Goal: Task Accomplishment & Management: Manage account settings

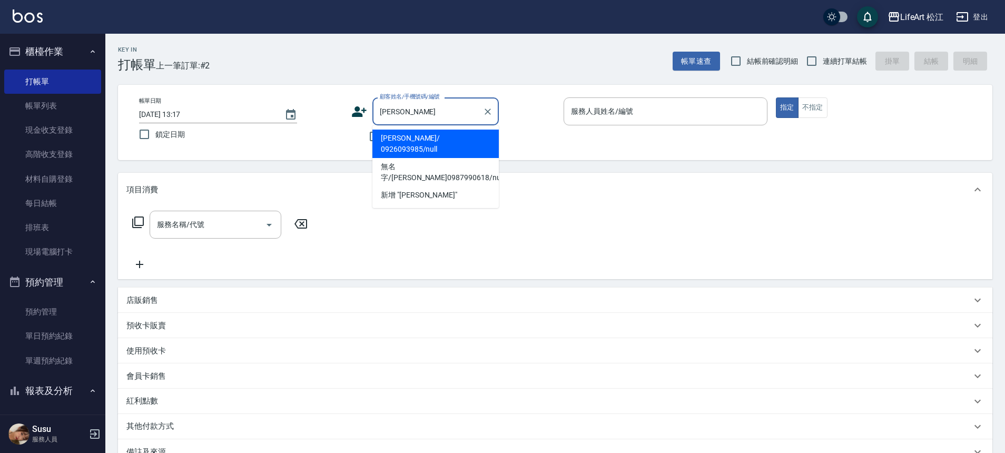
click at [418, 133] on li "[PERSON_NAME]/ 0926093985/null" at bounding box center [435, 144] width 126 height 28
type input "張詠晴/ 0926093985/null"
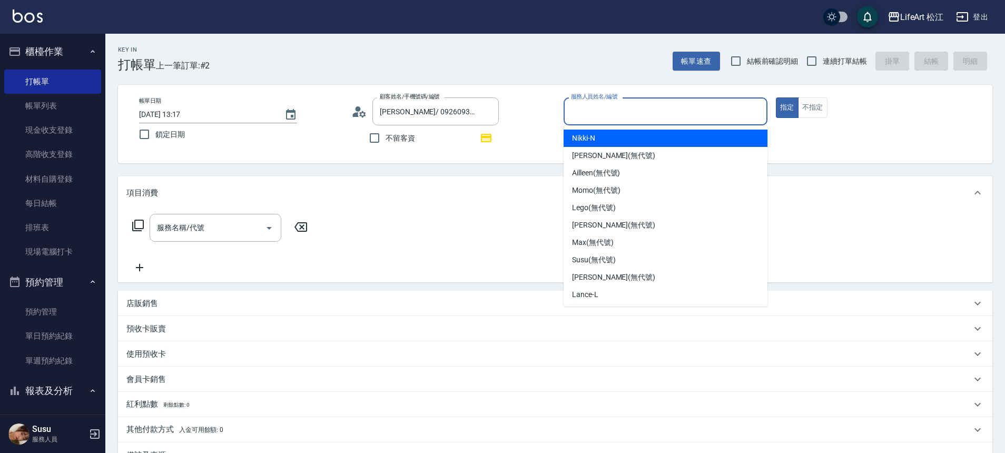
click at [655, 121] on div "服務人員姓名/編號" at bounding box center [665, 111] width 204 height 28
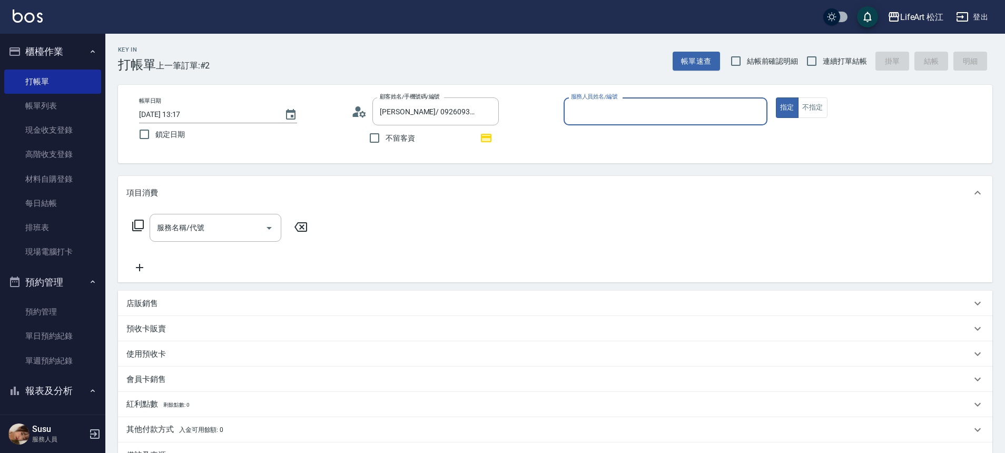
click at [643, 104] on input "服務人員姓名/編號" at bounding box center [665, 111] width 194 height 18
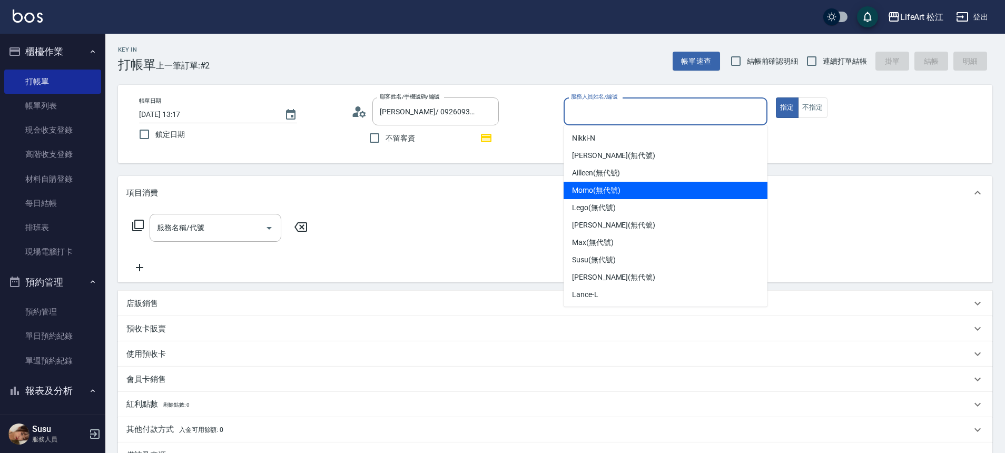
click at [615, 194] on span "Momo (無代號)" at bounding box center [596, 190] width 48 height 11
type input "Momo(無代號)"
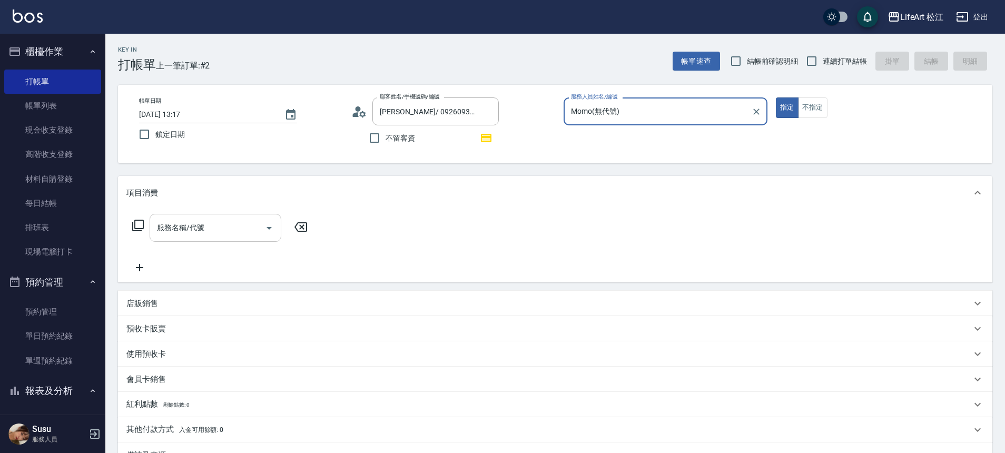
click at [200, 226] on div "服務名稱/代號 服務名稱/代號" at bounding box center [216, 228] width 132 height 28
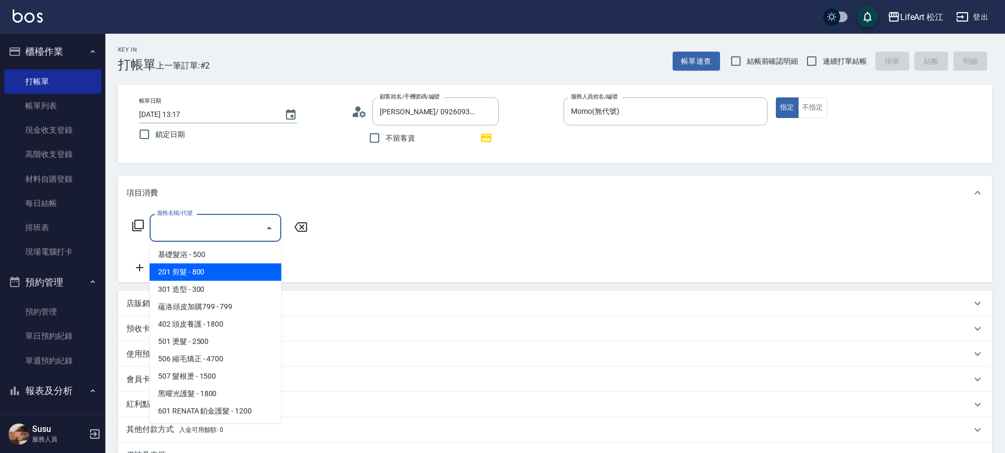
click at [203, 272] on span "201 剪髮 - 800" at bounding box center [216, 271] width 132 height 17
type input "201 剪髮(201)"
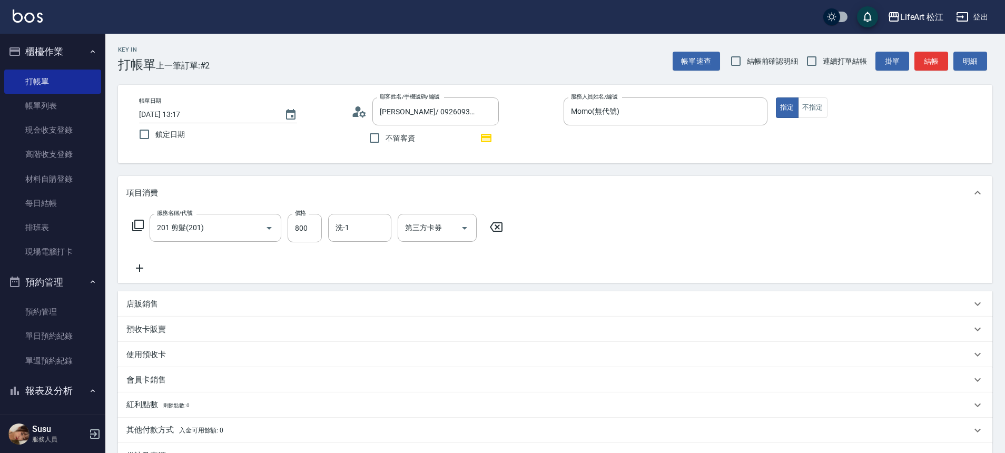
click at [143, 262] on icon at bounding box center [139, 268] width 26 height 13
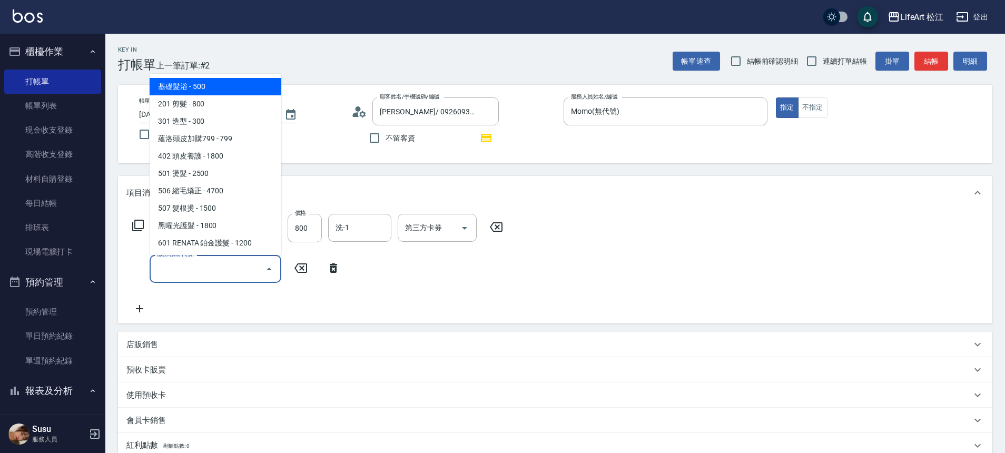
click at [198, 265] on input "服務名稱/代號" at bounding box center [207, 269] width 106 height 18
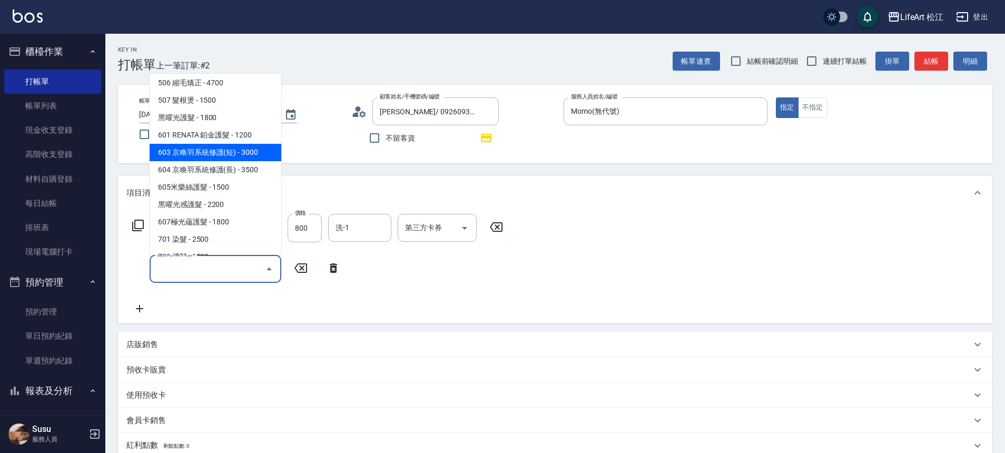
scroll to position [140, 0]
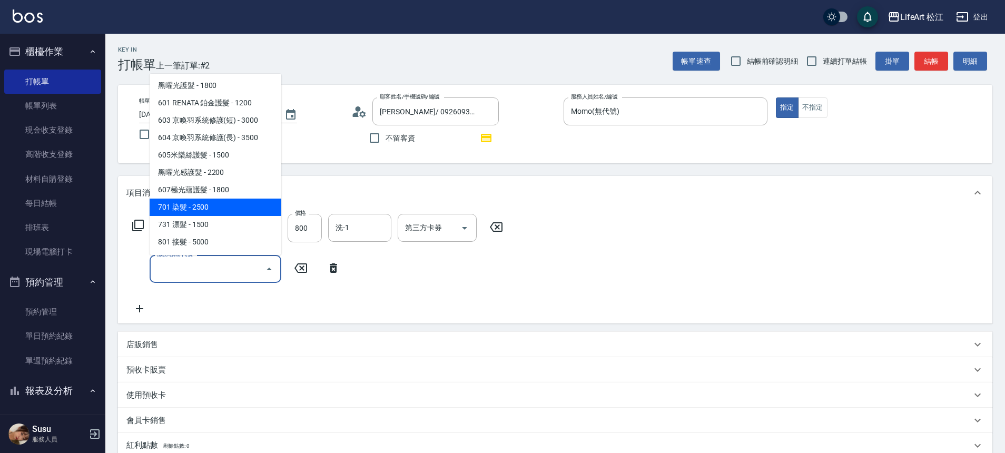
click at [221, 212] on span "701 染髮 - 2500" at bounding box center [216, 206] width 132 height 17
type input "701 染髮(701)"
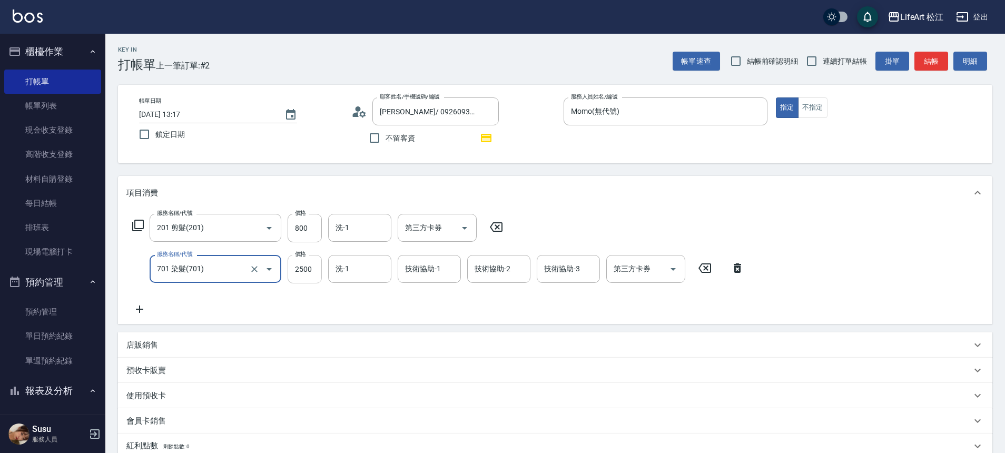
click at [308, 277] on input "2500" at bounding box center [304, 269] width 34 height 28
type input "3400"
click at [310, 233] on input "800" at bounding box center [304, 228] width 34 height 28
type input "1000"
click at [371, 272] on input "洗-1" at bounding box center [360, 269] width 54 height 18
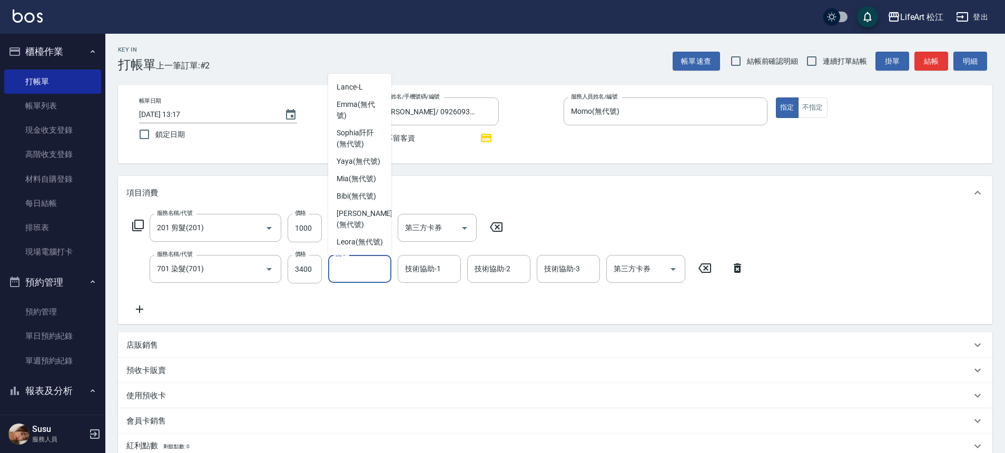
scroll to position [248, 0]
click at [356, 236] on span "Leora (無代號)" at bounding box center [359, 241] width 46 height 11
type input "Leora(無代號)"
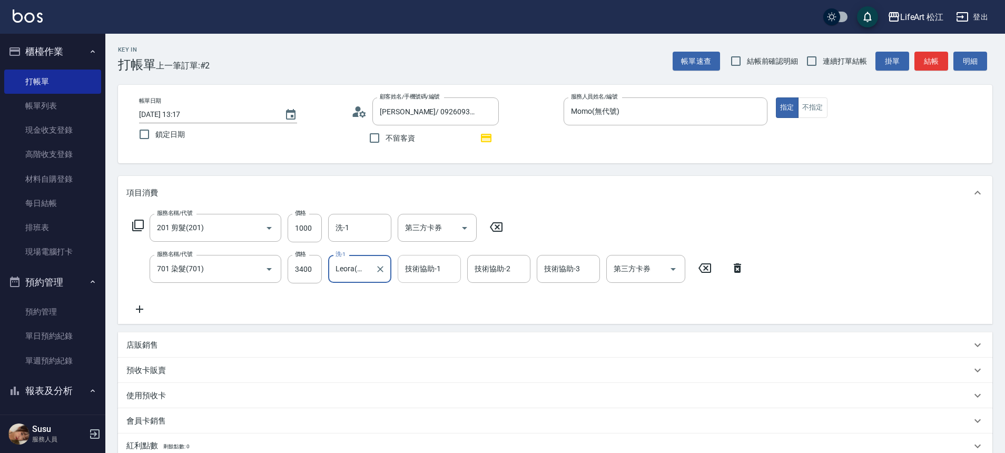
click at [444, 275] on input "技術協助-1" at bounding box center [429, 269] width 54 height 18
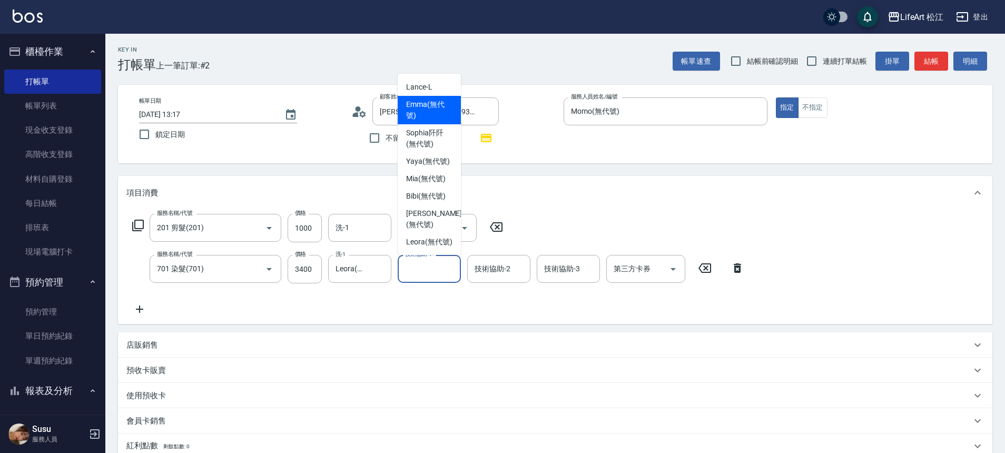
scroll to position [255, 0]
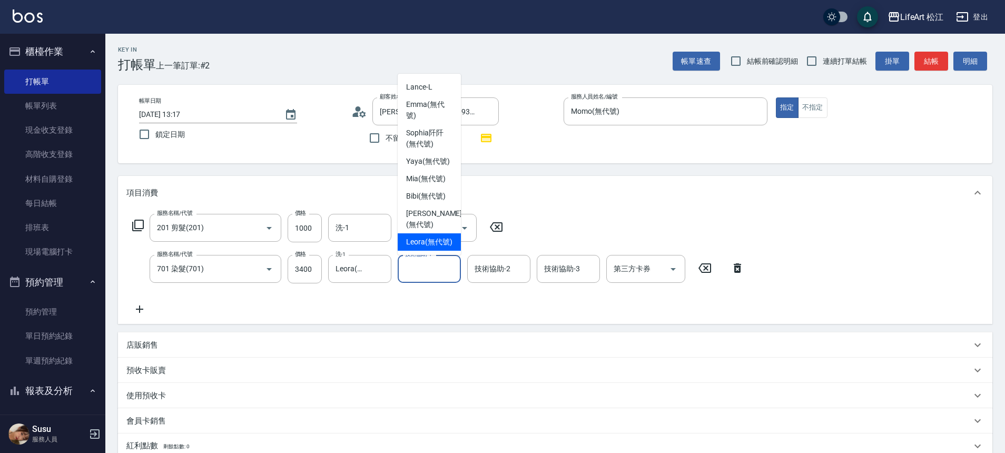
click at [421, 236] on span "Leora (無代號)" at bounding box center [429, 241] width 46 height 11
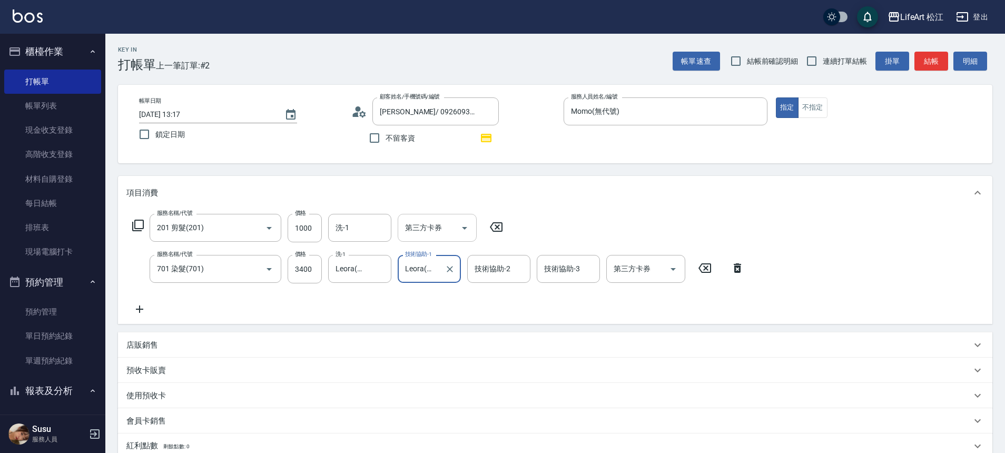
type input "Leora(無代號)"
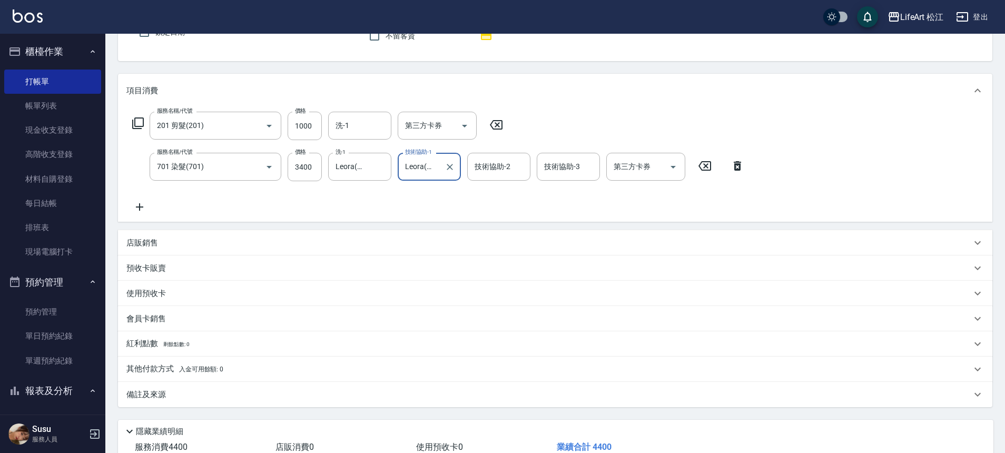
scroll to position [175, 0]
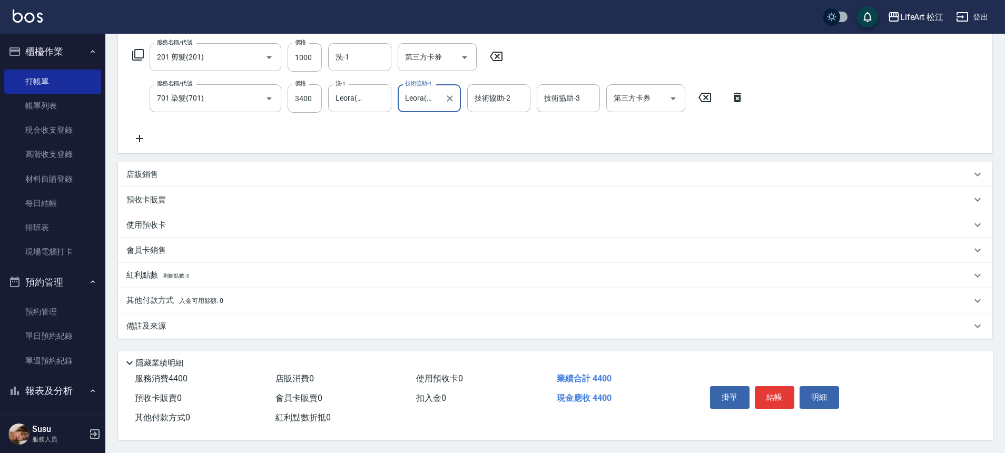
click at [190, 321] on div "備註及來源" at bounding box center [548, 326] width 844 height 11
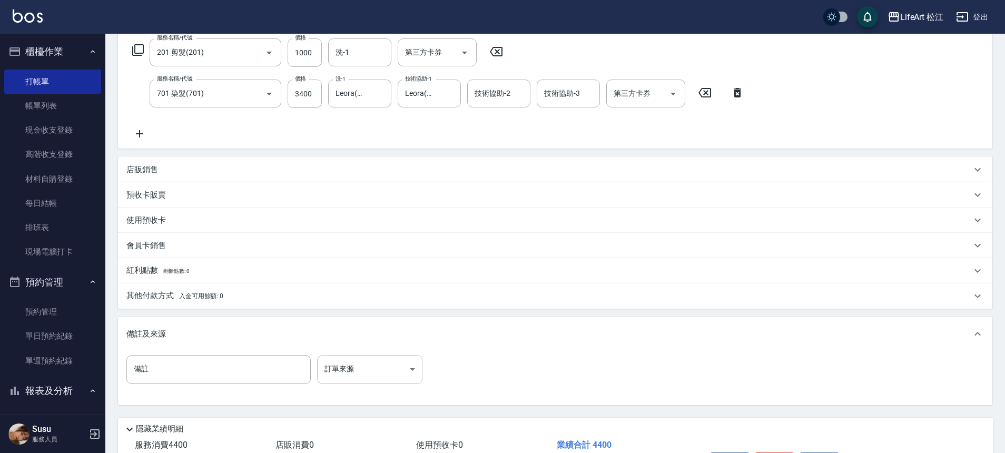
click at [384, 365] on body "LifeArt 松江 登出 櫃檯作業 打帳單 帳單列表 現金收支登錄 高階收支登錄 材料自購登錄 每日結帳 排班表 現場電腦打卡 預約管理 預約管理 單日預約…" at bounding box center [502, 172] width 1005 height 694
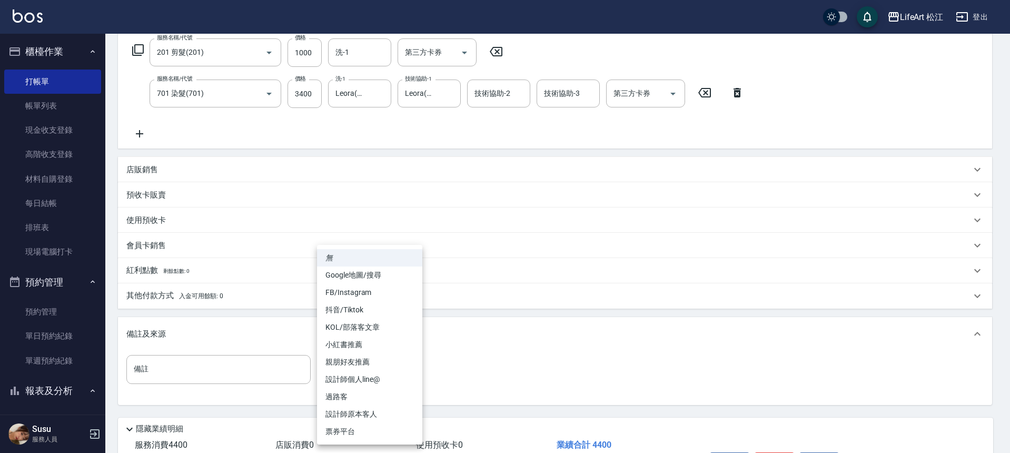
click at [383, 376] on li "設計師個人line@" at bounding box center [369, 379] width 105 height 17
type input "設計師個人line@"
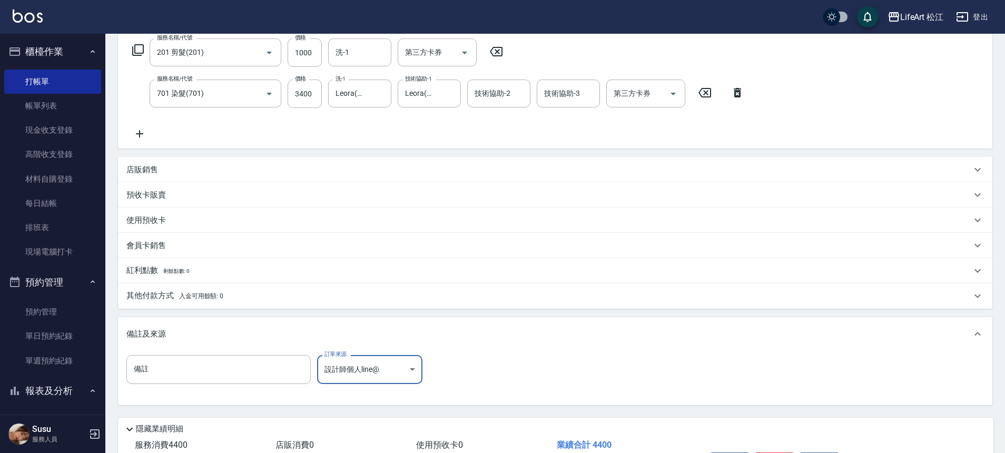
click at [224, 292] on div "其他付款方式 入金可用餘額: 0" at bounding box center [548, 296] width 844 height 12
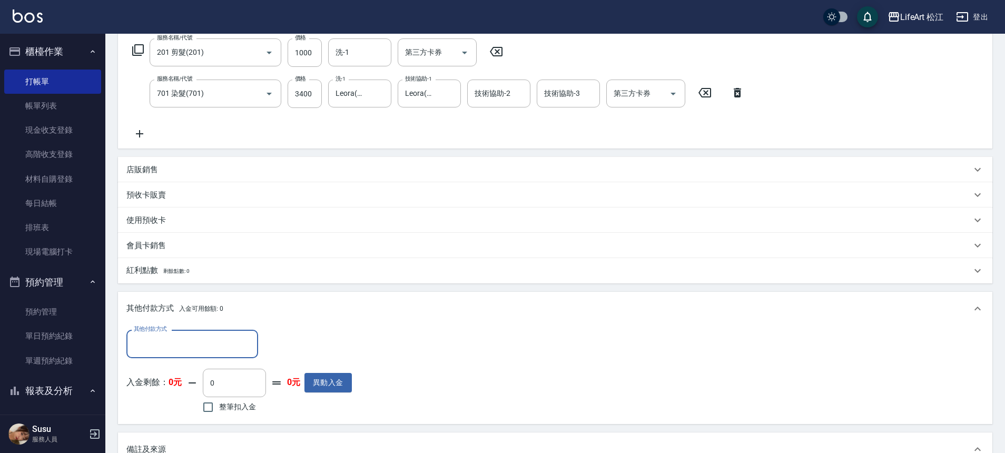
scroll to position [1, 0]
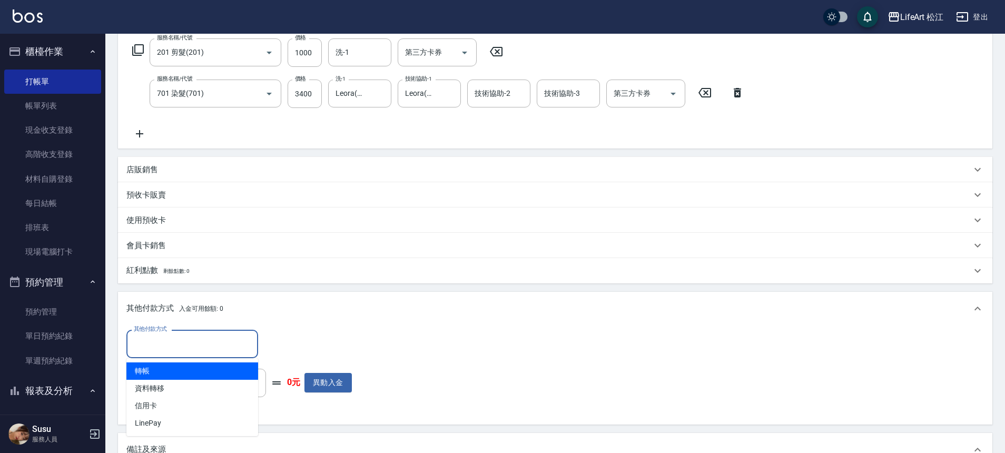
click at [182, 336] on input "其他付款方式" at bounding box center [192, 343] width 122 height 18
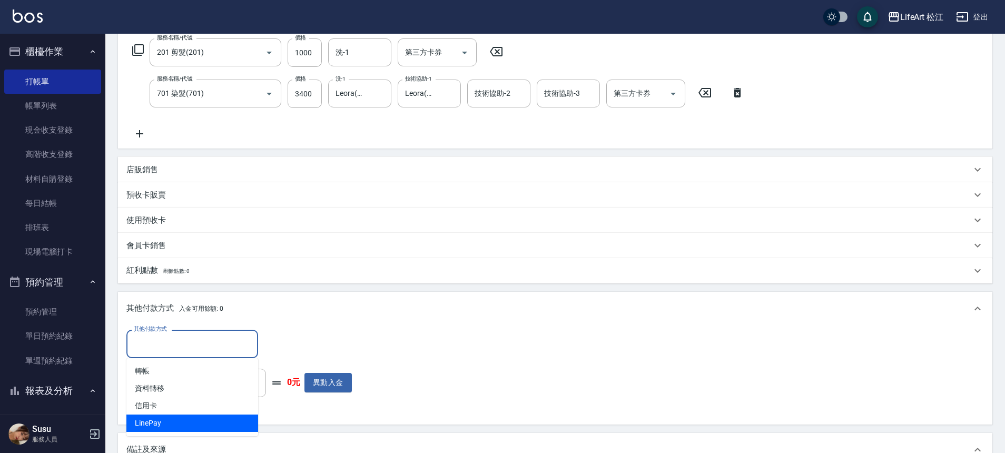
click at [161, 424] on span "LinePay" at bounding box center [192, 422] width 132 height 17
type input "LinePay"
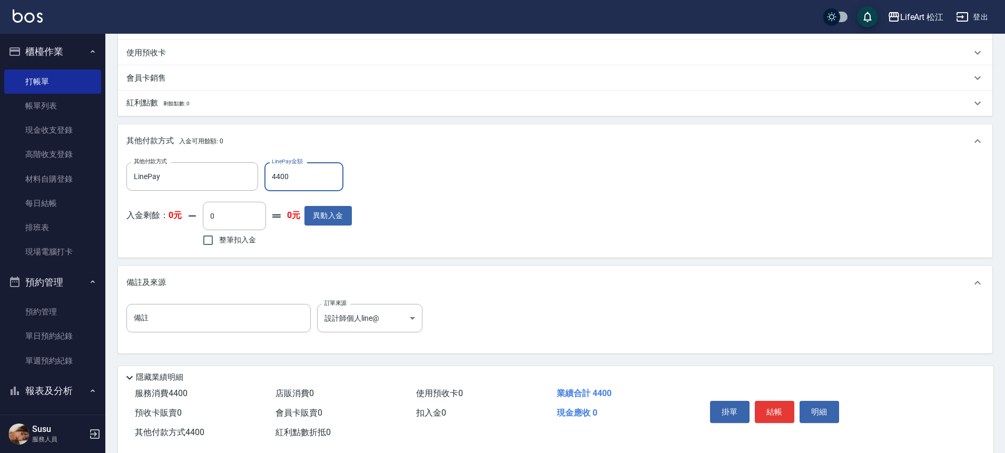
scroll to position [362, 0]
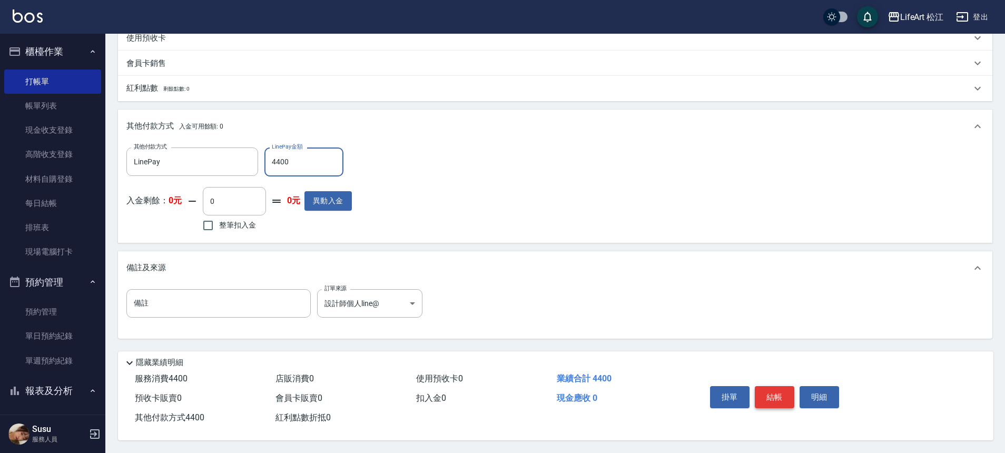
type input "4400"
click at [783, 395] on button "結帳" at bounding box center [773, 397] width 39 height 22
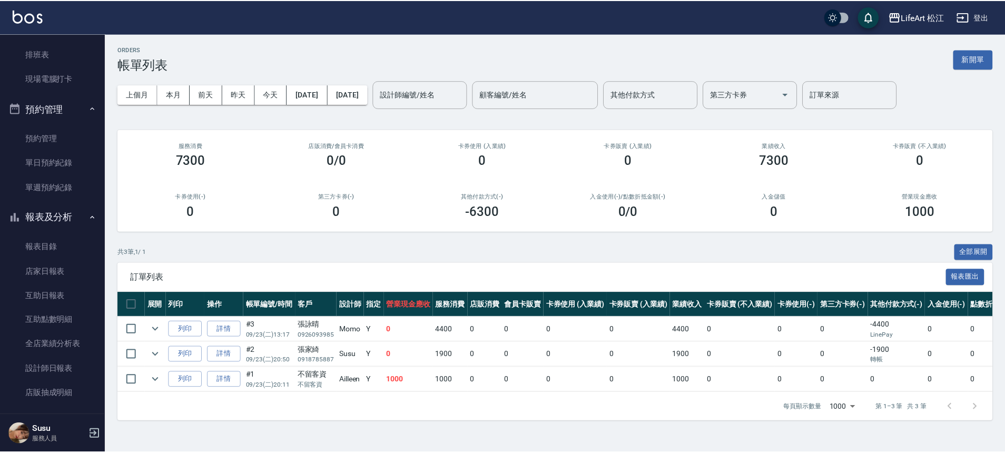
scroll to position [290, 0]
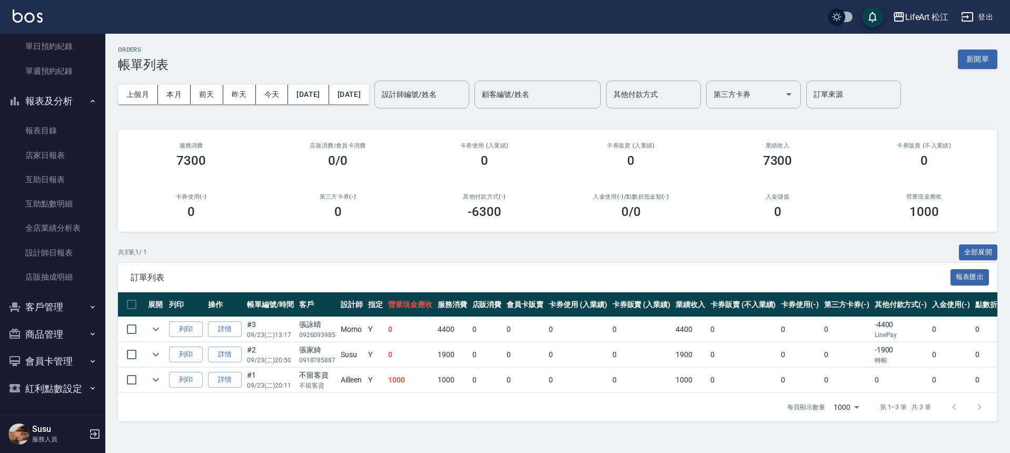
click at [49, 333] on button "商品管理" at bounding box center [52, 334] width 97 height 27
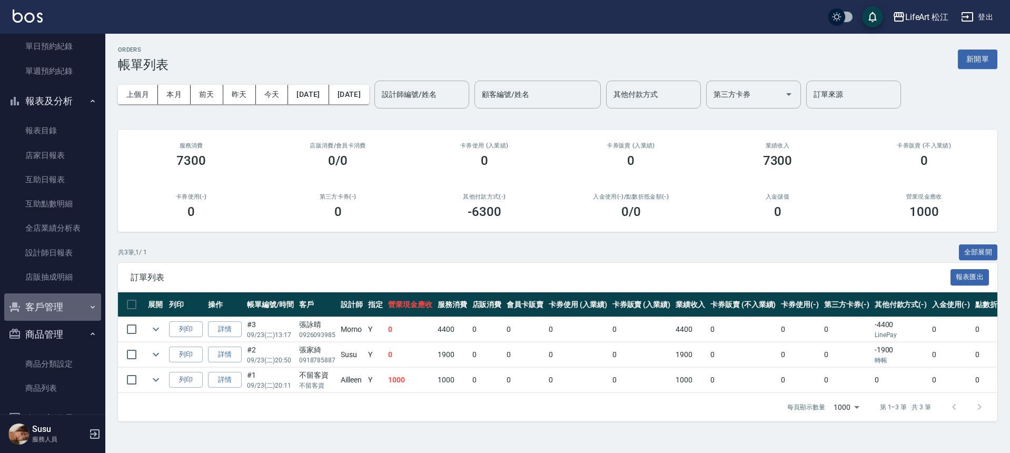
click at [57, 306] on button "客戶管理" at bounding box center [52, 306] width 97 height 27
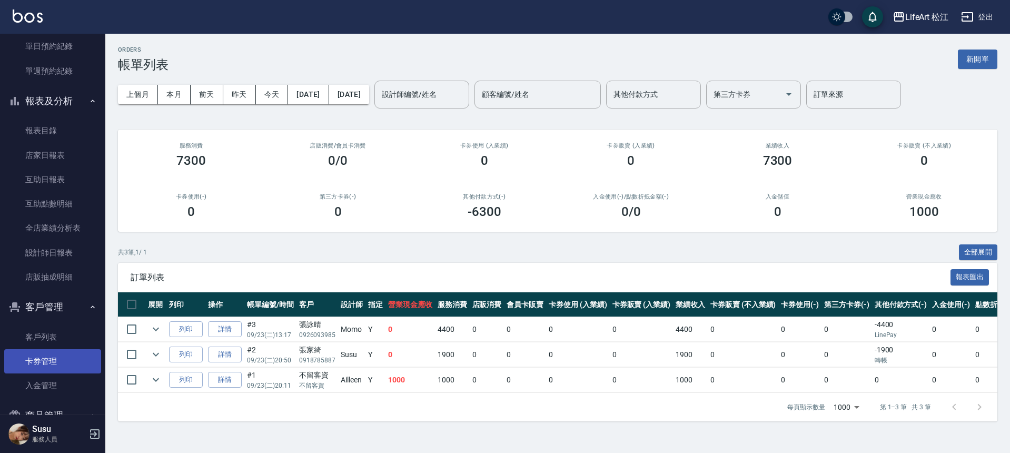
click at [51, 358] on link "卡券管理" at bounding box center [52, 361] width 97 height 24
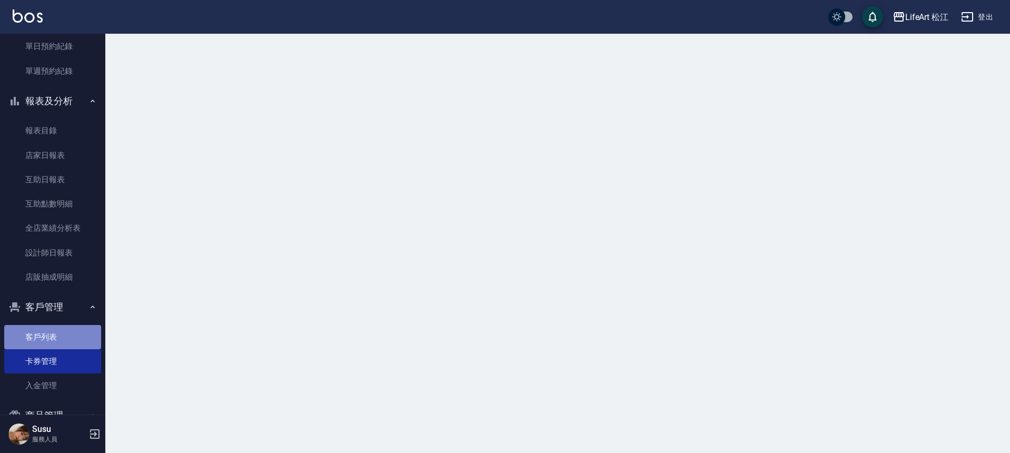
click at [54, 344] on link "客戶列表" at bounding box center [52, 337] width 97 height 24
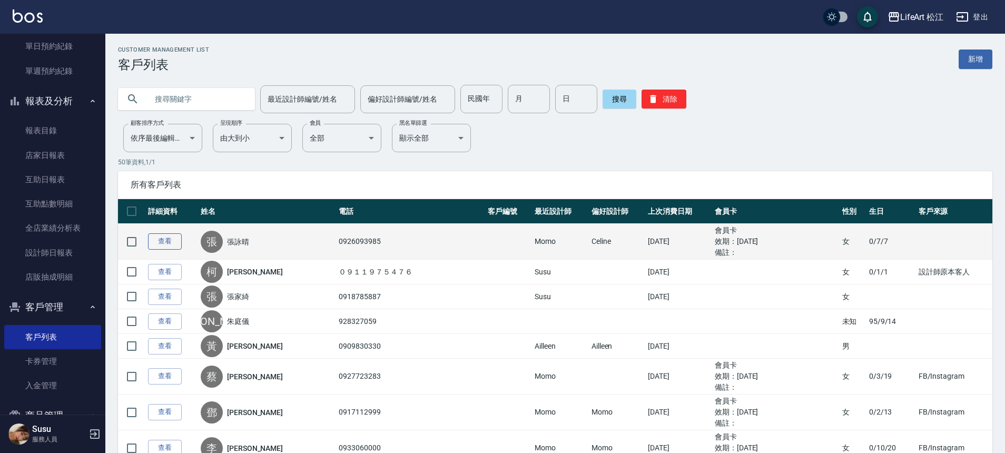
click at [170, 241] on link "查看" at bounding box center [165, 241] width 34 height 16
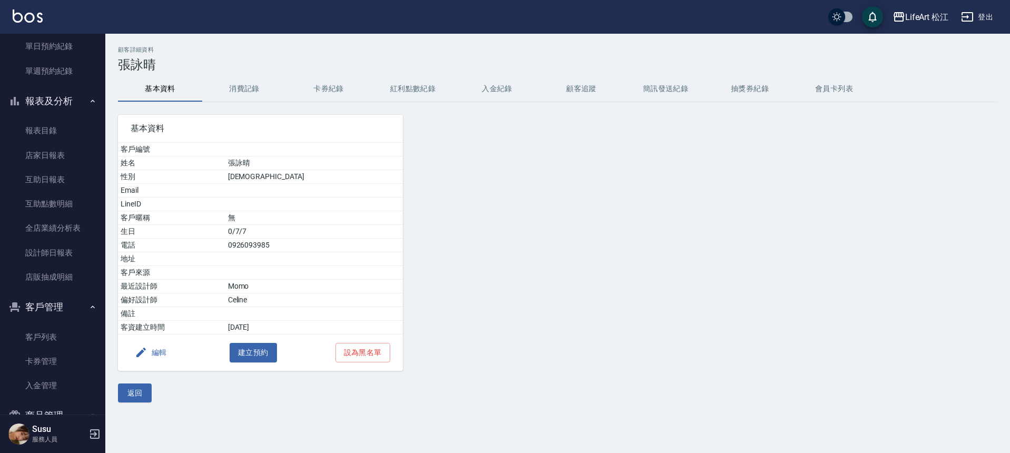
click at [237, 85] on button "消費記錄" at bounding box center [244, 88] width 84 height 25
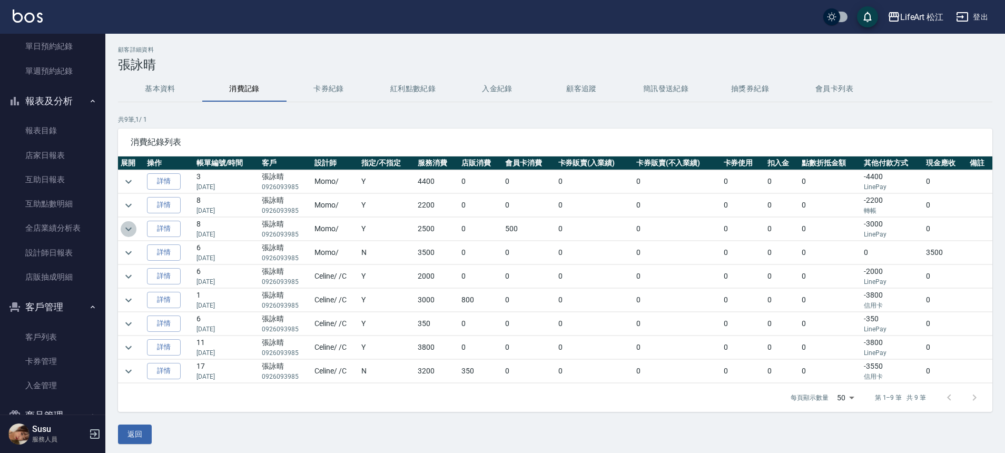
click at [132, 228] on icon "expand row" at bounding box center [128, 229] width 13 height 13
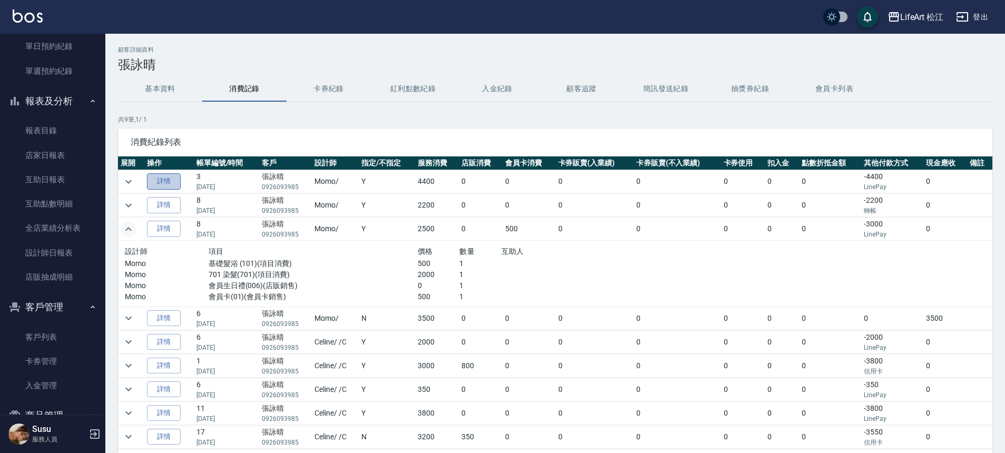
click at [162, 185] on link "詳情" at bounding box center [164, 181] width 34 height 16
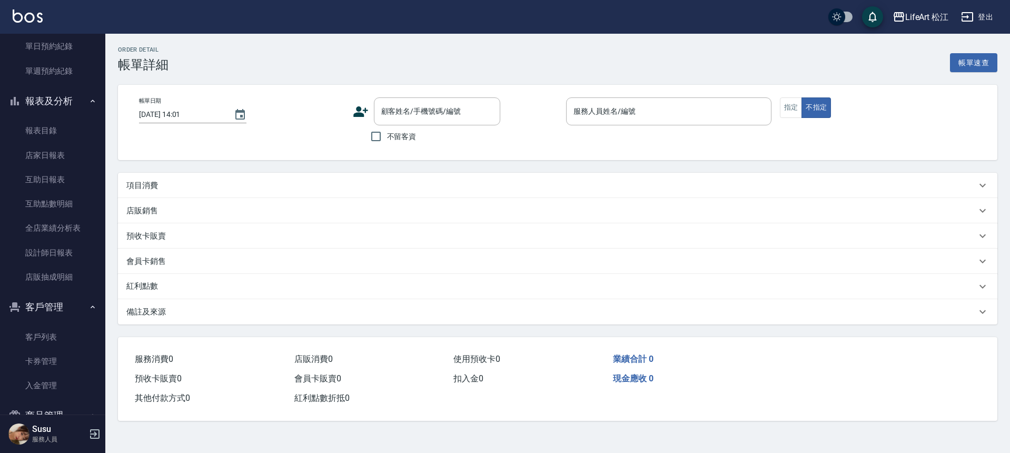
type input "2025/09/23 13:17"
type input "Momo(無代號)"
type input "設計師個人line@"
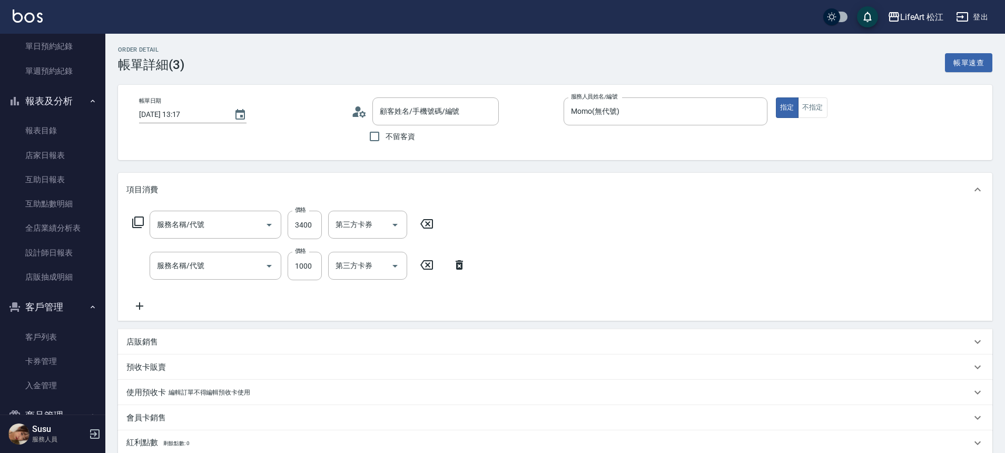
type input "701 染髮(701)"
type input "201 剪髮(201)"
type input "[PERSON_NAME]/ 0926093985/null"
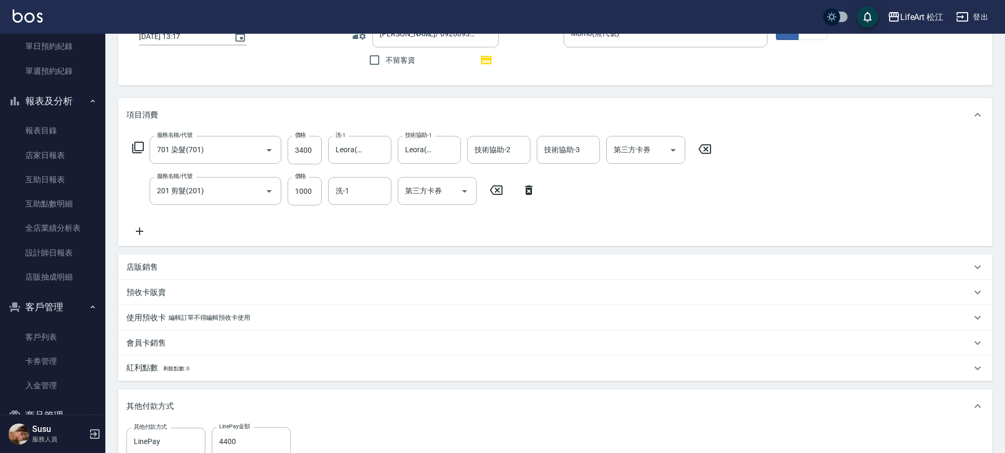
scroll to position [125, 0]
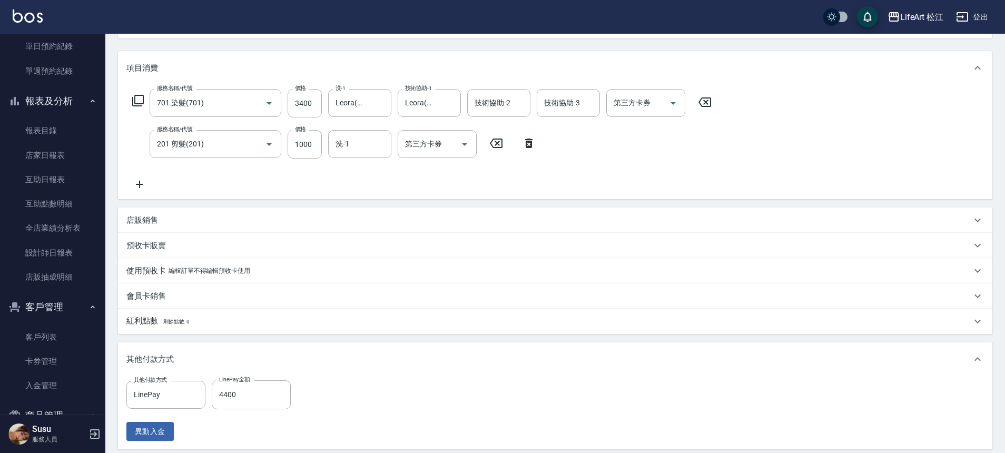
click at [205, 315] on div "紅利點數 剩餘點數: 0" at bounding box center [548, 321] width 844 height 12
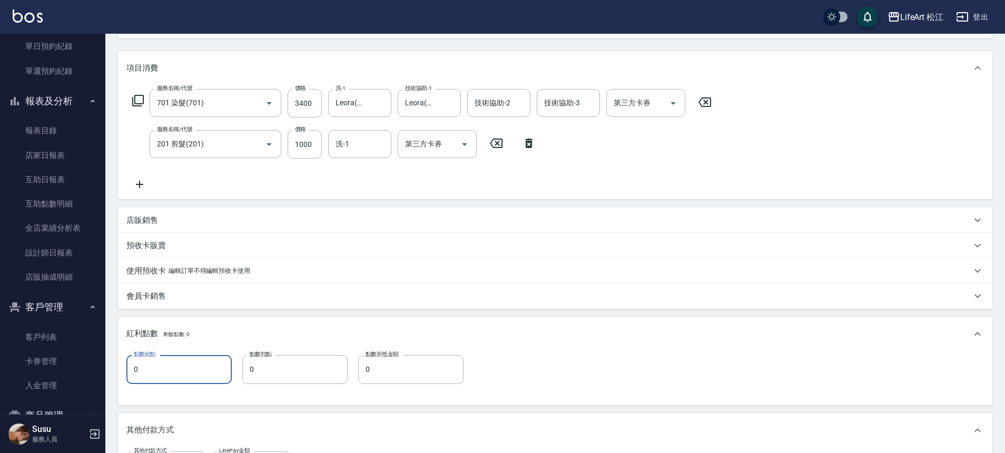
click at [167, 359] on input "0" at bounding box center [178, 369] width 105 height 28
click at [170, 363] on input "0" at bounding box center [178, 369] width 105 height 28
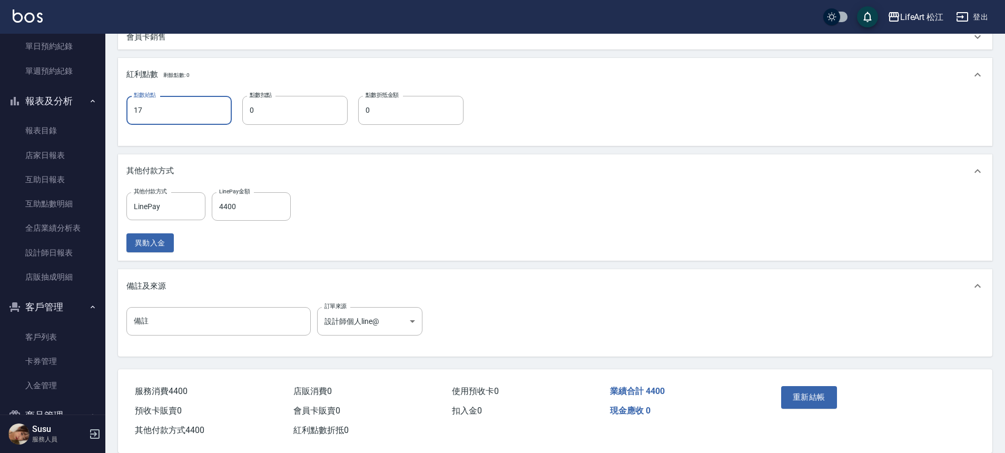
scroll to position [401, 0]
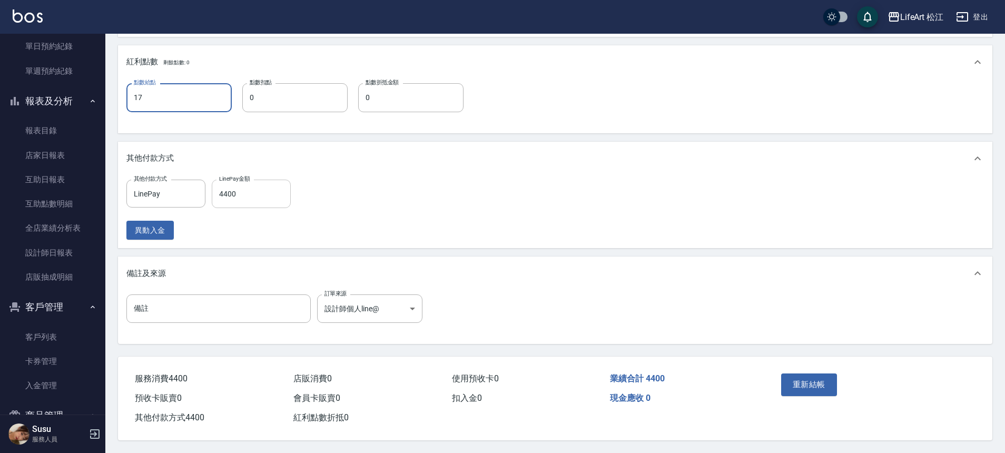
type input "17"
click at [263, 191] on input "4400" at bounding box center [251, 194] width 79 height 28
type input "4400"
click at [832, 375] on button "重新結帳" at bounding box center [809, 384] width 56 height 22
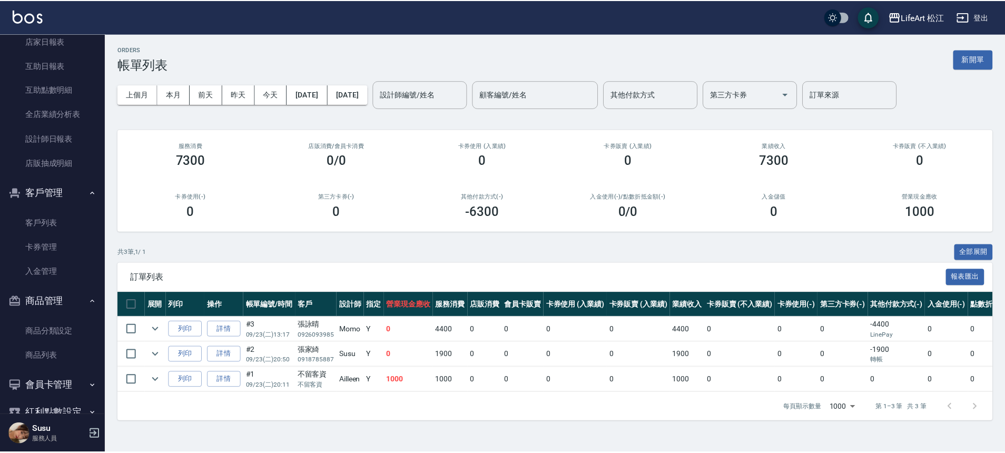
scroll to position [428, 0]
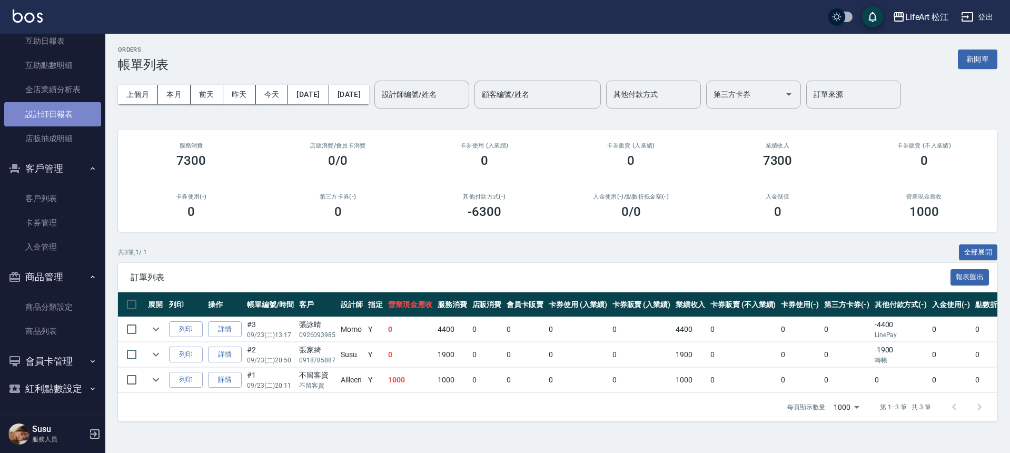
click at [52, 109] on link "設計師日報表" at bounding box center [52, 114] width 97 height 24
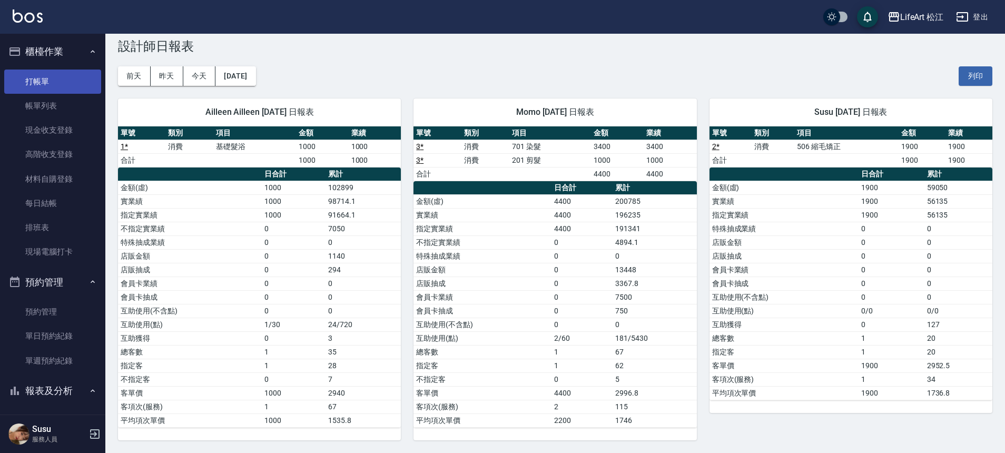
click at [46, 76] on link "打帳單" at bounding box center [52, 81] width 97 height 24
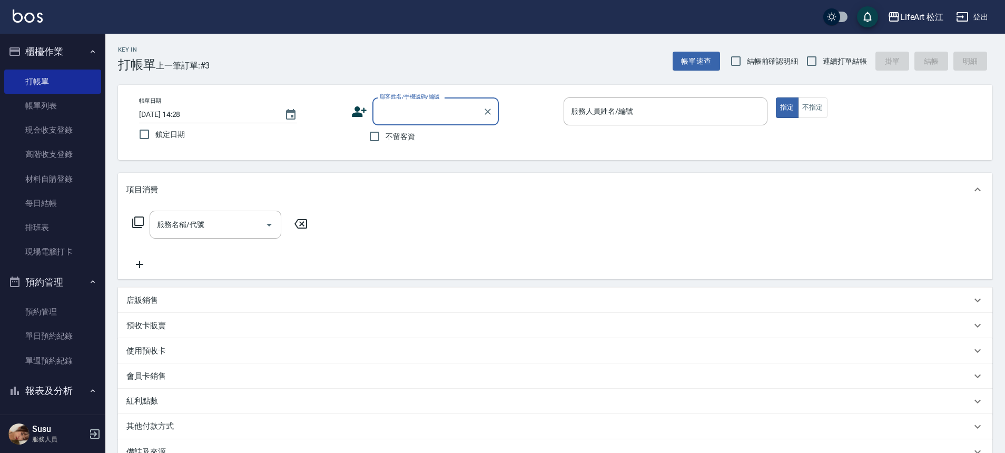
click at [393, 116] on input "顧客姓名/手機號碼/編號" at bounding box center [427, 111] width 101 height 18
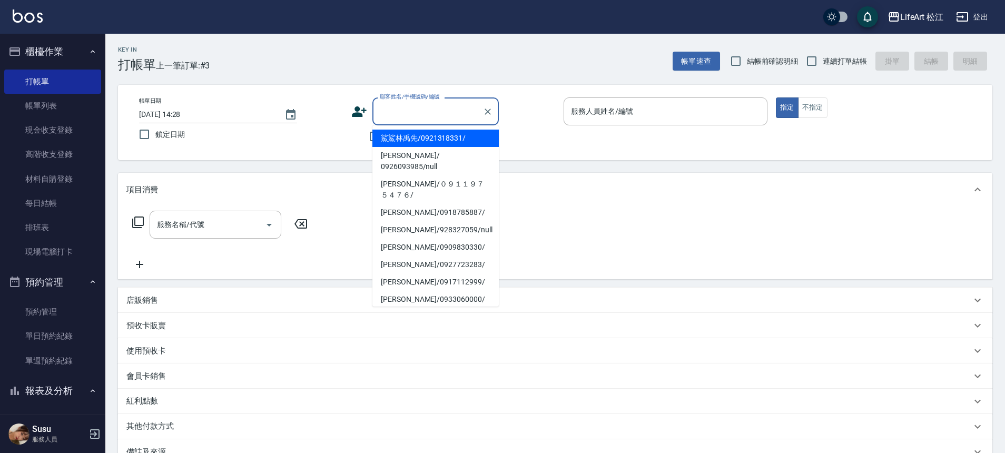
click at [394, 136] on li "鯊鯊林禹先/0921318331/" at bounding box center [435, 138] width 126 height 17
type input "鯊鯊林禹先/0921318331/"
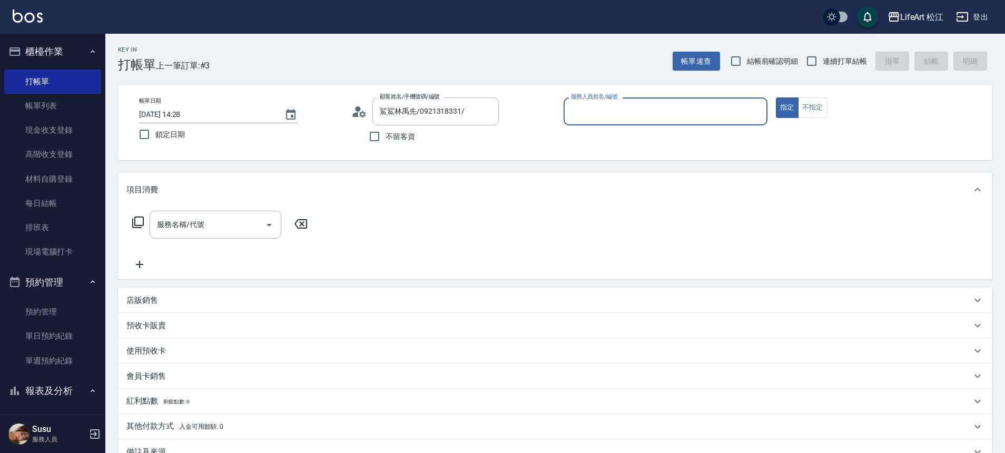
click at [643, 115] on input "服務人員姓名/編號" at bounding box center [665, 111] width 194 height 18
click at [364, 110] on icon at bounding box center [359, 112] width 16 height 16
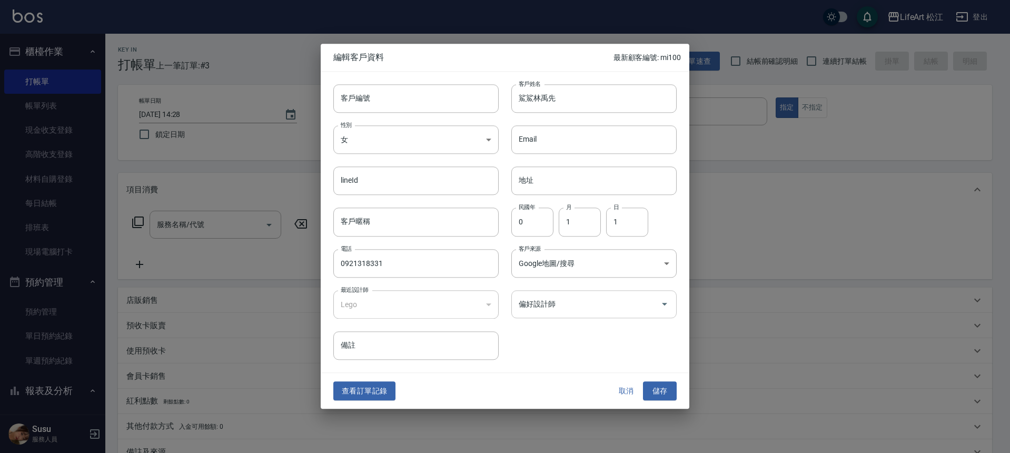
click at [562, 312] on input "偏好設計師" at bounding box center [586, 304] width 140 height 18
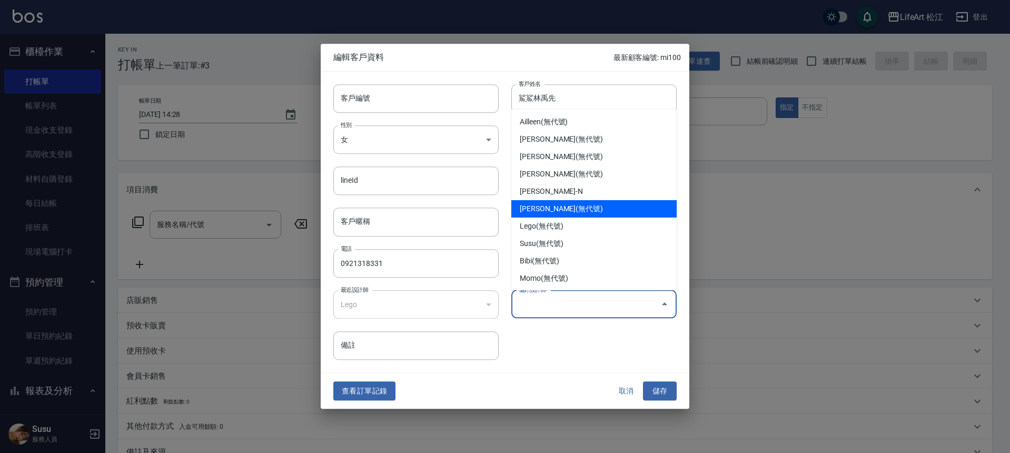
click at [556, 213] on li "[PERSON_NAME](無代號)" at bounding box center [593, 208] width 165 height 17
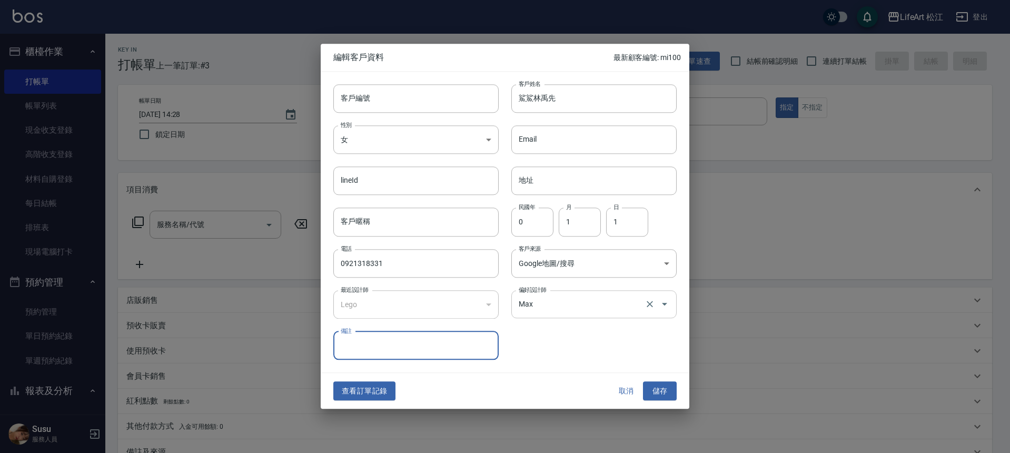
click at [563, 301] on input "Max" at bounding box center [579, 304] width 126 height 18
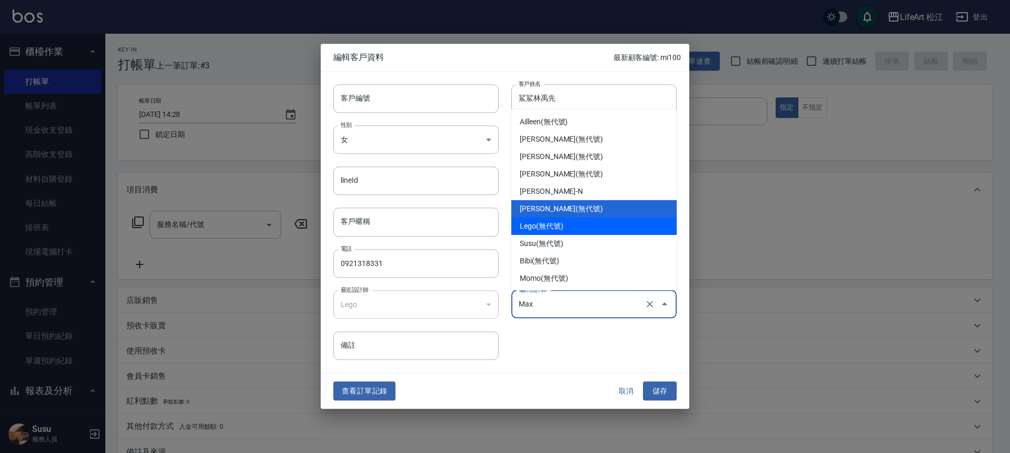
click at [549, 229] on li "Lego(無代號)" at bounding box center [593, 225] width 165 height 17
type input "Lego"
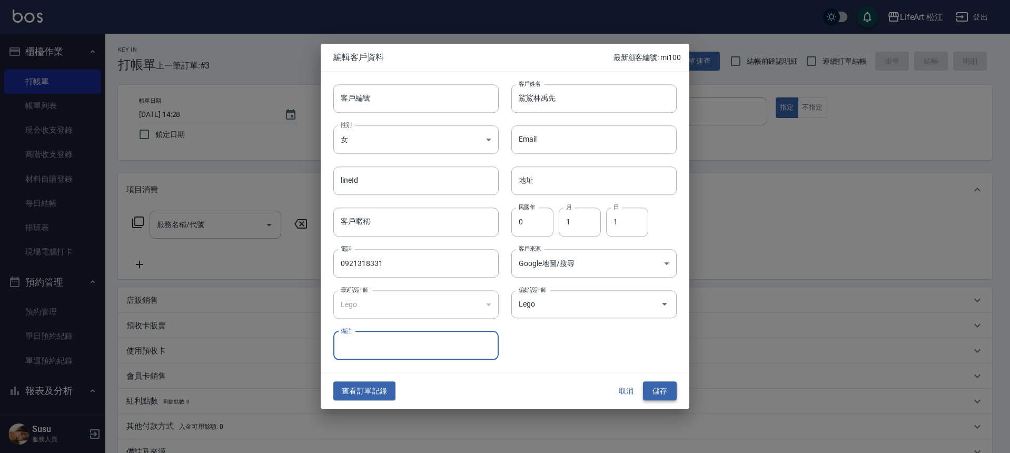
click at [649, 390] on button "儲存" at bounding box center [660, 390] width 34 height 19
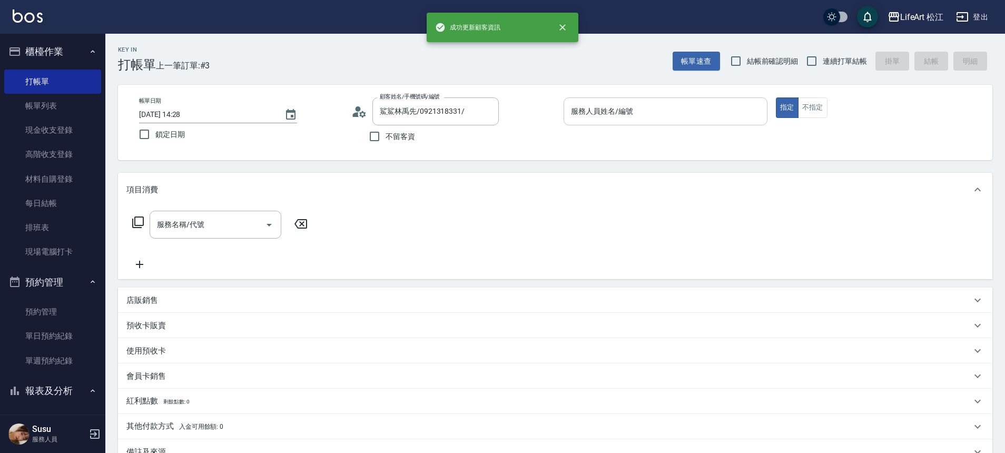
click at [605, 98] on div "服務人員姓名/編號" at bounding box center [665, 111] width 204 height 28
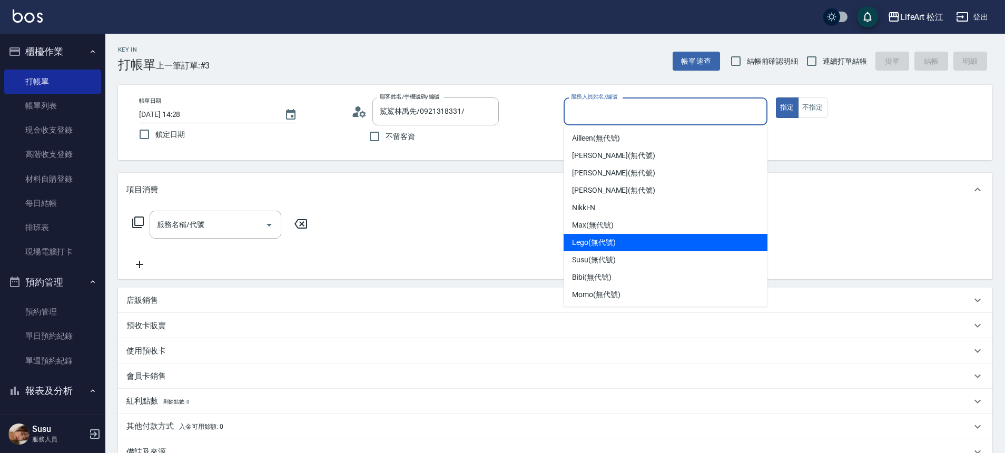
click at [604, 238] on span "Lego (無代號)" at bounding box center [594, 242] width 44 height 11
type input "Lego(無代號)"
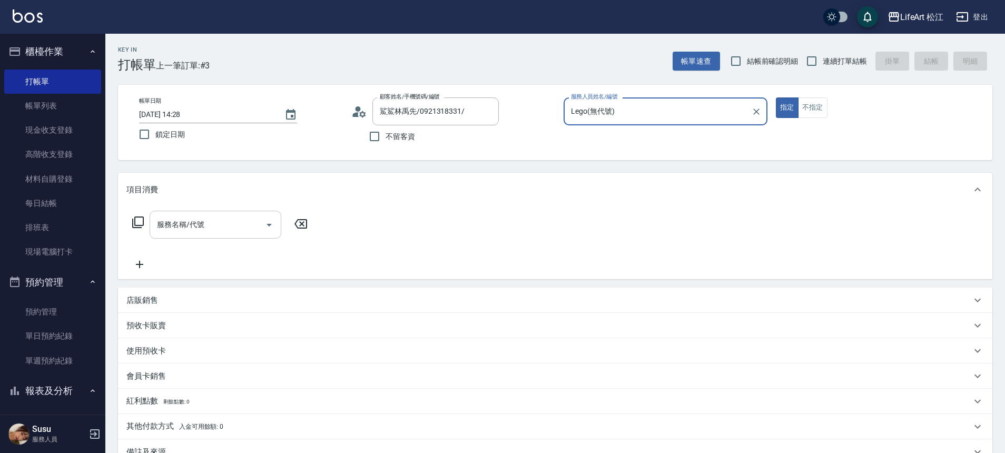
click at [235, 222] on input "服務名稱/代號" at bounding box center [207, 224] width 106 height 18
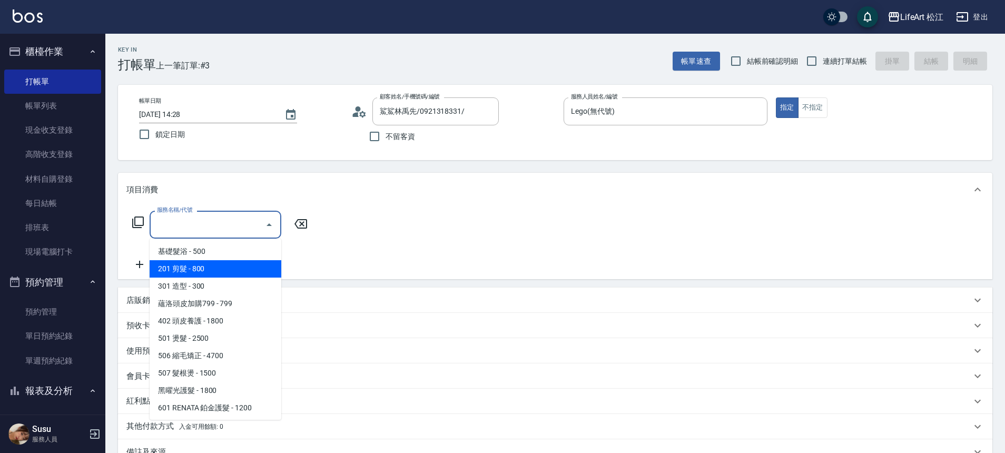
click at [216, 270] on span "201 剪髮 - 800" at bounding box center [216, 268] width 132 height 17
type input "201 剪髮(201)"
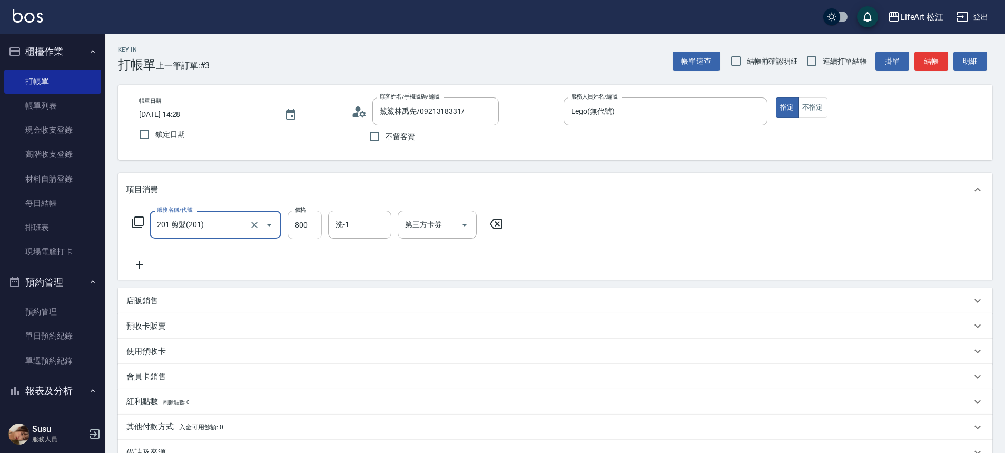
click at [310, 219] on input "800" at bounding box center [304, 225] width 34 height 28
type input "1000"
click at [140, 266] on icon at bounding box center [139, 264] width 7 height 7
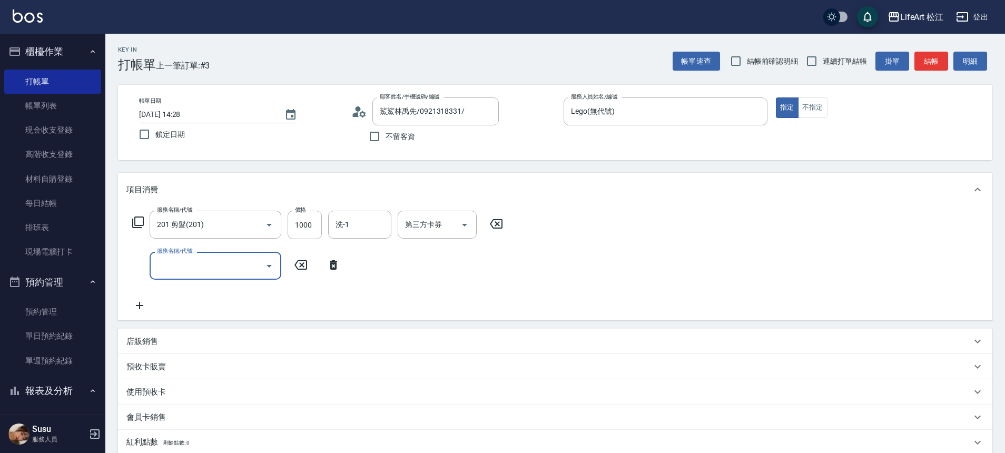
click at [184, 252] on label "服務名稱/代號" at bounding box center [174, 251] width 35 height 8
click at [184, 256] on input "服務名稱/代號" at bounding box center [207, 265] width 106 height 18
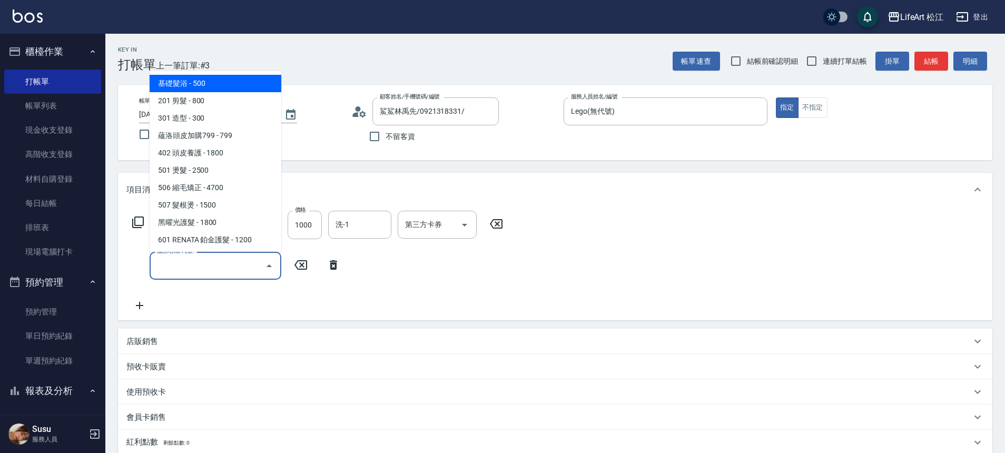
click at [184, 260] on input "服務名稱/代號" at bounding box center [207, 265] width 106 height 18
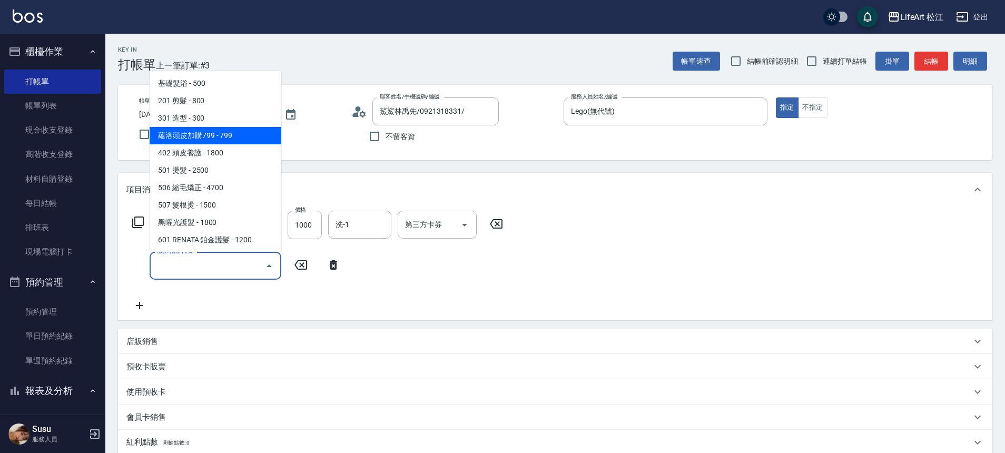
click at [241, 136] on span "蘊洛頭皮加購799 - 799" at bounding box center [216, 135] width 132 height 17
type input "蘊洛頭皮加購799(401)"
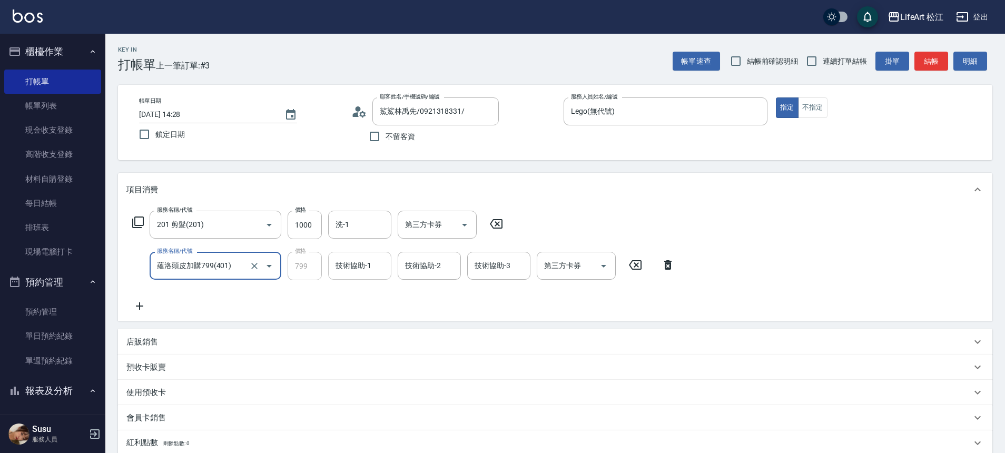
click at [359, 266] on div "技術協助-1 技術協助-1" at bounding box center [359, 266] width 63 height 28
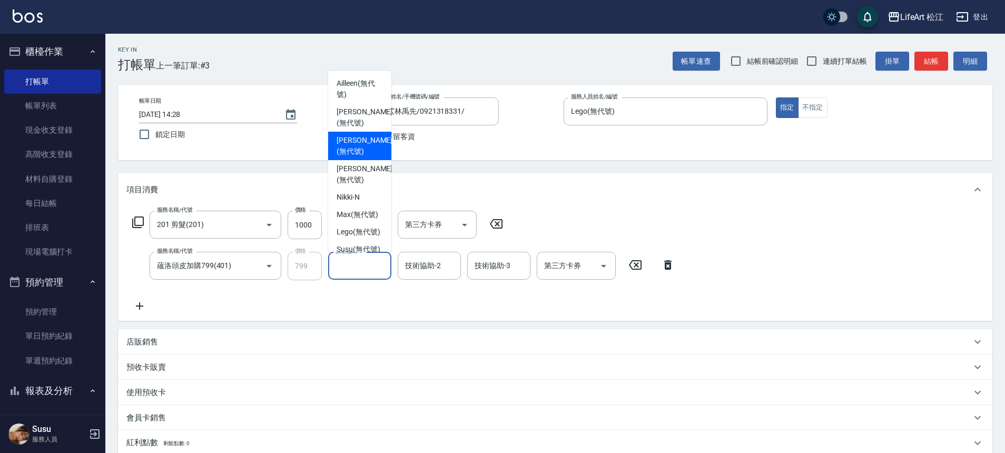
drag, startPoint x: 385, startPoint y: 136, endPoint x: 391, endPoint y: 190, distance: 54.0
click at [391, 190] on ul "Ailleen (無代號) Patty (無代號) Nicole (無代號) Lillian (無代號) Nikki -N Max (無代號) Lego (無…" at bounding box center [359, 161] width 63 height 181
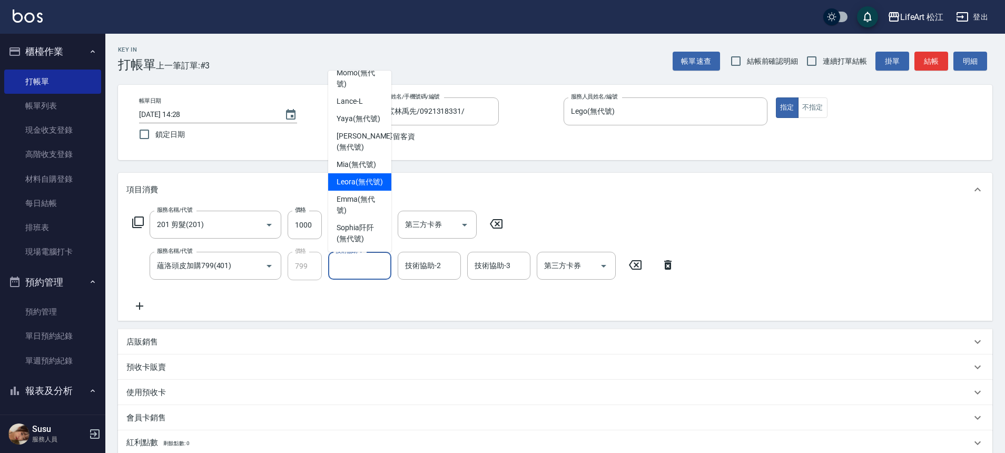
click at [363, 179] on span "Leora (無代號)" at bounding box center [359, 181] width 46 height 11
type input "Leora(無代號)"
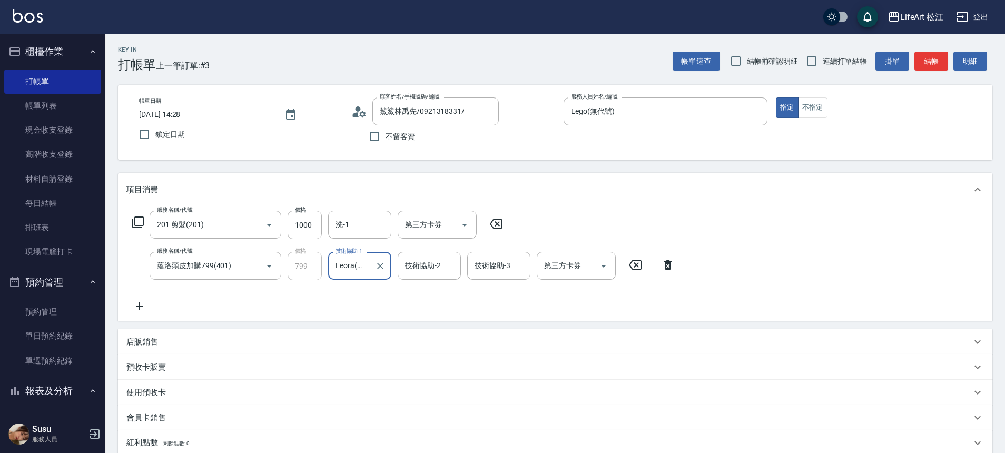
click at [423, 267] on div "技術協助-2 技術協助-2" at bounding box center [428, 266] width 63 height 28
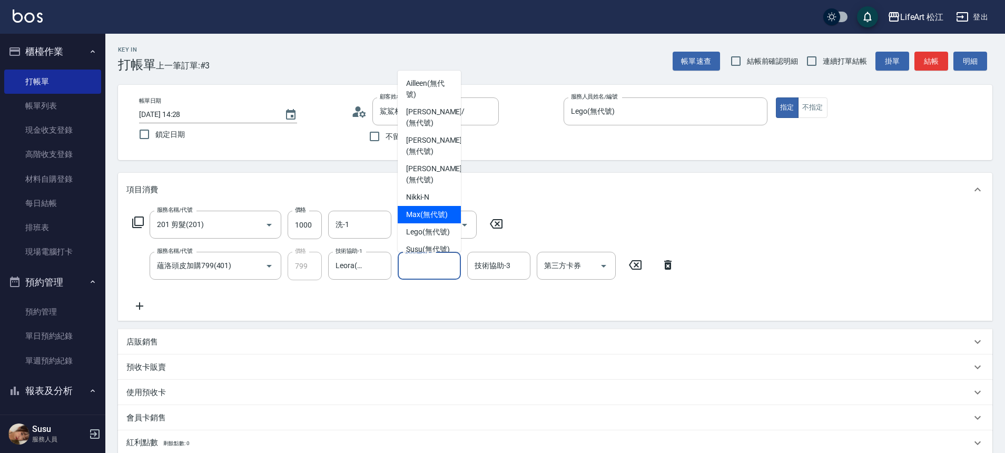
scroll to position [203, 0]
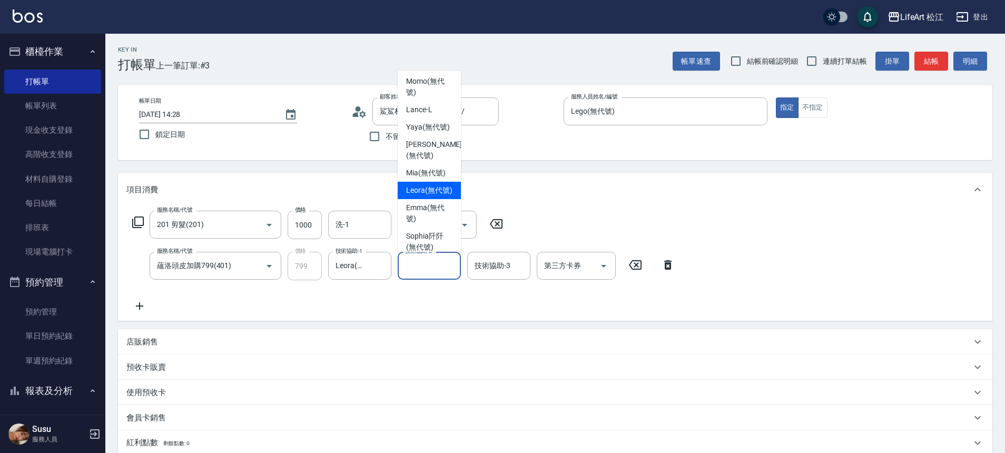
click at [439, 196] on span "Leora (無代號)" at bounding box center [429, 190] width 46 height 11
type input "Leora(無代號)"
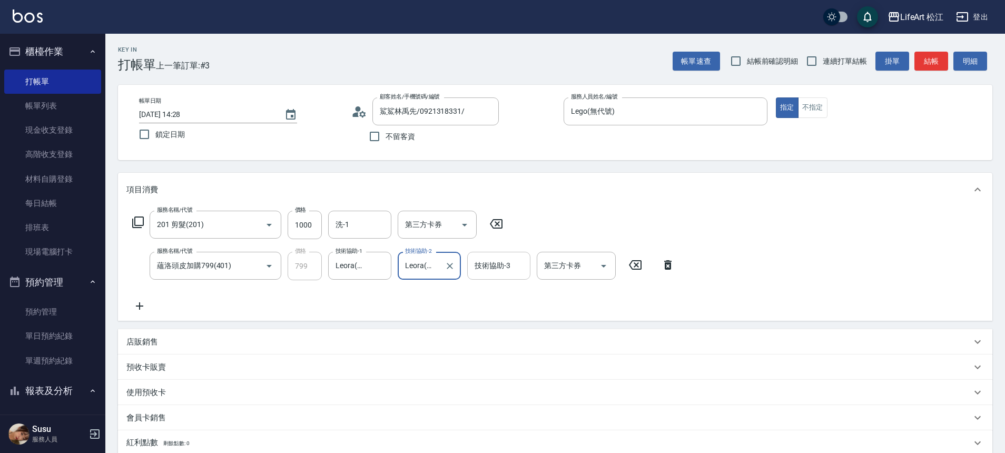
click at [509, 267] on div "技術協助-3 技術協助-3" at bounding box center [498, 266] width 63 height 28
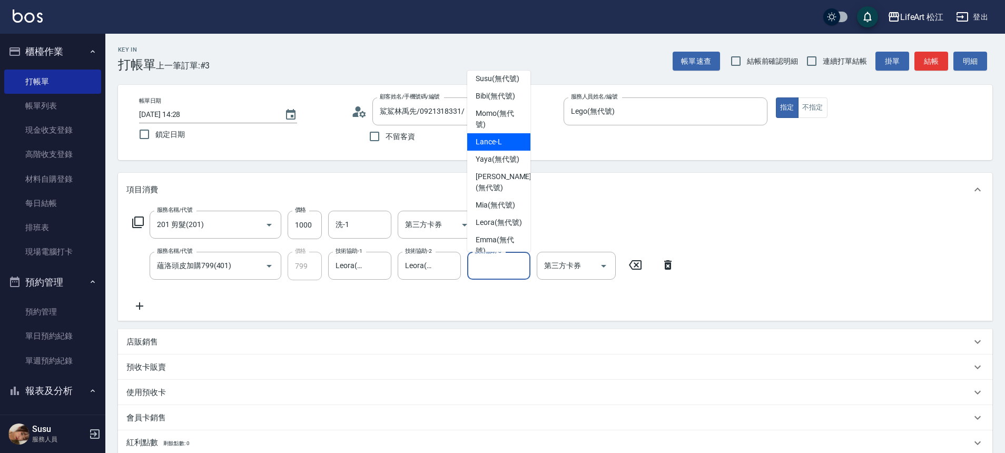
scroll to position [215, 0]
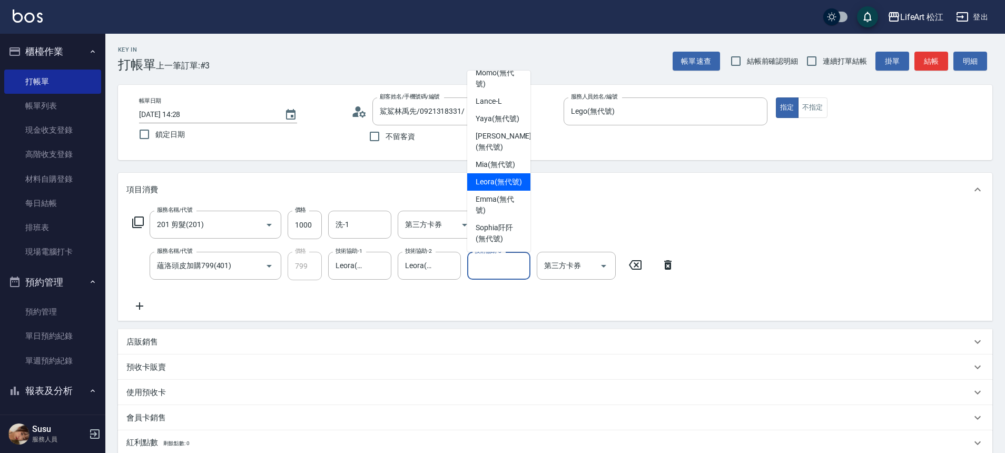
click at [491, 187] on span "Leora (無代號)" at bounding box center [498, 181] width 46 height 11
type input "Leora(無代號)"
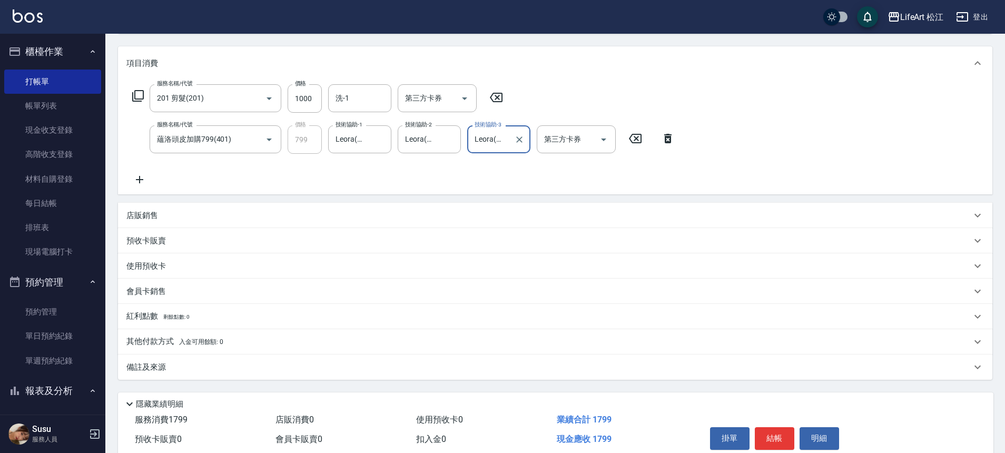
scroll to position [172, 0]
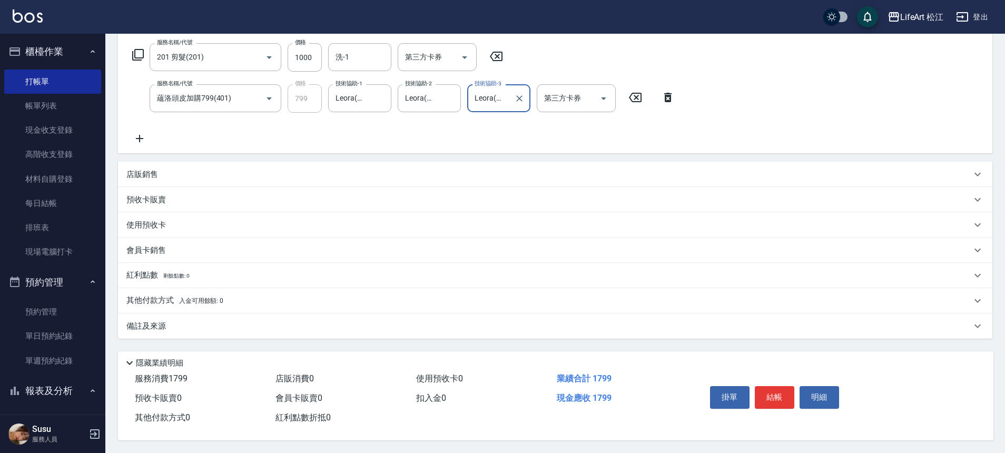
click at [149, 321] on p "備註及來源" at bounding box center [145, 326] width 39 height 11
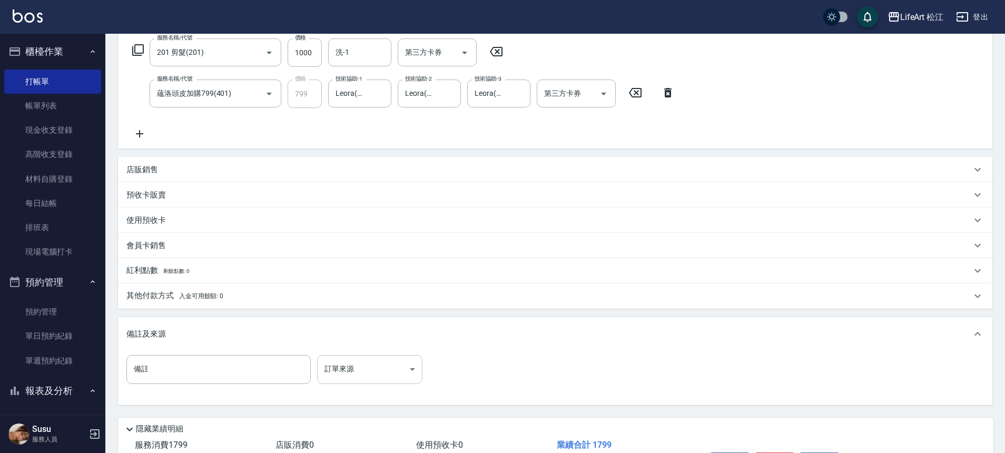
click at [336, 368] on body "LifeArt 松江 登出 櫃檯作業 打帳單 帳單列表 現金收支登錄 高階收支登錄 材料自購登錄 每日結帳 排班表 現場電腦打卡 預約管理 預約管理 單日預約…" at bounding box center [502, 173] width 1005 height 691
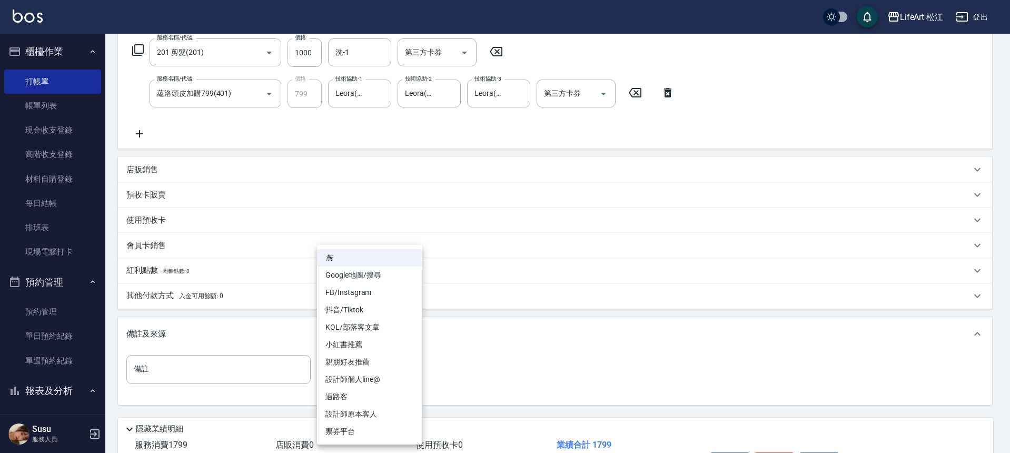
click at [356, 380] on li "設計師個人line@" at bounding box center [369, 379] width 105 height 17
type input "設計師個人line@"
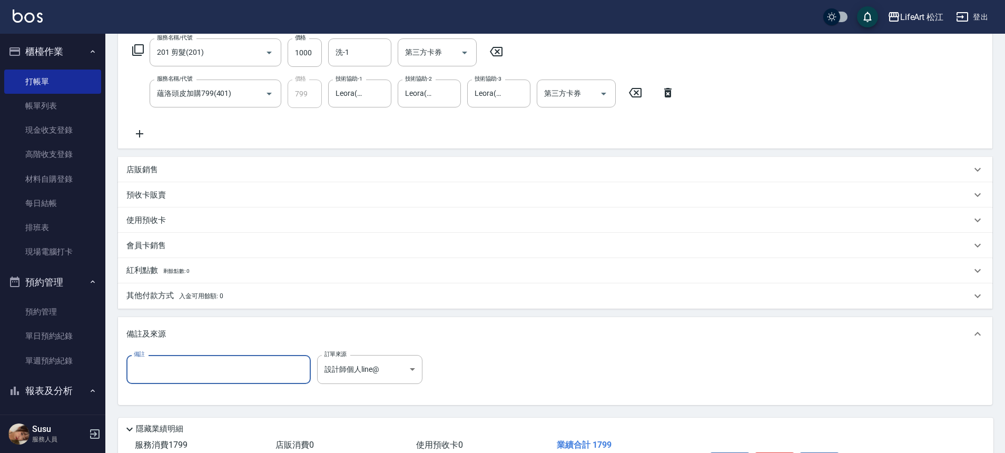
click at [273, 369] on input "備註" at bounding box center [218, 369] width 184 height 28
type input "y"
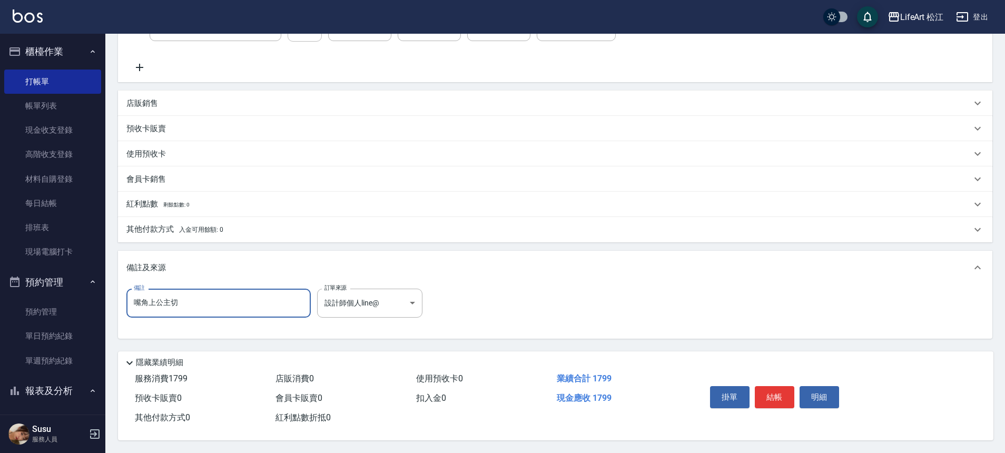
scroll to position [243, 0]
type input "嘴角上公主切"
click at [774, 391] on button "結帳" at bounding box center [773, 397] width 39 height 22
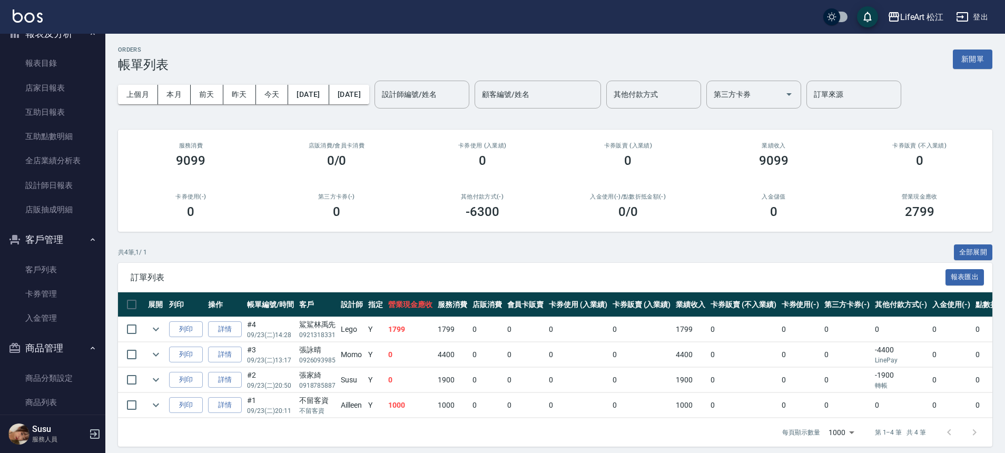
scroll to position [428, 0]
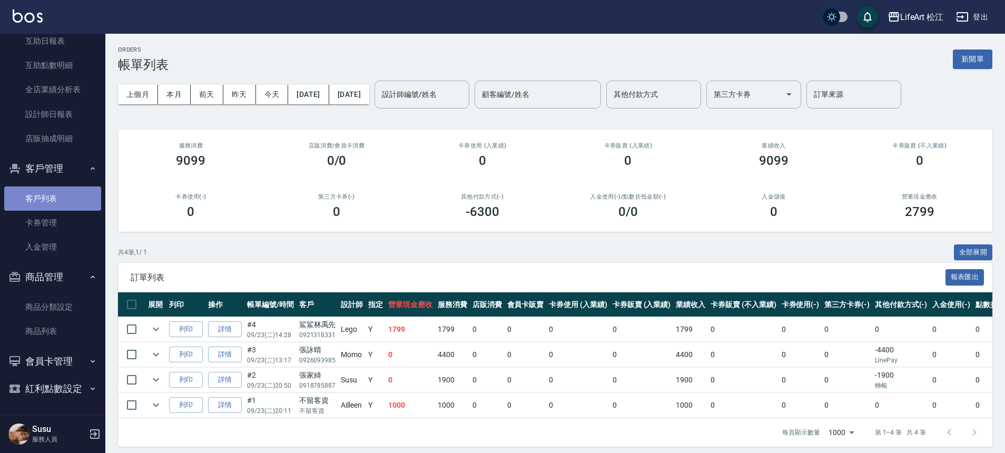
click at [62, 198] on link "客戶列表" at bounding box center [52, 198] width 97 height 24
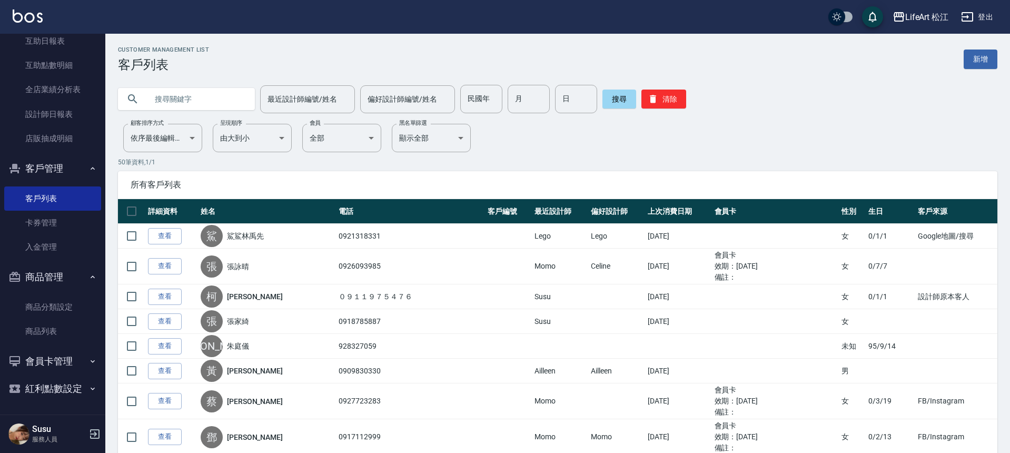
click at [214, 92] on input "text" at bounding box center [196, 99] width 99 height 28
click at [214, 95] on input "text" at bounding box center [196, 99] width 99 height 28
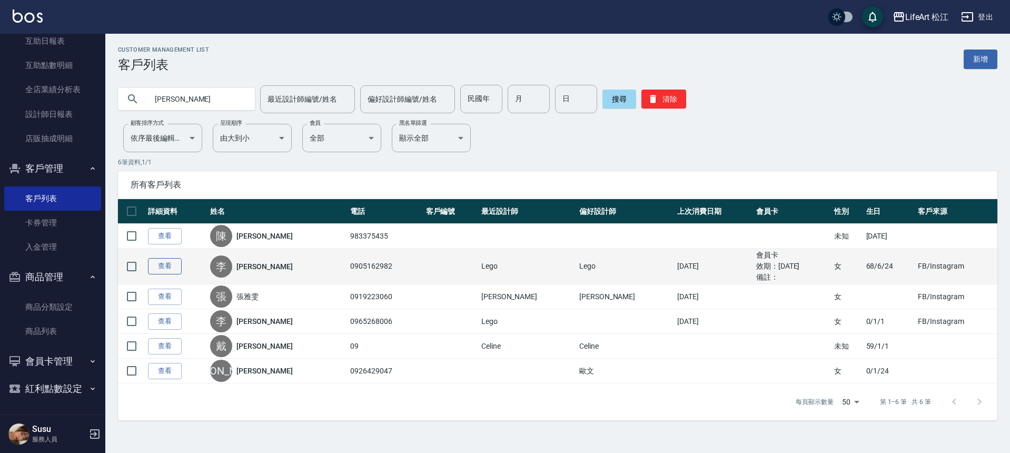
type input "[PERSON_NAME]"
click at [157, 270] on link "查看" at bounding box center [165, 266] width 34 height 16
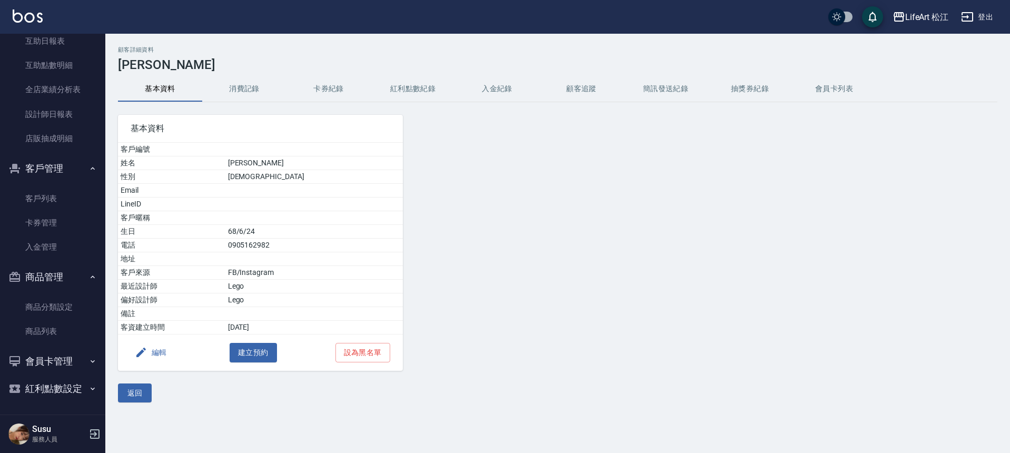
click at [261, 87] on button "消費記錄" at bounding box center [244, 88] width 84 height 25
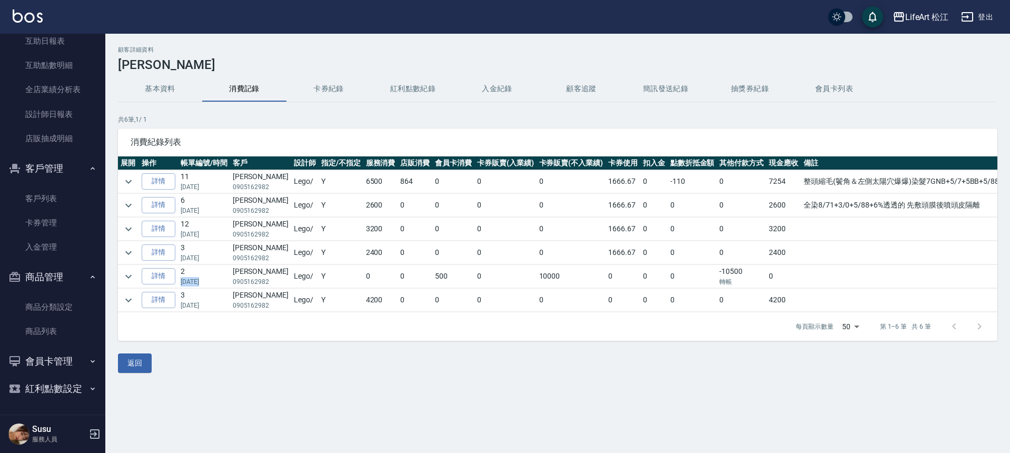
drag, startPoint x: 182, startPoint y: 283, endPoint x: 200, endPoint y: 282, distance: 18.4
click at [200, 282] on p "08/29/2024" at bounding box center [204, 281] width 47 height 9
click at [406, 85] on button "紅利點數紀錄" at bounding box center [413, 88] width 84 height 25
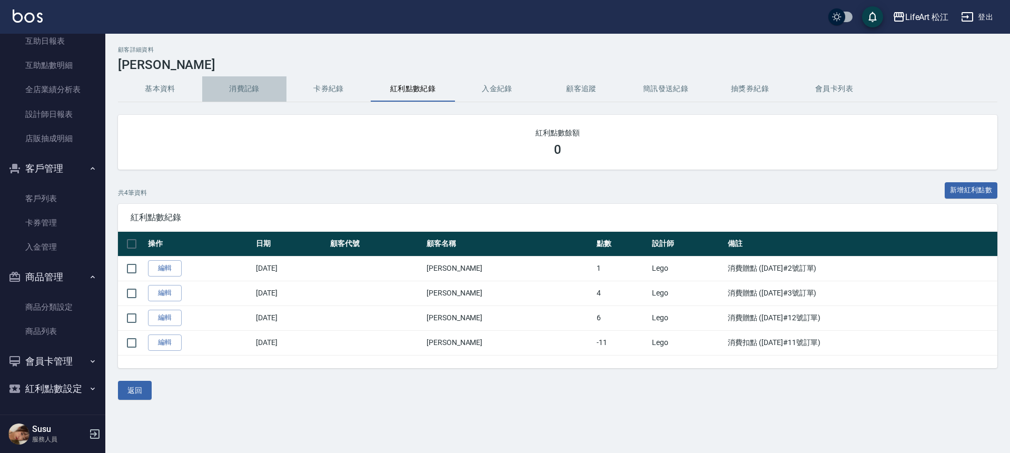
click at [260, 84] on button "消費記錄" at bounding box center [244, 88] width 84 height 25
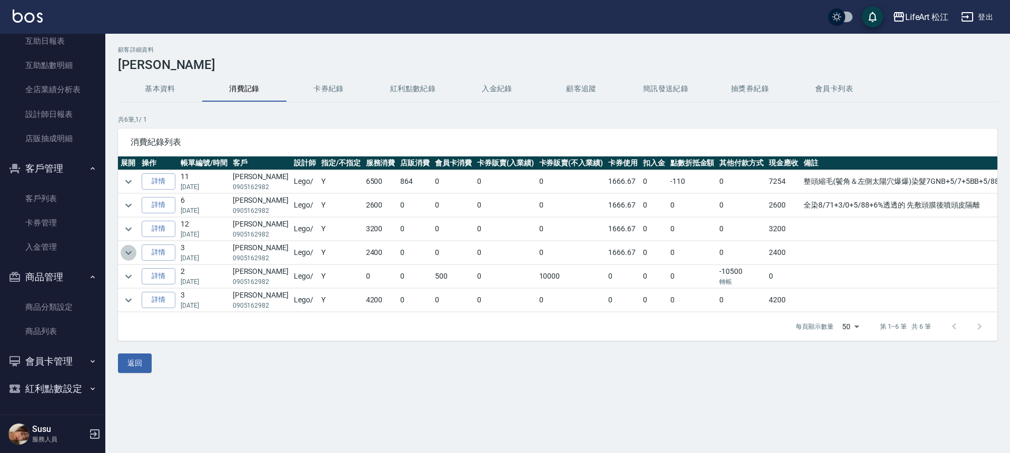
click at [131, 253] on icon "expand row" at bounding box center [128, 252] width 13 height 13
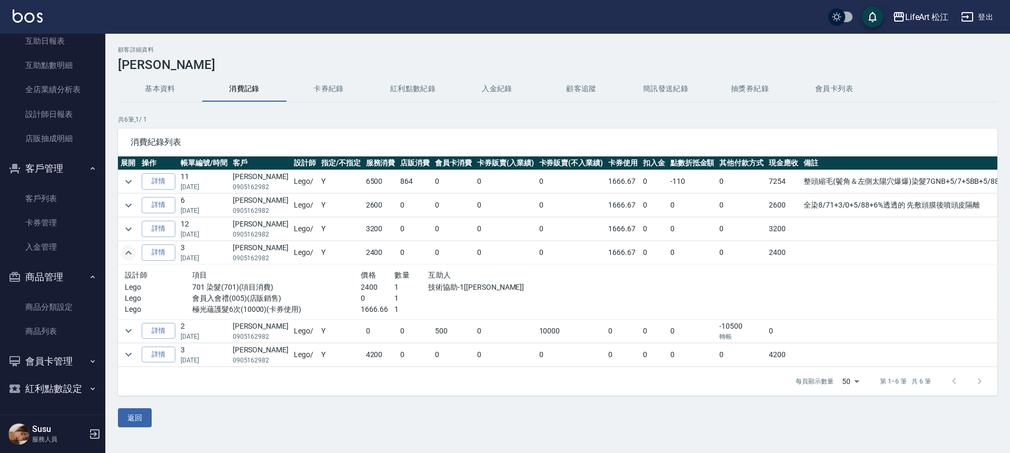
click at [131, 253] on icon "expand row" at bounding box center [128, 253] width 6 height 4
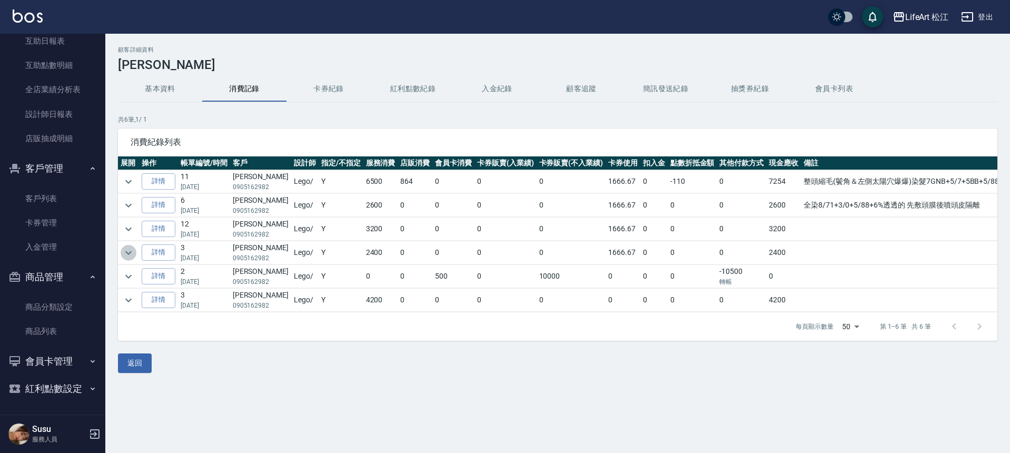
click at [132, 252] on icon "expand row" at bounding box center [128, 252] width 13 height 13
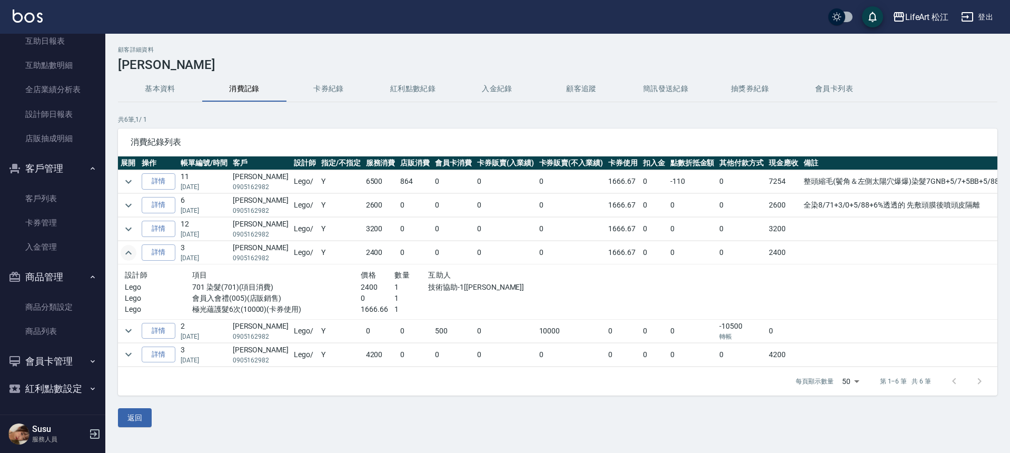
click at [132, 252] on icon "expand row" at bounding box center [128, 252] width 13 height 13
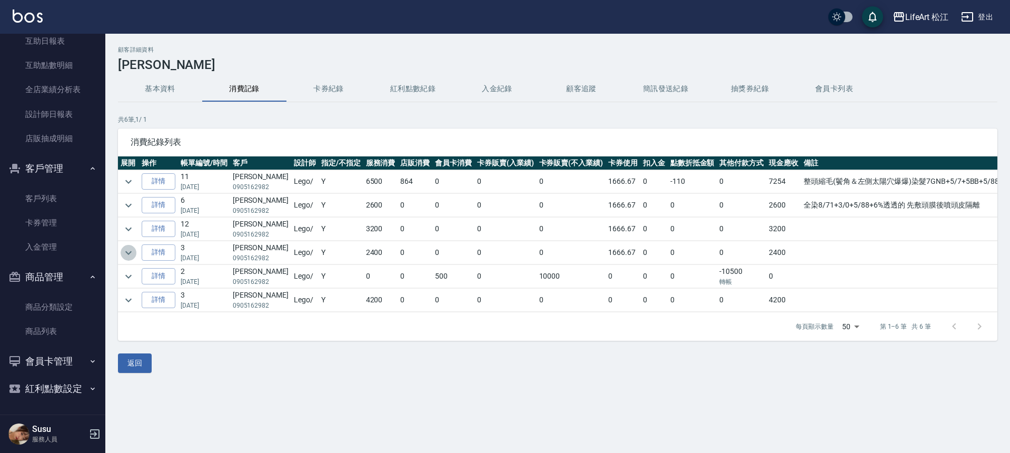
click at [132, 252] on icon "expand row" at bounding box center [128, 252] width 13 height 13
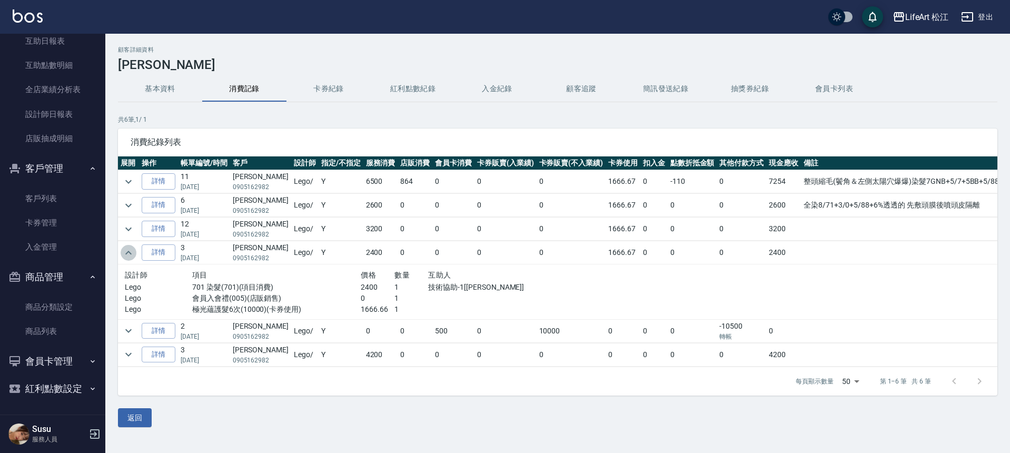
click at [132, 252] on icon "expand row" at bounding box center [128, 252] width 13 height 13
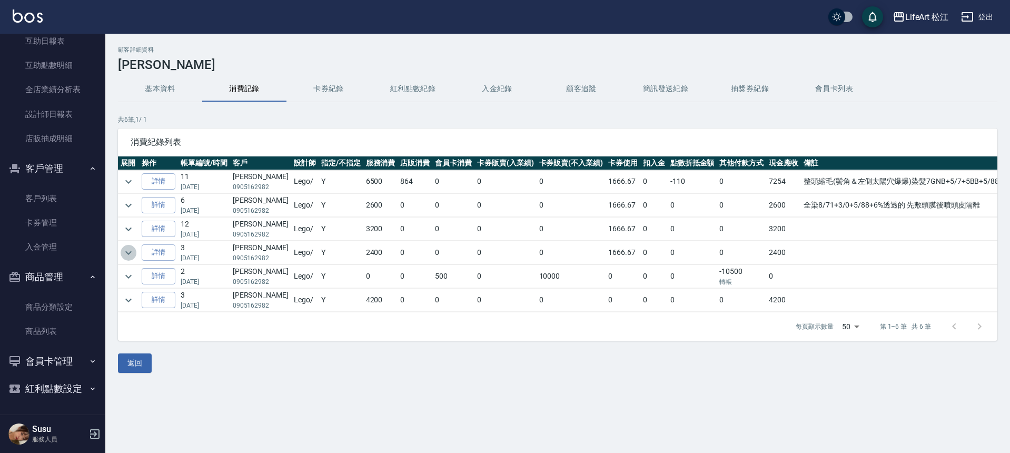
click at [130, 253] on icon "expand row" at bounding box center [128, 253] width 6 height 4
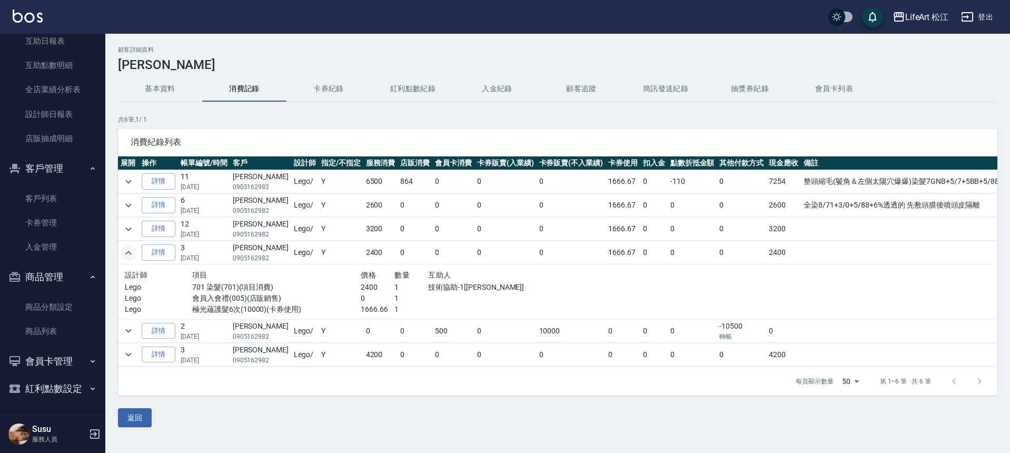
click at [130, 253] on icon "expand row" at bounding box center [128, 253] width 6 height 4
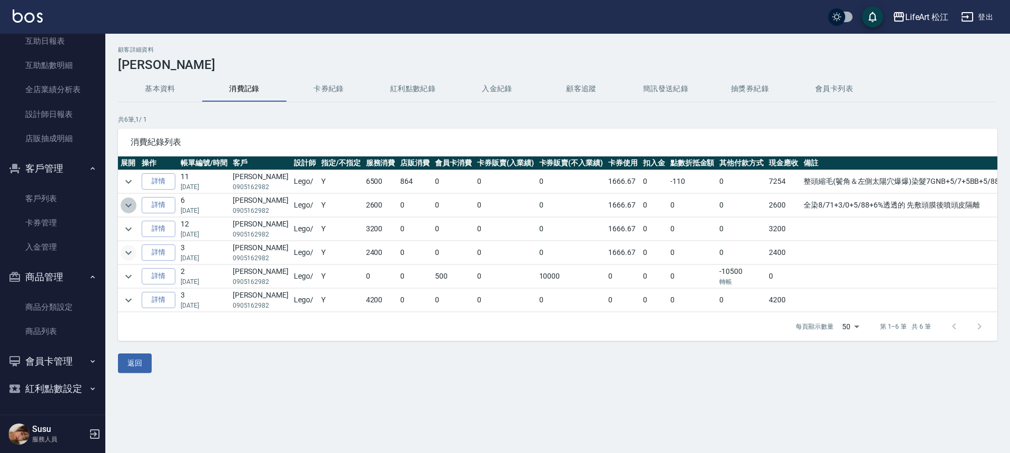
click at [126, 202] on icon "expand row" at bounding box center [128, 205] width 13 height 13
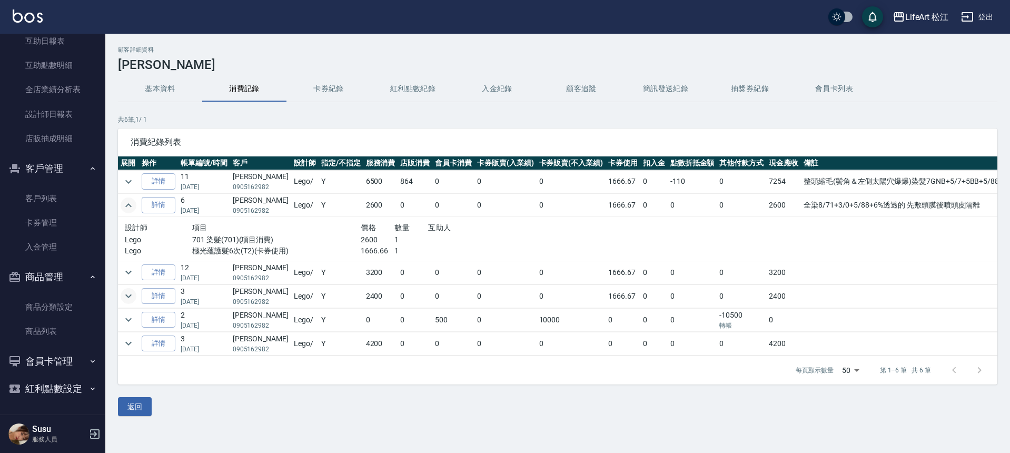
click at [127, 204] on icon "expand row" at bounding box center [128, 205] width 6 height 4
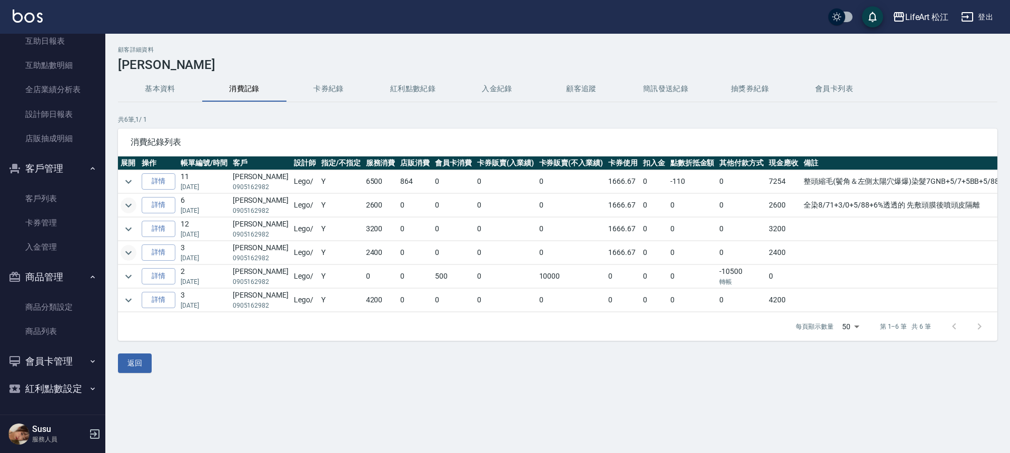
click at [132, 253] on icon "expand row" at bounding box center [128, 252] width 13 height 13
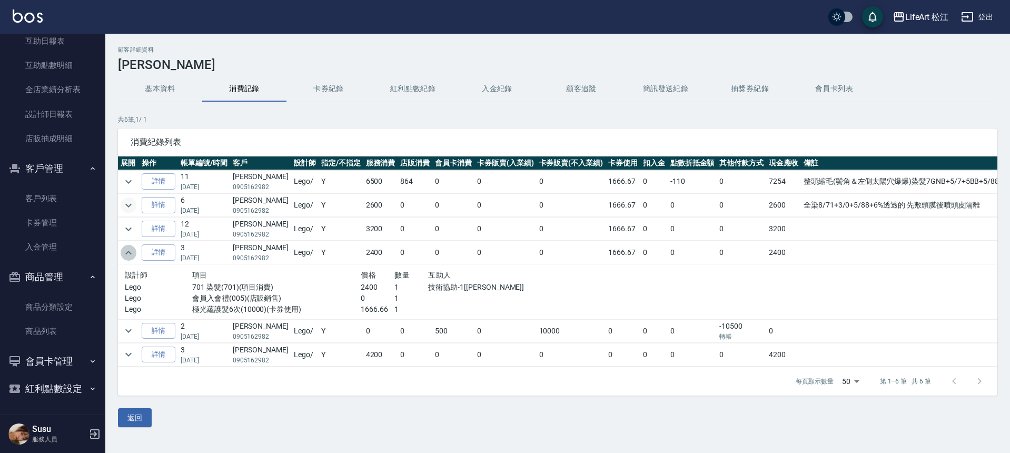
click at [129, 250] on icon "expand row" at bounding box center [128, 252] width 13 height 13
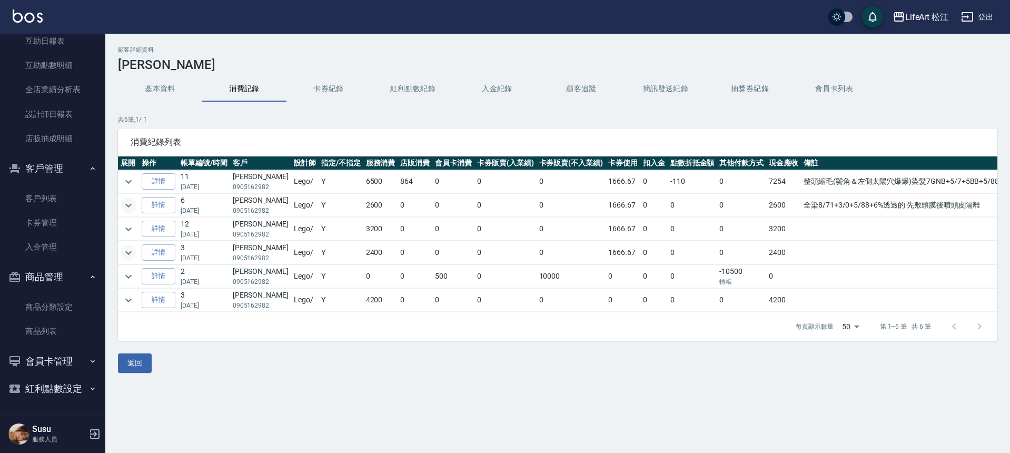
click at [128, 204] on icon "expand row" at bounding box center [128, 205] width 13 height 13
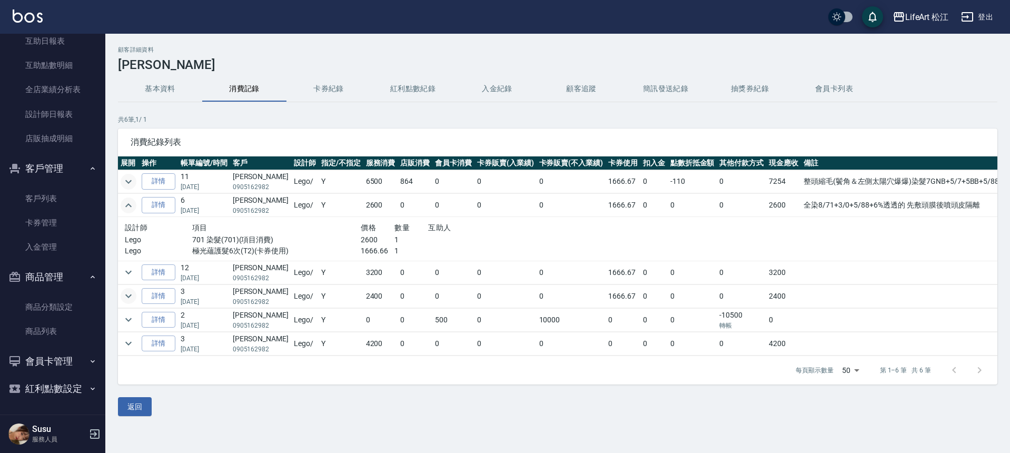
click at [127, 184] on icon "expand row" at bounding box center [128, 181] width 13 height 13
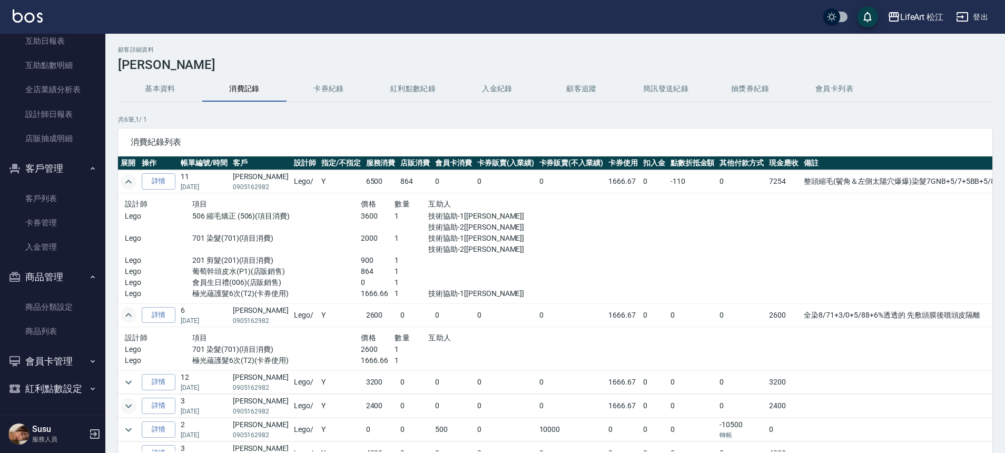
click at [129, 181] on icon "expand row" at bounding box center [128, 181] width 13 height 13
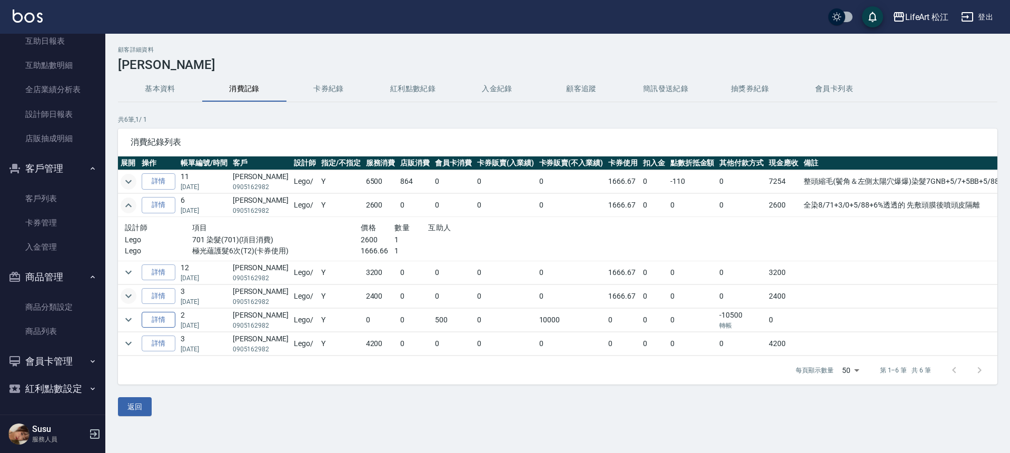
click at [142, 319] on link "詳情" at bounding box center [159, 320] width 34 height 16
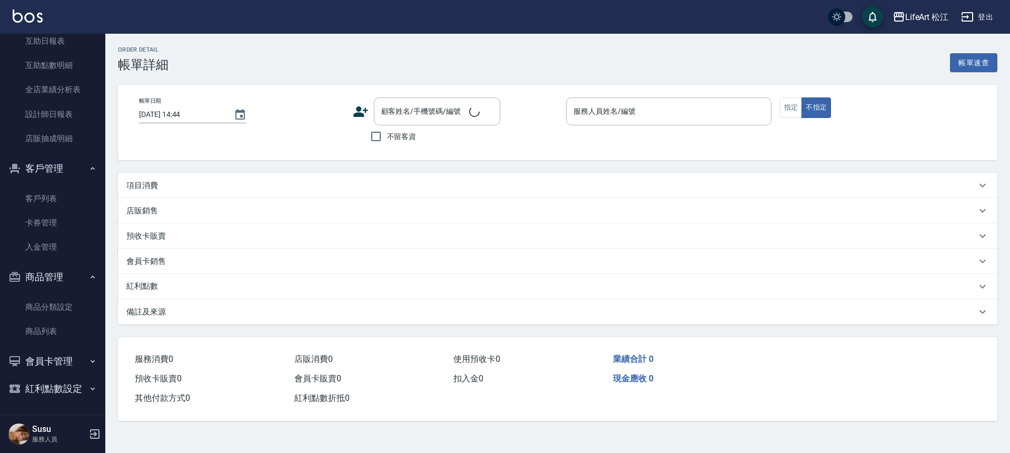
type input "2024/08/29 11:20"
type input "Lego(無代號)"
type input "1"
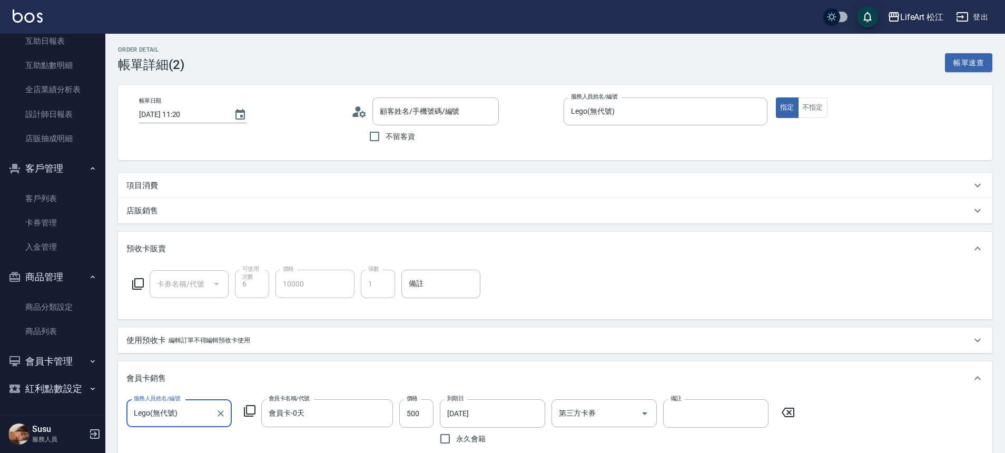
type input "[PERSON_NAME]/0905162982/"
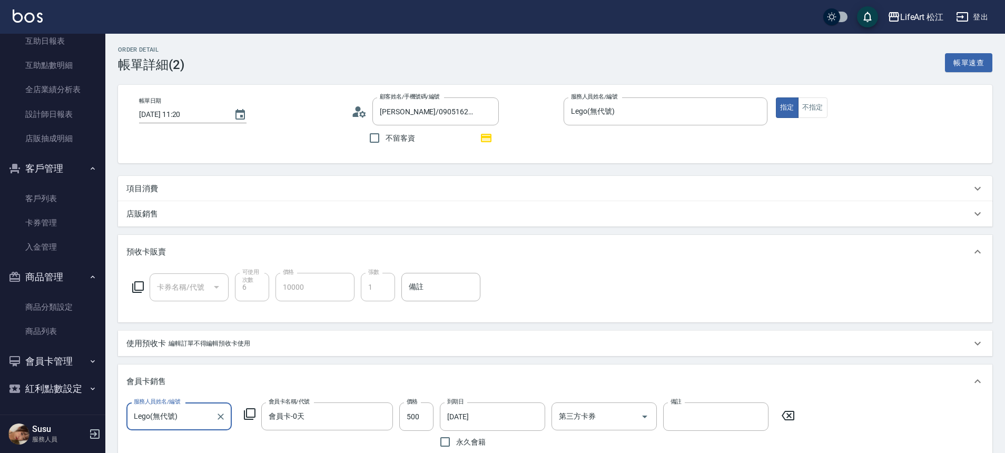
type input "極光蘊護髮6次(T2)"
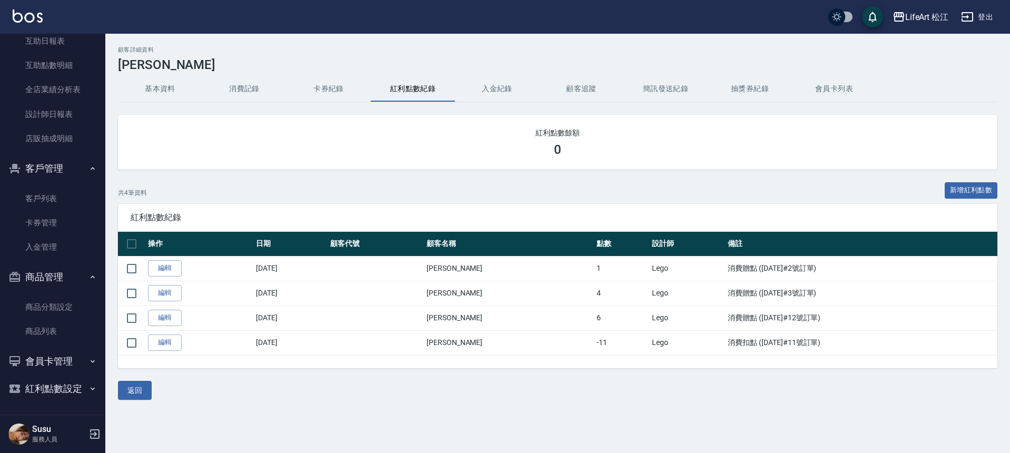
click at [251, 93] on button "消費記錄" at bounding box center [244, 88] width 84 height 25
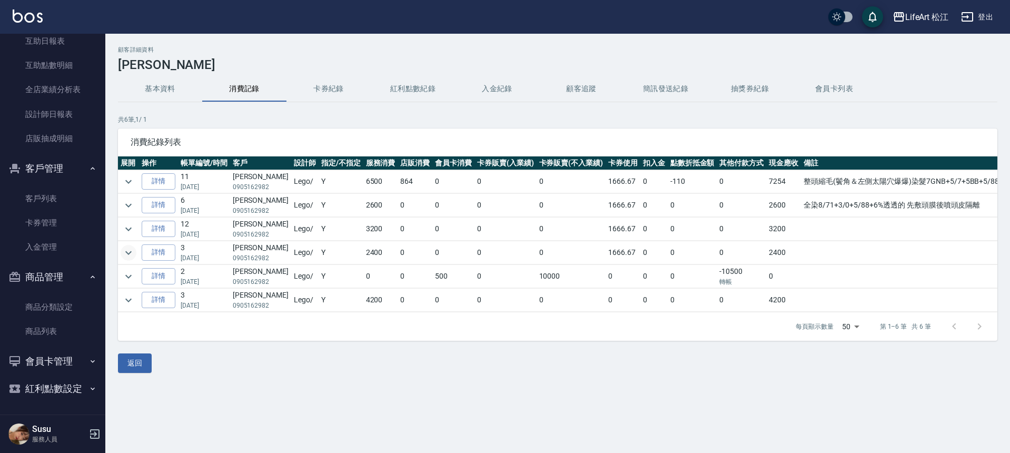
click at [135, 252] on button "expand row" at bounding box center [129, 253] width 16 height 16
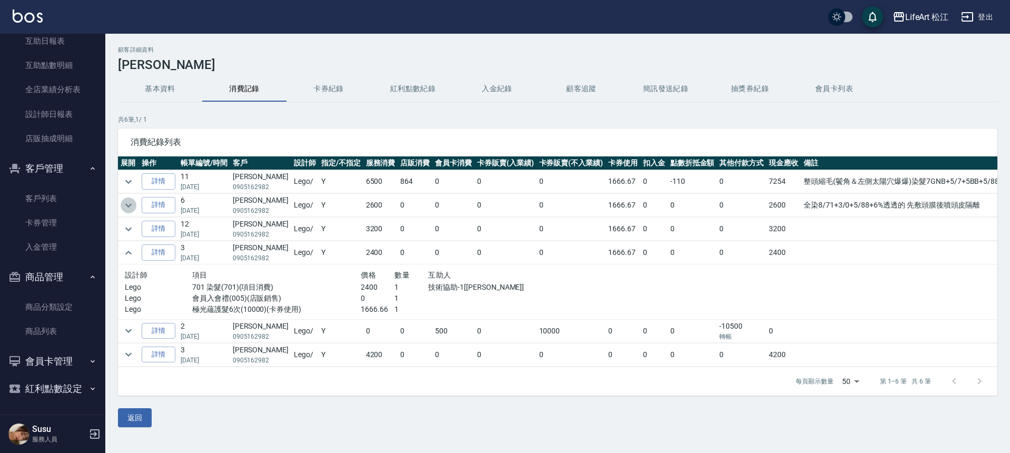
click at [134, 202] on icon "expand row" at bounding box center [128, 205] width 13 height 13
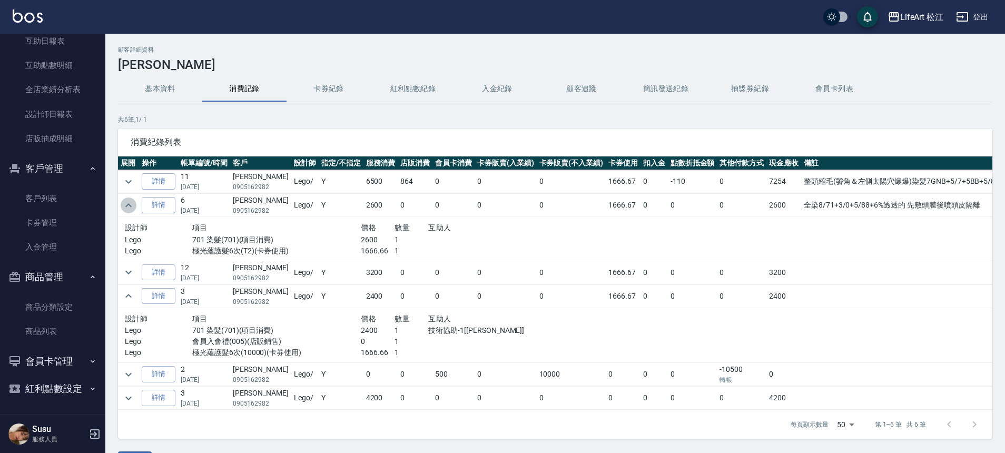
click at [129, 204] on icon "expand row" at bounding box center [128, 205] width 6 height 4
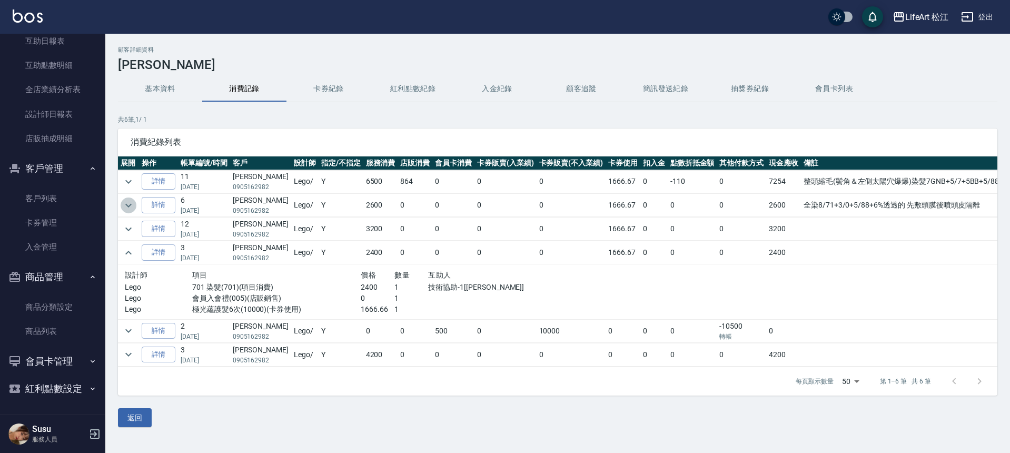
click at [129, 205] on icon "expand row" at bounding box center [128, 205] width 6 height 4
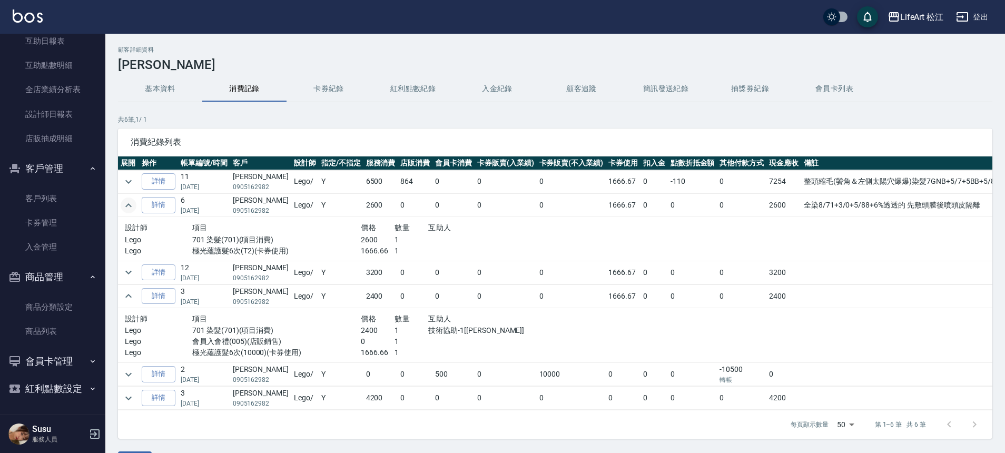
click at [129, 205] on icon "expand row" at bounding box center [128, 205] width 13 height 13
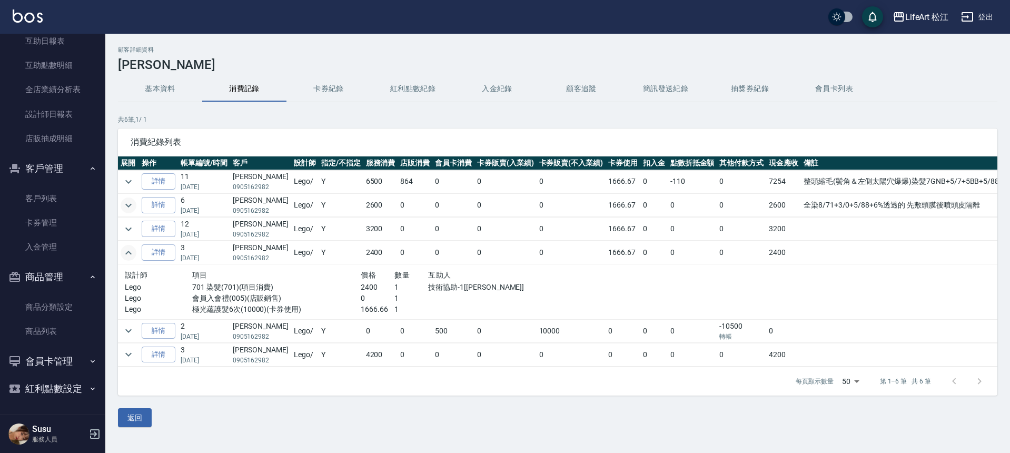
click at [130, 248] on icon "expand row" at bounding box center [128, 252] width 13 height 13
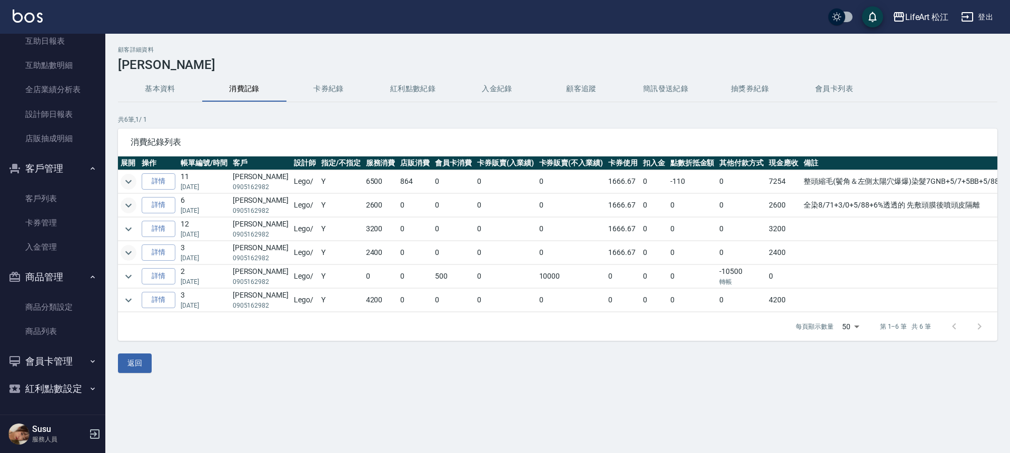
click at [130, 178] on icon "expand row" at bounding box center [128, 181] width 13 height 13
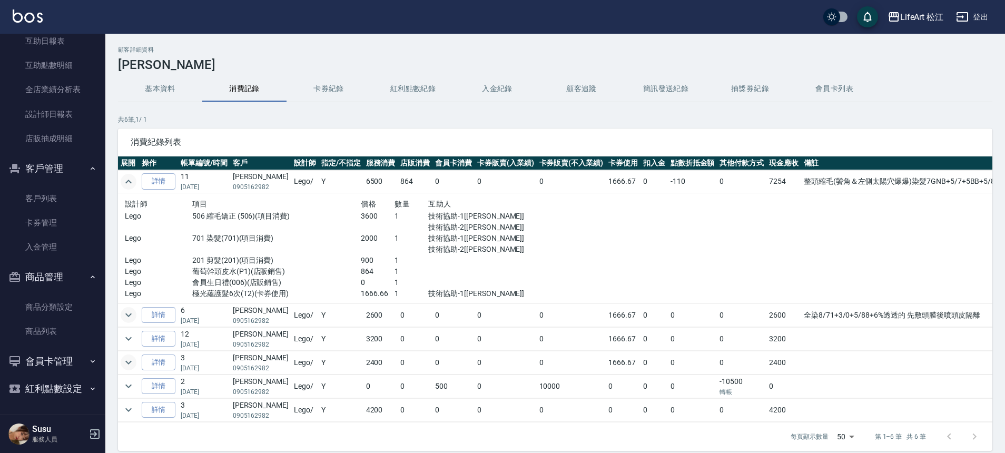
click at [130, 178] on icon "expand row" at bounding box center [128, 181] width 13 height 13
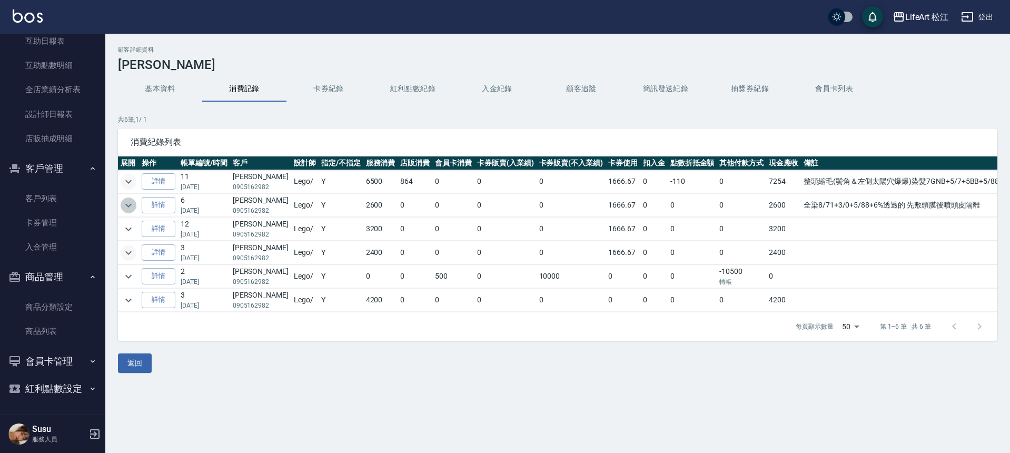
click at [131, 204] on icon "expand row" at bounding box center [128, 205] width 13 height 13
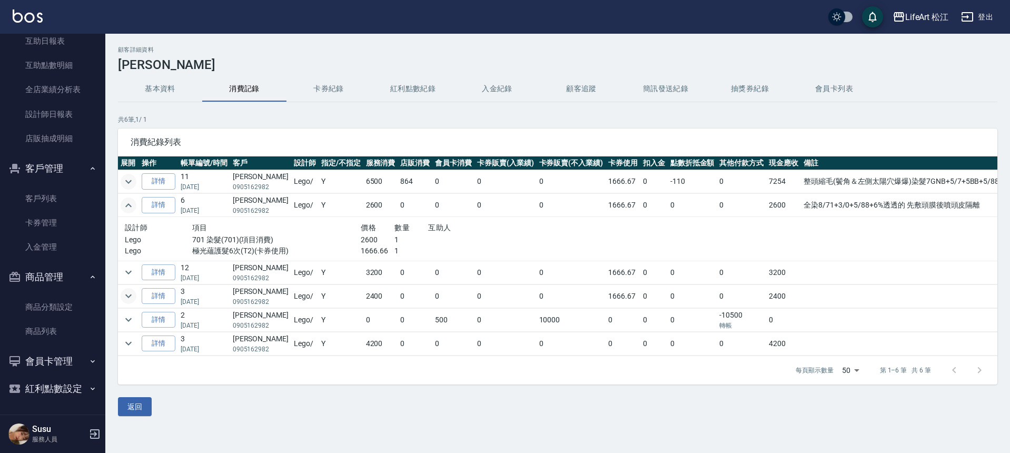
click at [131, 204] on icon "expand row" at bounding box center [128, 205] width 13 height 13
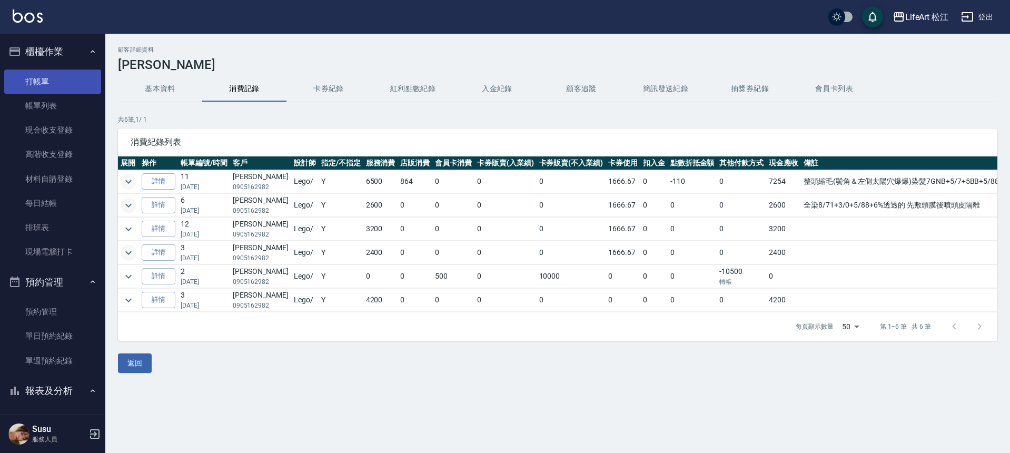
click at [71, 71] on link "打帳單" at bounding box center [52, 81] width 97 height 24
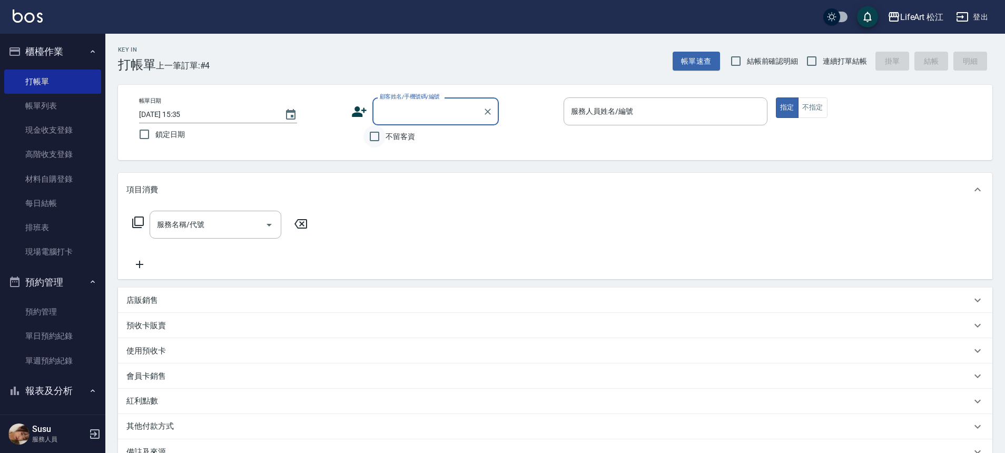
click at [384, 142] on input "不留客資" at bounding box center [374, 136] width 22 height 22
checkbox input "true"
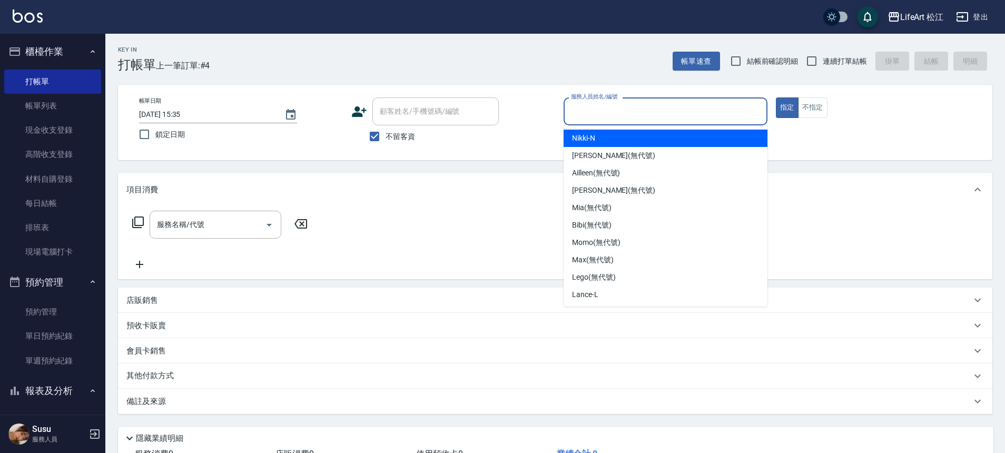
click at [719, 112] on input "服務人員姓名/編號" at bounding box center [665, 111] width 194 height 18
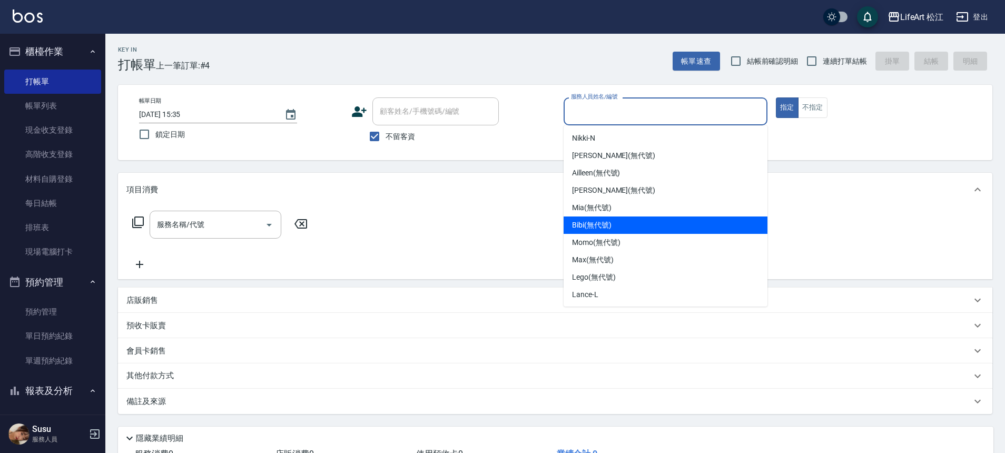
click at [641, 225] on div "Bibi (無代號)" at bounding box center [665, 224] width 204 height 17
type input "Bibi(無代號)"
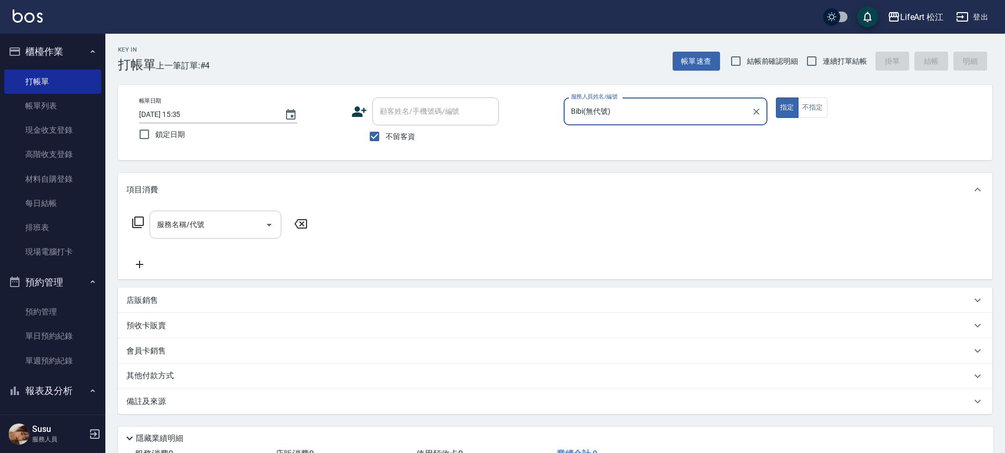
click at [251, 225] on input "服務名稱/代號" at bounding box center [207, 224] width 106 height 18
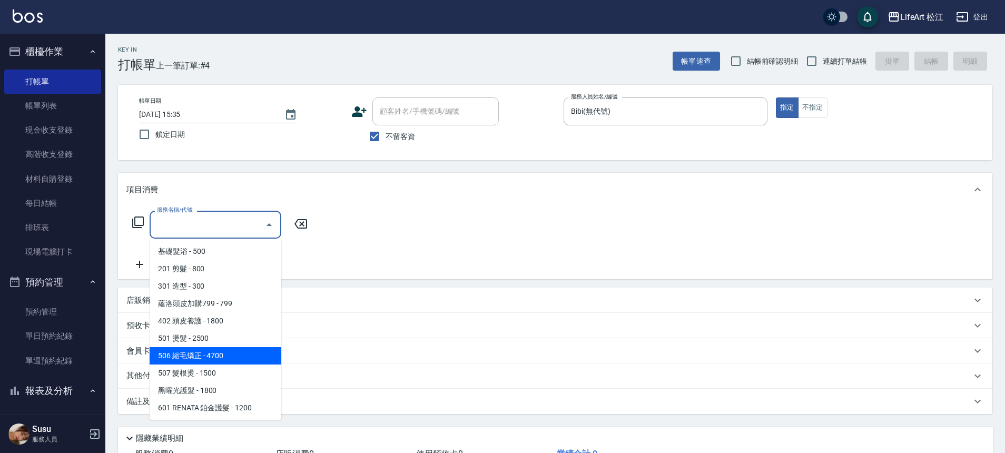
click at [230, 358] on span "506 縮毛矯正 - 4700" at bounding box center [216, 355] width 132 height 17
type input "506 縮毛矯正 (506)"
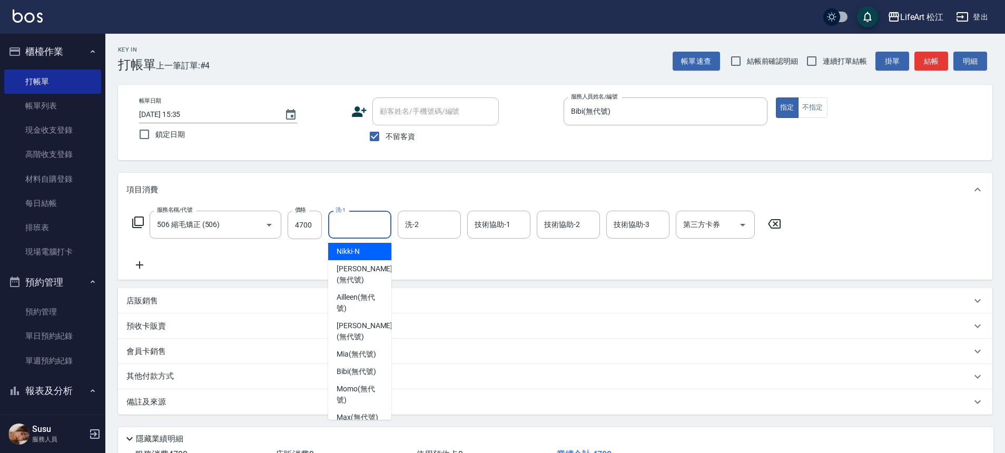
click at [357, 224] on input "洗-1" at bounding box center [360, 224] width 54 height 18
click at [313, 226] on input "4700" at bounding box center [304, 225] width 34 height 28
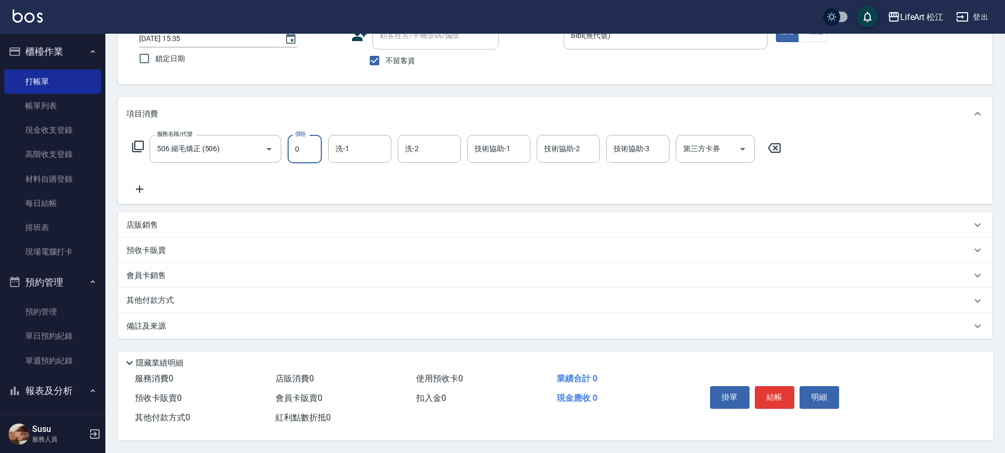
scroll to position [81, 0]
type input "1500"
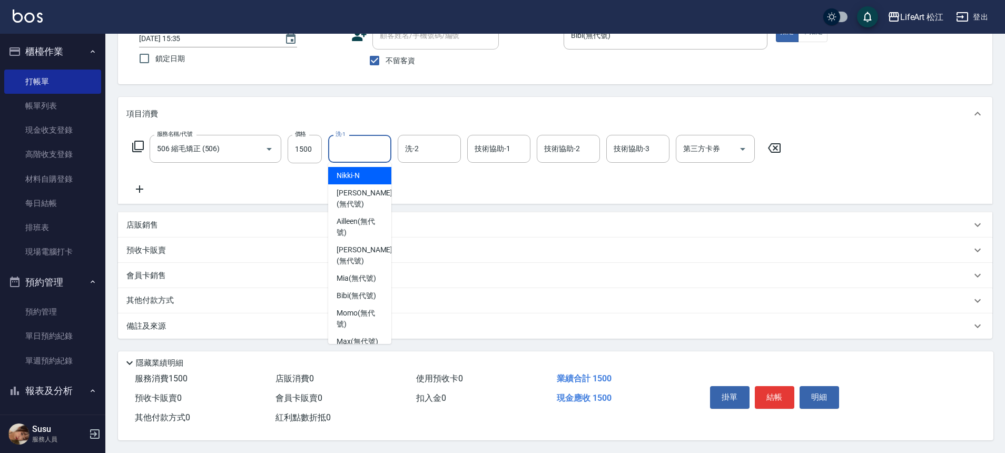
click at [352, 145] on input "洗-1" at bounding box center [360, 149] width 54 height 18
click at [354, 279] on span "Susu (無代號)" at bounding box center [358, 276] width 44 height 11
type input "Susu(無代號)"
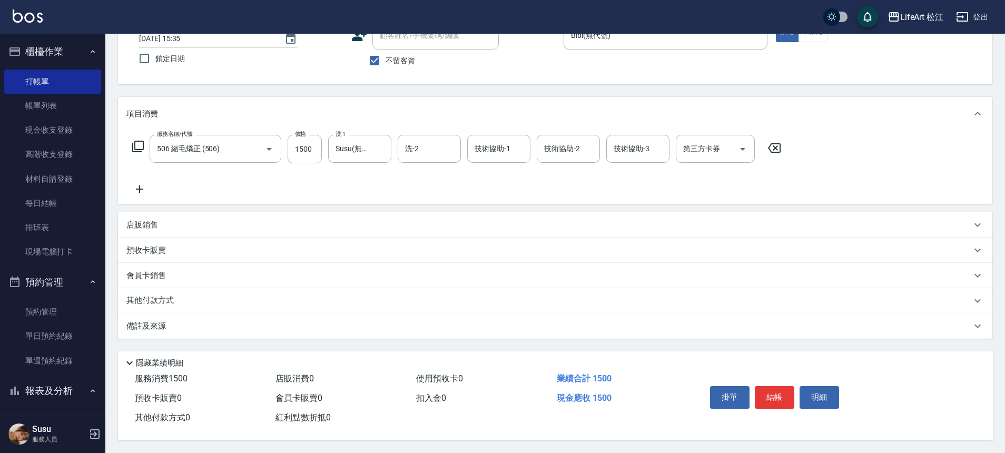
click at [222, 321] on div "備註及來源" at bounding box center [548, 326] width 844 height 11
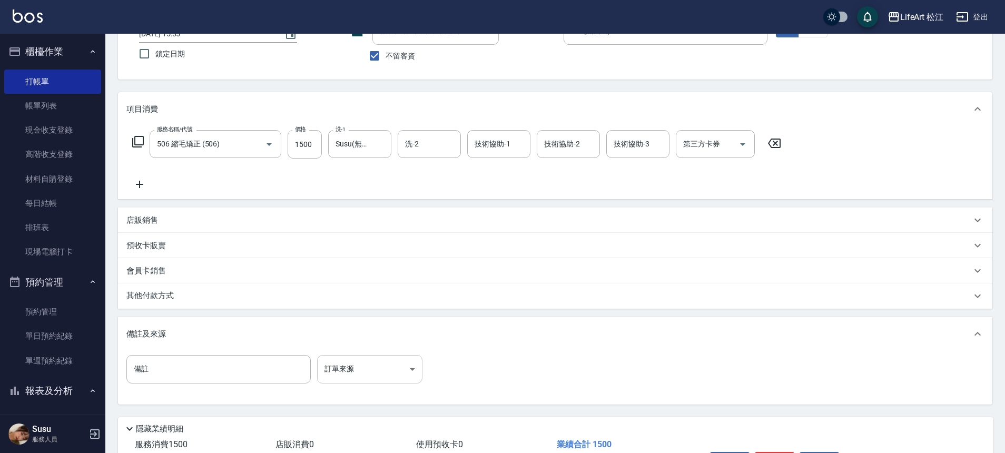
click at [344, 375] on body "LifeArt 松江 登出 櫃檯作業 打帳單 帳單列表 現金收支登錄 高階收支登錄 材料自購登錄 每日結帳 排班表 現場電腦打卡 預約管理 預約管理 單日預約…" at bounding box center [502, 218] width 1005 height 599
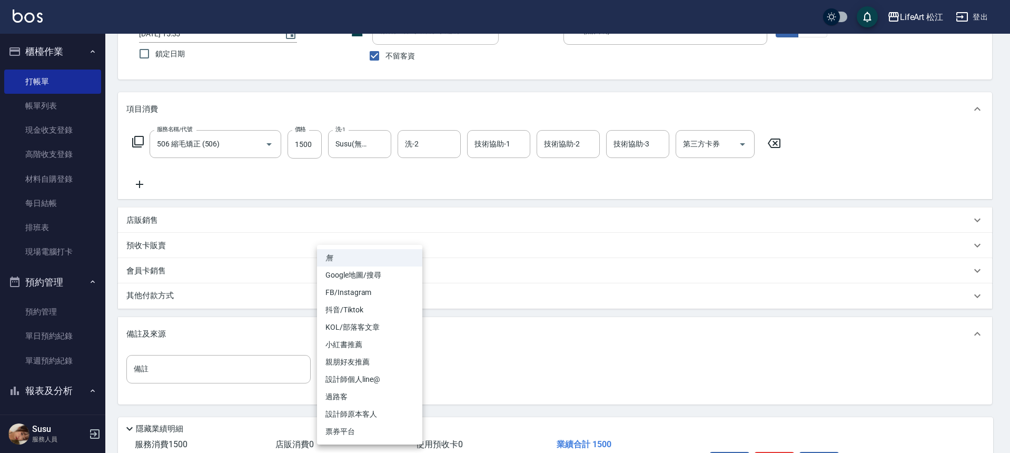
click at [367, 294] on li "FB/Instagram" at bounding box center [369, 292] width 105 height 17
type input "FB/Instagram"
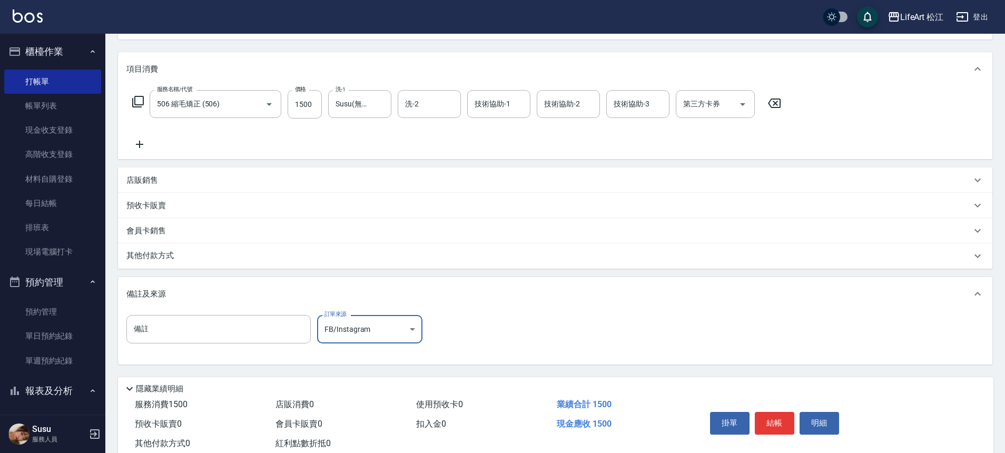
scroll to position [151, 0]
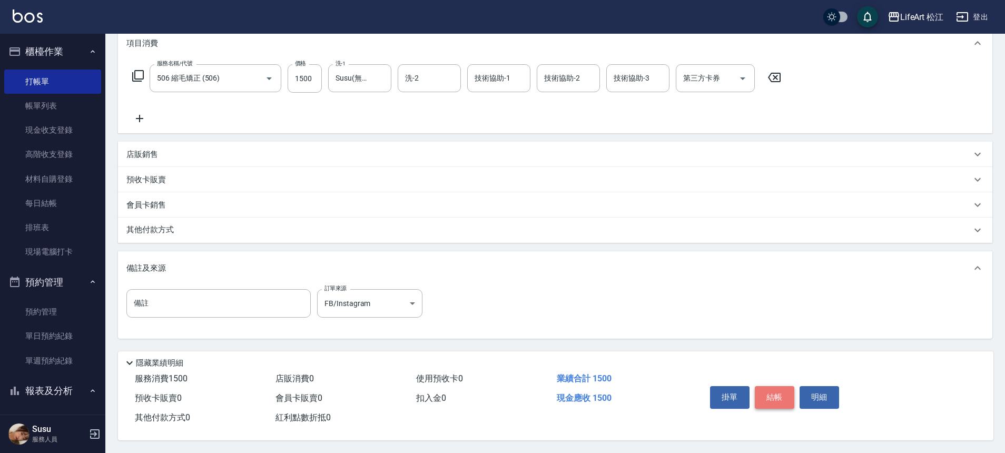
click at [778, 396] on button "結帳" at bounding box center [773, 397] width 39 height 22
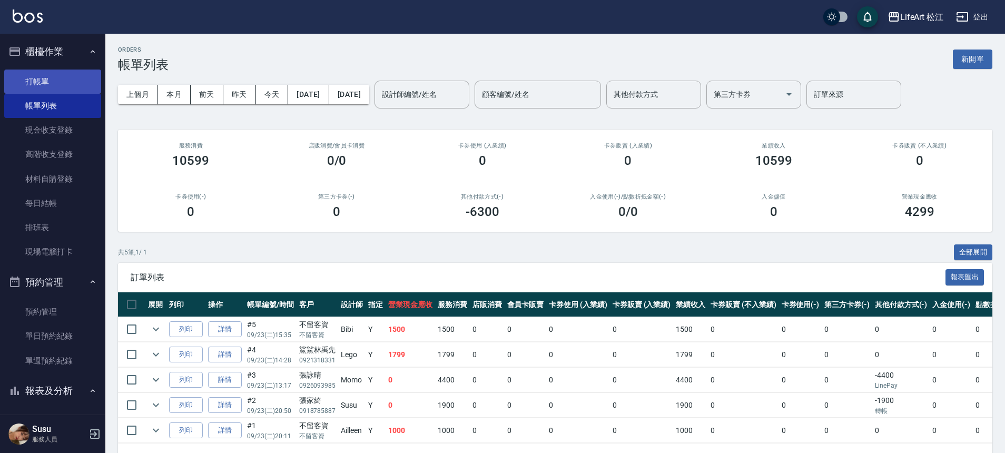
click at [65, 86] on link "打帳單" at bounding box center [52, 81] width 97 height 24
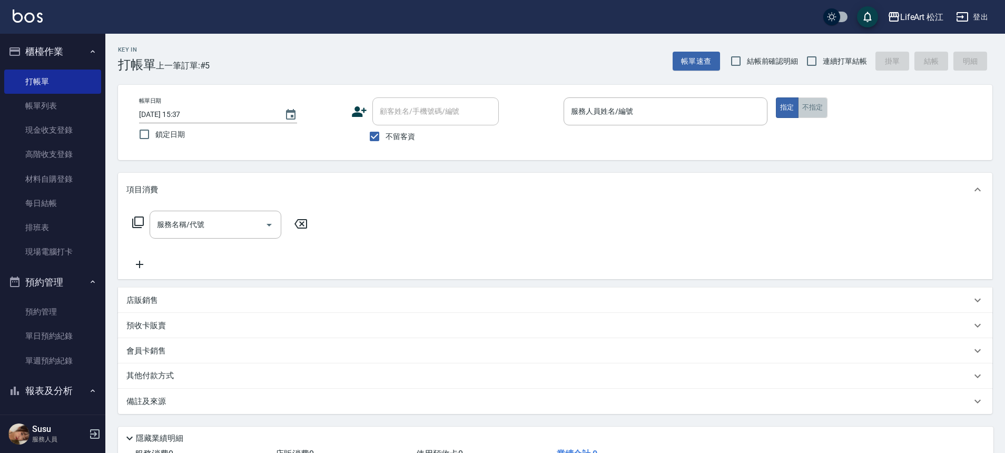
click at [825, 112] on button "不指定" at bounding box center [812, 107] width 29 height 21
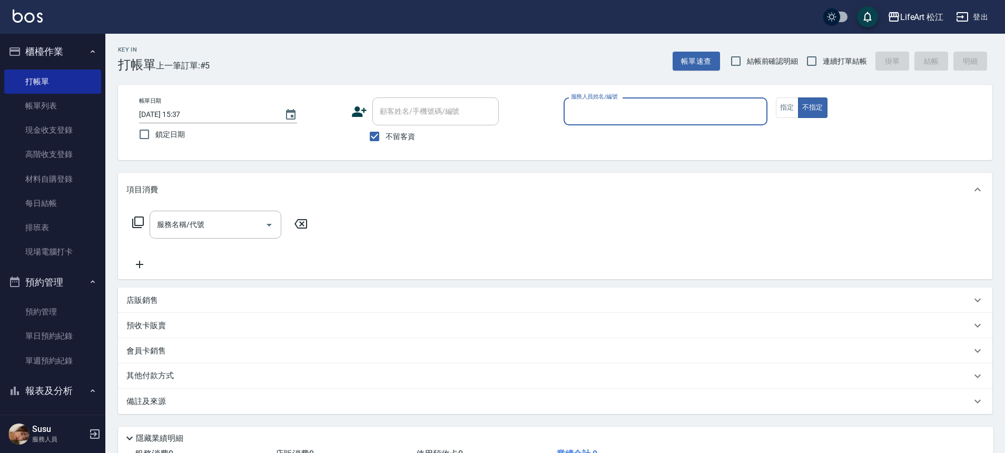
click at [693, 123] on div "服務人員姓名/編號" at bounding box center [665, 111] width 204 height 28
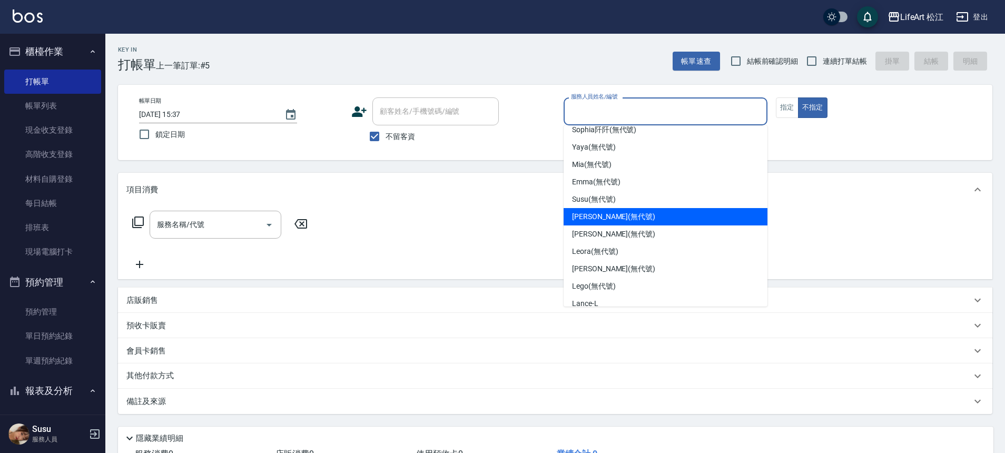
scroll to position [87, 0]
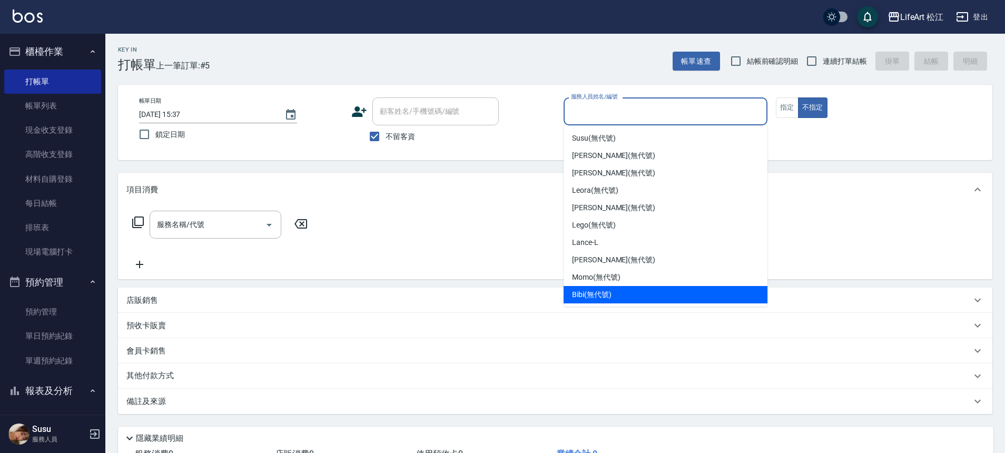
click at [630, 289] on div "Bibi (無代號)" at bounding box center [665, 294] width 204 height 17
type input "Bibi(無代號)"
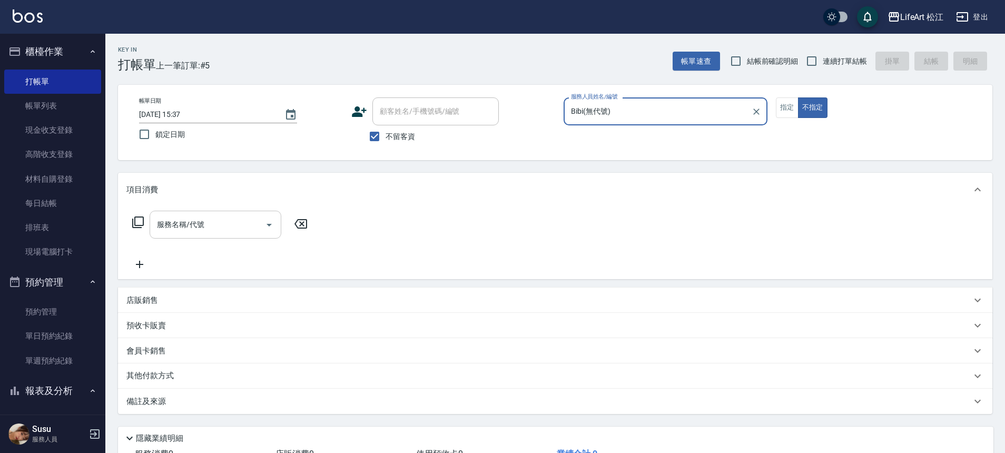
click at [236, 214] on div "服務名稱/代號" at bounding box center [216, 225] width 132 height 28
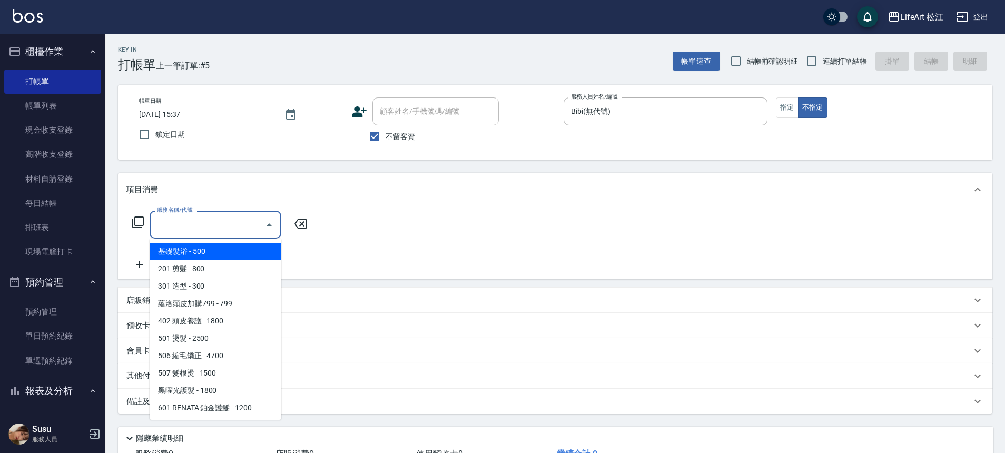
click at [241, 249] on span "基礎髮浴 - 500" at bounding box center [216, 251] width 132 height 17
type input "基礎髮浴 (101)"
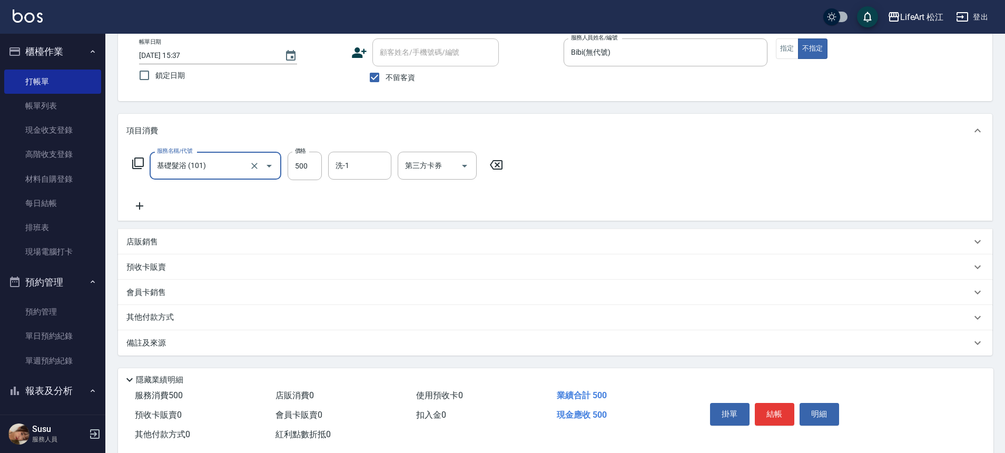
scroll to position [81, 0]
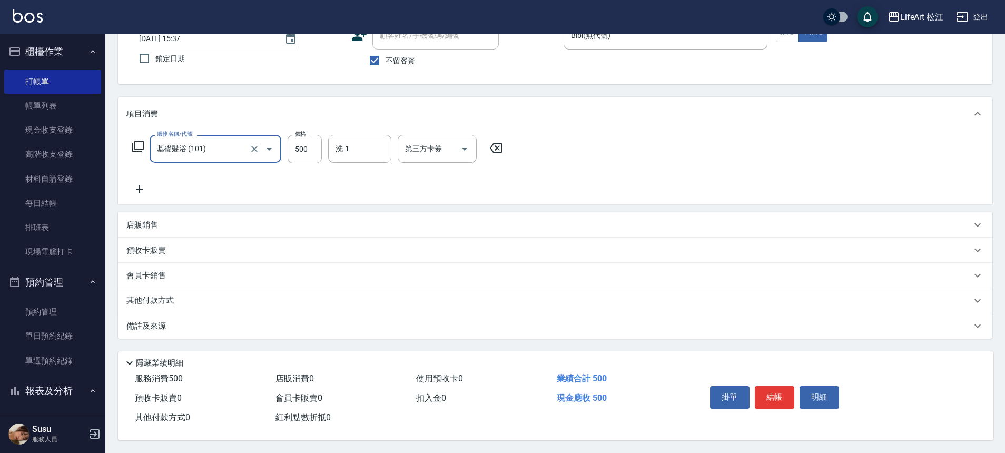
click at [233, 324] on div "備註及來源" at bounding box center [548, 326] width 844 height 11
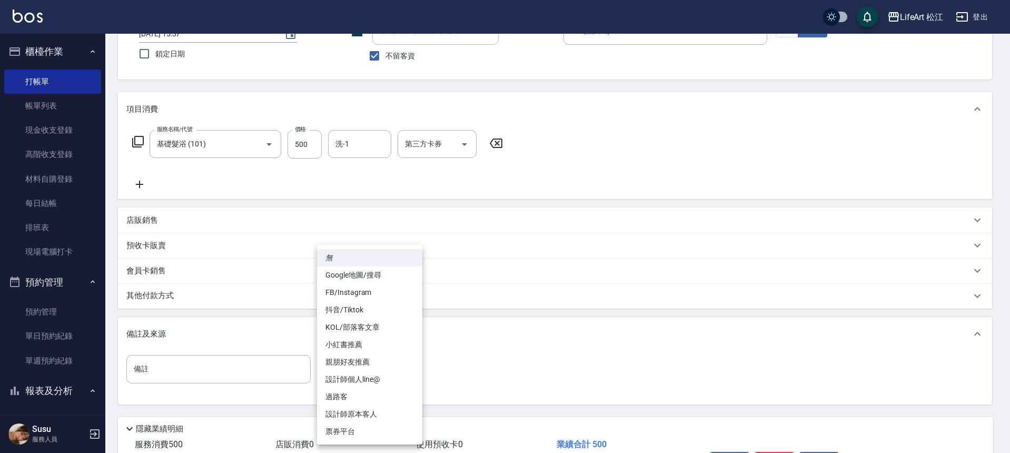
click at [346, 366] on body "LifeArt 松江 登出 櫃檯作業 打帳單 帳單列表 現金收支登錄 高階收支登錄 材料自購登錄 每日結帳 排班表 現場電腦打卡 預約管理 預約管理 單日預約…" at bounding box center [505, 218] width 1010 height 599
click at [347, 401] on li "過路客" at bounding box center [369, 396] width 105 height 17
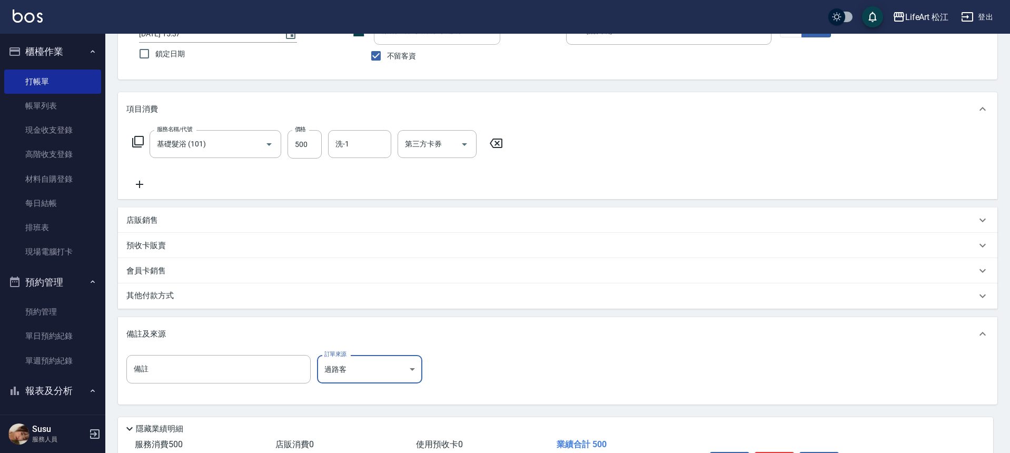
type input "過路客"
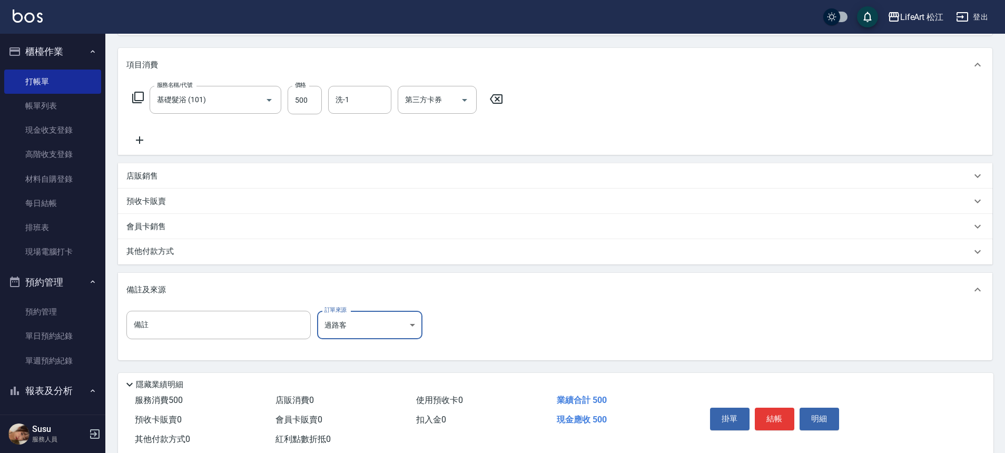
scroll to position [151, 0]
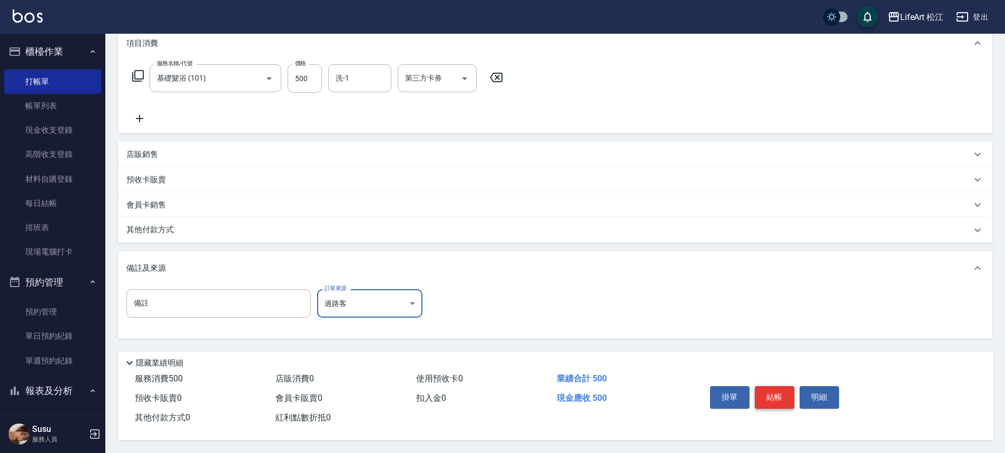
click at [765, 386] on button "結帳" at bounding box center [773, 397] width 39 height 22
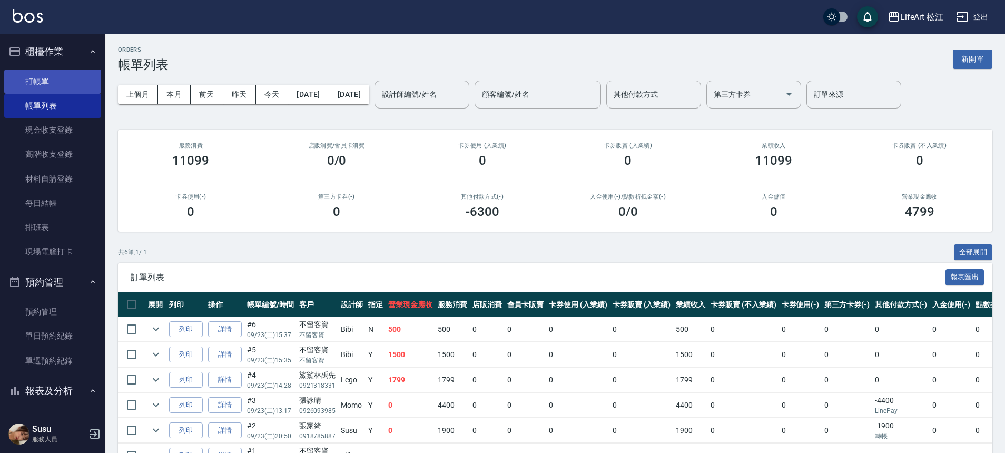
click at [45, 92] on link "打帳單" at bounding box center [52, 81] width 97 height 24
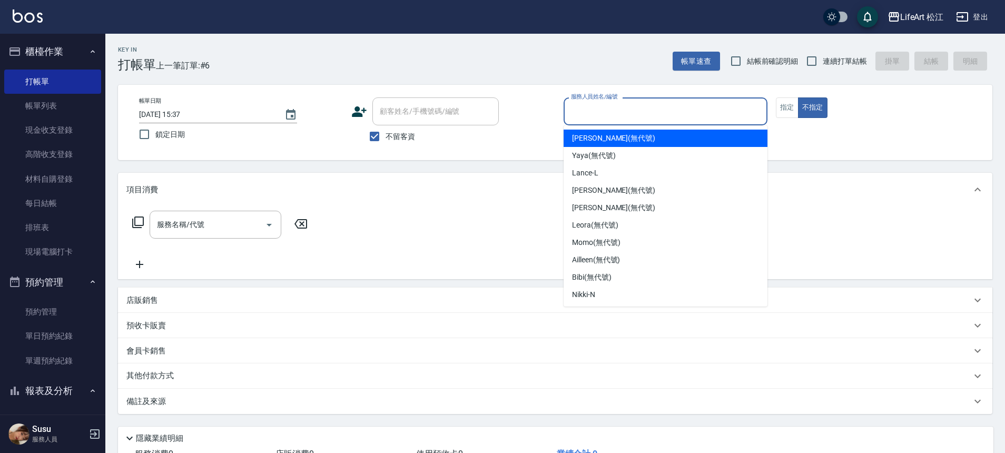
click at [569, 120] on input "服務人員姓名/編號" at bounding box center [665, 111] width 194 height 18
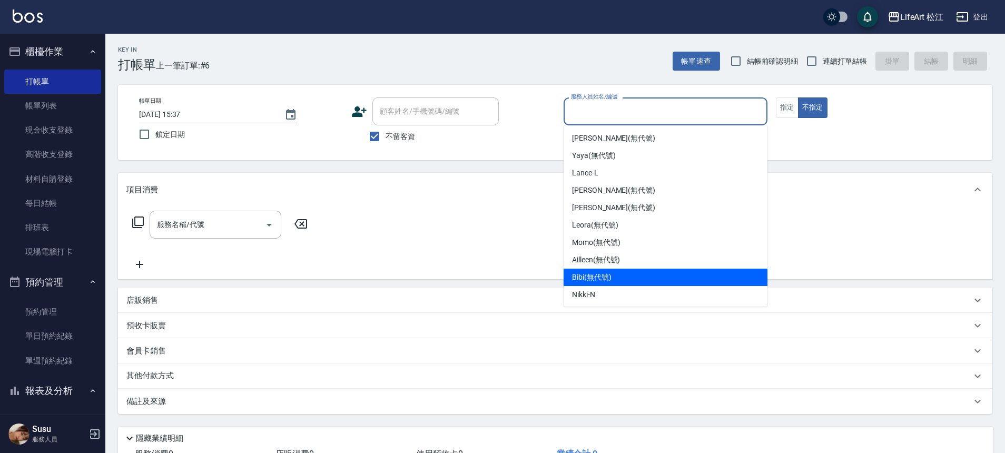
click at [586, 274] on span "Bibi (無代號)" at bounding box center [591, 277] width 39 height 11
type input "Bibi(無代號)"
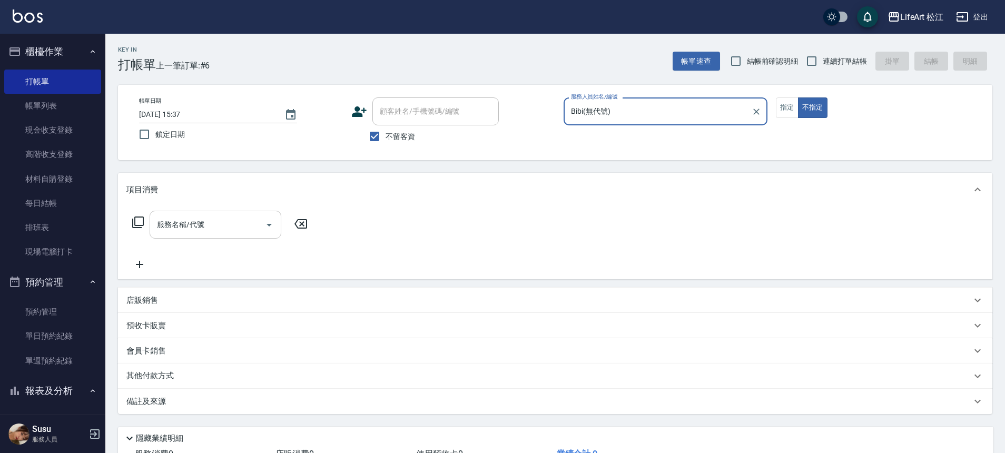
click at [182, 234] on div "服務名稱/代號" at bounding box center [216, 225] width 132 height 28
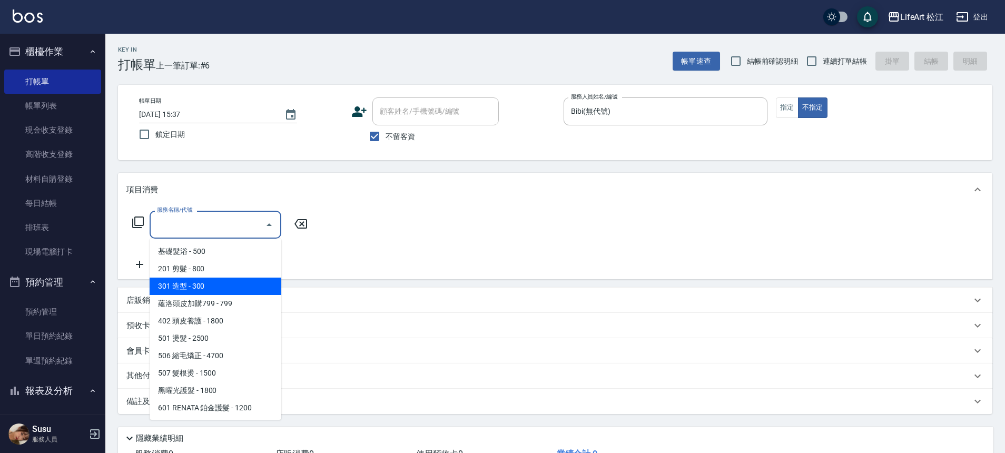
click at [205, 269] on span "201 剪髮 - 800" at bounding box center [216, 268] width 132 height 17
type input "201 剪髮(201)"
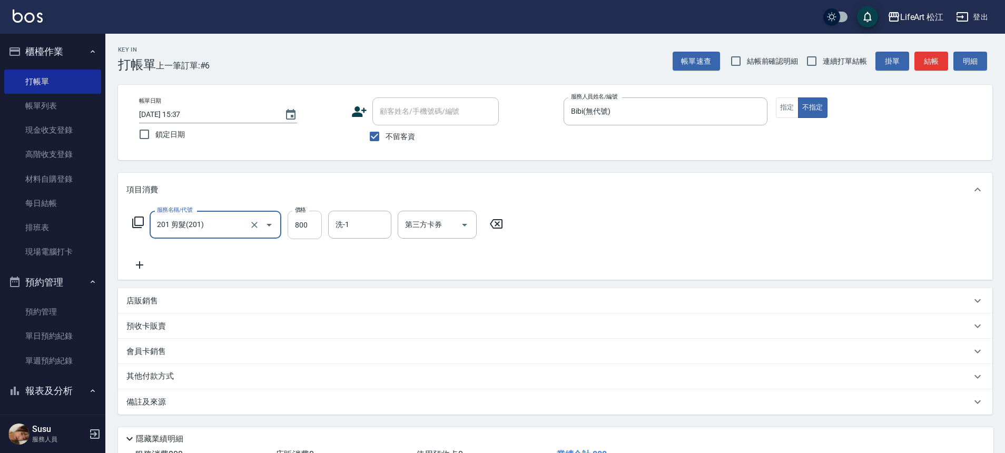
click at [309, 230] on input "800" at bounding box center [304, 225] width 34 height 28
type input "1100"
click at [376, 230] on input "洗-1" at bounding box center [360, 224] width 54 height 18
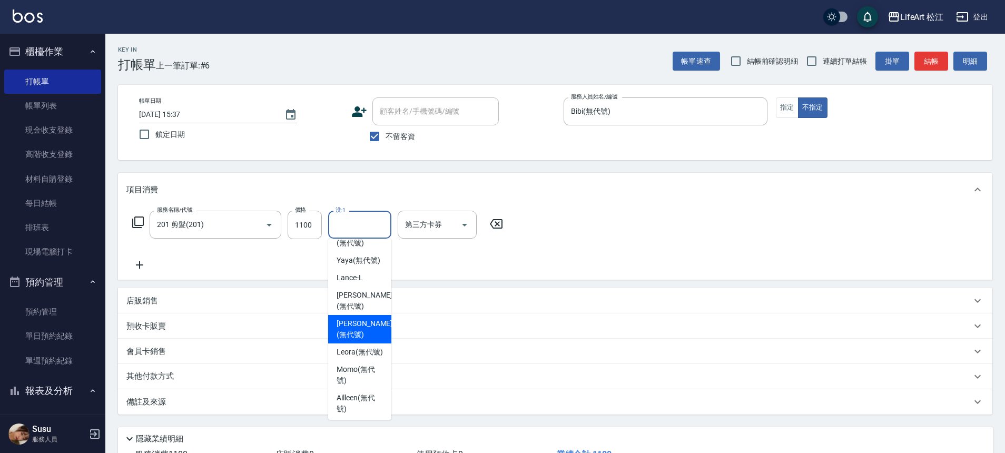
scroll to position [73, 0]
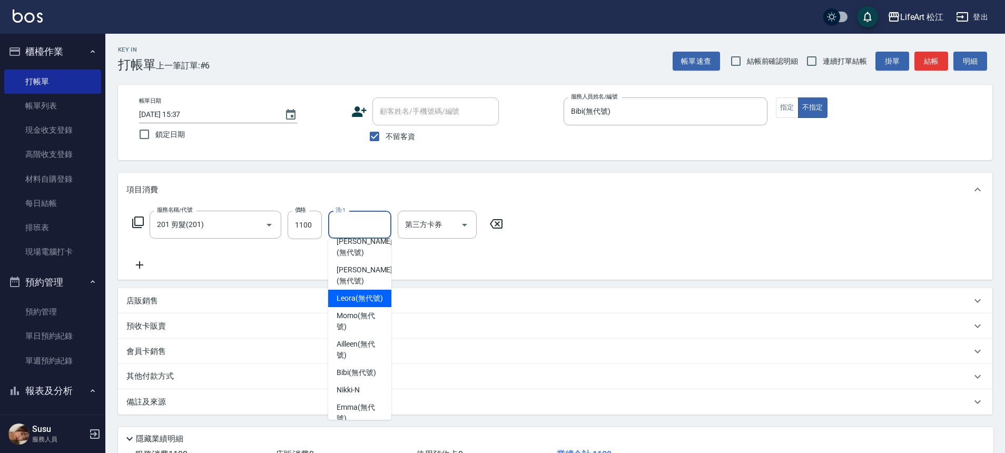
click at [372, 304] on span "Leora (無代號)" at bounding box center [359, 298] width 46 height 11
type input "Leora(無代號)"
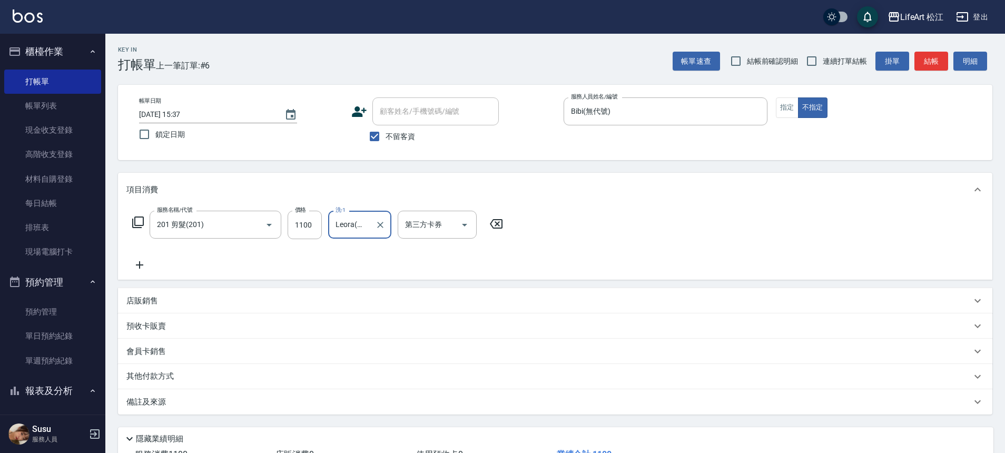
click at [253, 406] on div "備註及來源" at bounding box center [548, 401] width 844 height 11
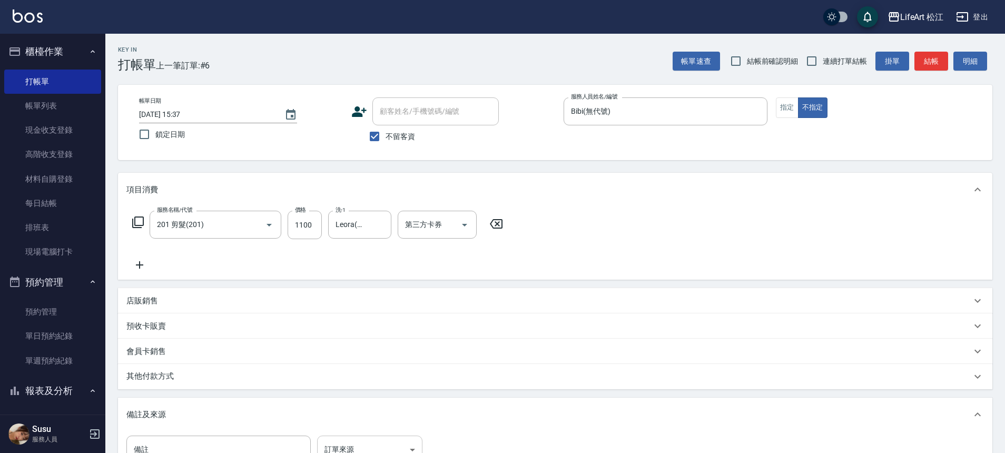
scroll to position [11, 0]
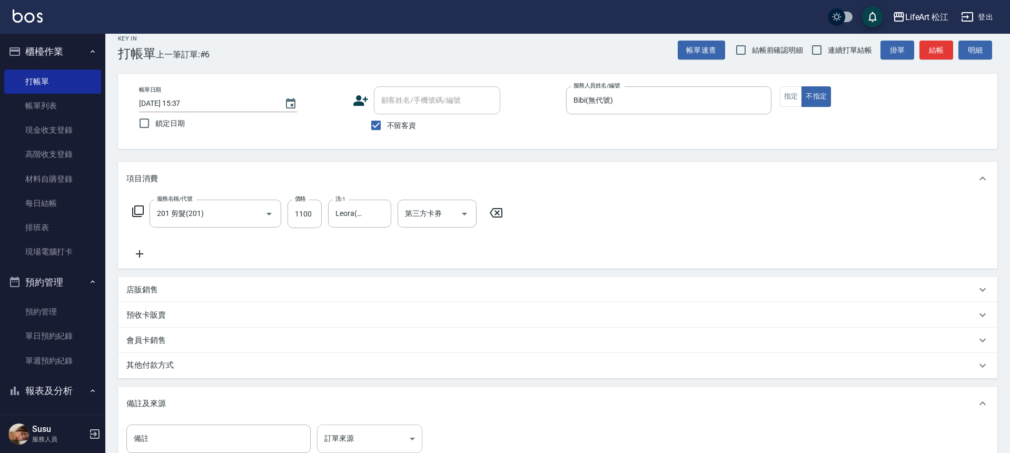
click at [353, 439] on body "LifeArt 松江 登出 櫃檯作業 打帳單 帳單列表 現金收支登錄 高階收支登錄 材料自購登錄 每日結帳 排班表 現場電腦打卡 預約管理 預約管理 單日預約…" at bounding box center [505, 288] width 1010 height 599
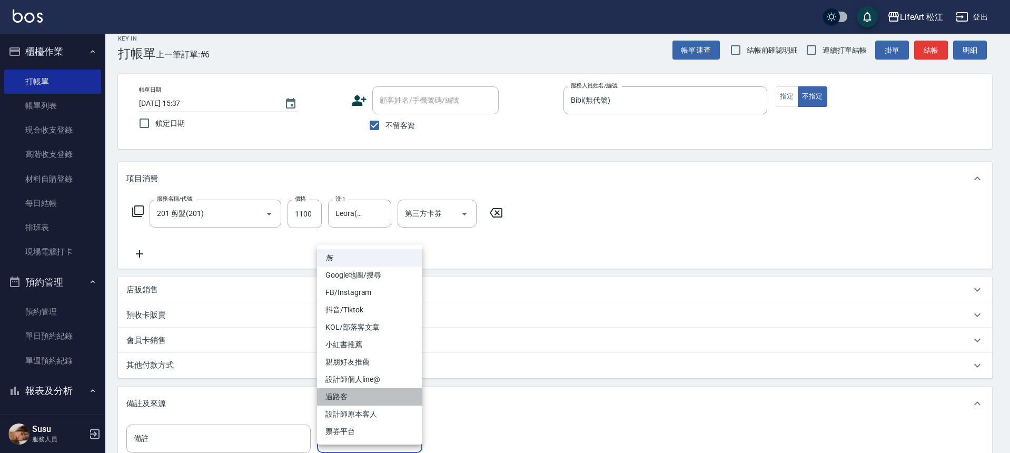
click at [360, 391] on li "過路客" at bounding box center [369, 396] width 105 height 17
type input "過路客"
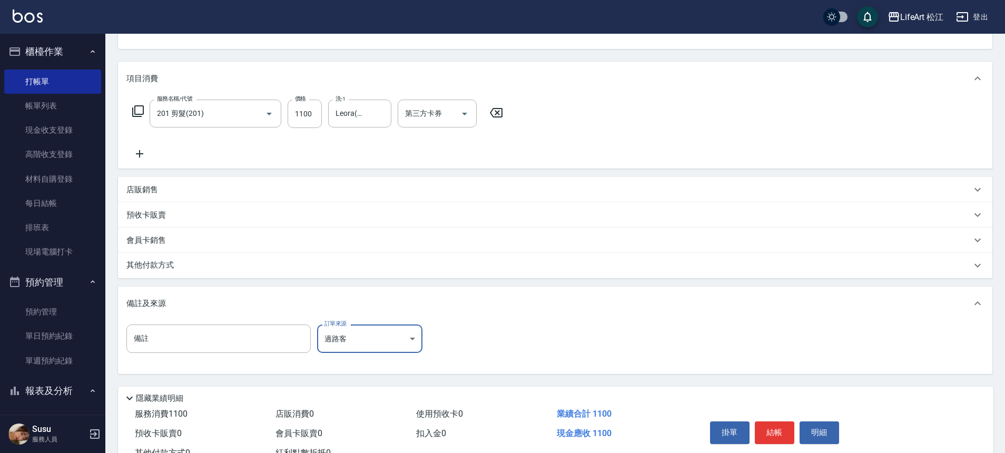
scroll to position [151, 0]
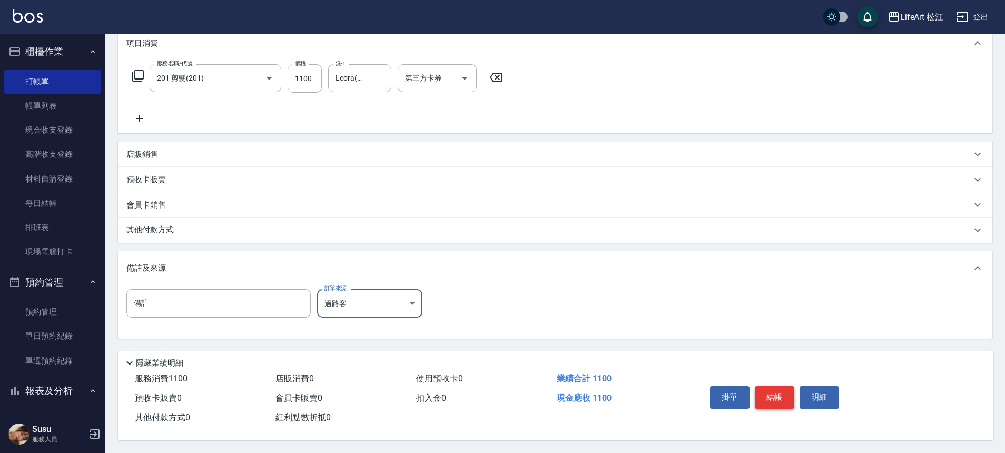
click at [783, 395] on button "結帳" at bounding box center [773, 397] width 39 height 22
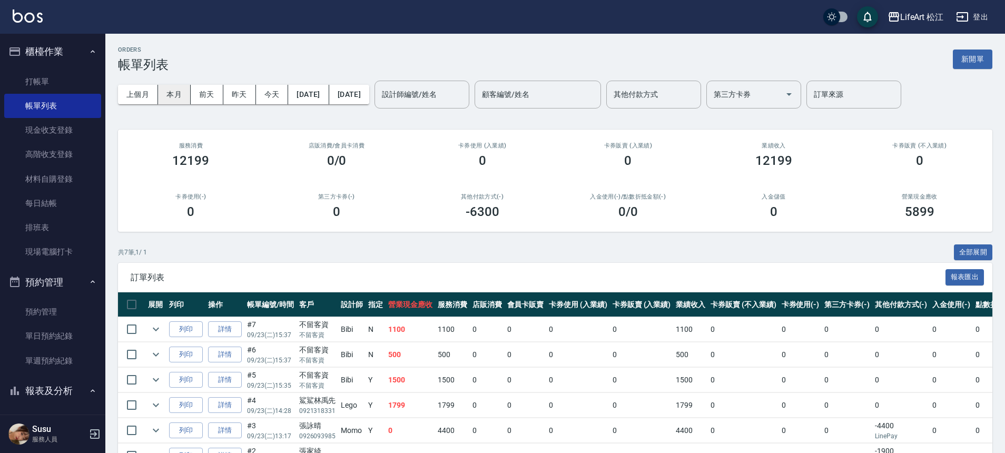
click at [165, 93] on button "本月" at bounding box center [174, 94] width 33 height 19
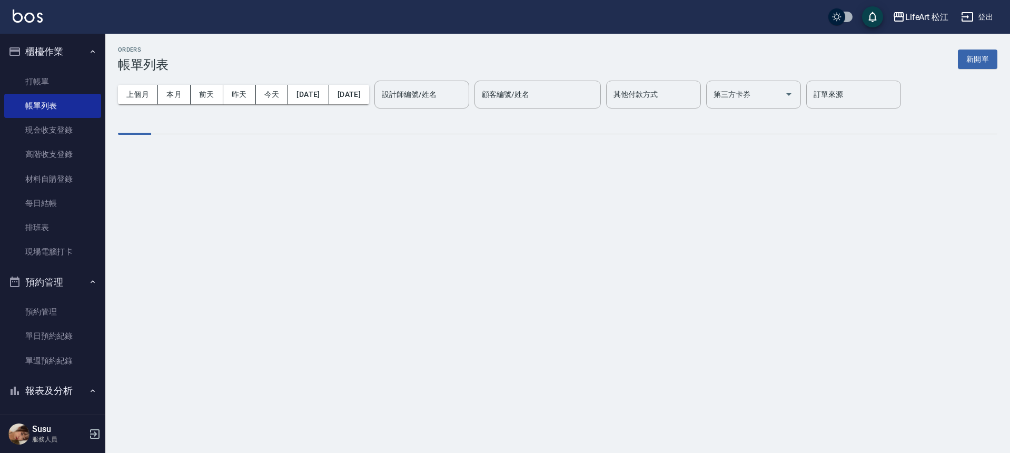
click at [687, 104] on div "其他付款方式" at bounding box center [653, 95] width 95 height 28
click at [658, 98] on label "其他付款方式" at bounding box center [635, 94] width 44 height 11
click at [687, 98] on input "其他付款方式" at bounding box center [653, 94] width 85 height 18
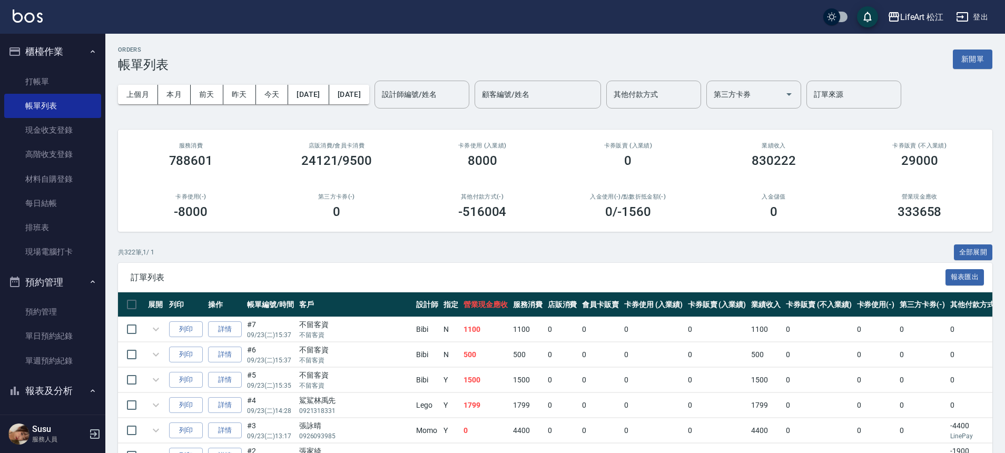
click at [696, 88] on input "其他付款方式" at bounding box center [653, 94] width 85 height 18
click at [696, 92] on input "其他付款方式" at bounding box center [653, 94] width 85 height 18
click at [696, 93] on input "其他付款方式" at bounding box center [653, 94] width 85 height 18
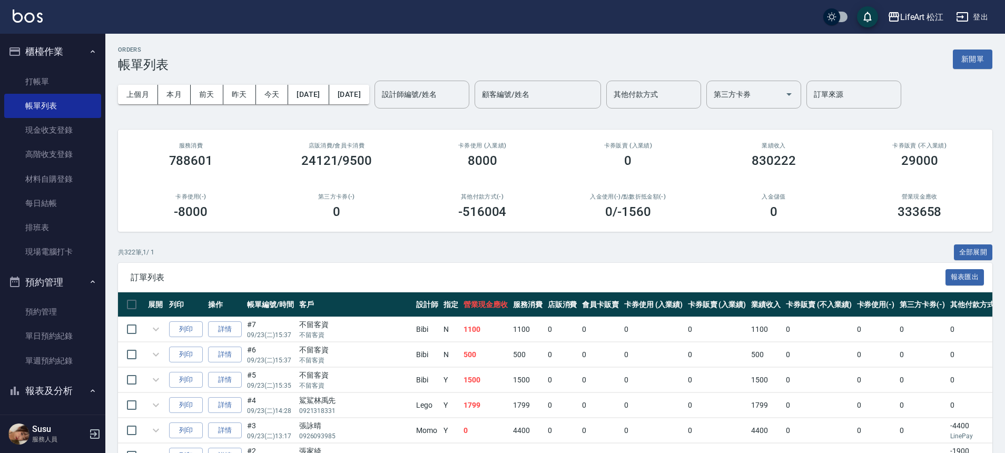
click at [696, 93] on input "其他付款方式" at bounding box center [653, 94] width 85 height 18
click at [689, 90] on input "其他付款方式" at bounding box center [653, 94] width 85 height 18
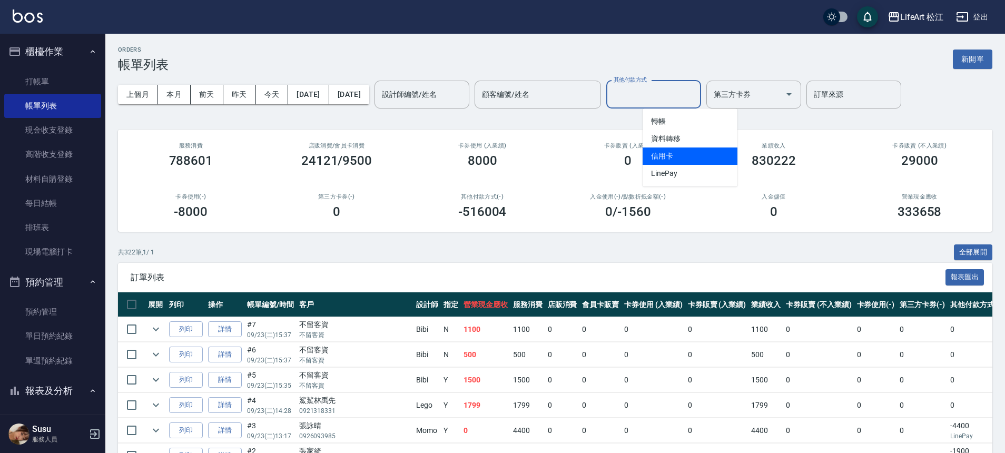
click at [679, 153] on span "信用卡" at bounding box center [689, 155] width 95 height 17
type input "信用卡"
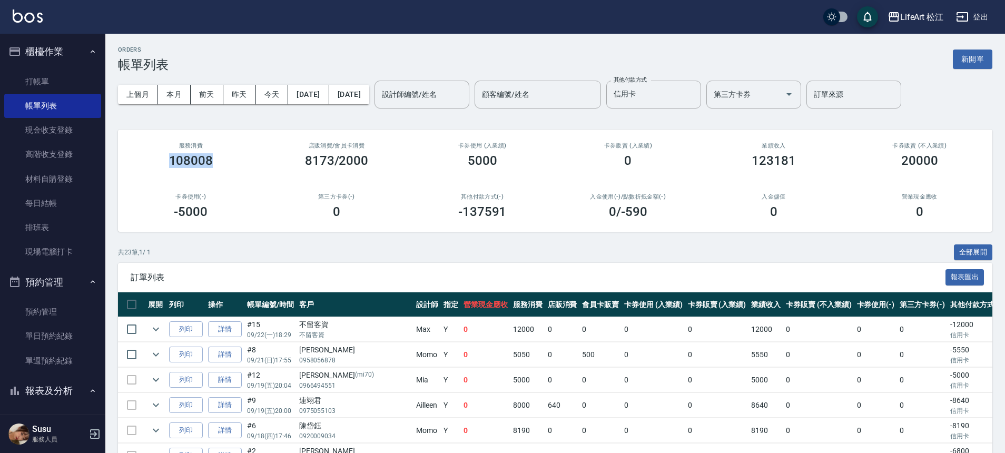
drag, startPoint x: 184, startPoint y: 157, endPoint x: 255, endPoint y: 164, distance: 71.4
click at [255, 164] on div "服務消費 108008" at bounding box center [191, 155] width 146 height 51
click at [538, 153] on div "卡券使用 (入業績) 5000" at bounding box center [482, 155] width 146 height 51
click at [538, 153] on div "5000" at bounding box center [482, 160] width 121 height 15
click at [369, 98] on button "2025/09/30" at bounding box center [349, 94] width 40 height 19
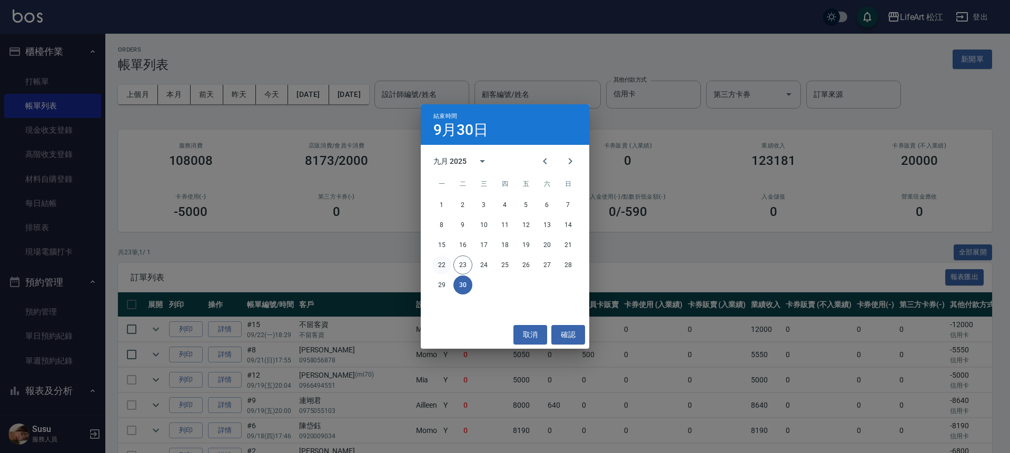
click at [441, 265] on button "22" at bounding box center [441, 264] width 19 height 19
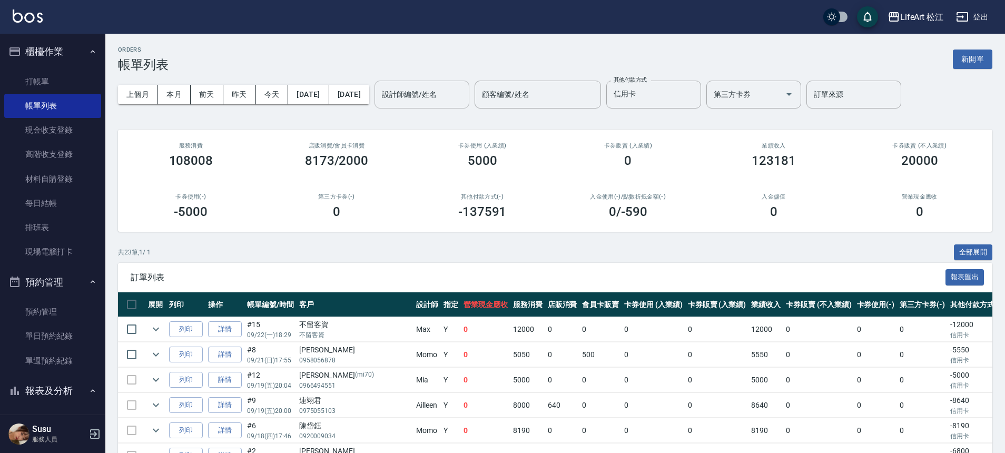
click at [464, 102] on input "設計師編號/姓名" at bounding box center [421, 94] width 85 height 18
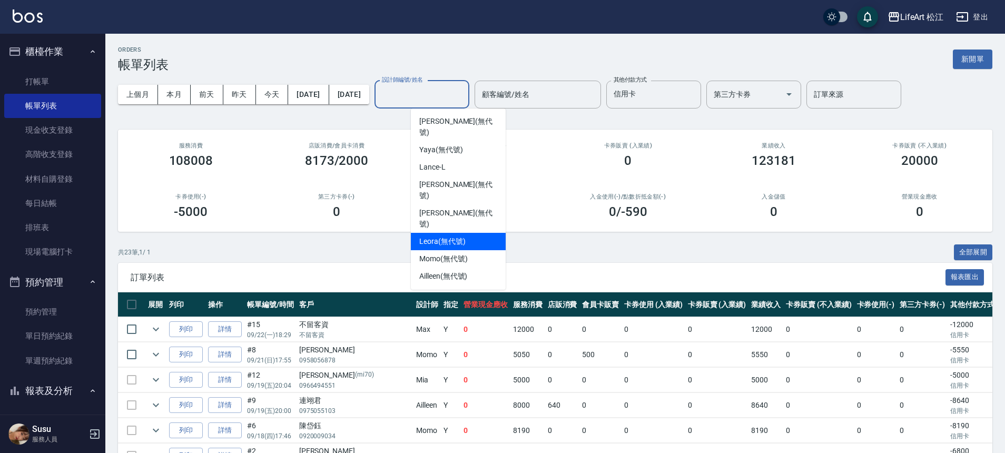
click at [449, 236] on span "Leora (無代號)" at bounding box center [442, 241] width 46 height 11
type input "Leora(無代號)"
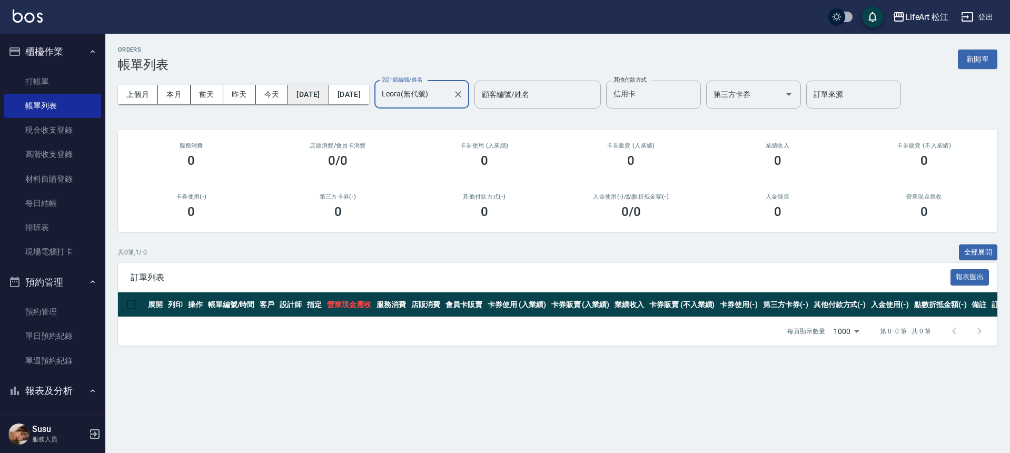
click at [323, 91] on button "[DATE]" at bounding box center [308, 94] width 41 height 19
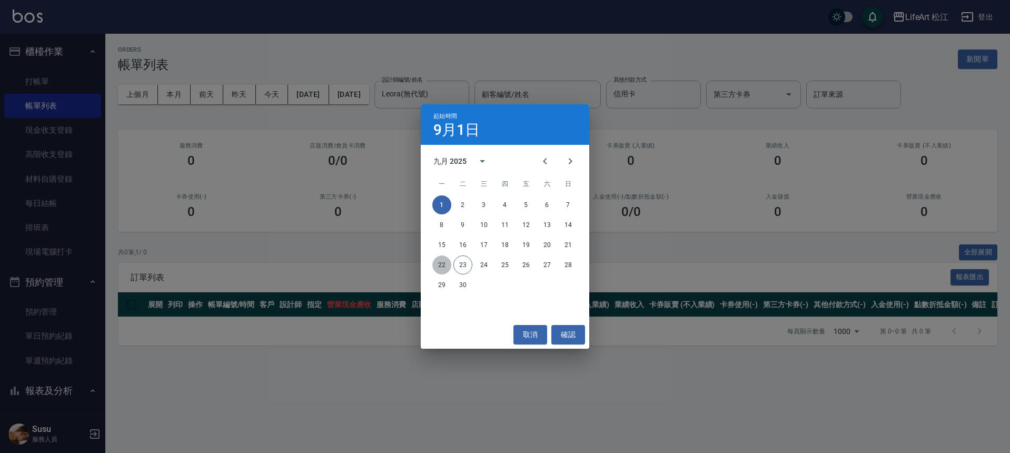
click at [438, 265] on button "22" at bounding box center [441, 264] width 19 height 19
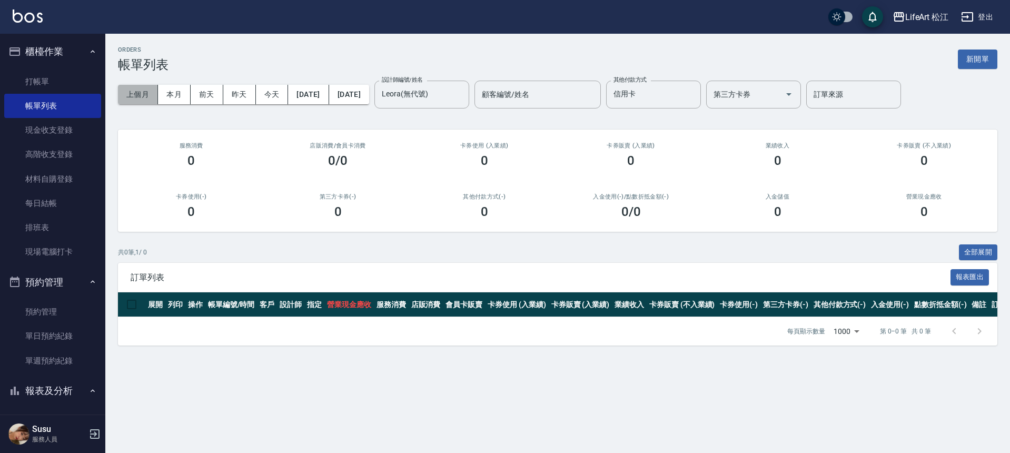
click at [141, 97] on button "上個月" at bounding box center [138, 94] width 40 height 19
click at [171, 91] on button "本月" at bounding box center [174, 94] width 33 height 19
click at [369, 95] on button "2025/09/30" at bounding box center [349, 94] width 40 height 19
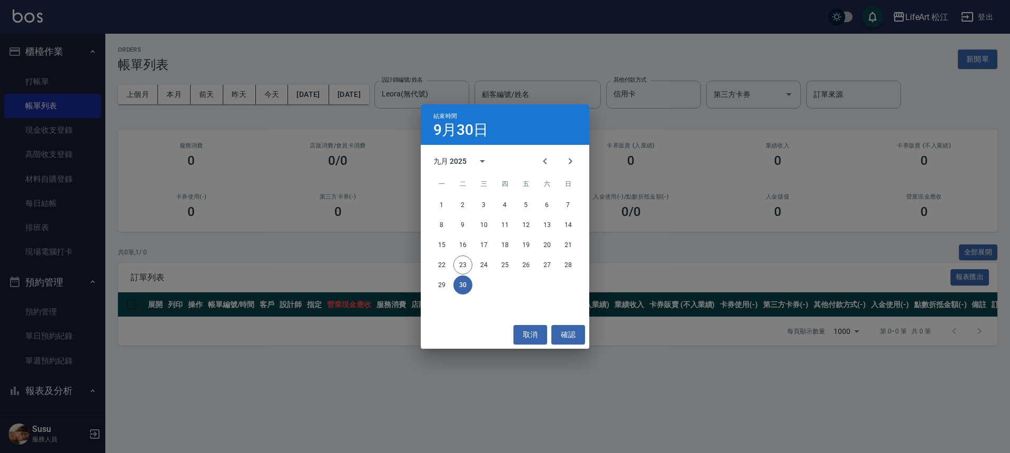
click at [358, 115] on div "結束時間 9月30日 九月 2025 一 二 三 四 五 六 日 1 2 3 4 5 6 7 8 9 10 11 12 13 14 15 16 17 18 1…" at bounding box center [505, 226] width 1010 height 453
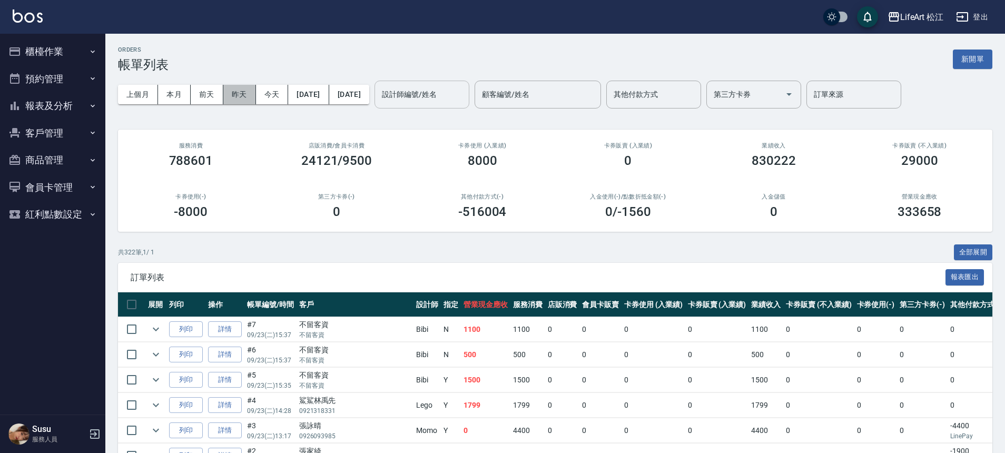
click at [233, 92] on button "昨天" at bounding box center [239, 94] width 33 height 19
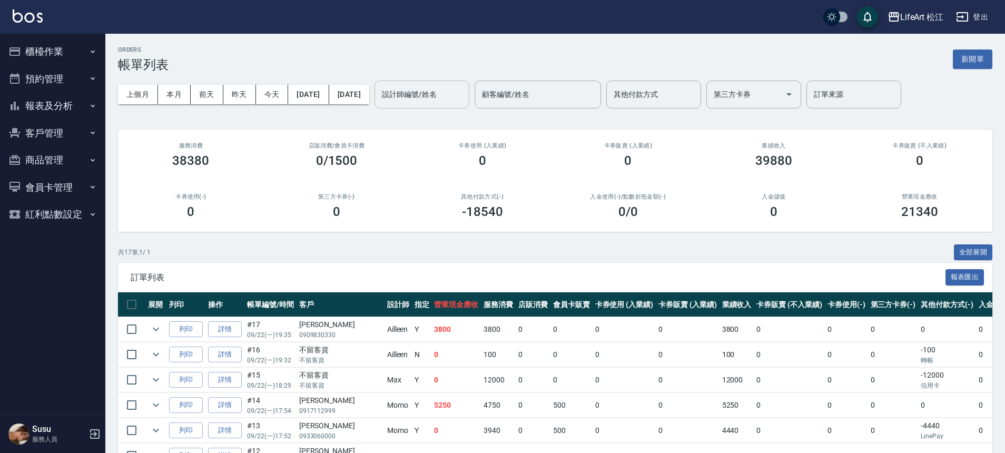
click at [464, 87] on div "設計師編號/姓名 設計師編號/姓名" at bounding box center [421, 95] width 95 height 28
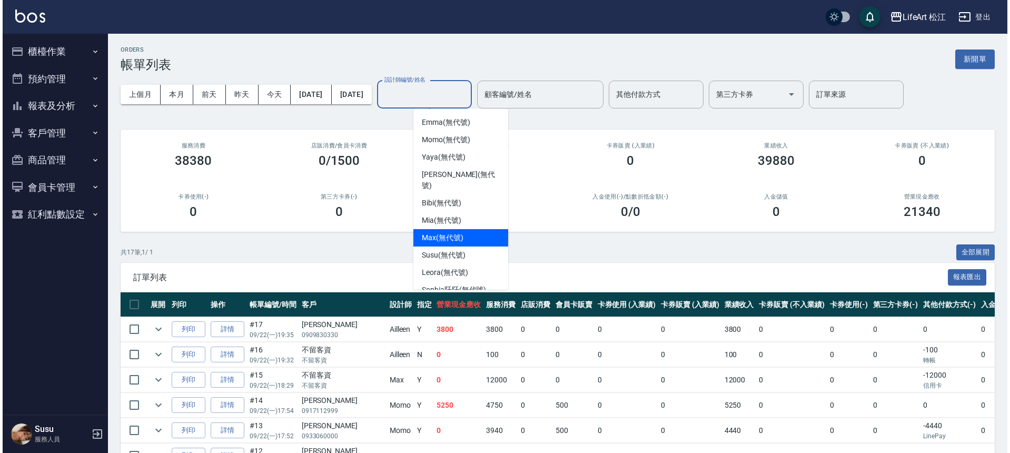
scroll to position [123, 0]
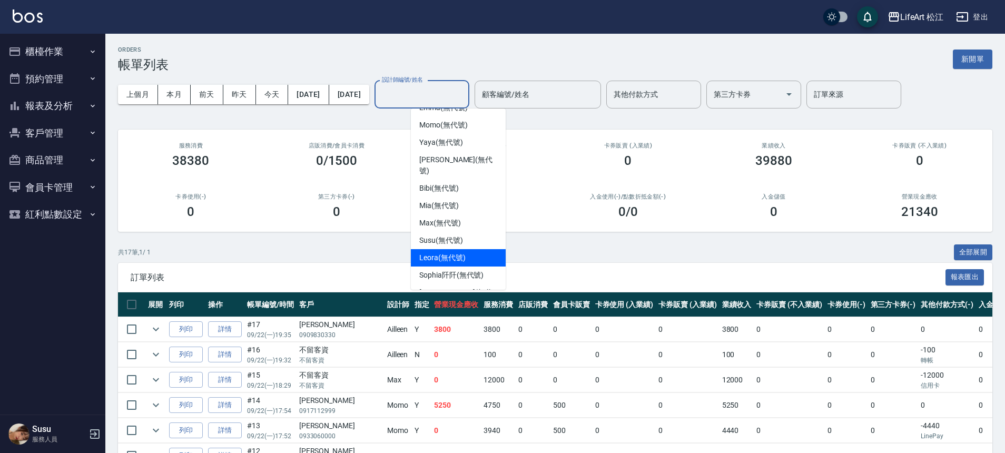
click at [473, 249] on div "Leora (無代號)" at bounding box center [458, 257] width 95 height 17
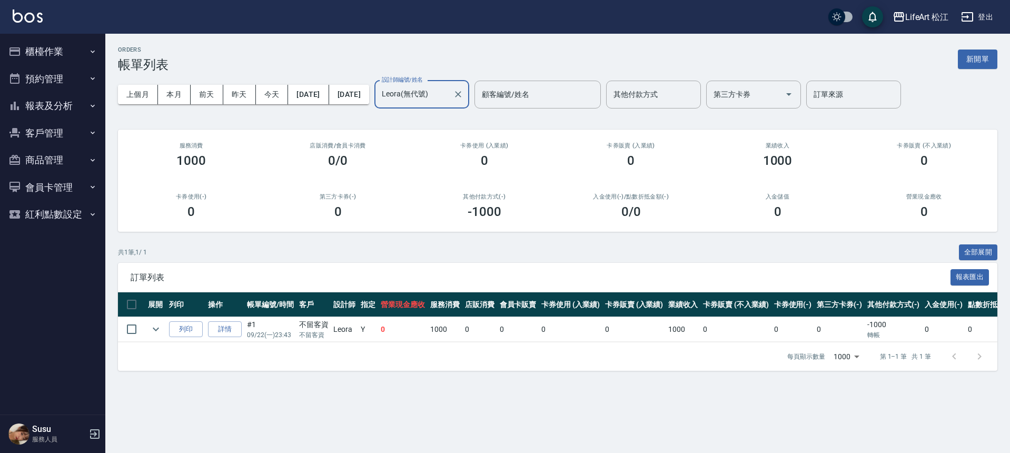
click at [449, 99] on input "Leora(無代號)" at bounding box center [413, 94] width 69 height 18
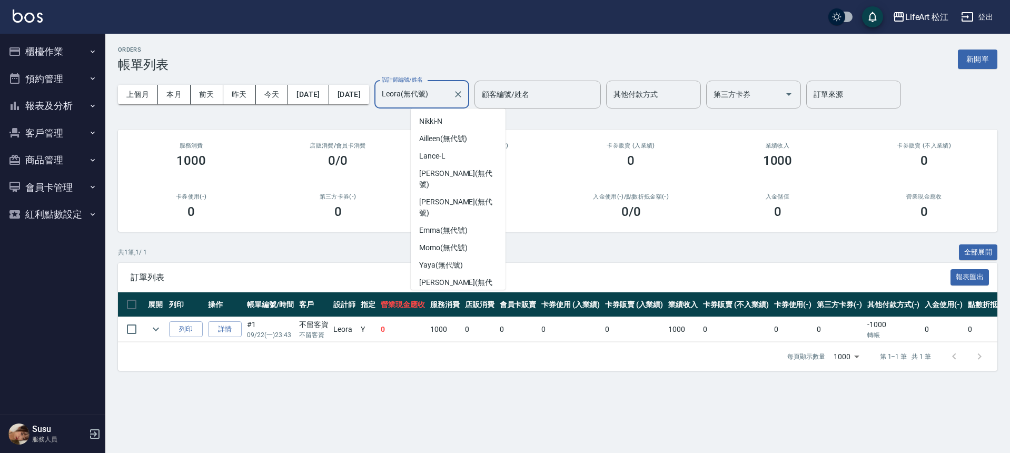
scroll to position [66, 0]
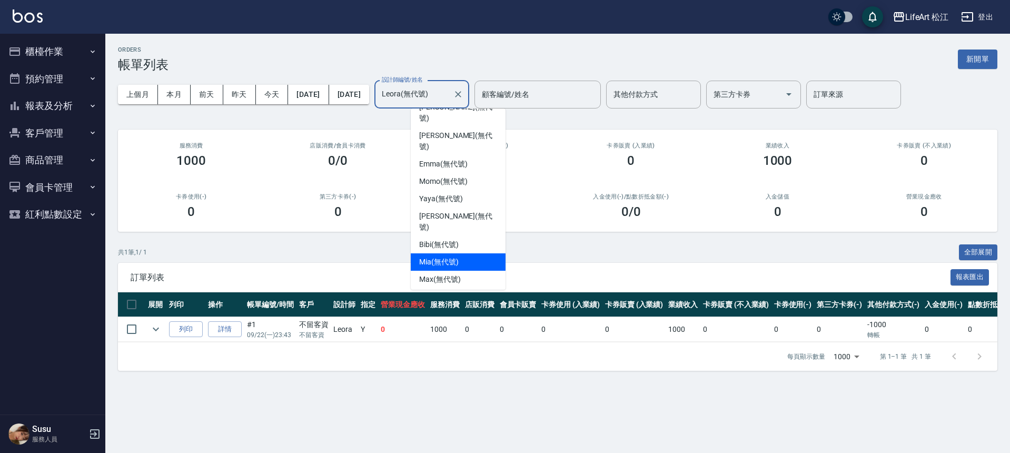
click at [477, 253] on div "Mia (無代號)" at bounding box center [458, 261] width 95 height 17
click at [477, 227] on div "ORDERS 帳單列表 新開單 上個月 本月 前天 昨天 今天 2025/09/22 2025/09/22 設計師編號/姓名 Mia(無代號) 設計師編號/姓…" at bounding box center [505, 226] width 1010 height 453
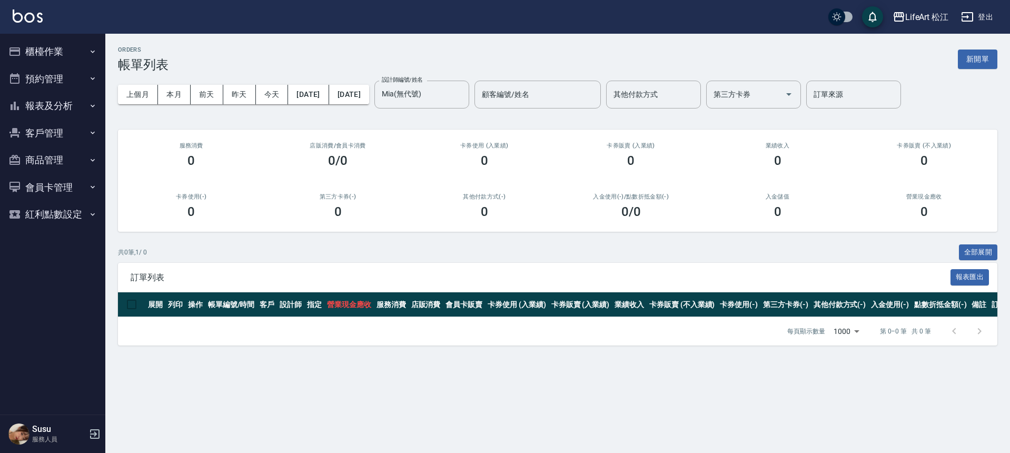
click at [475, 232] on div "ORDERS 帳單列表 新開單 上個月 本月 前天 昨天 今天 2025/09/22 2025/09/22 設計師編號/姓名 Mia(無代號) 設計師編號/姓…" at bounding box center [557, 196] width 905 height 324
click at [449, 94] on input "Mia(無代號)" at bounding box center [413, 94] width 69 height 18
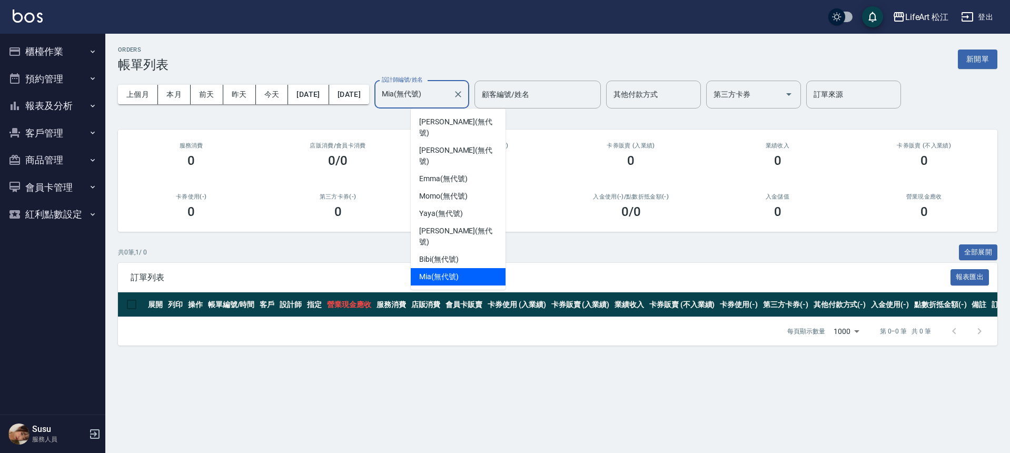
scroll to position [54, 0]
click at [464, 283] on div "Max (無代號)" at bounding box center [458, 291] width 95 height 17
type input "Max(無代號)"
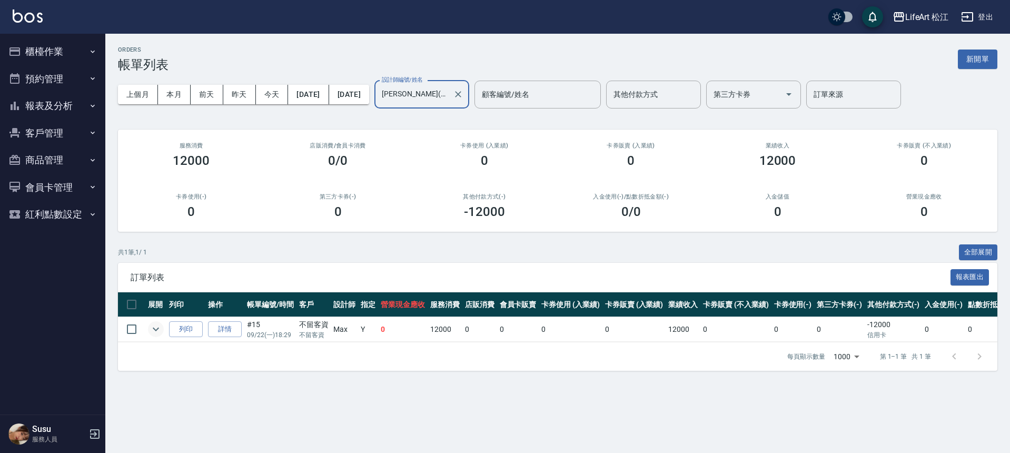
click at [158, 327] on icon "expand row" at bounding box center [156, 329] width 13 height 13
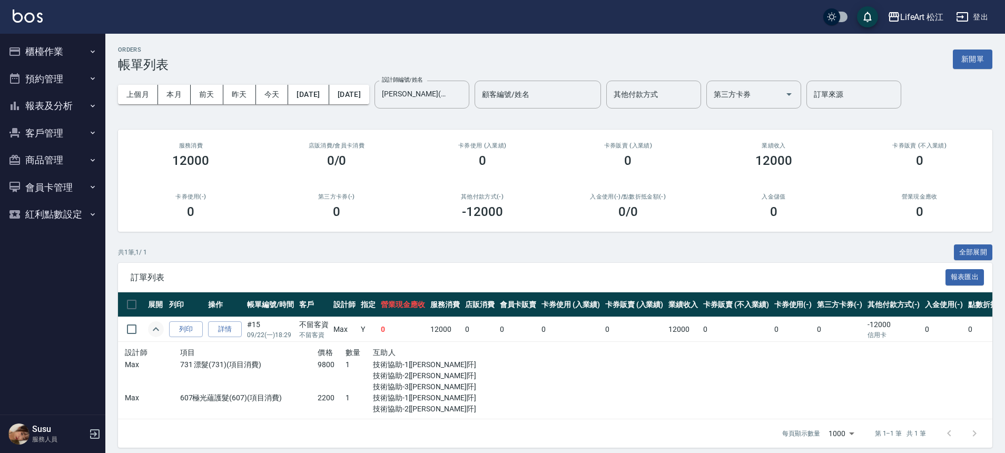
click at [161, 324] on icon "expand row" at bounding box center [156, 329] width 13 height 13
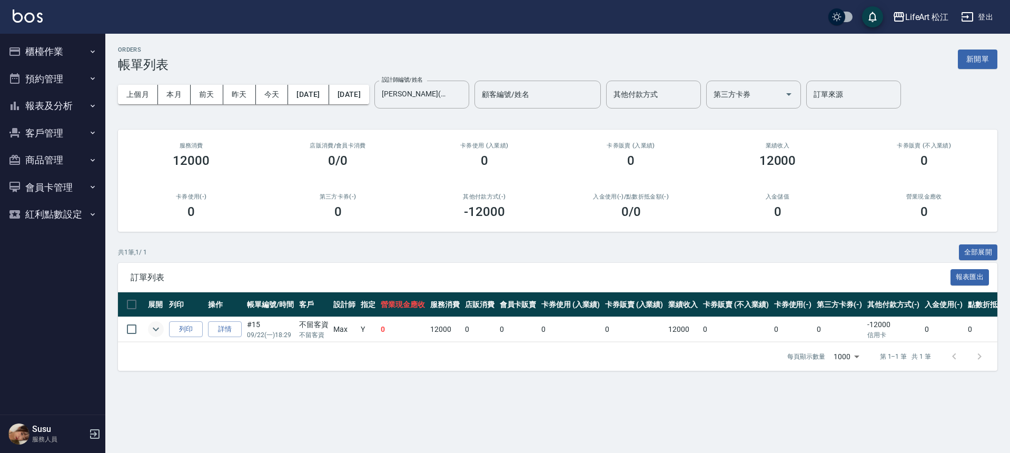
click at [59, 65] on li "預約管理 預約管理 單日預約紀錄 單週預約紀錄" at bounding box center [52, 78] width 97 height 27
click at [58, 82] on button "預約管理" at bounding box center [52, 78] width 97 height 27
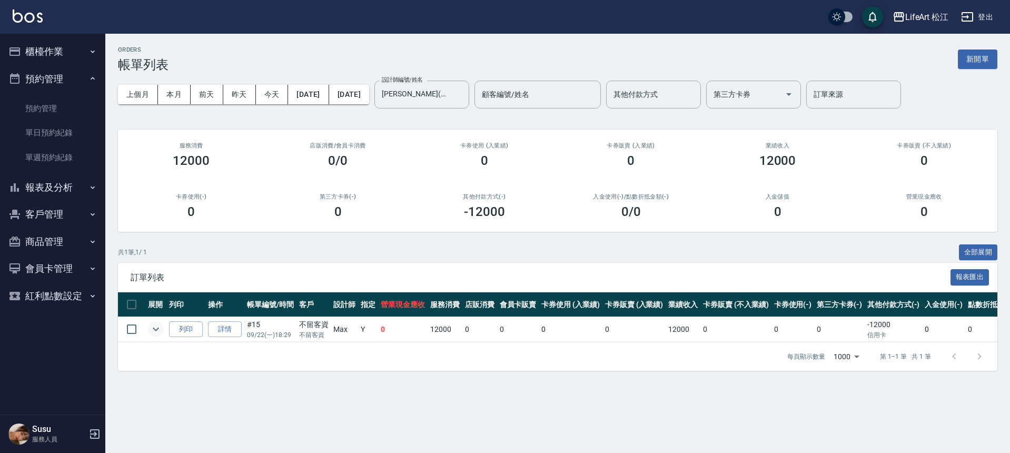
click at [58, 82] on button "預約管理" at bounding box center [52, 78] width 97 height 27
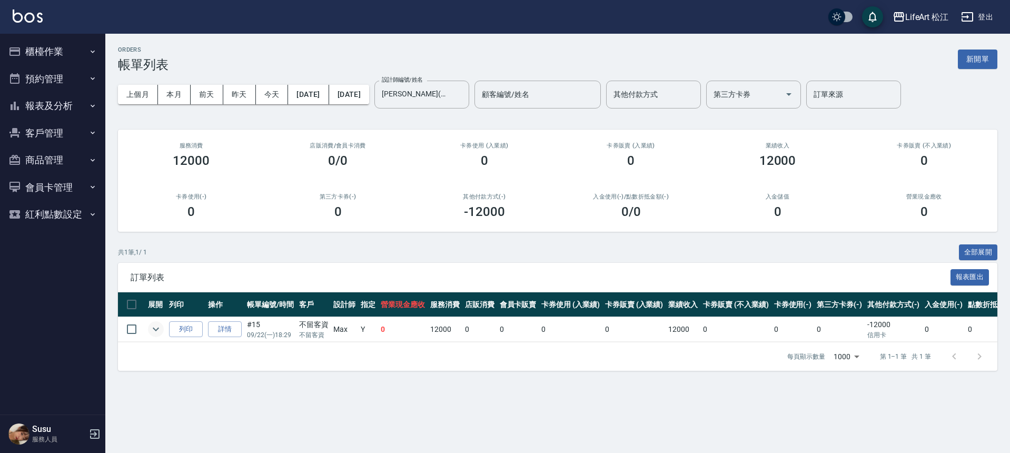
click at [82, 54] on button "櫃檯作業" at bounding box center [52, 51] width 97 height 27
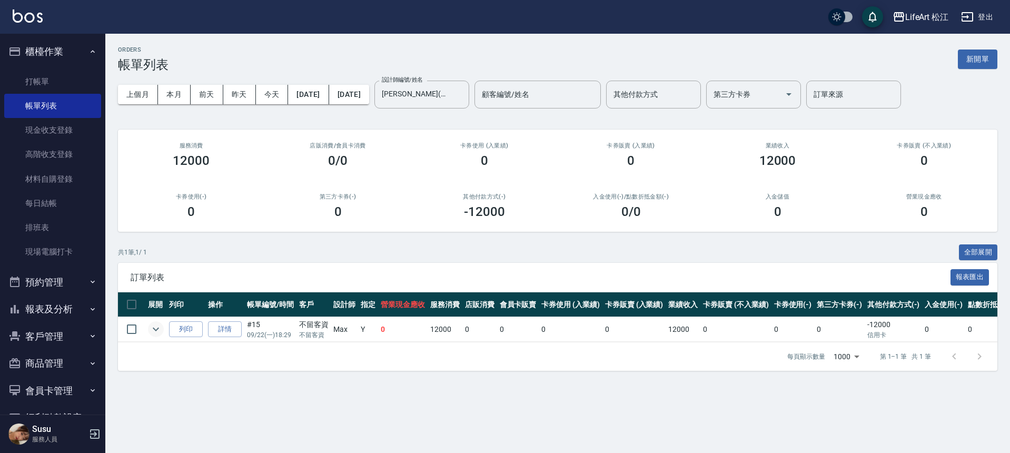
click at [45, 280] on button "預約管理" at bounding box center [52, 282] width 97 height 27
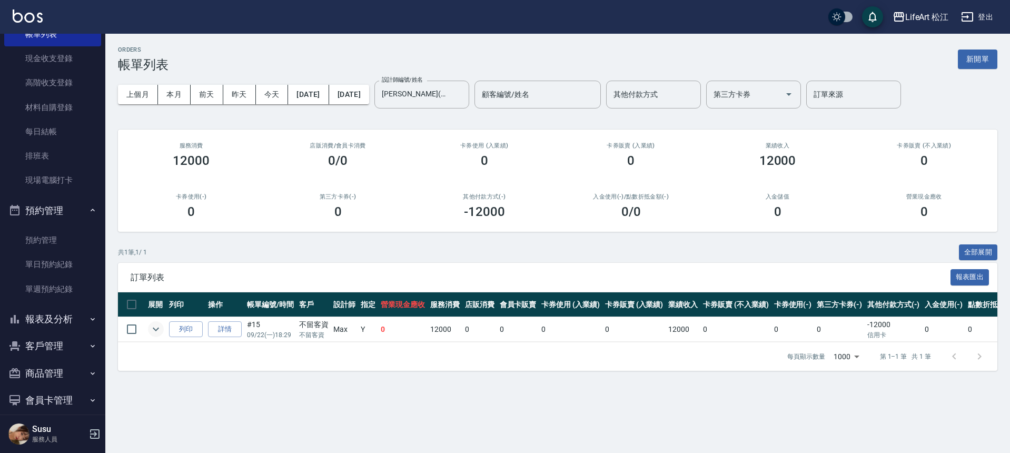
scroll to position [111, 0]
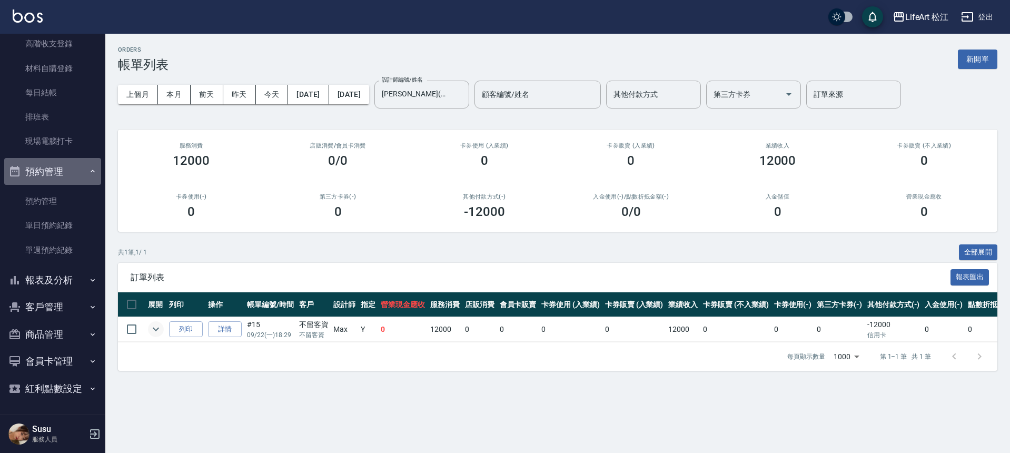
click at [68, 176] on button "預約管理" at bounding box center [52, 171] width 97 height 27
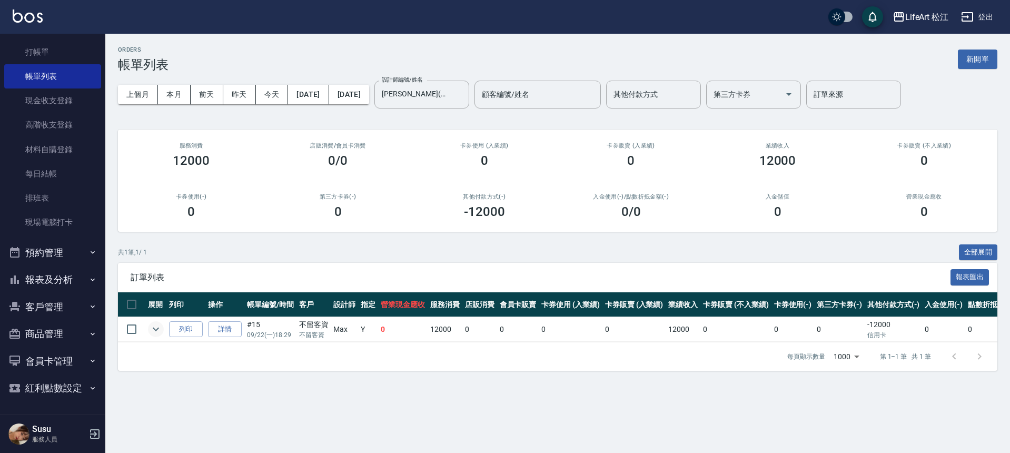
scroll to position [29, 0]
click at [93, 280] on button "報表及分析" at bounding box center [52, 279] width 97 height 27
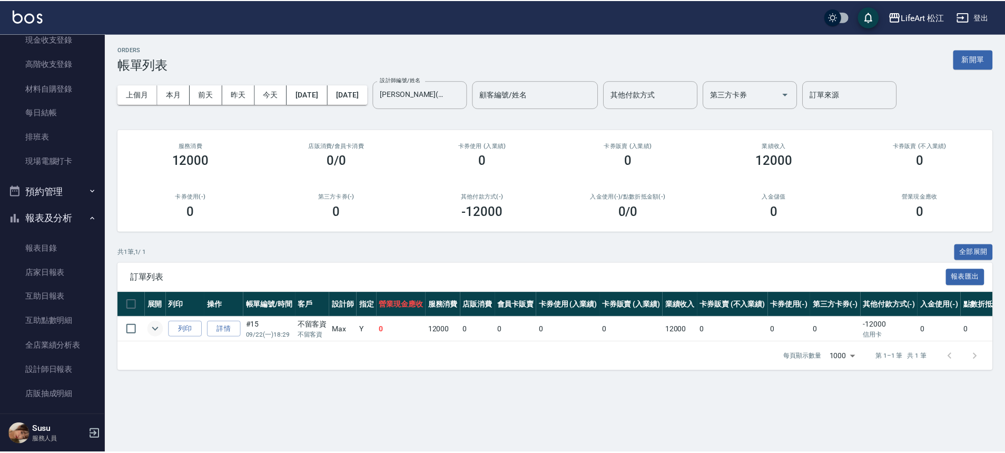
scroll to position [133, 0]
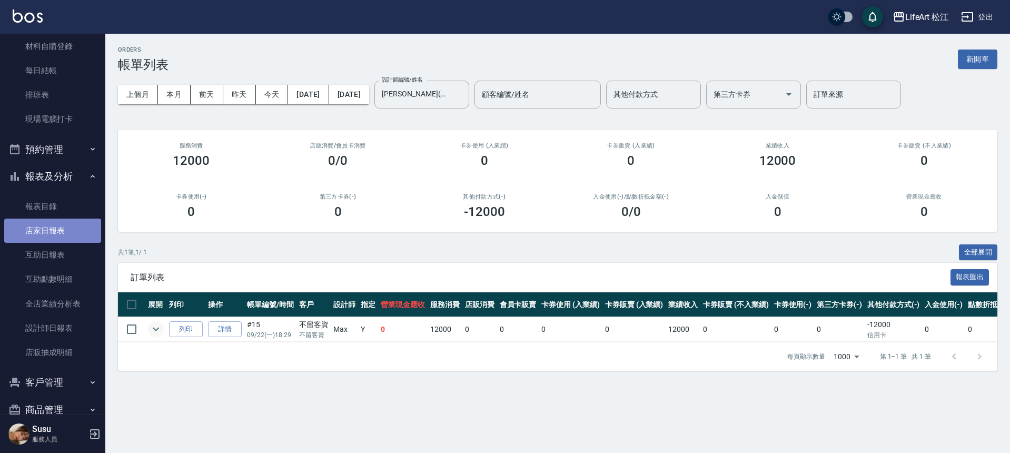
click at [54, 232] on link "店家日報表" at bounding box center [52, 230] width 97 height 24
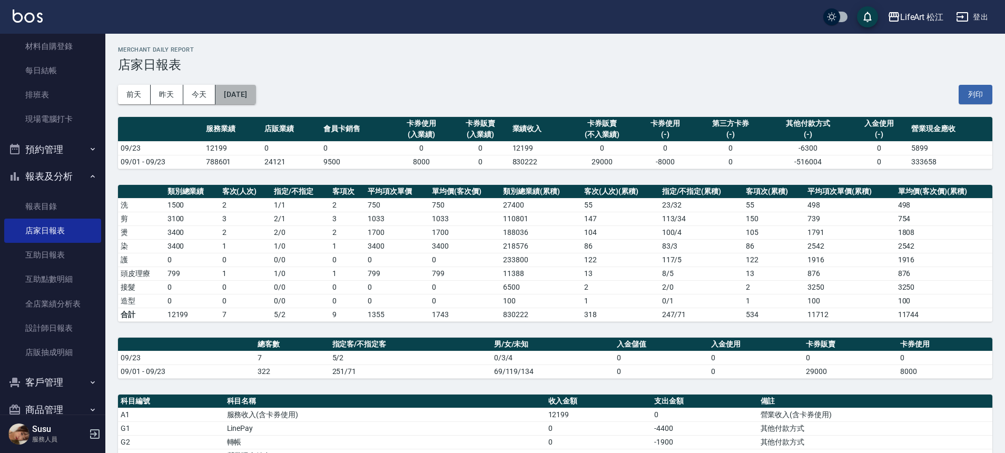
click at [234, 85] on button "[DATE]" at bounding box center [235, 94] width 40 height 19
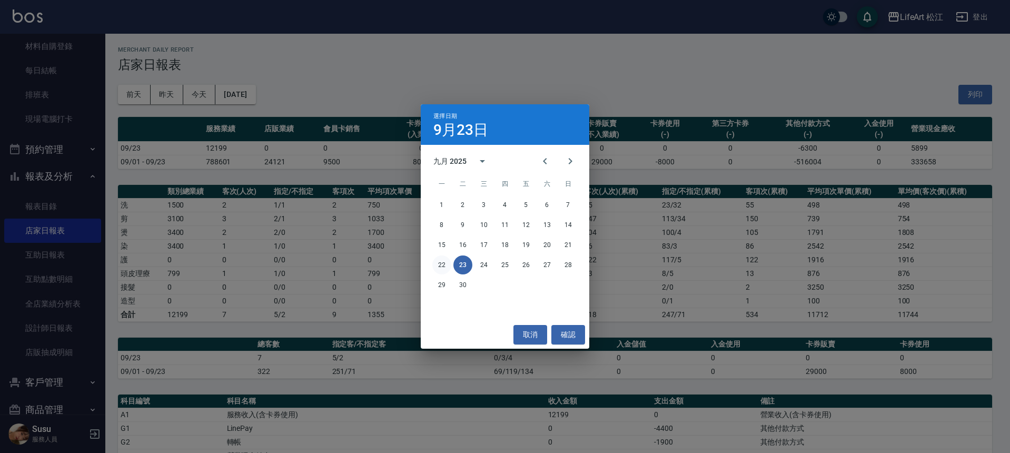
click at [448, 263] on button "22" at bounding box center [441, 264] width 19 height 19
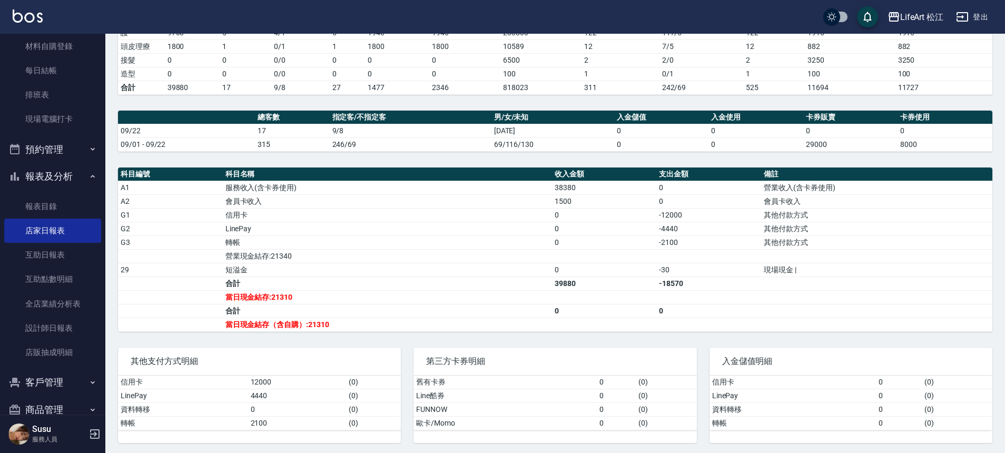
scroll to position [227, 0]
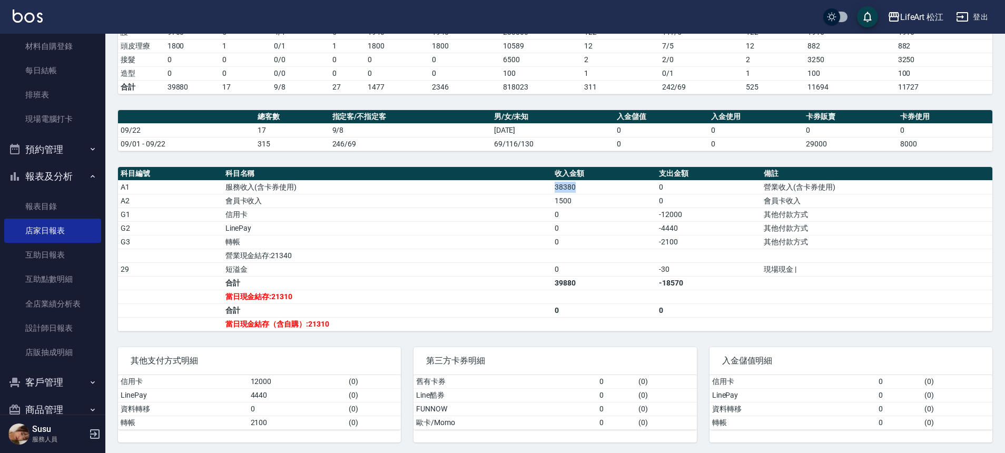
drag, startPoint x: 554, startPoint y: 187, endPoint x: 592, endPoint y: 187, distance: 37.4
click at [592, 187] on td "38380" at bounding box center [604, 187] width 105 height 14
click at [604, 213] on td "0" at bounding box center [604, 214] width 105 height 14
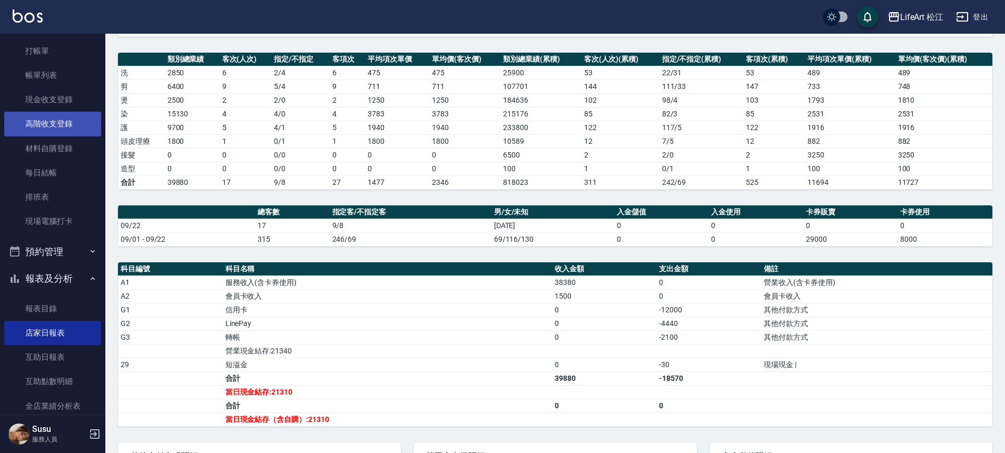
scroll to position [0, 0]
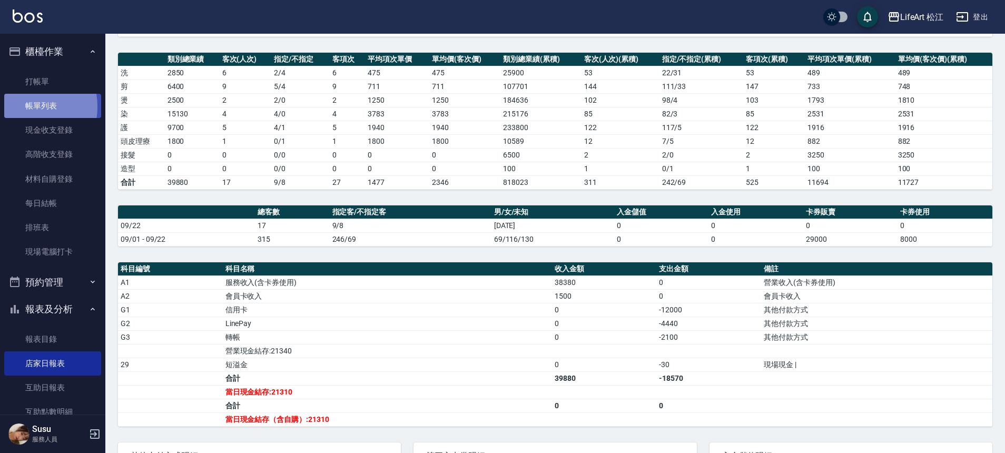
click at [22, 107] on link "帳單列表" at bounding box center [52, 106] width 97 height 24
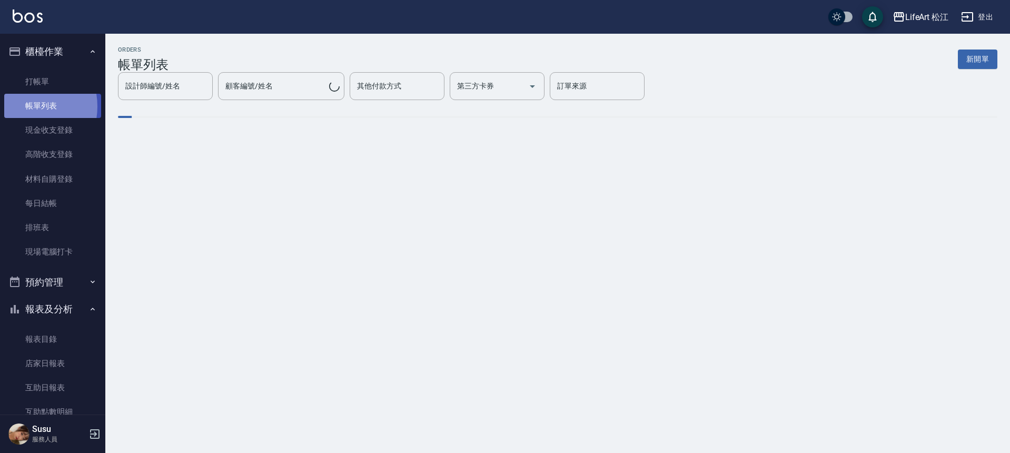
click at [22, 106] on link "帳單列表" at bounding box center [52, 106] width 97 height 24
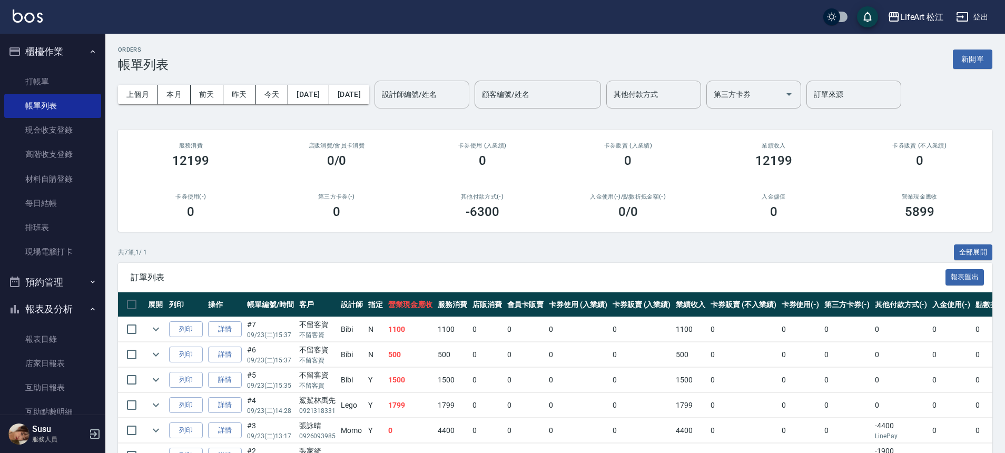
click at [438, 96] on input "設計師編號/姓名" at bounding box center [421, 94] width 85 height 18
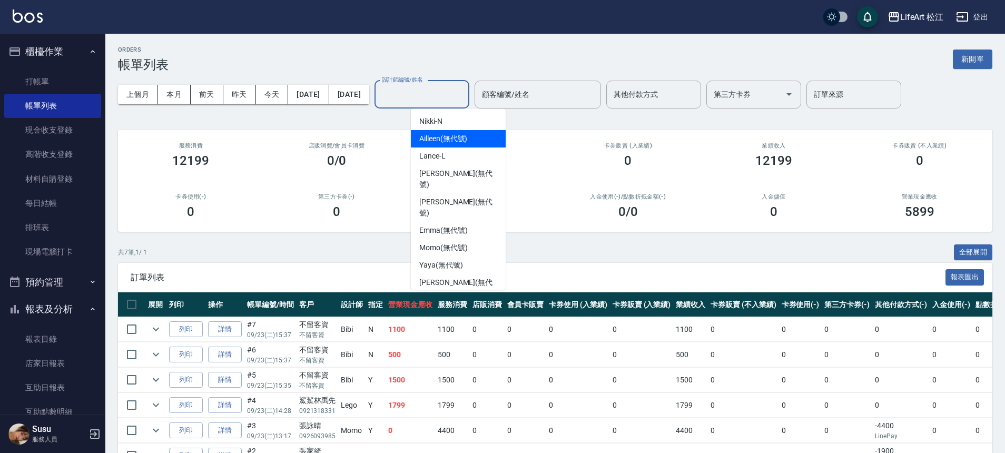
click at [474, 143] on div "Ailleen (無代號)" at bounding box center [458, 138] width 95 height 17
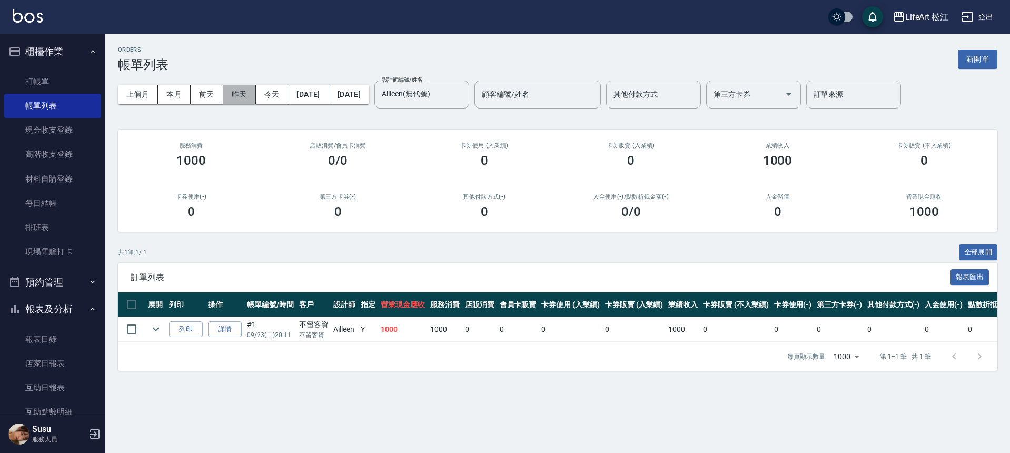
click at [228, 87] on button "昨天" at bounding box center [239, 94] width 33 height 19
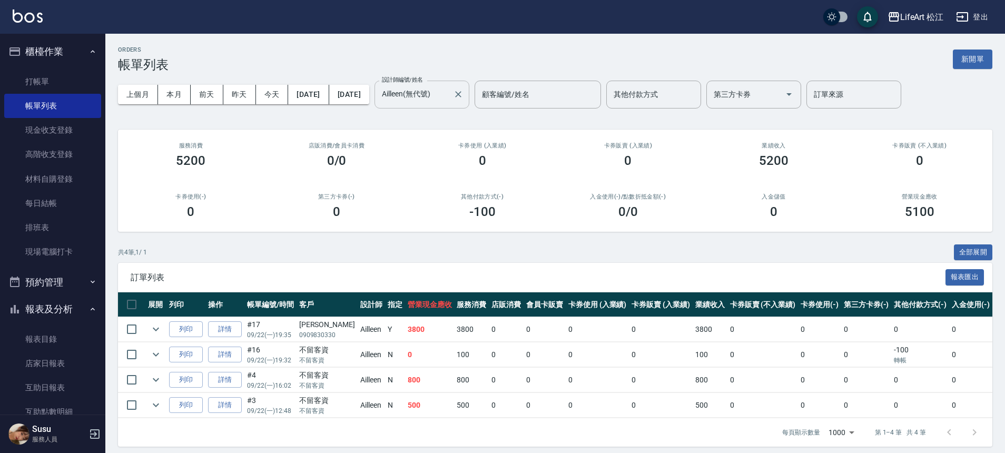
click at [449, 93] on input "Ailleen(無代號)" at bounding box center [413, 94] width 69 height 18
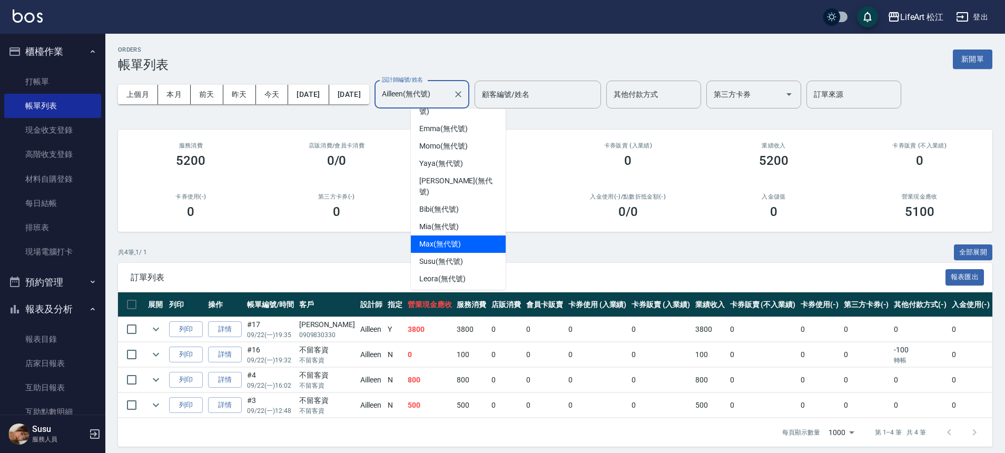
scroll to position [123, 0]
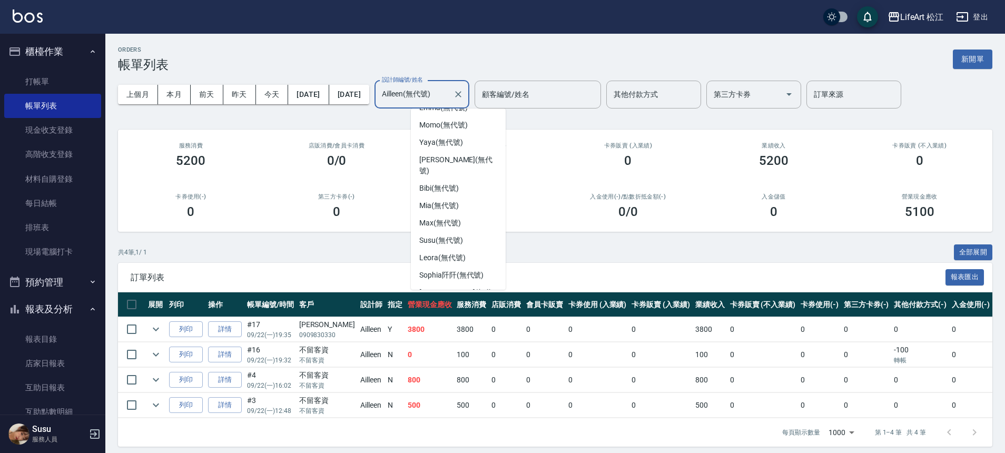
click at [447, 315] on span "Lego (無代號)" at bounding box center [441, 320] width 44 height 11
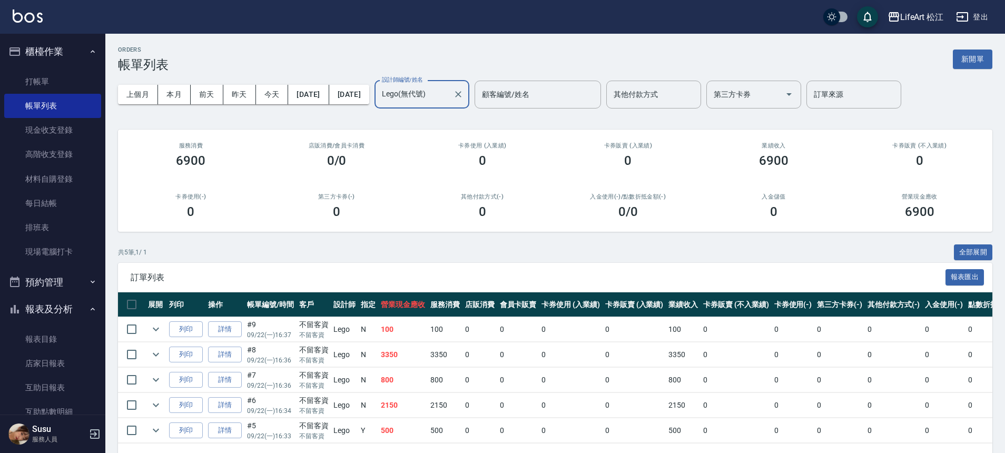
click at [449, 91] on input "Lego(無代號)" at bounding box center [413, 94] width 69 height 18
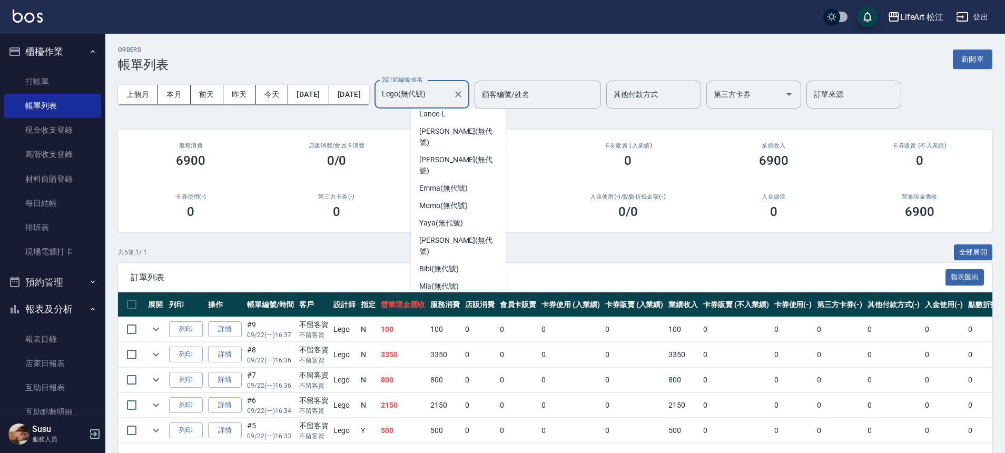
scroll to position [41, 0]
click at [472, 198] on div "Momo (無代號)" at bounding box center [458, 206] width 95 height 17
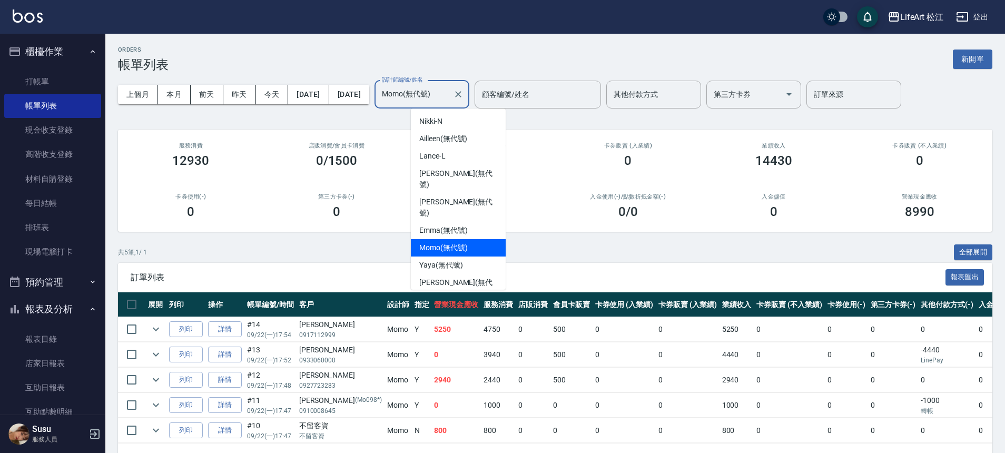
click at [449, 95] on input "Momo(無代號)" at bounding box center [413, 94] width 69 height 18
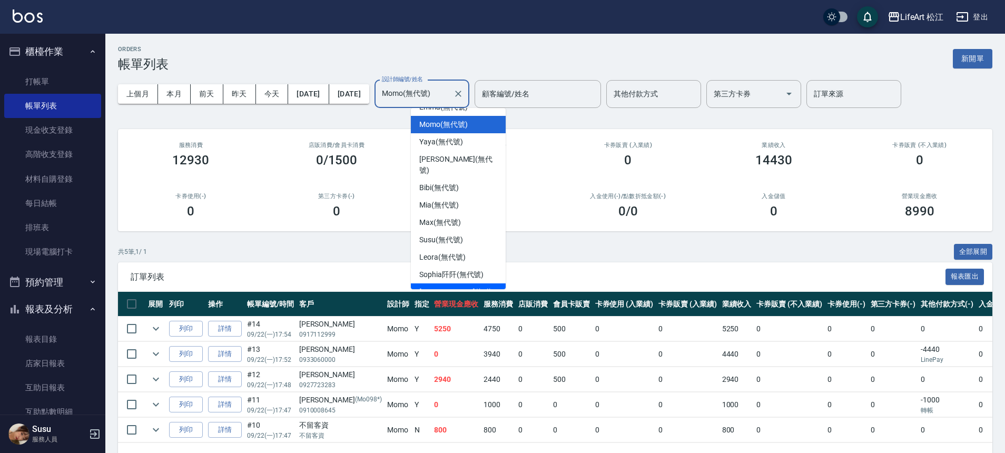
scroll to position [39, 0]
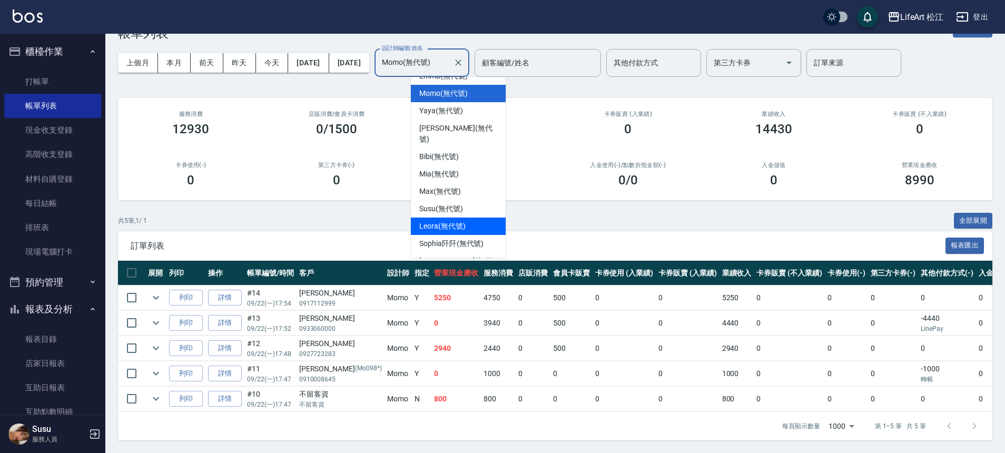
click at [465, 217] on div "Leora (無代號)" at bounding box center [458, 225] width 95 height 17
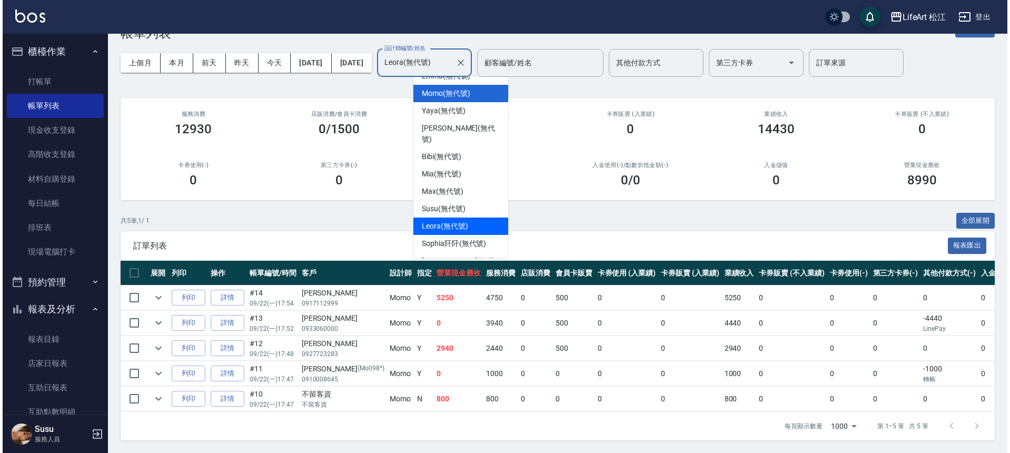
scroll to position [0, 0]
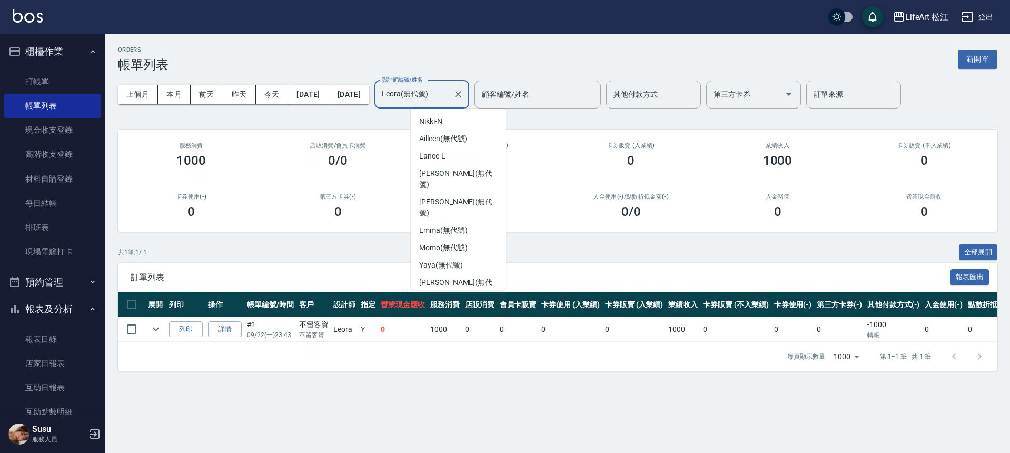
click at [449, 91] on input "Leora(無代號)" at bounding box center [413, 94] width 69 height 18
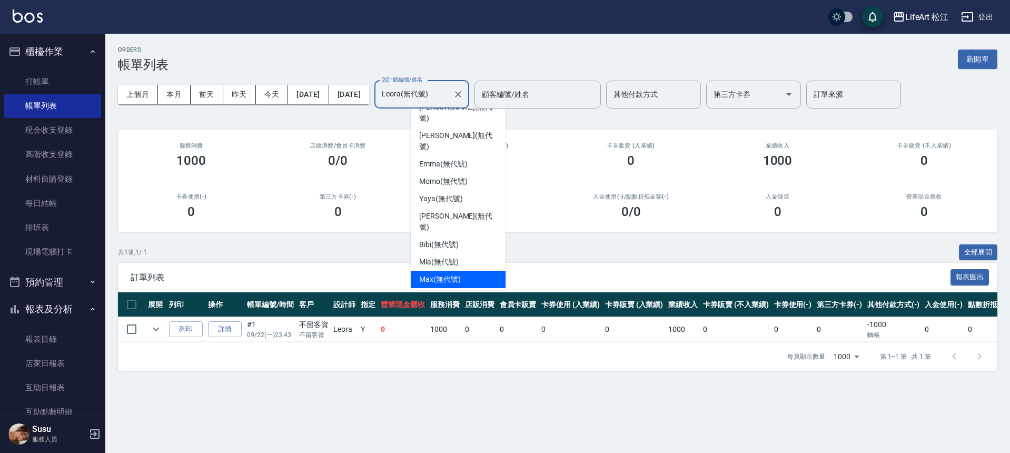
click at [475, 271] on div "Max (無代號)" at bounding box center [458, 279] width 95 height 17
type input "[PERSON_NAME](無代號)"
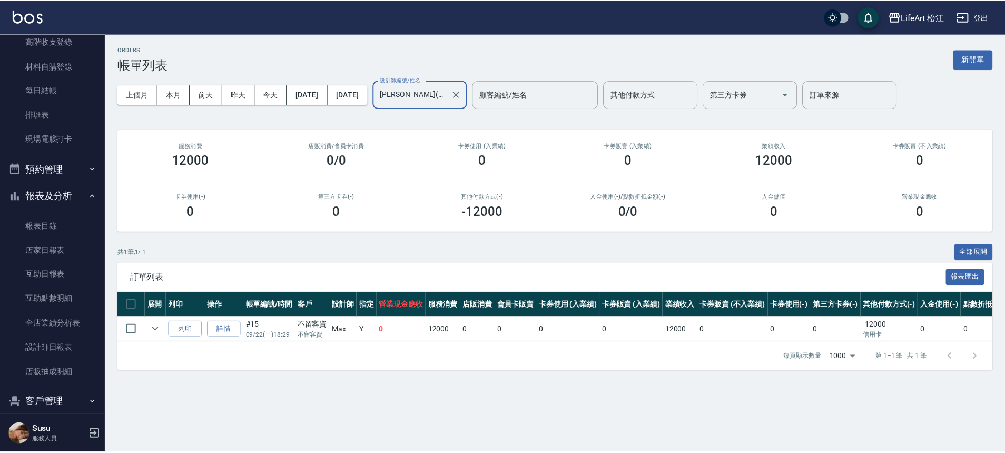
scroll to position [208, 0]
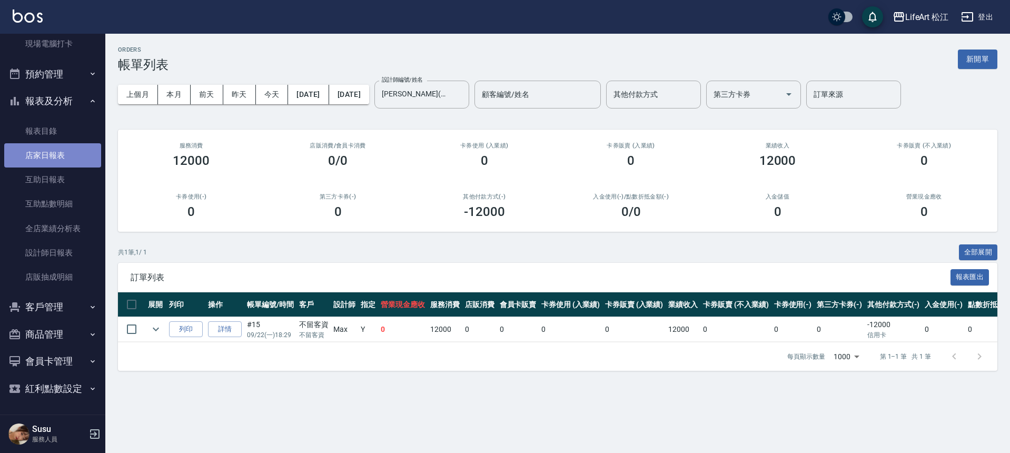
click at [67, 160] on link "店家日報表" at bounding box center [52, 155] width 97 height 24
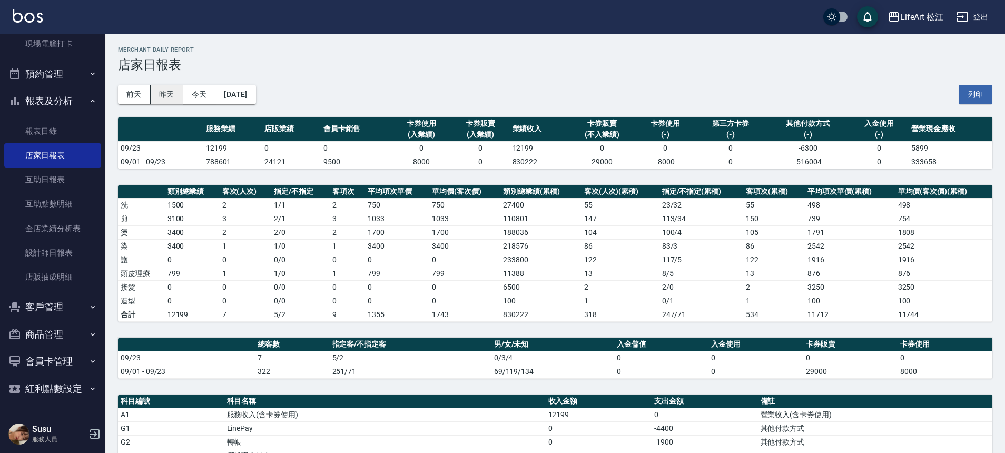
click at [170, 95] on button "昨天" at bounding box center [167, 94] width 33 height 19
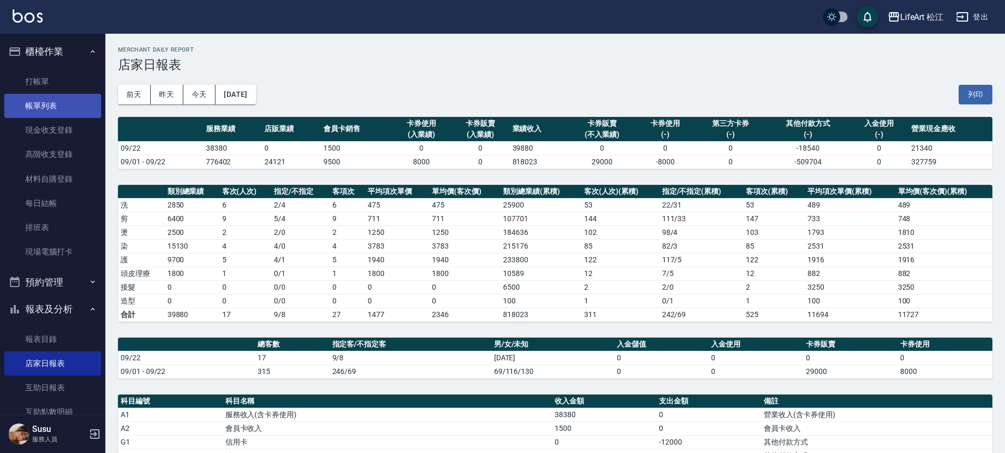
click at [67, 106] on link "帳單列表" at bounding box center [52, 106] width 97 height 24
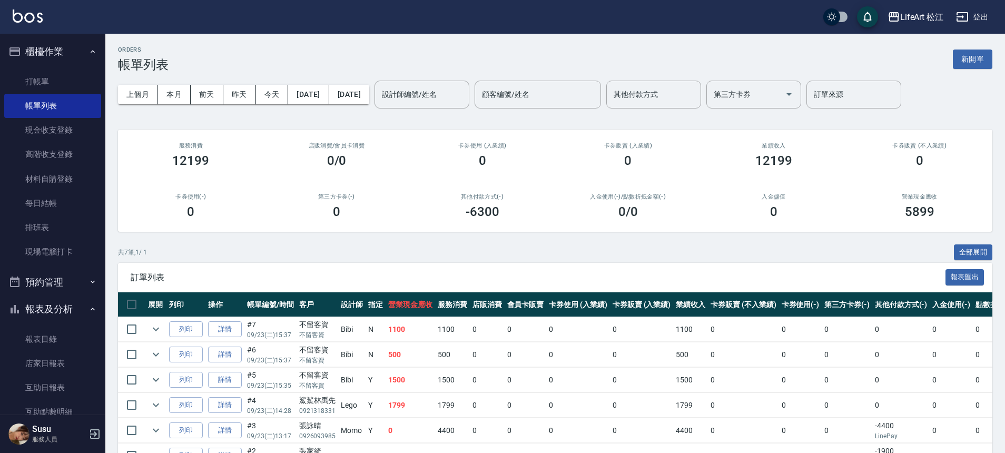
click at [464, 97] on input "設計師編號/姓名" at bounding box center [421, 94] width 85 height 18
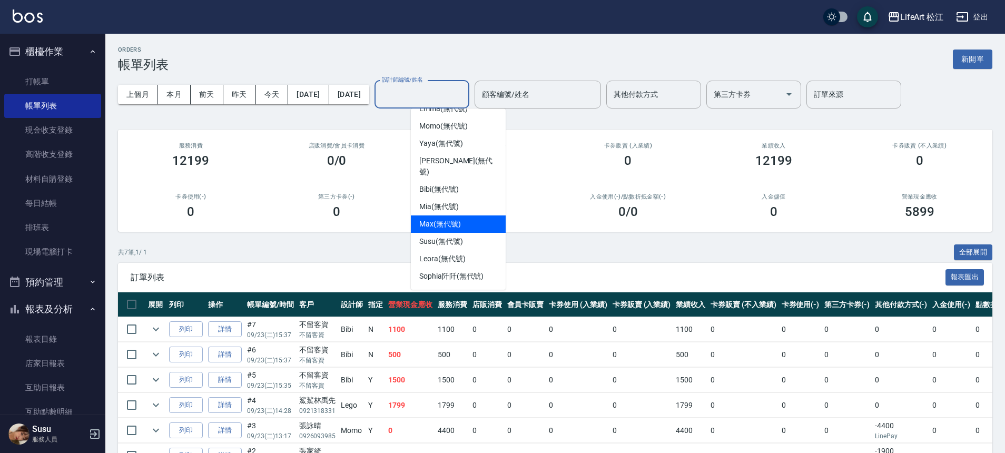
scroll to position [123, 0]
click at [444, 315] on span "Lego (無代號)" at bounding box center [441, 320] width 44 height 11
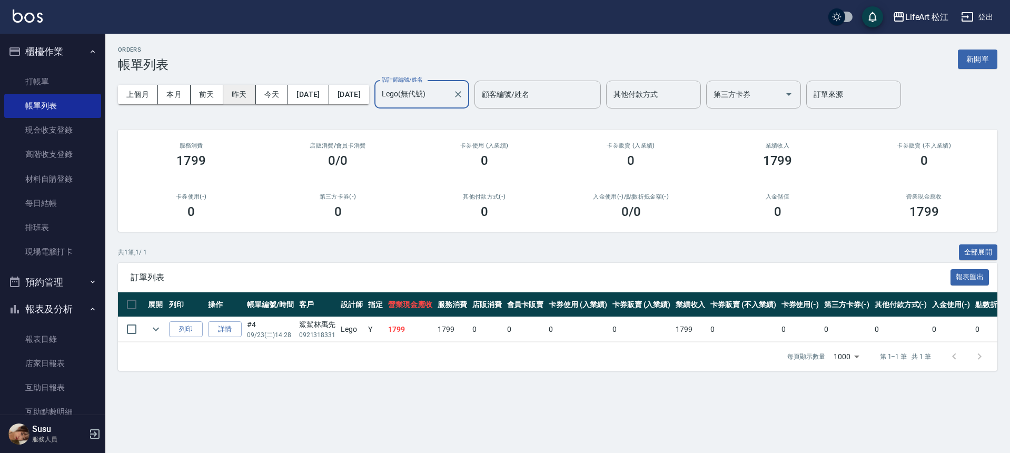
click at [242, 92] on button "昨天" at bounding box center [239, 94] width 33 height 19
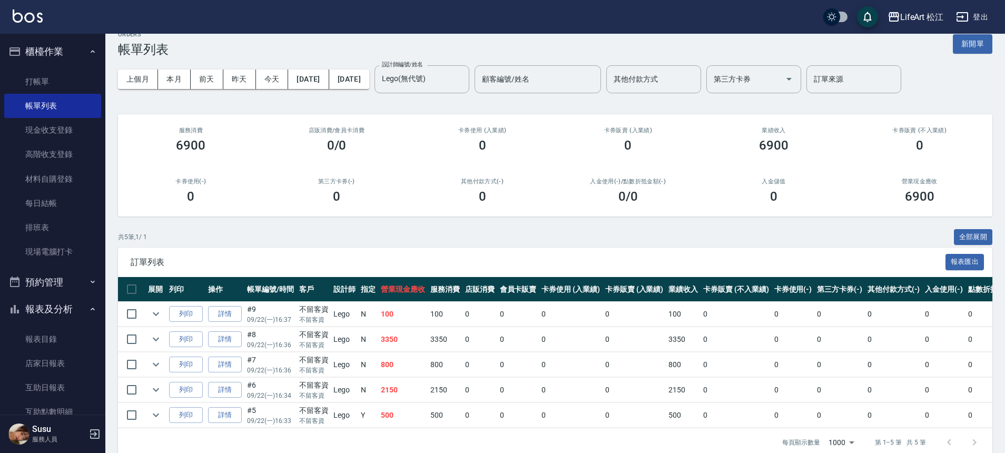
scroll to position [39, 0]
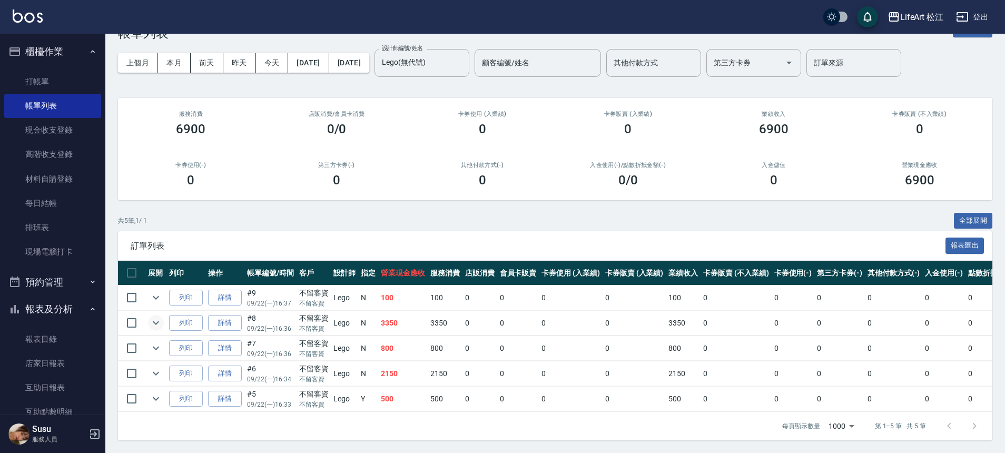
click at [159, 316] on icon "expand row" at bounding box center [156, 322] width 13 height 13
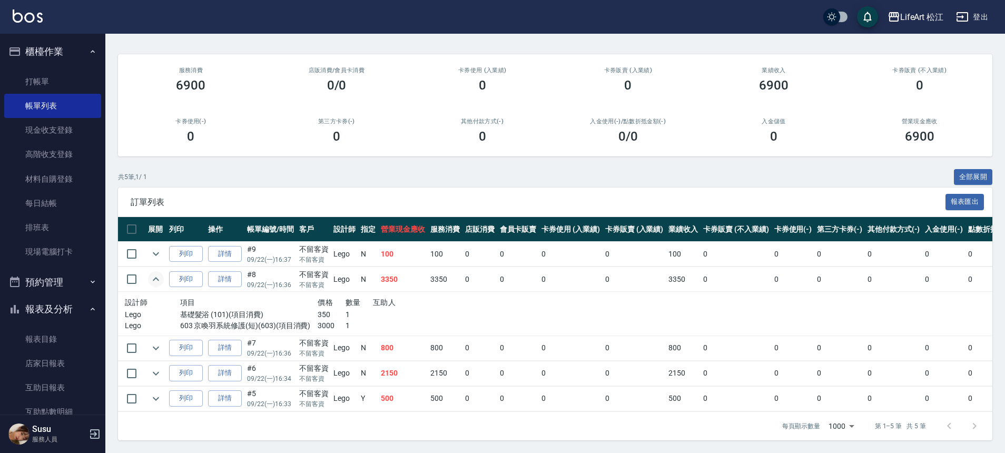
scroll to position [83, 0]
click at [166, 363] on td "列印" at bounding box center [185, 373] width 39 height 25
click at [160, 367] on icon "expand row" at bounding box center [156, 373] width 13 height 13
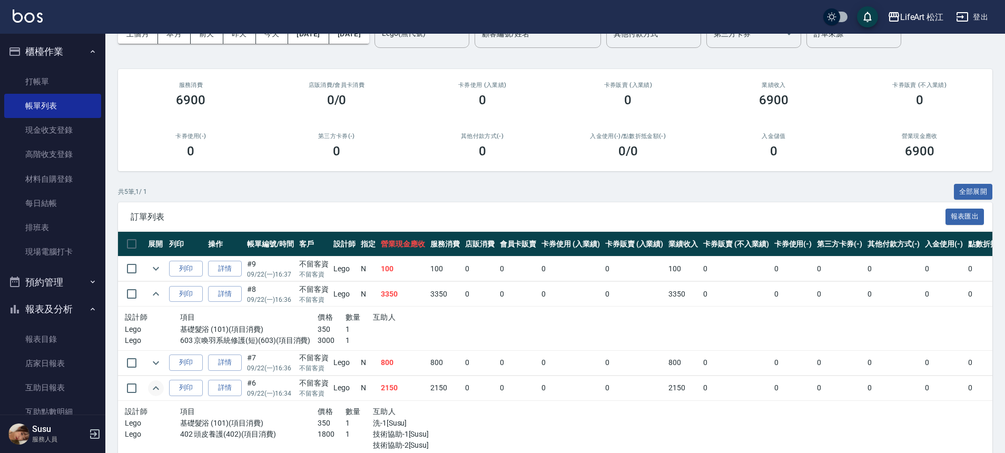
scroll to position [0, 0]
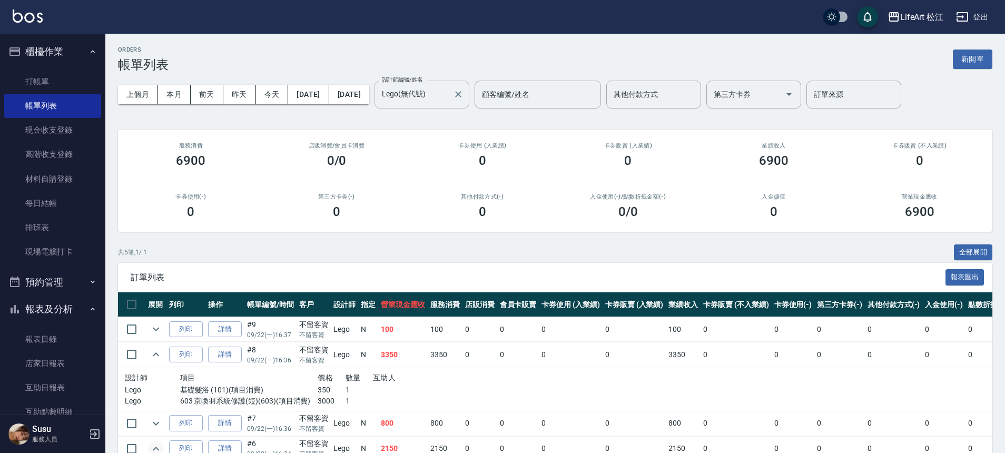
click at [449, 92] on input "Lego(無代號)" at bounding box center [413, 94] width 69 height 18
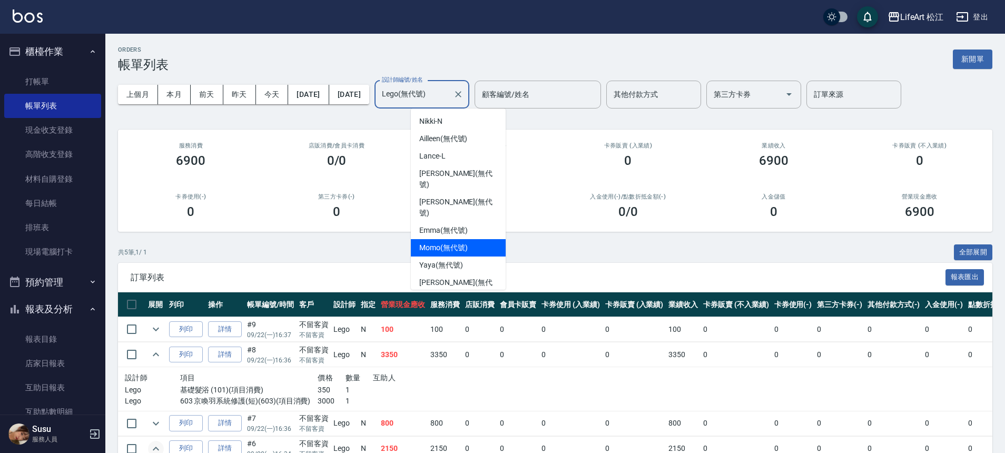
click at [450, 239] on div "Momo (無代號)" at bounding box center [458, 247] width 95 height 17
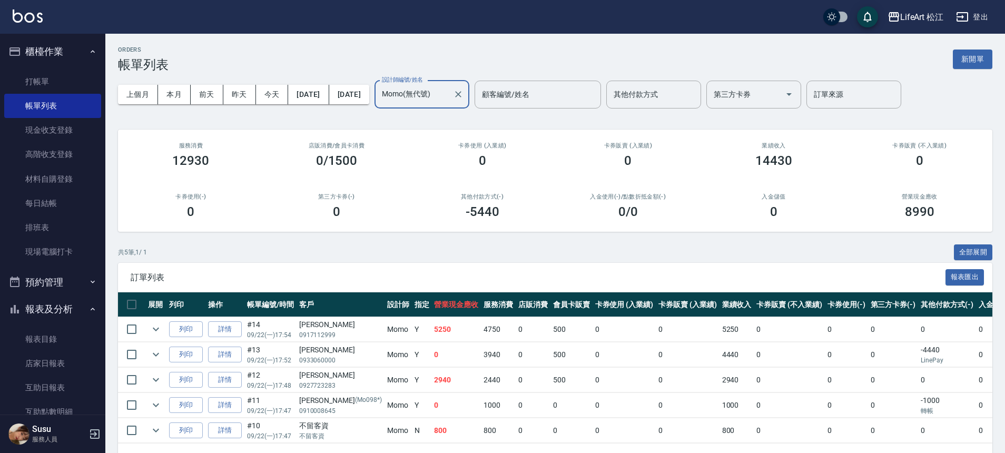
click at [449, 98] on input "Momo(無代號)" at bounding box center [413, 94] width 69 height 18
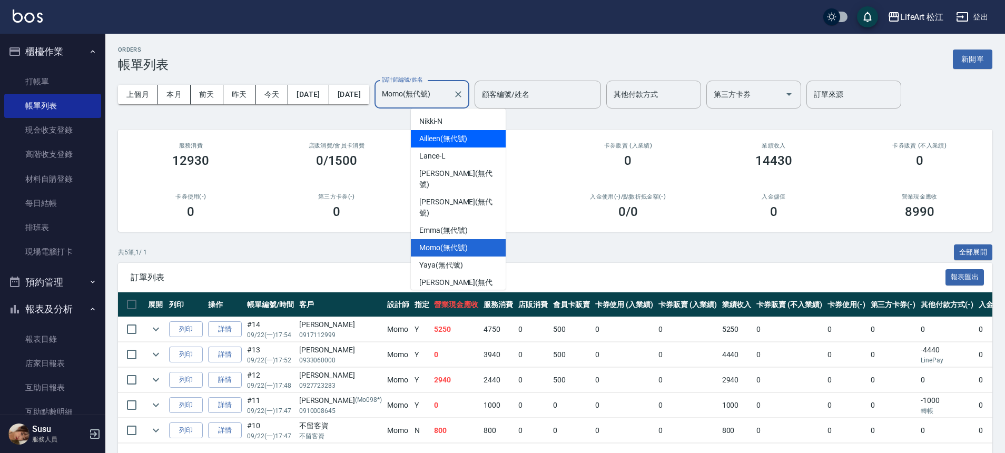
click at [449, 141] on span "Ailleen (無代號)" at bounding box center [443, 138] width 48 height 11
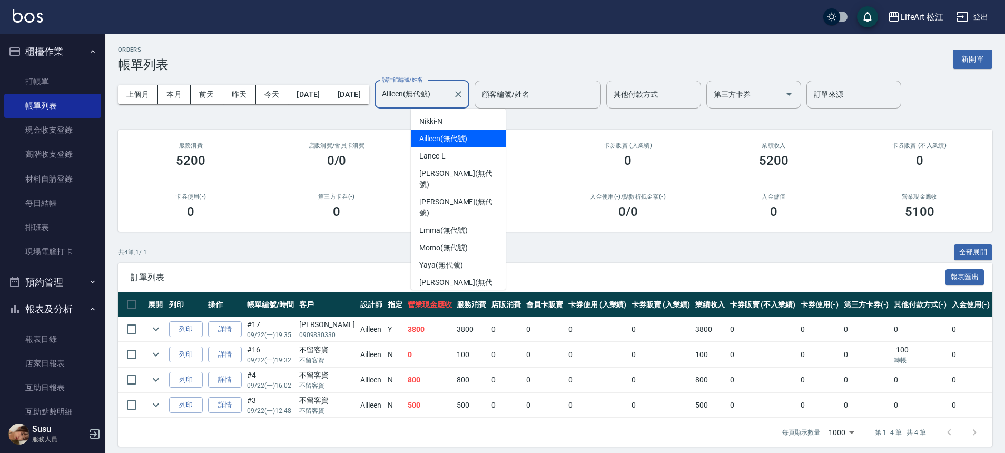
click at [449, 102] on input "Ailleen(無代號)" at bounding box center [413, 94] width 69 height 18
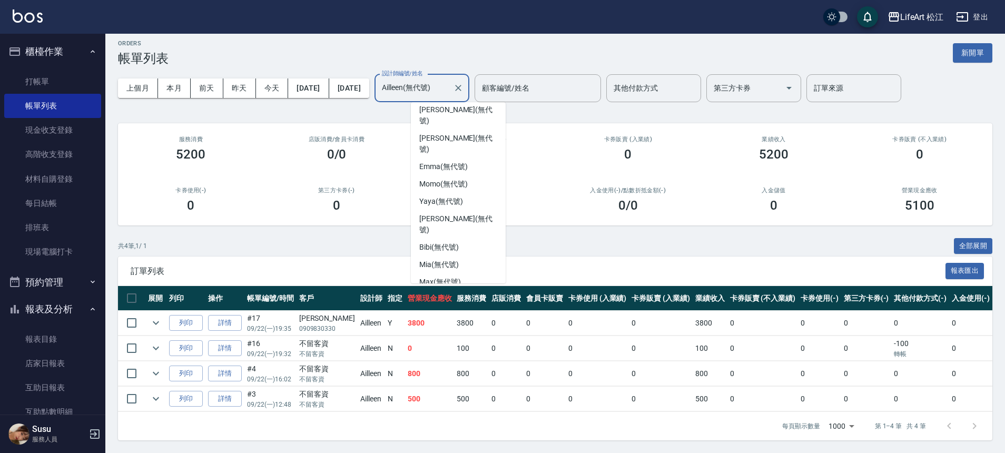
scroll to position [123, 0]
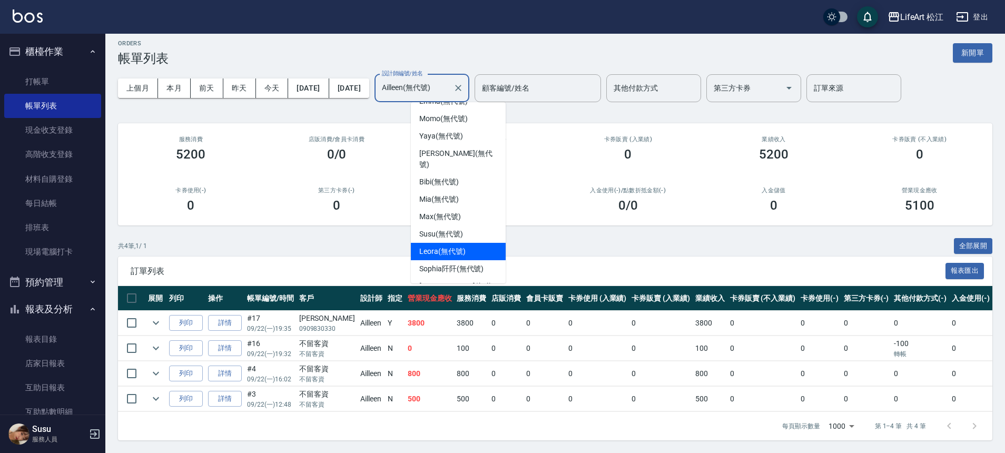
click at [454, 246] on span "Leora (無代號)" at bounding box center [442, 251] width 46 height 11
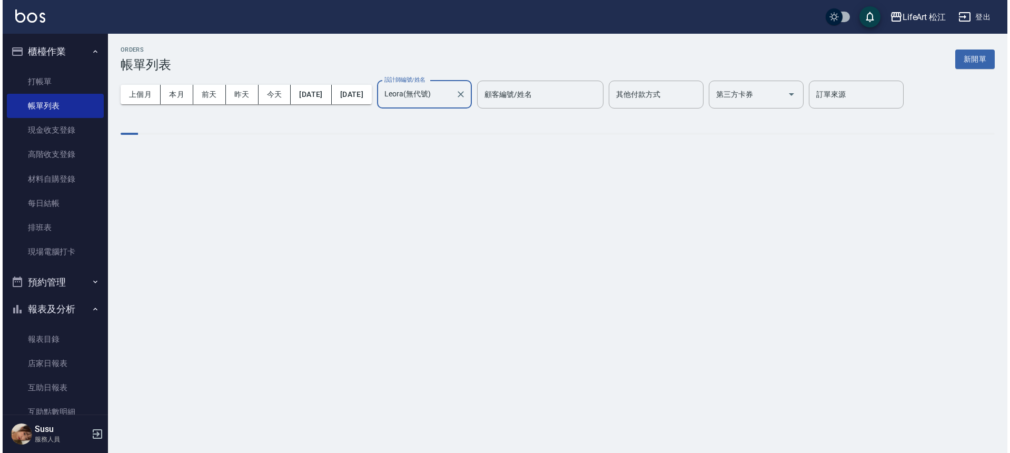
scroll to position [0, 0]
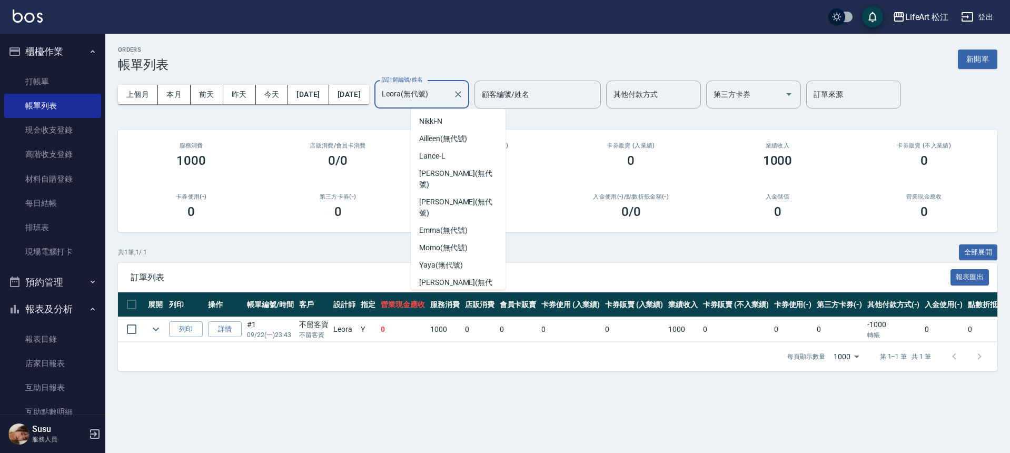
click at [449, 100] on input "Leora(無代號)" at bounding box center [413, 94] width 69 height 18
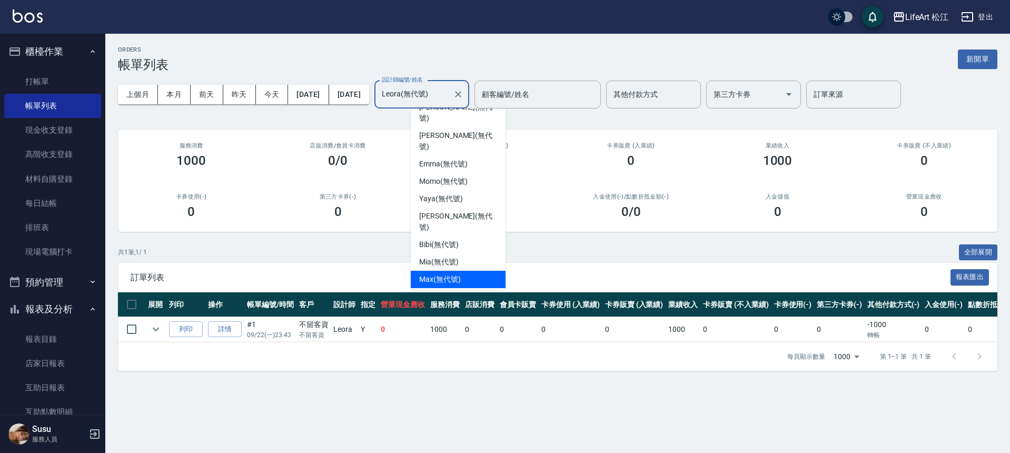
click at [452, 274] on span "Max (無代號)" at bounding box center [440, 279] width 42 height 11
type input "[PERSON_NAME](無代號)"
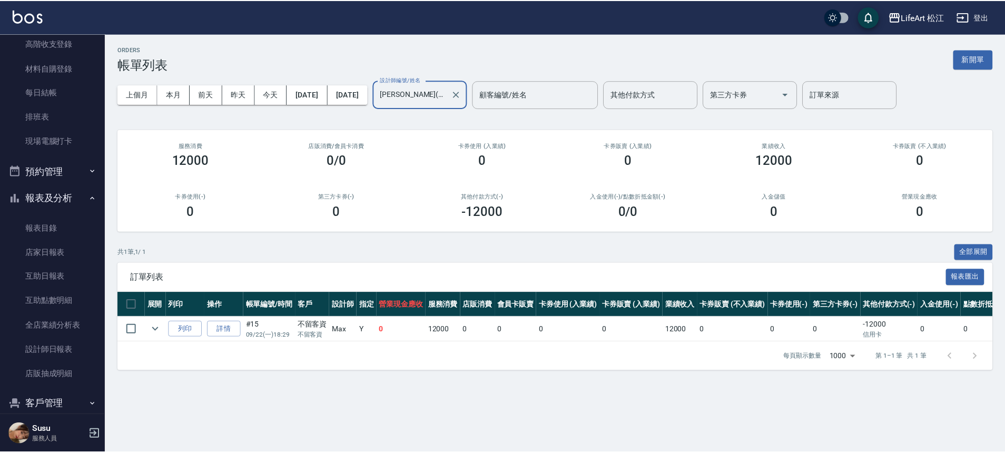
scroll to position [208, 0]
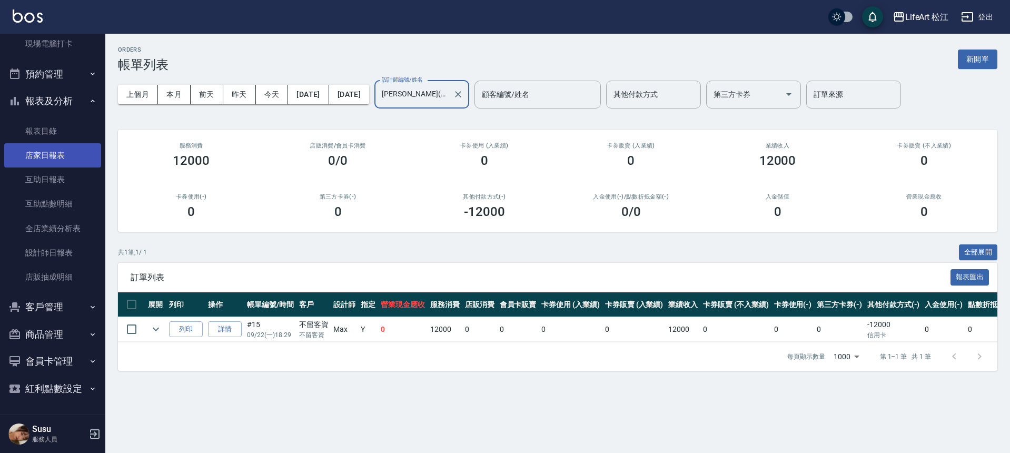
click at [61, 161] on link "店家日報表" at bounding box center [52, 155] width 97 height 24
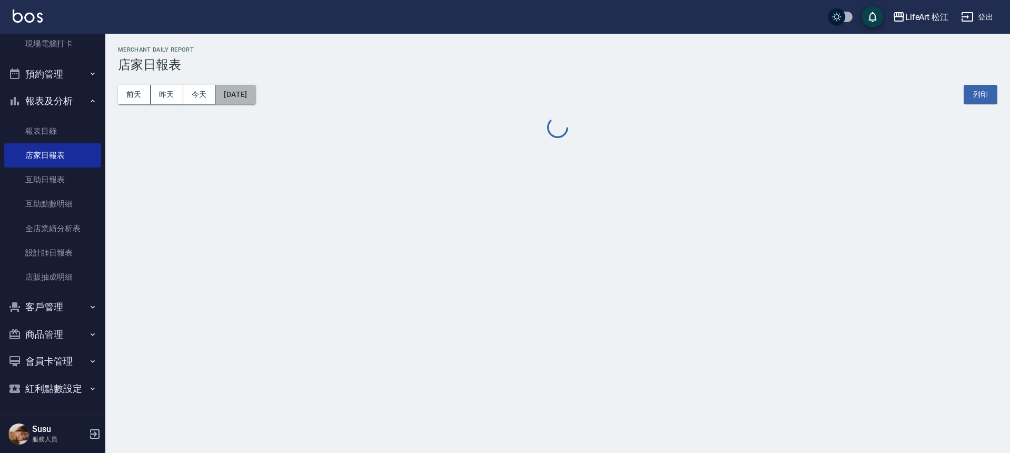
click at [251, 89] on button "[DATE]" at bounding box center [235, 94] width 40 height 19
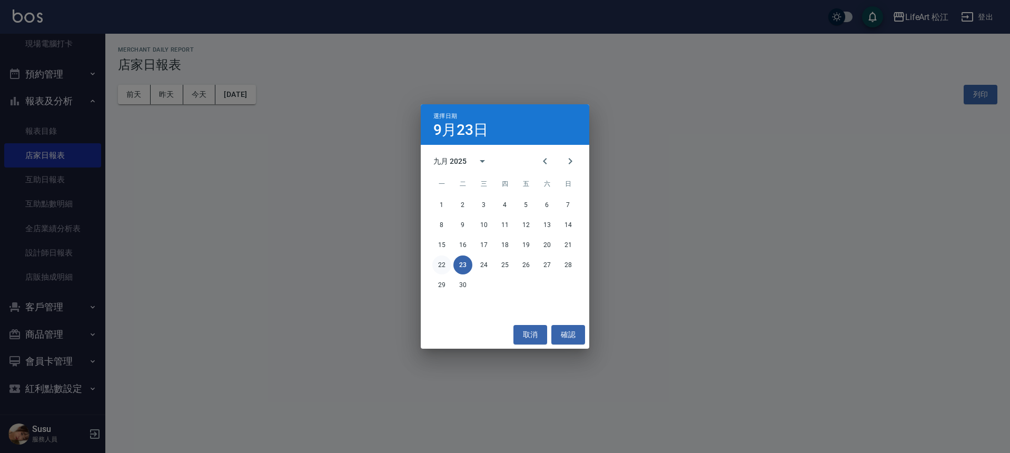
click at [439, 260] on div "LifeArt 松江 2025-09-23 店家日報表 列印時間： 2025-09-23-16:08 Merchant Daily Report 店家日報表 …" at bounding box center [505, 226] width 1010 height 453
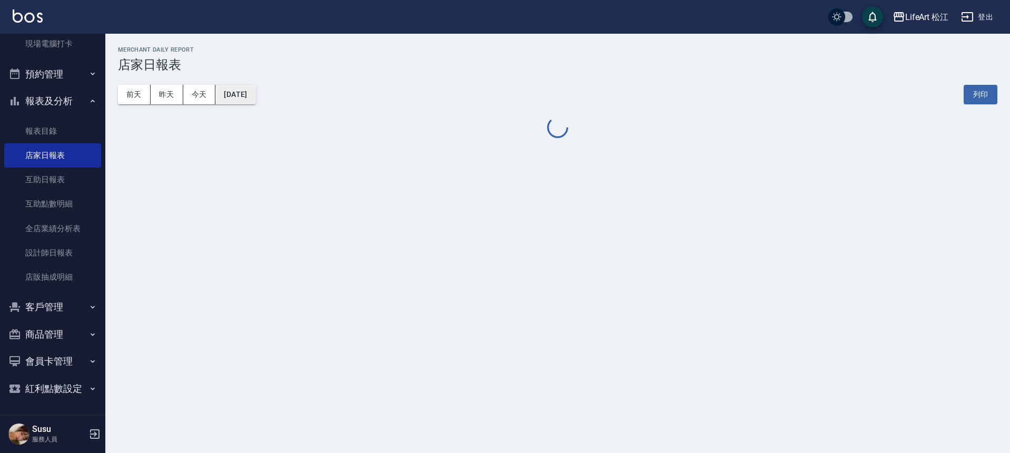
click at [245, 100] on button "[DATE]" at bounding box center [235, 94] width 40 height 19
click at [254, 101] on button "[DATE]" at bounding box center [235, 94] width 40 height 19
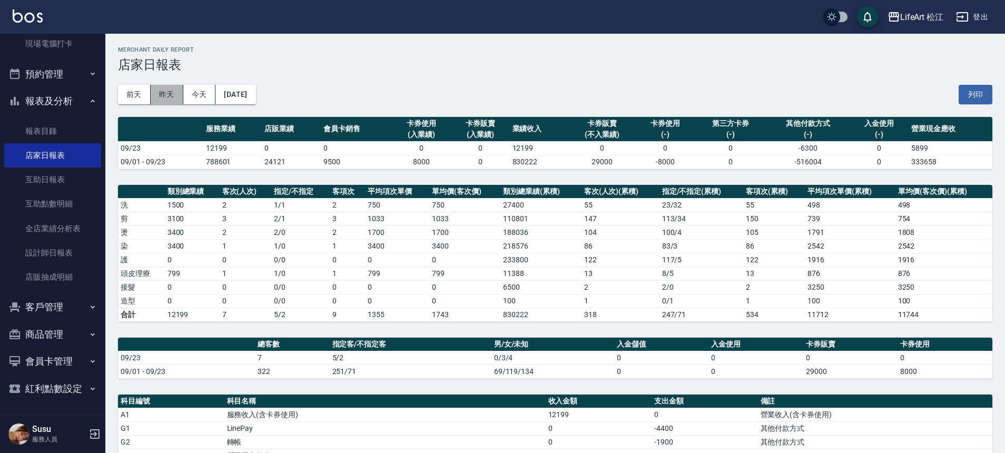
click at [171, 93] on button "昨天" at bounding box center [167, 94] width 33 height 19
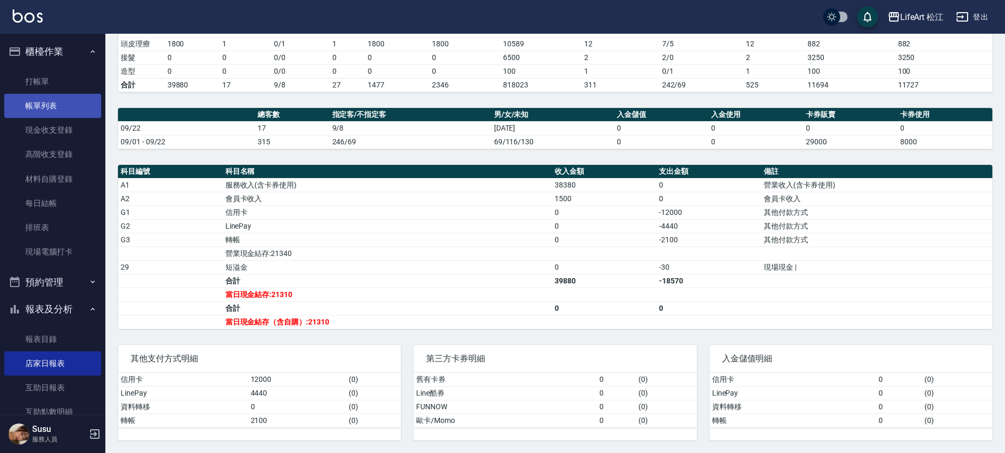
click at [54, 102] on link "帳單列表" at bounding box center [52, 106] width 97 height 24
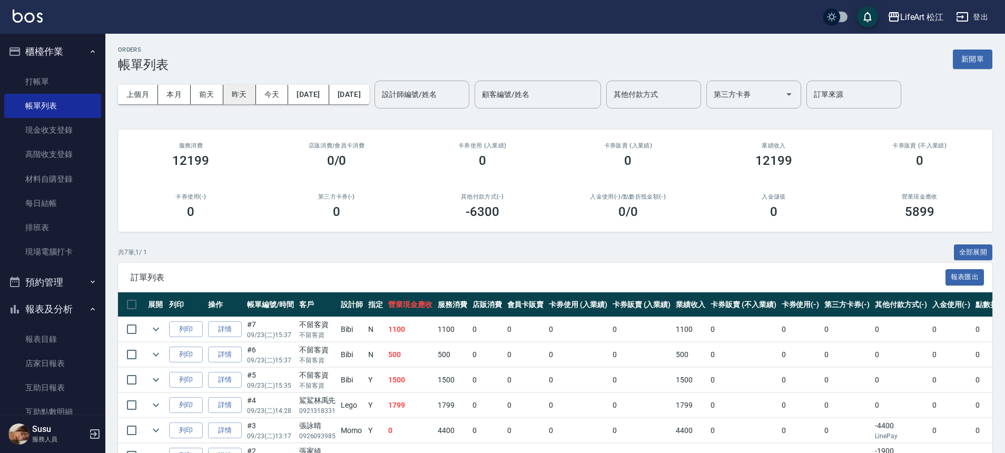
click at [238, 92] on button "昨天" at bounding box center [239, 94] width 33 height 19
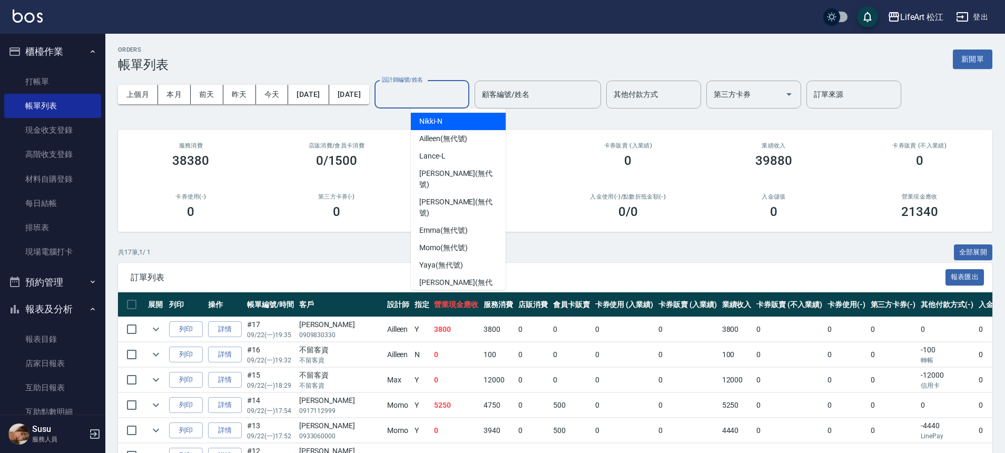
click at [455, 95] on input "設計師編號/姓名" at bounding box center [421, 94] width 85 height 18
click at [443, 137] on span "Ailleen (無代號)" at bounding box center [443, 138] width 48 height 11
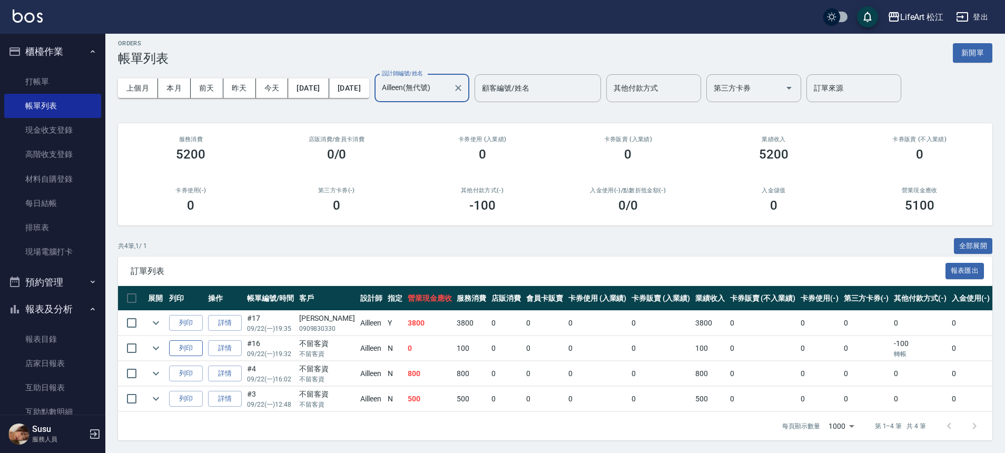
scroll to position [14, 0]
click at [158, 393] on icon "expand row" at bounding box center [156, 398] width 13 height 13
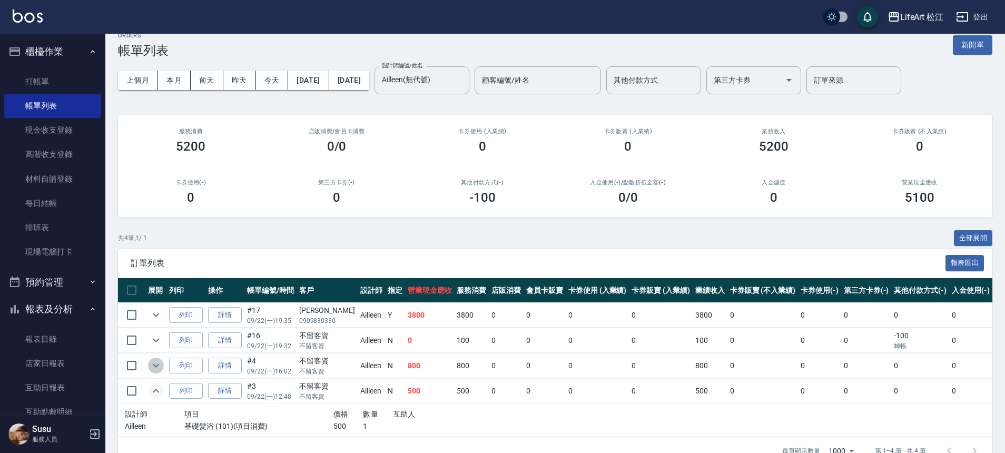
click at [158, 363] on icon "expand row" at bounding box center [156, 365] width 13 height 13
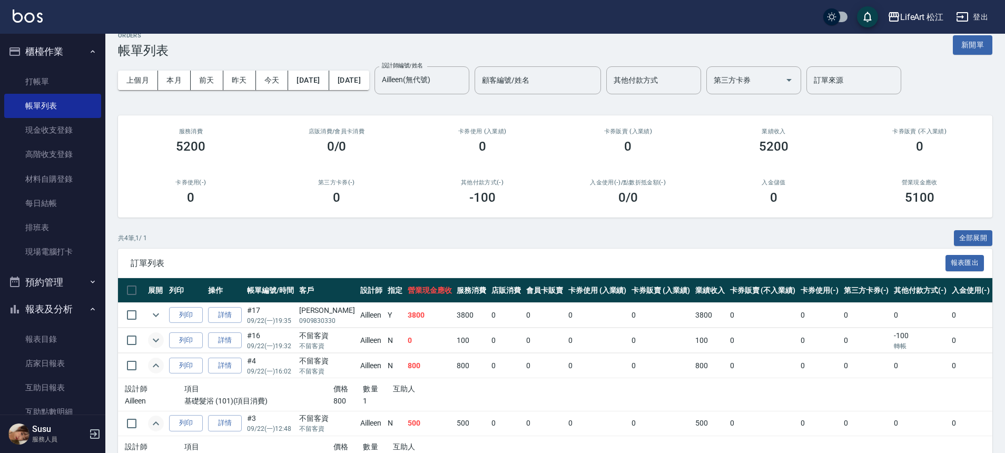
click at [159, 344] on icon "expand row" at bounding box center [156, 340] width 13 height 13
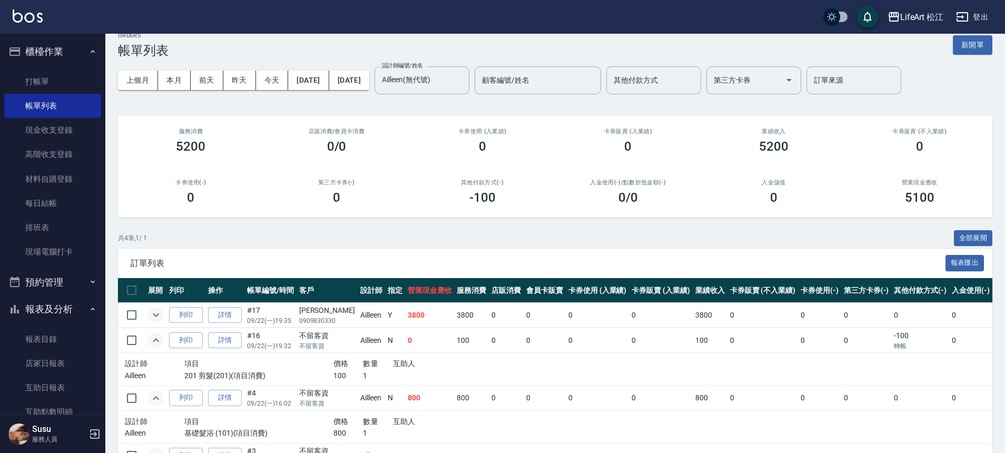
click at [160, 314] on icon "expand row" at bounding box center [156, 315] width 13 height 13
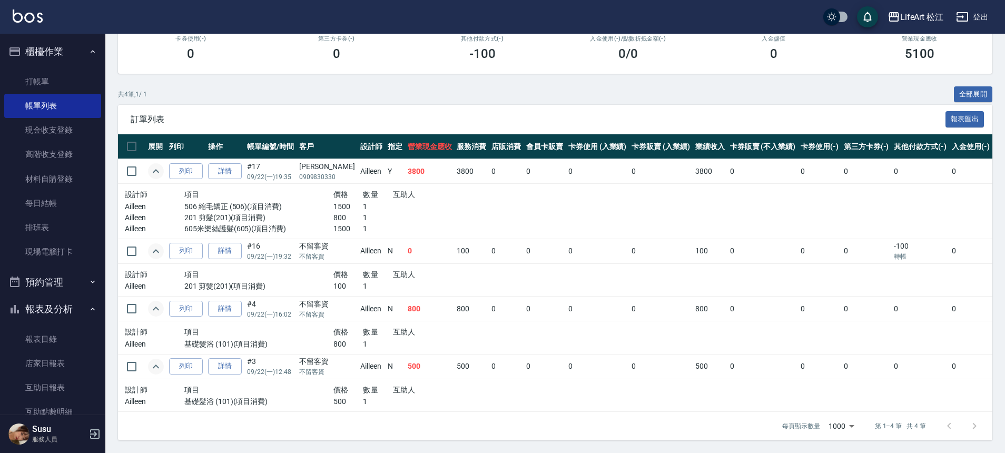
scroll to position [0, 0]
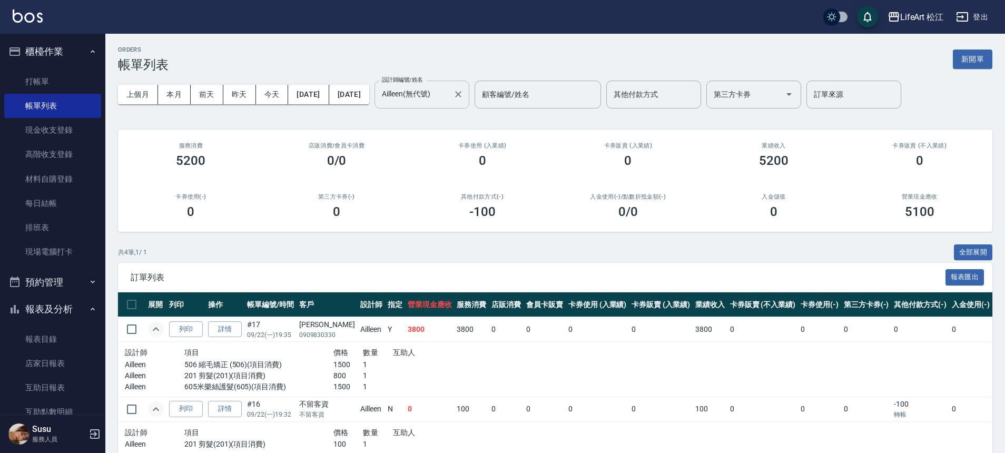
click at [449, 87] on input "Ailleen(無代號)" at bounding box center [413, 94] width 69 height 18
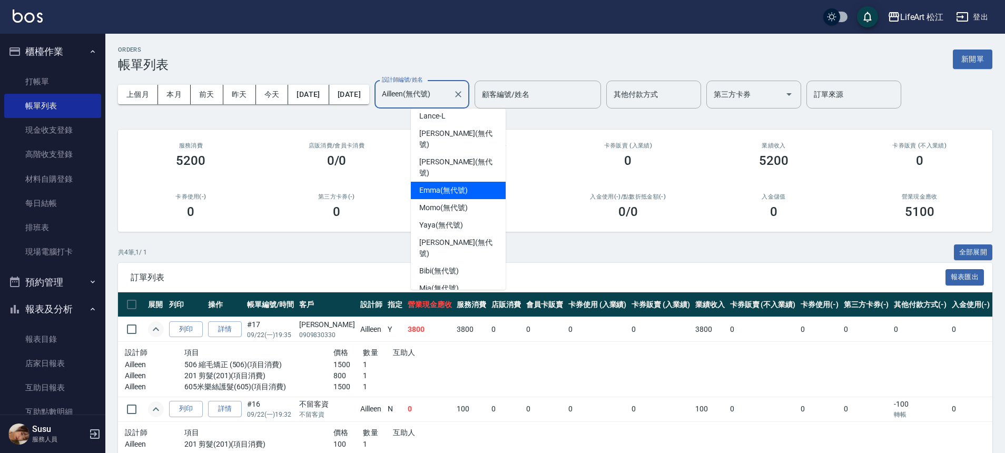
scroll to position [123, 0]
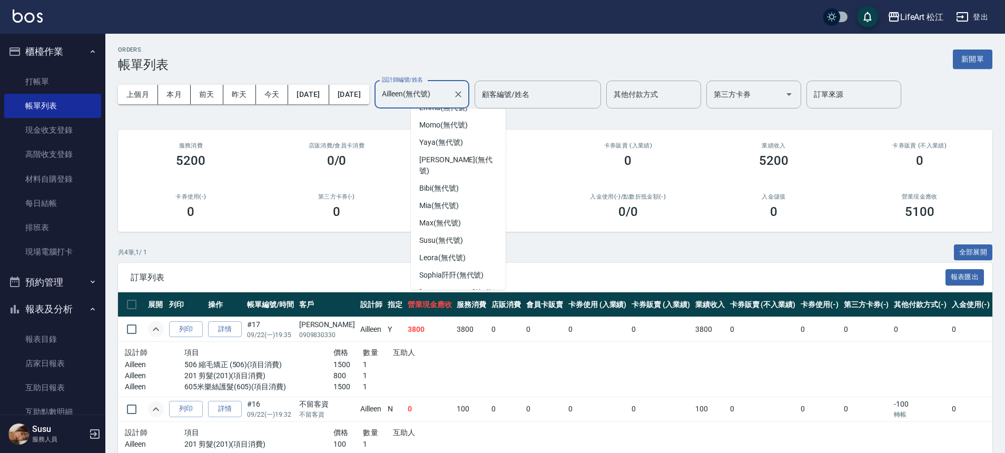
click at [444, 315] on span "Lego (無代號)" at bounding box center [441, 320] width 44 height 11
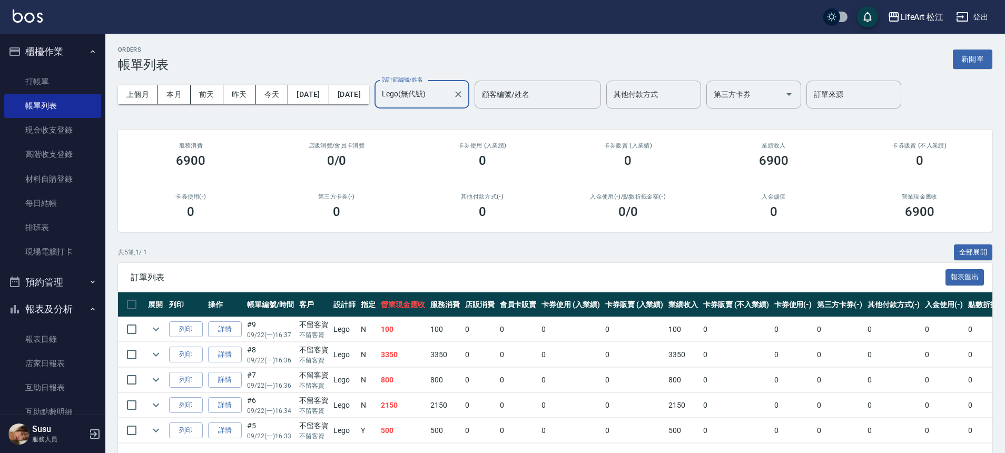
scroll to position [2, 0]
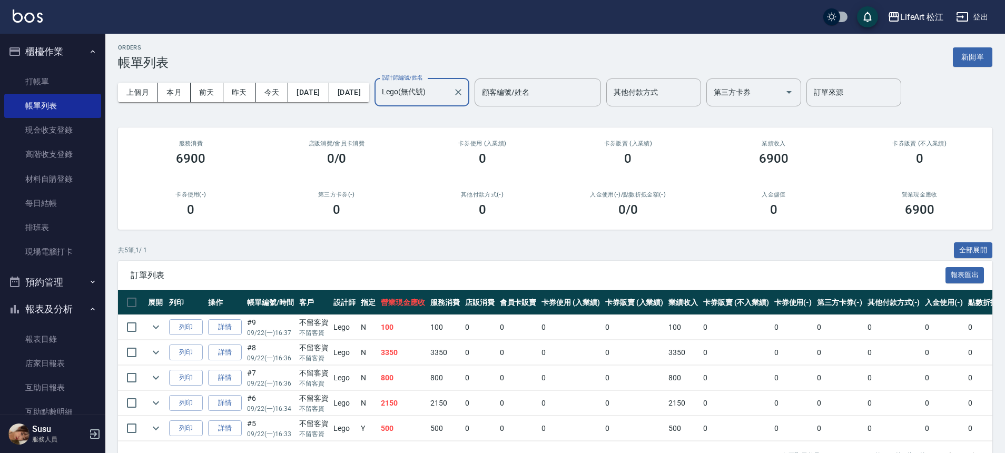
click at [449, 91] on input "Lego(無代號)" at bounding box center [413, 92] width 69 height 18
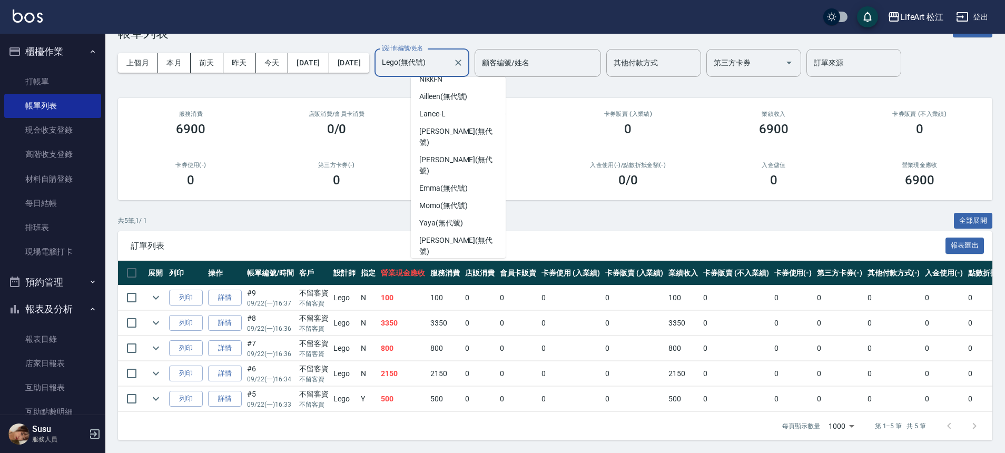
scroll to position [0, 0]
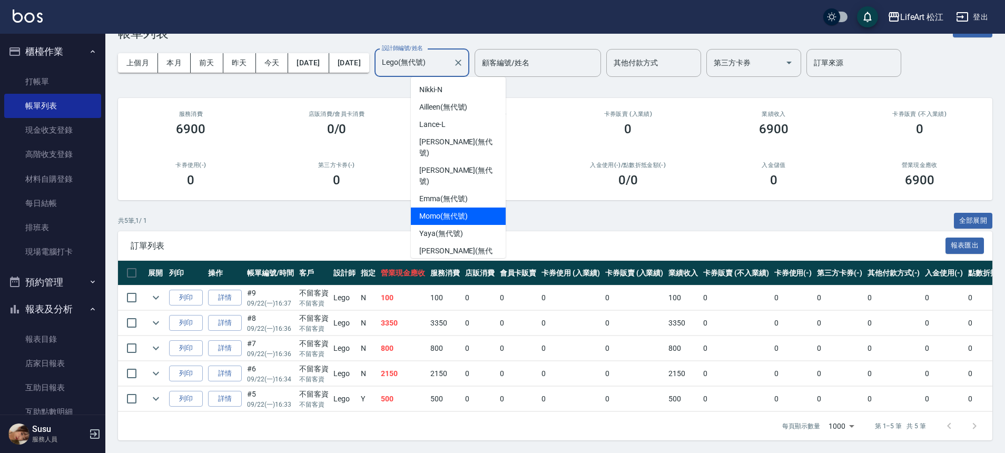
click at [440, 211] on span "Momo (無代號)" at bounding box center [443, 216] width 48 height 11
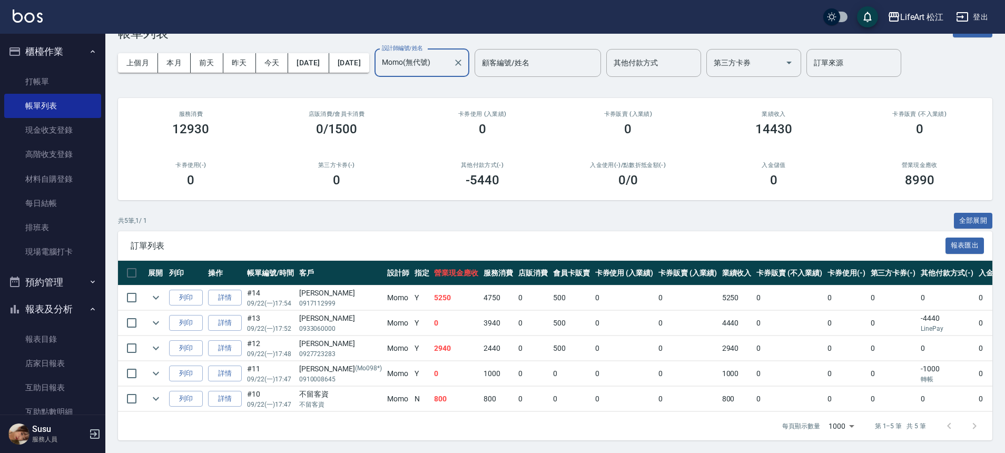
scroll to position [39, 0]
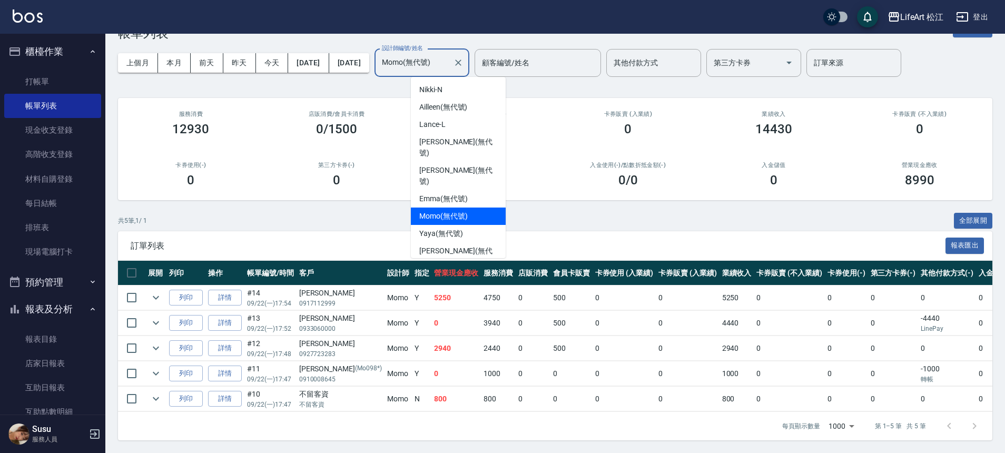
click at [434, 58] on input "Momo(無代號)" at bounding box center [413, 63] width 69 height 18
drag, startPoint x: 498, startPoint y: 150, endPoint x: 499, endPoint y: 171, distance: 21.1
click at [499, 171] on ul "Nikki -N Ailleen (無代號) Lance -L Nicole (無代號) Lillian (無代號) Emma (無代號) Momo (無代號…" at bounding box center [458, 167] width 95 height 181
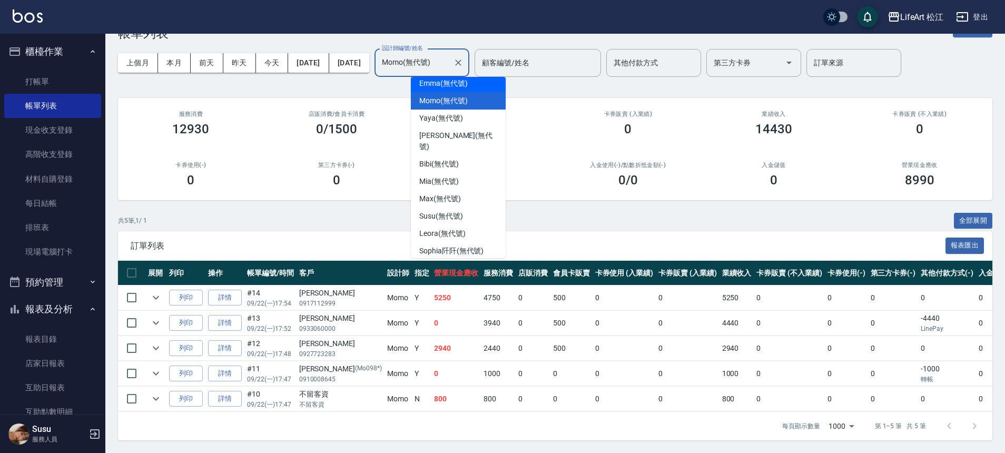
scroll to position [123, 0]
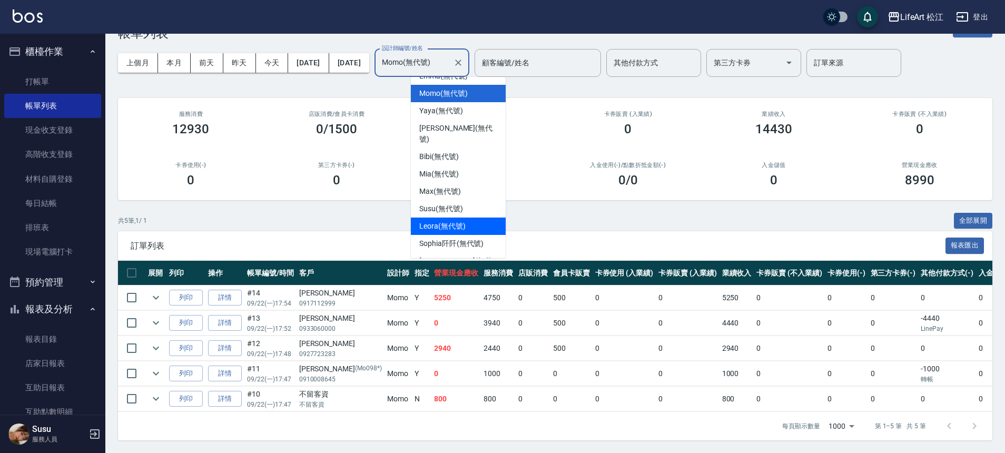
click at [442, 221] on span "Leora (無代號)" at bounding box center [442, 226] width 46 height 11
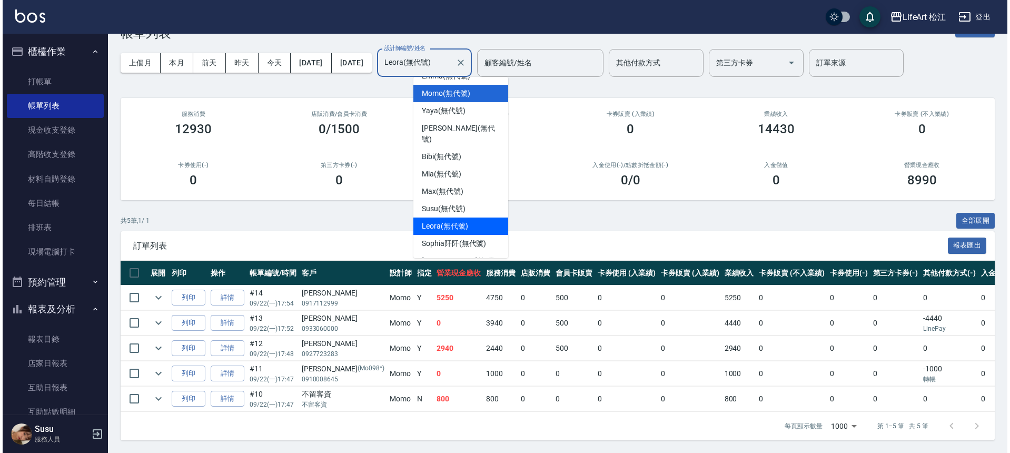
scroll to position [0, 0]
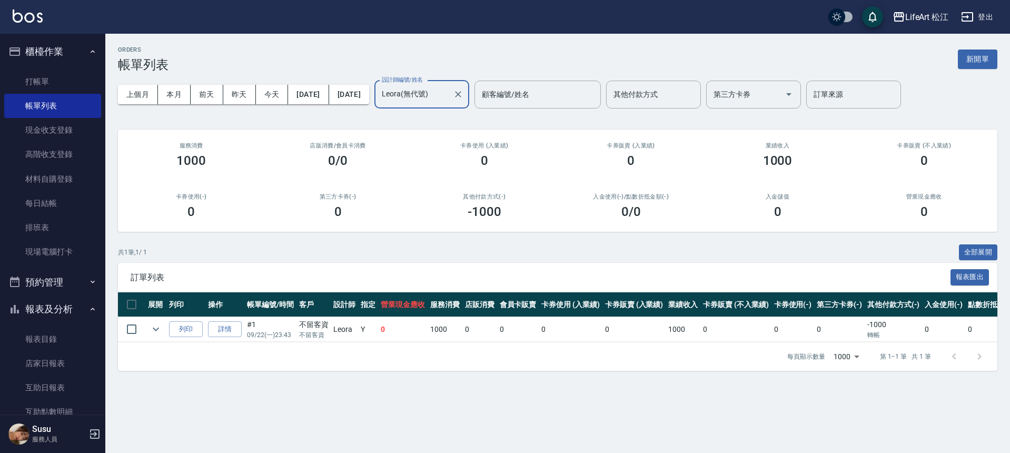
click at [449, 100] on input "Leora(無代號)" at bounding box center [413, 94] width 69 height 18
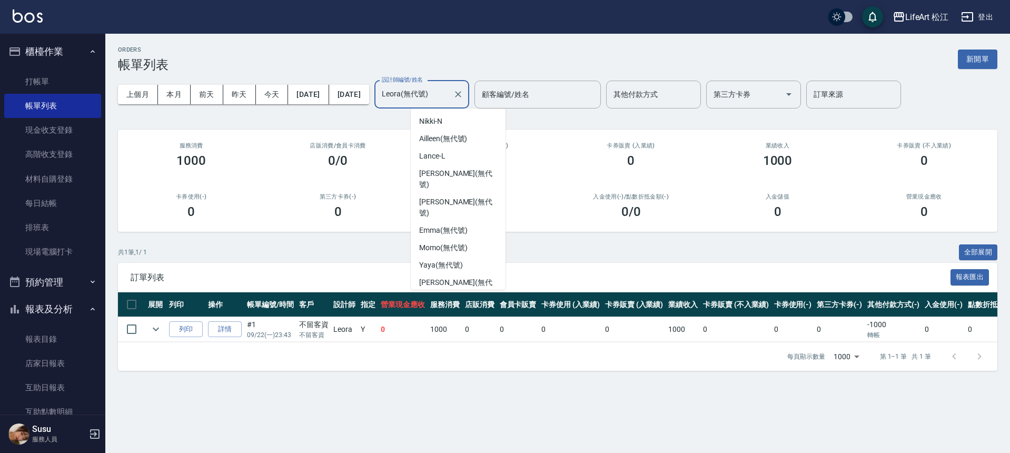
scroll to position [66, 0]
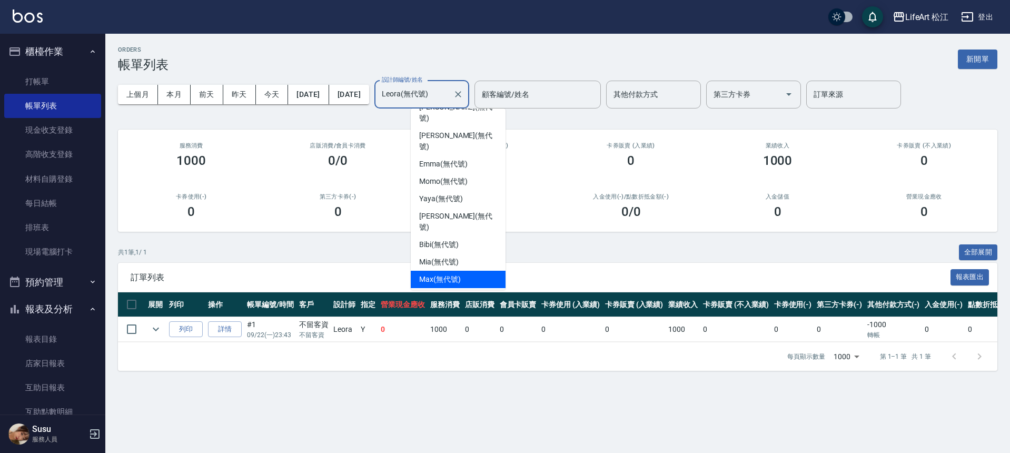
click at [482, 271] on div "Max (無代號)" at bounding box center [458, 279] width 95 height 17
type input "[PERSON_NAME](無代號)"
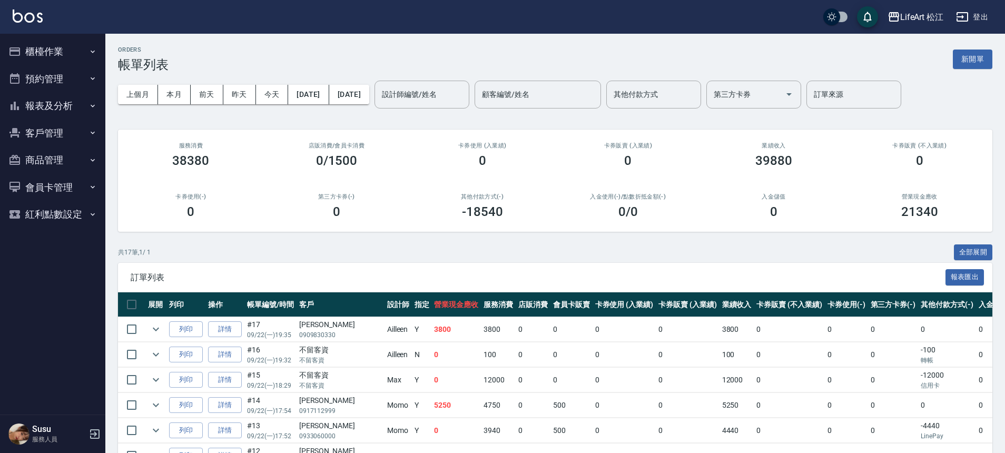
click at [50, 106] on button "報表及分析" at bounding box center [52, 105] width 97 height 27
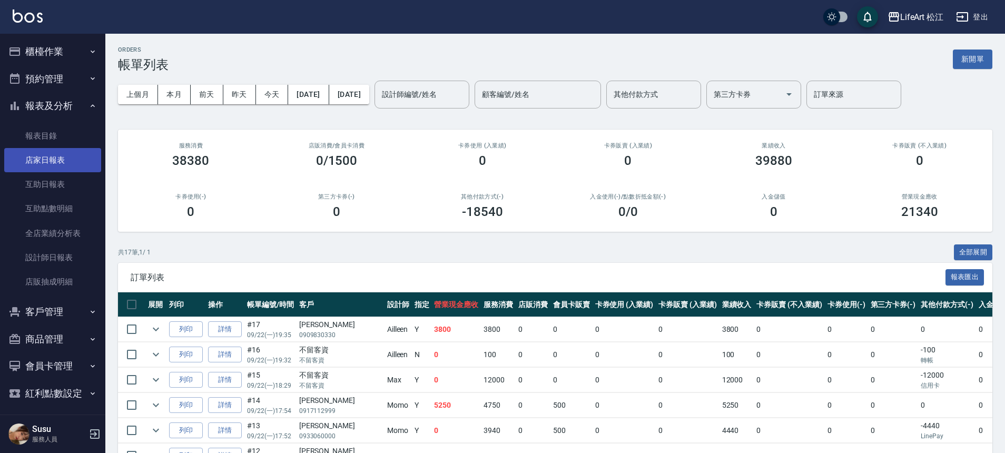
click at [46, 162] on link "店家日報表" at bounding box center [52, 160] width 97 height 24
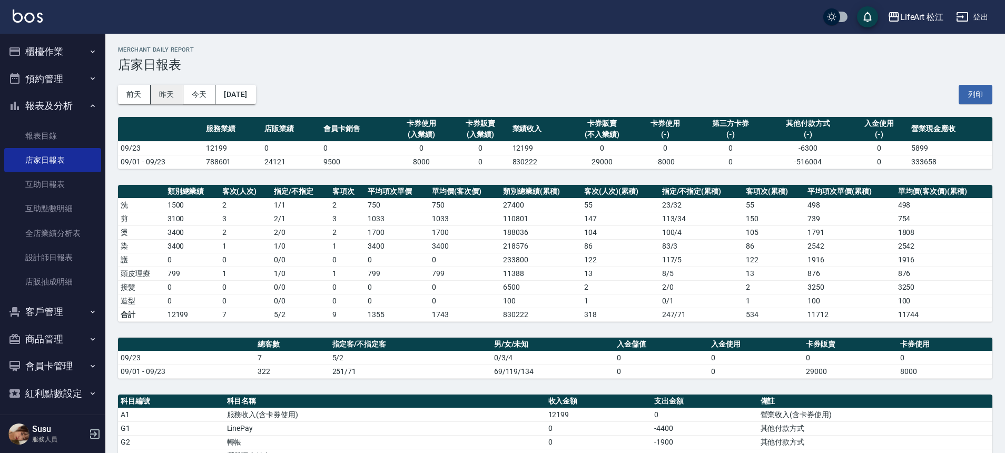
click at [171, 91] on button "昨天" at bounding box center [167, 94] width 33 height 19
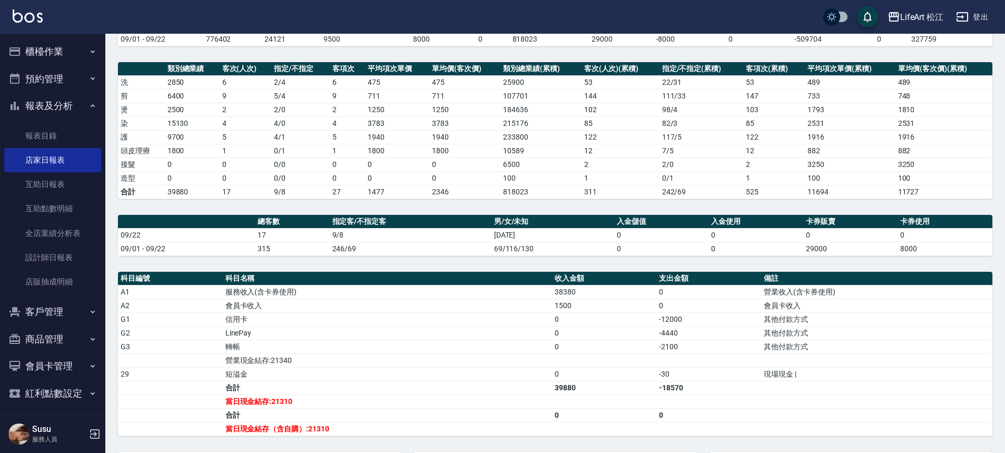
scroll to position [134, 0]
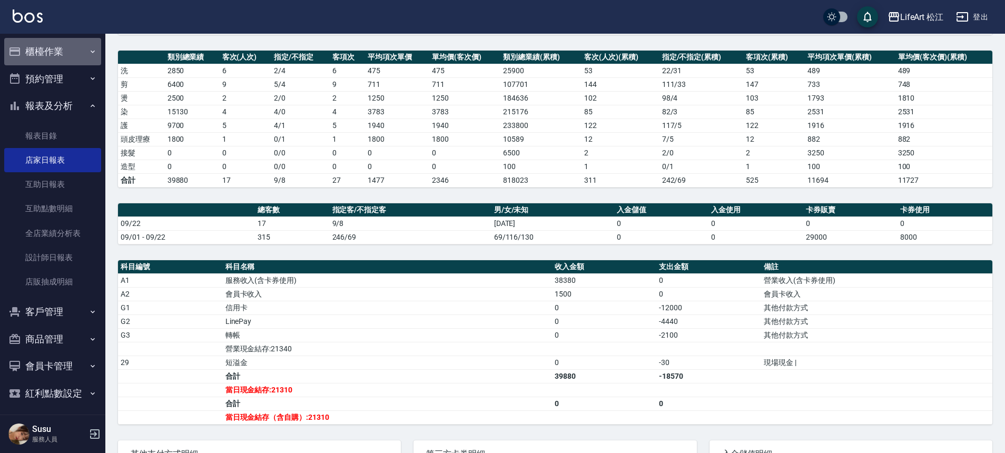
click at [53, 46] on button "櫃檯作業" at bounding box center [52, 51] width 97 height 27
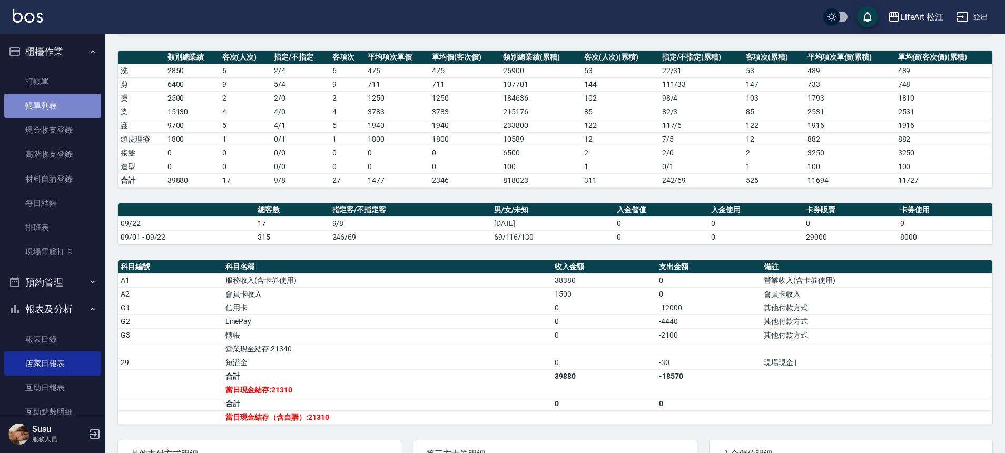
click at [56, 101] on link "帳單列表" at bounding box center [52, 106] width 97 height 24
click at [58, 104] on link "帳單列表" at bounding box center [52, 106] width 97 height 24
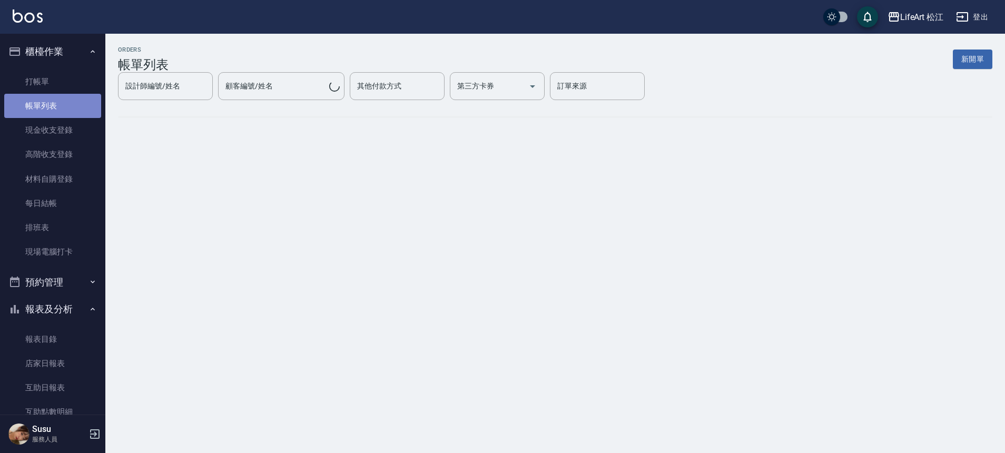
click at [58, 104] on link "帳單列表" at bounding box center [52, 106] width 97 height 24
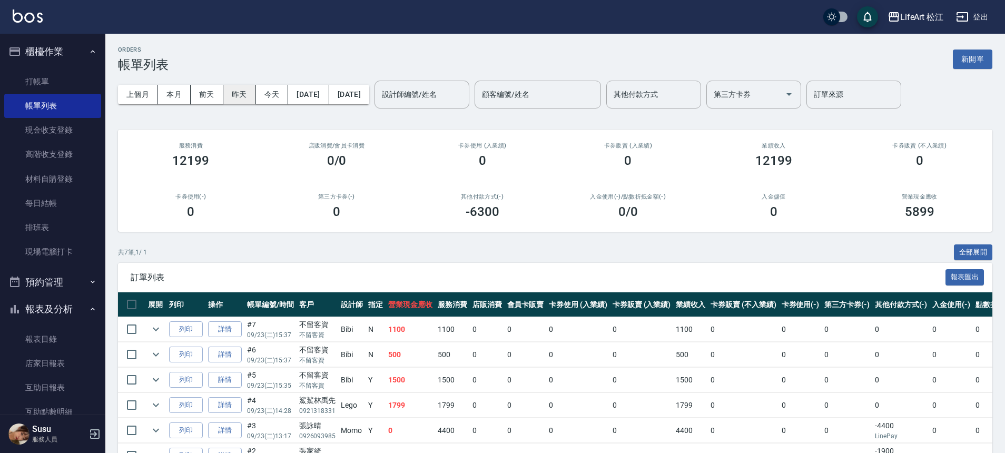
click at [237, 98] on button "昨天" at bounding box center [239, 94] width 33 height 19
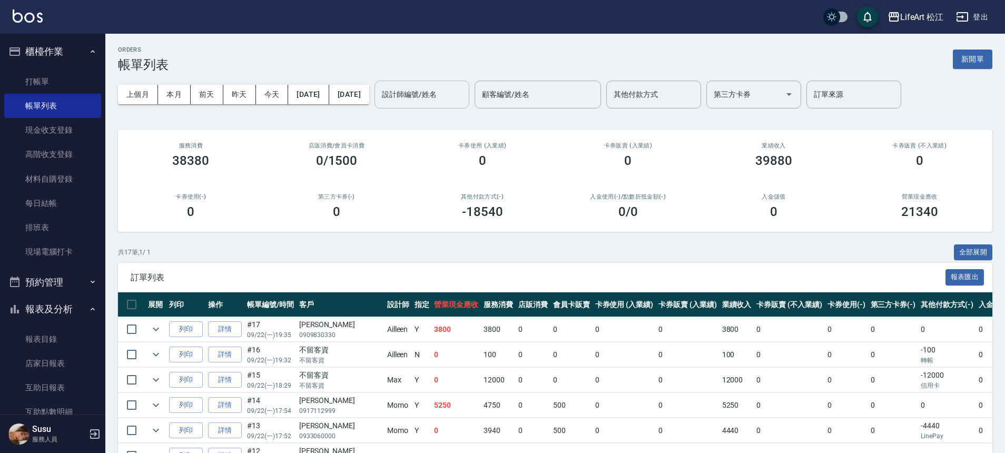
click at [435, 92] on div "設計師編號/姓名 設計師編號/姓名" at bounding box center [421, 95] width 95 height 28
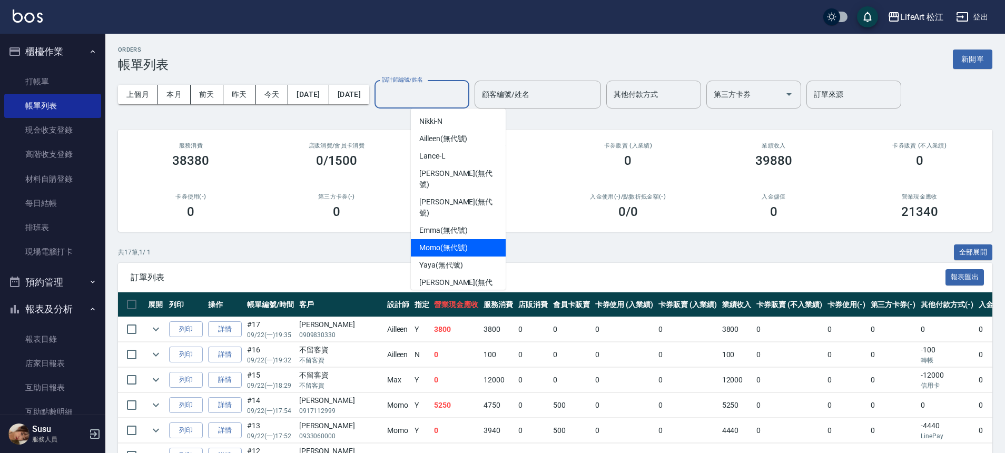
click at [441, 242] on span "Momo (無代號)" at bounding box center [443, 247] width 48 height 11
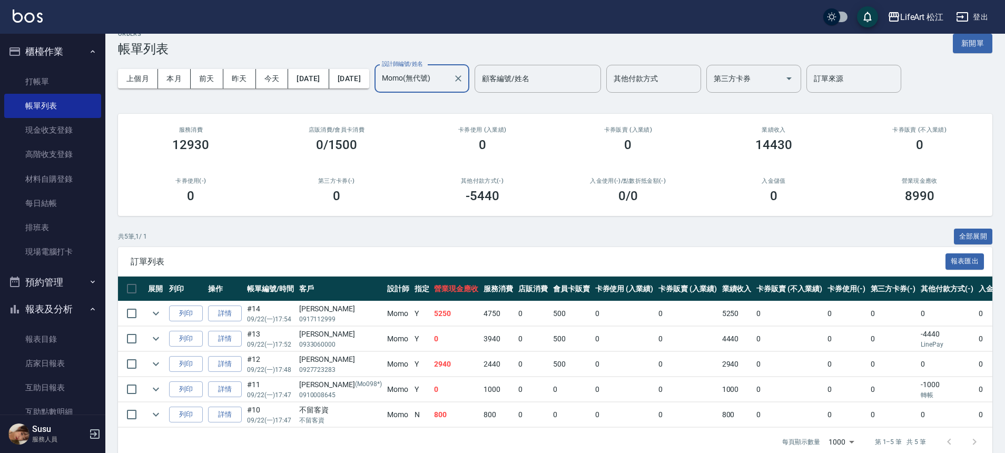
scroll to position [39, 0]
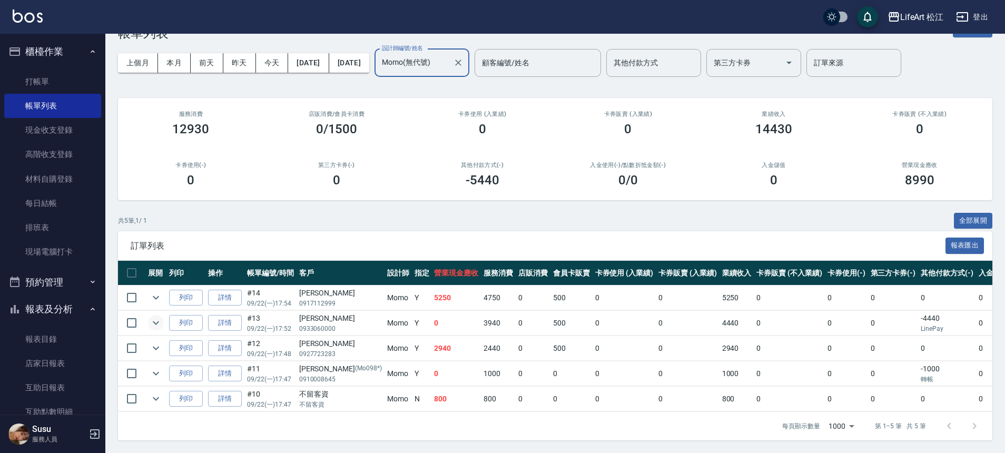
click at [157, 317] on icon "expand row" at bounding box center [156, 322] width 13 height 13
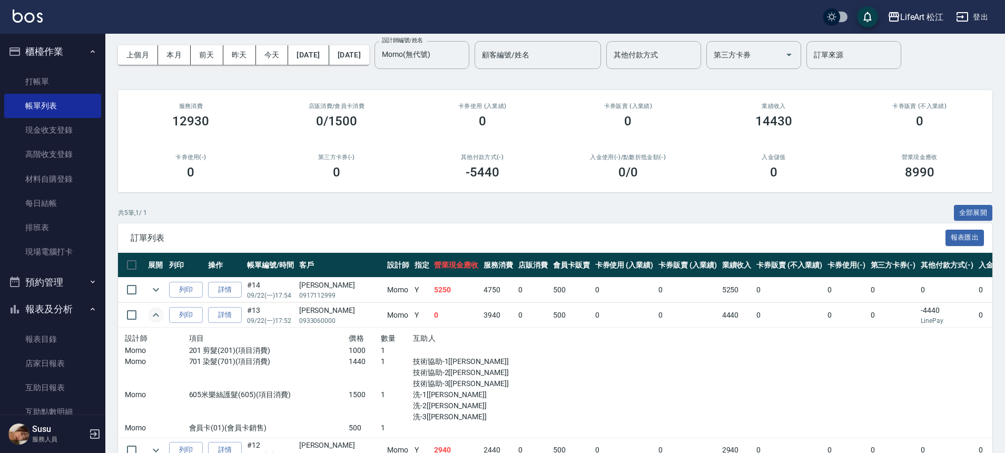
click at [349, 365] on p "1440" at bounding box center [365, 361] width 32 height 11
click at [349, 394] on p "1500" at bounding box center [365, 394] width 32 height 11
click at [349, 426] on p "500" at bounding box center [365, 427] width 32 height 11
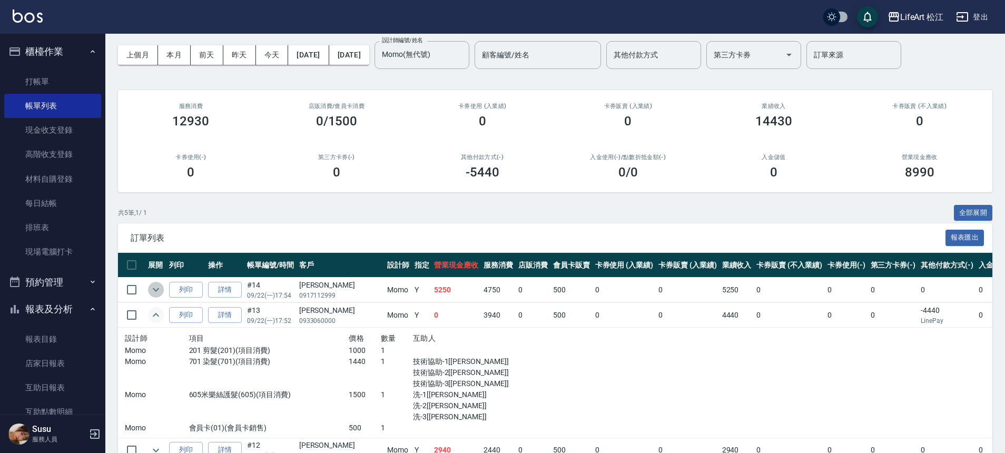
click at [152, 290] on icon "expand row" at bounding box center [156, 289] width 13 height 13
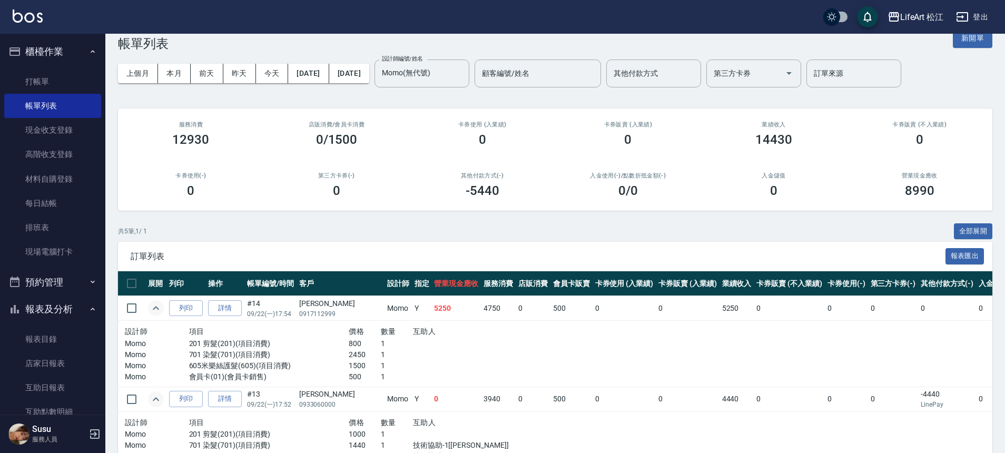
scroll to position [0, 0]
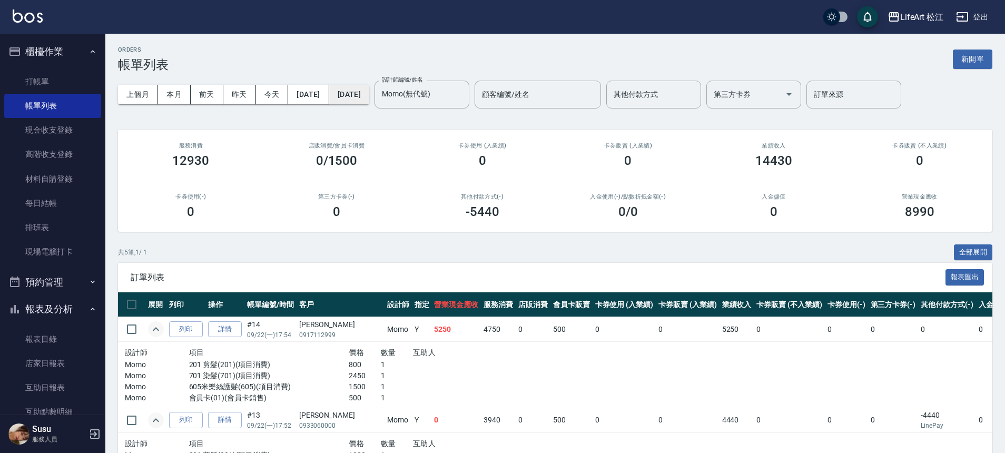
click at [369, 97] on button "[DATE]" at bounding box center [349, 94] width 40 height 19
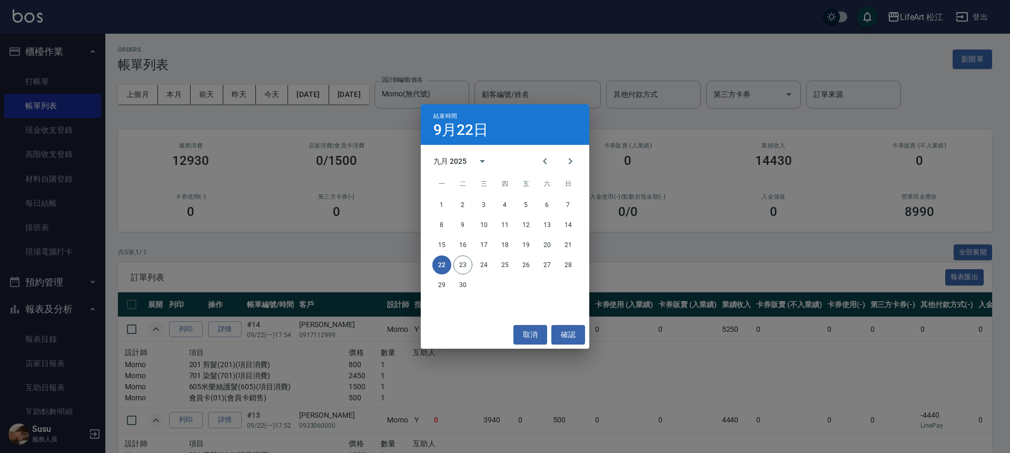
click at [453, 87] on div "結束時間 9月22日 九月 2025 一 二 三 四 五 六 日 1 2 3 4 5 6 7 8 9 10 11 12 13 14 15 16 17 18 1…" at bounding box center [505, 226] width 1010 height 453
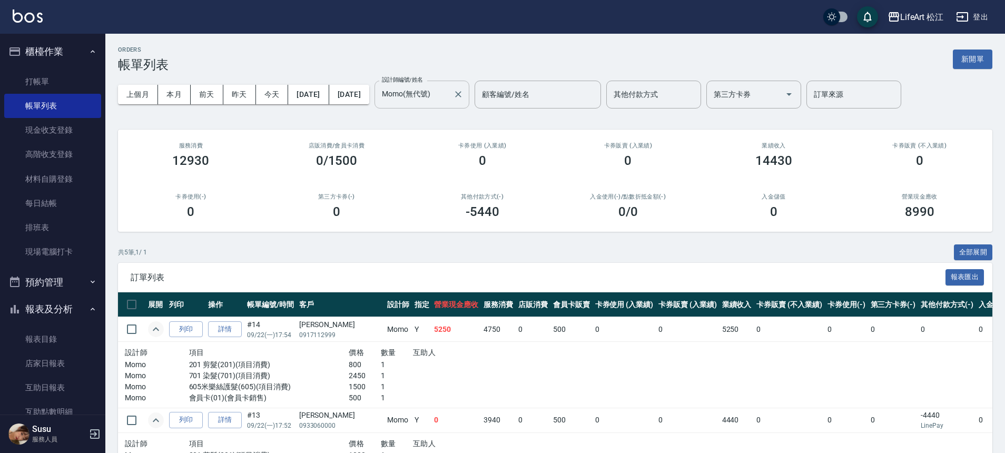
click at [449, 91] on input "Momo(無代號)" at bounding box center [413, 94] width 69 height 18
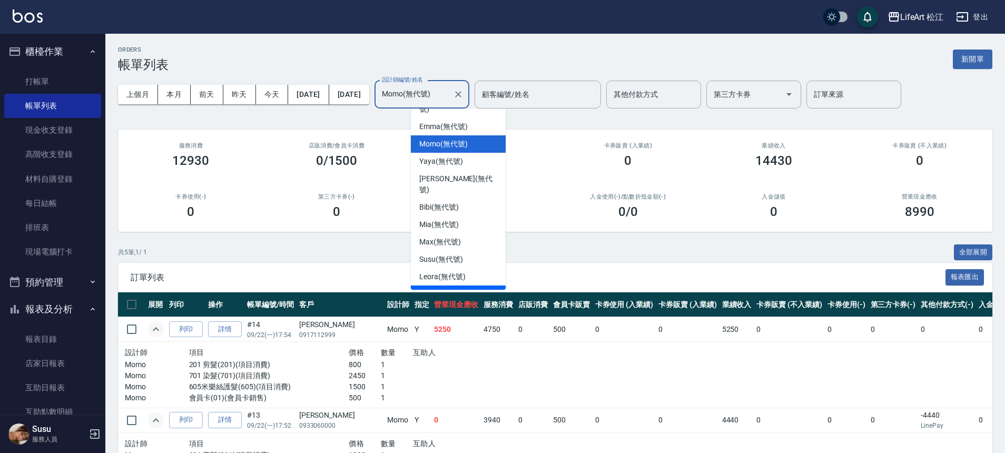
scroll to position [123, 0]
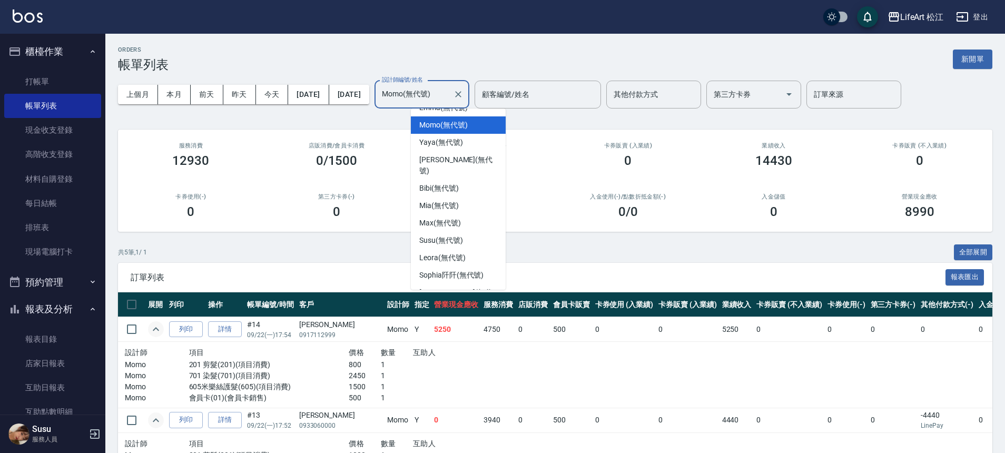
click at [452, 312] on div "Lego (無代號)" at bounding box center [458, 320] width 95 height 17
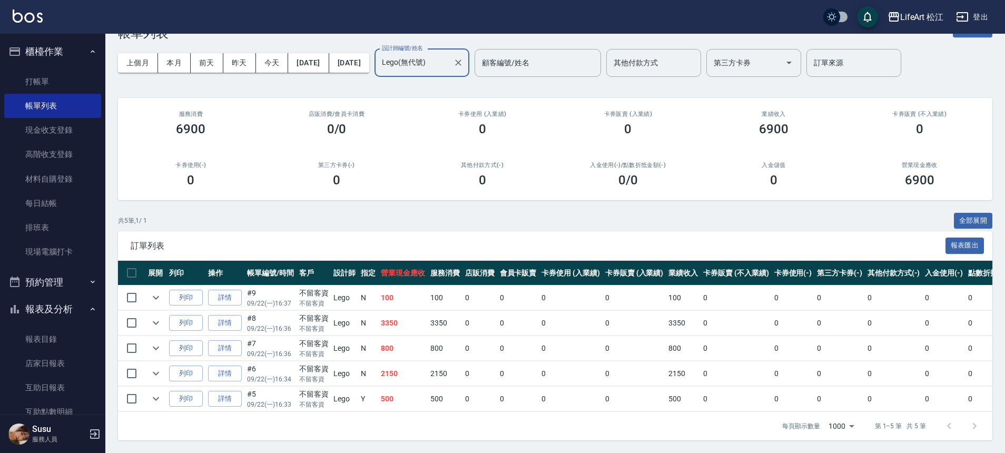
scroll to position [39, 0]
drag, startPoint x: 439, startPoint y: 393, endPoint x: 440, endPoint y: 385, distance: 7.9
click at [440, 393] on td "500" at bounding box center [445, 398] width 35 height 25
click at [439, 389] on td "500" at bounding box center [445, 398] width 35 height 25
click at [439, 388] on td "500" at bounding box center [445, 398] width 35 height 25
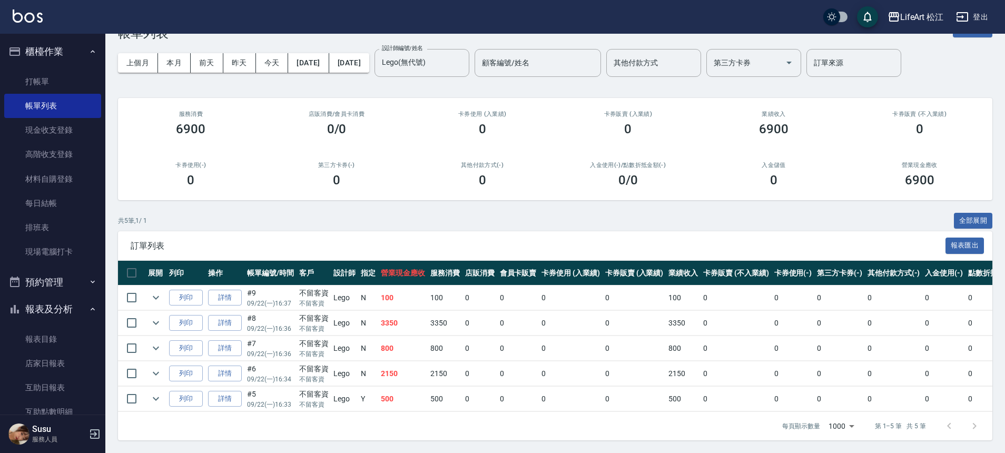
click at [438, 386] on td "500" at bounding box center [445, 398] width 35 height 25
click at [446, 361] on td "2150" at bounding box center [445, 373] width 35 height 25
click at [445, 361] on td "2150" at bounding box center [445, 373] width 35 height 25
click at [437, 340] on td "800" at bounding box center [445, 348] width 35 height 25
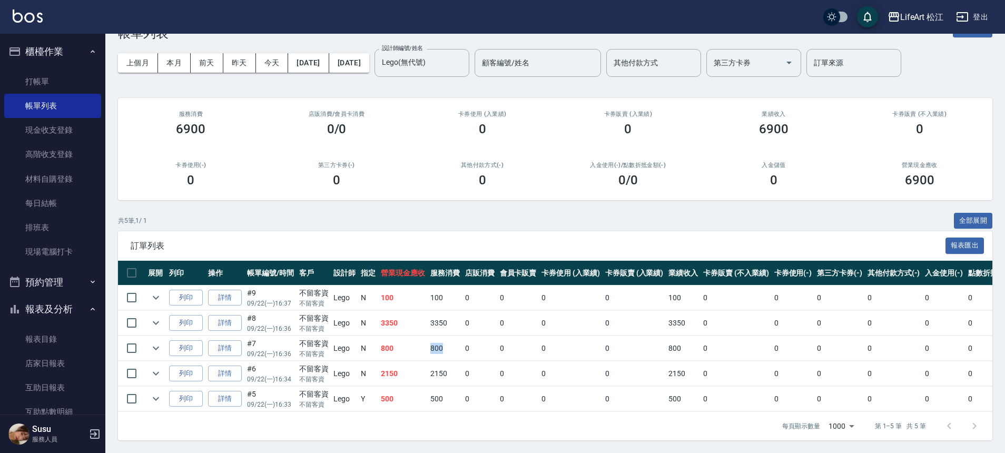
click at [437, 340] on td "800" at bounding box center [445, 348] width 35 height 25
click at [439, 320] on td "3350" at bounding box center [445, 323] width 35 height 25
click at [439, 319] on td "3350" at bounding box center [445, 323] width 35 height 25
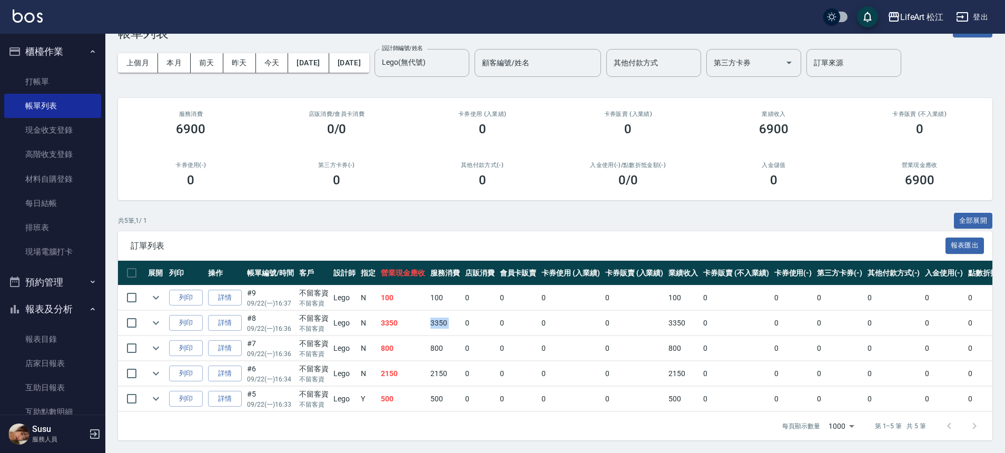
click at [439, 319] on td "3350" at bounding box center [445, 323] width 35 height 25
click at [439, 316] on td "3350" at bounding box center [445, 323] width 35 height 25
click at [440, 294] on td "100" at bounding box center [445, 297] width 35 height 25
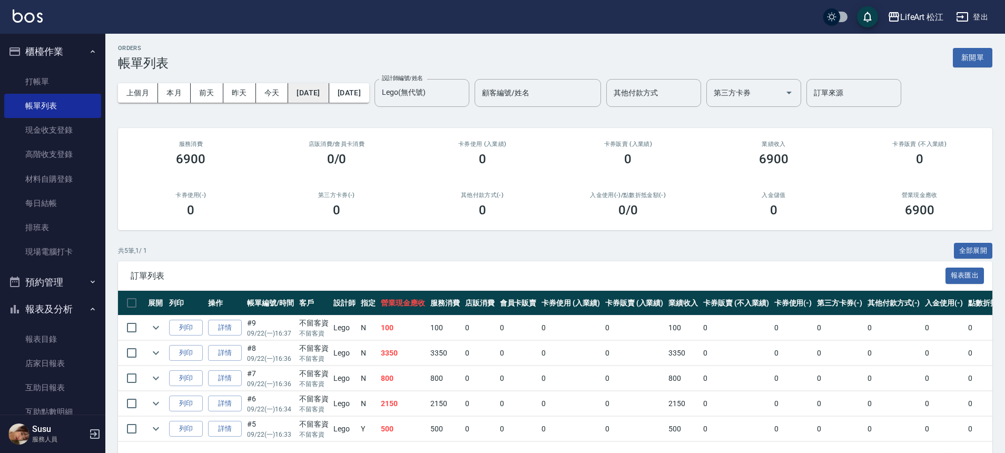
scroll to position [0, 0]
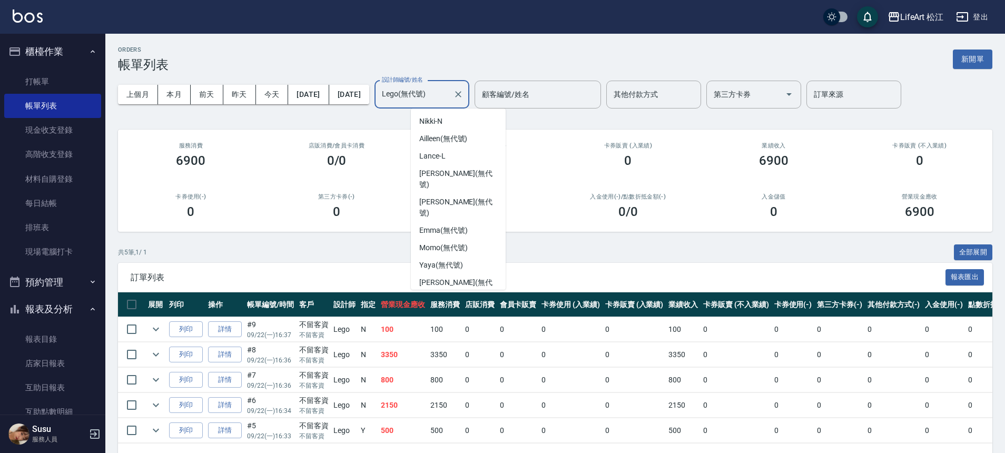
click at [449, 94] on input "Lego(無代號)" at bounding box center [413, 94] width 69 height 18
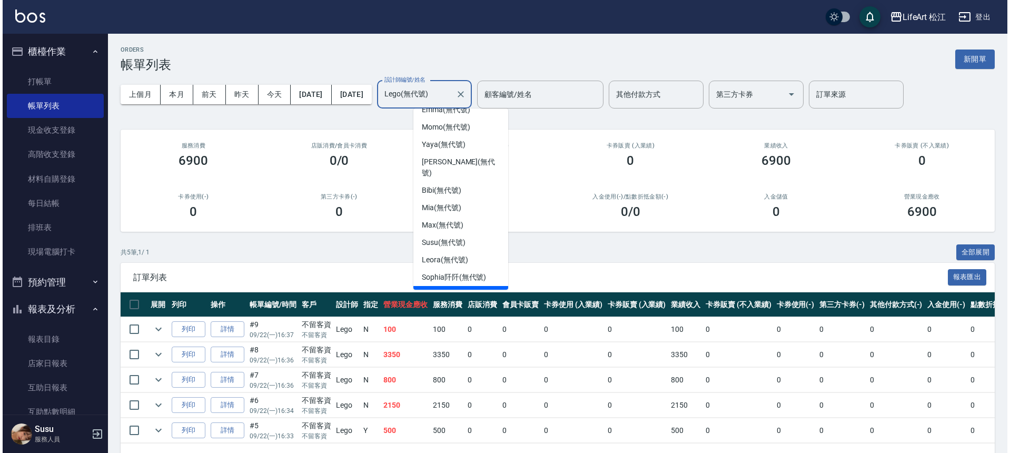
scroll to position [123, 0]
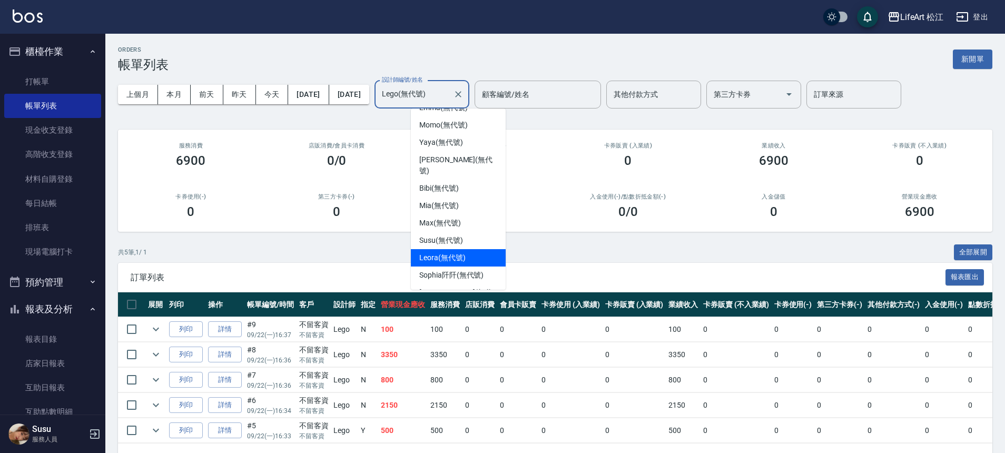
click at [449, 252] on span "Leora (無代號)" at bounding box center [442, 257] width 46 height 11
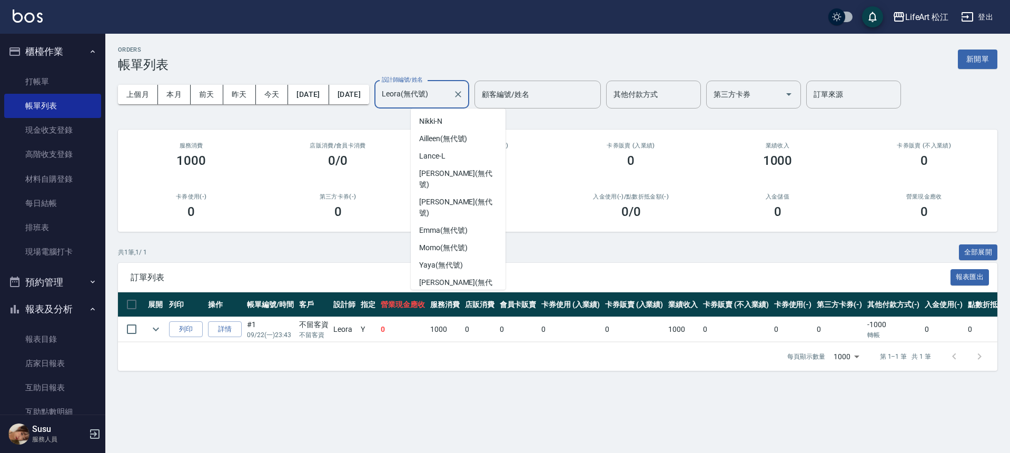
click at [449, 100] on input "Leora(無代號)" at bounding box center [413, 94] width 69 height 18
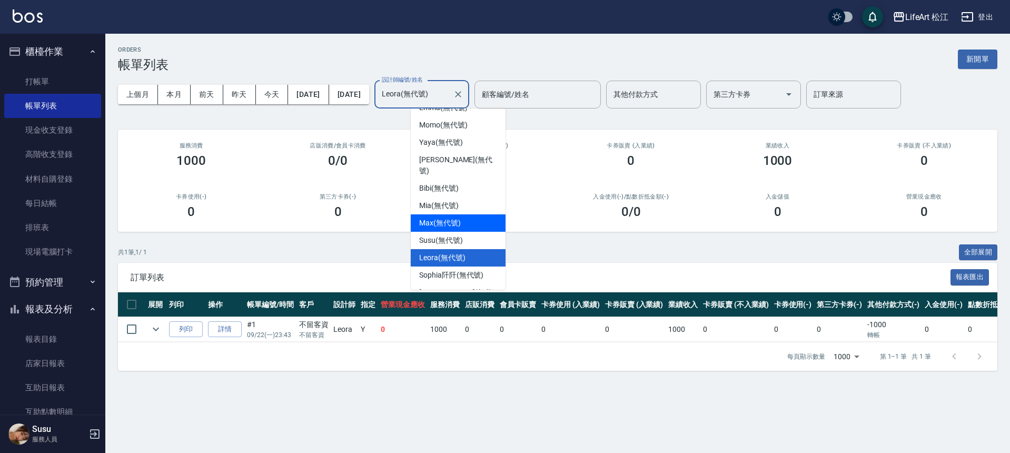
click at [435, 217] on span "Max (無代號)" at bounding box center [440, 222] width 42 height 11
type input "[PERSON_NAME](無代號)"
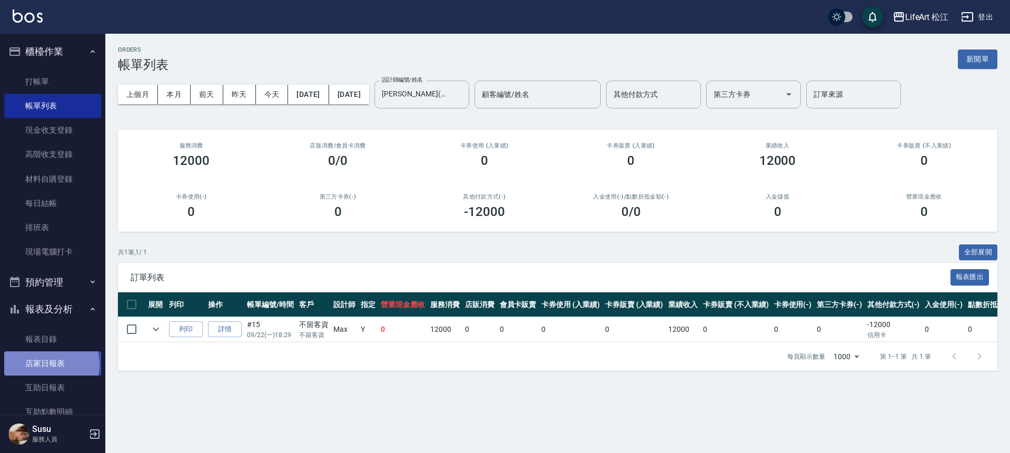
click at [51, 365] on link "店家日報表" at bounding box center [52, 363] width 97 height 24
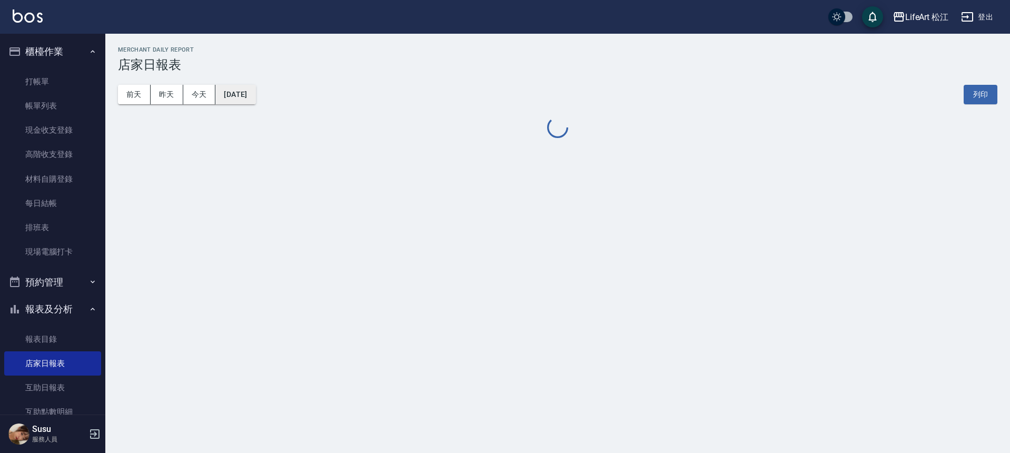
click at [233, 89] on button "[DATE]" at bounding box center [235, 94] width 40 height 19
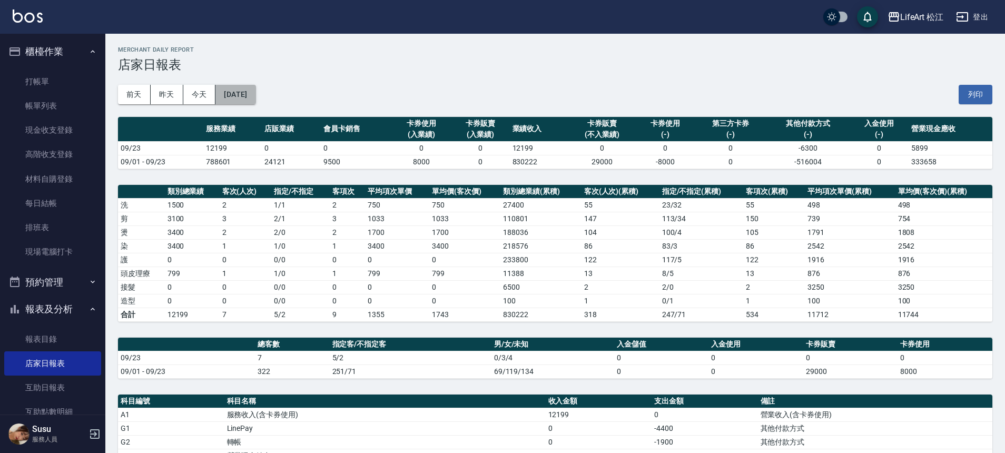
click at [252, 88] on button "[DATE]" at bounding box center [235, 94] width 40 height 19
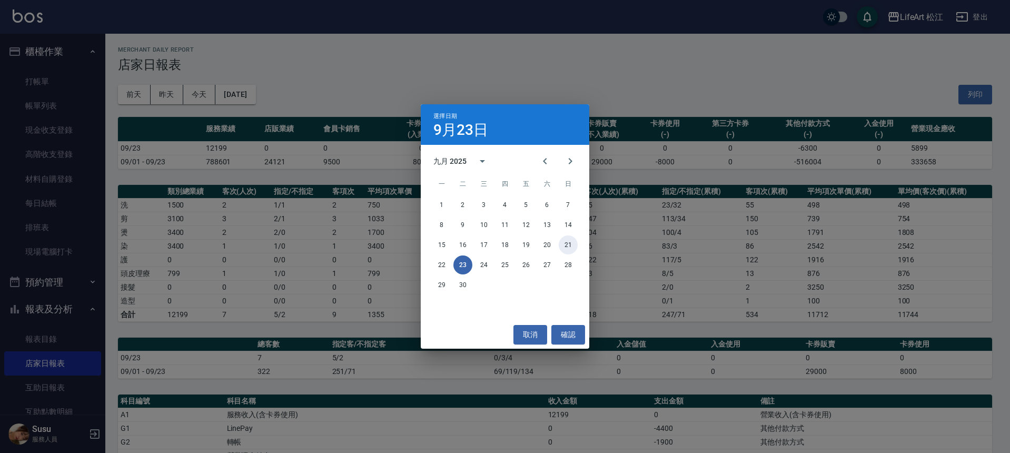
drag, startPoint x: 569, startPoint y: 247, endPoint x: 452, endPoint y: 273, distance: 119.2
click at [479, 269] on div "1 2 3 4 5 6 7 8 9 10 11 12 13 14 15 16 17 18 19 20 21 22 23 24 25 26 27 28 29 30" at bounding box center [505, 244] width 168 height 101
drag, startPoint x: 452, startPoint y: 273, endPoint x: 424, endPoint y: 280, distance: 29.2
click at [426, 281] on div "1 2 3 4 5 6 7 8 9 10 11 12 13 14 15 16 17 18 19 20 21 22 23 24 25 26 27 28 29 30" at bounding box center [505, 244] width 168 height 101
click at [423, 279] on div "29 30" at bounding box center [505, 284] width 168 height 19
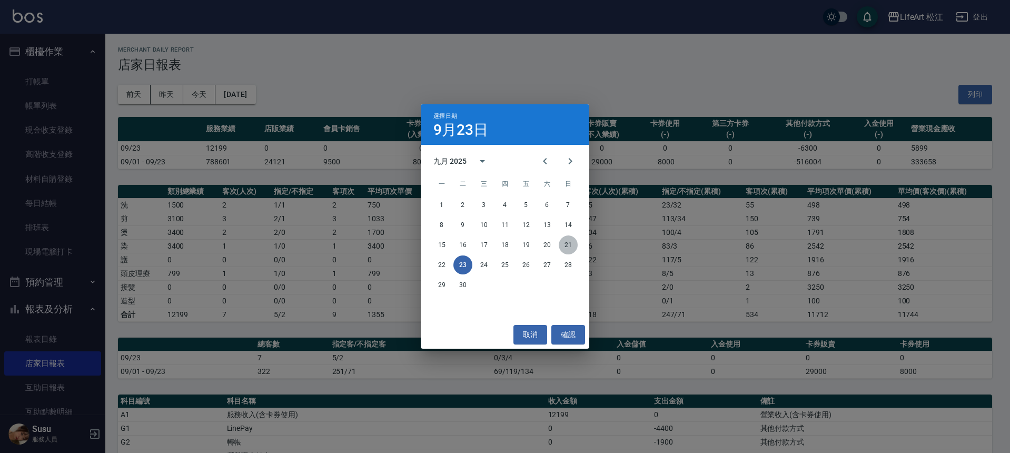
click at [567, 250] on button "21" at bounding box center [568, 244] width 19 height 19
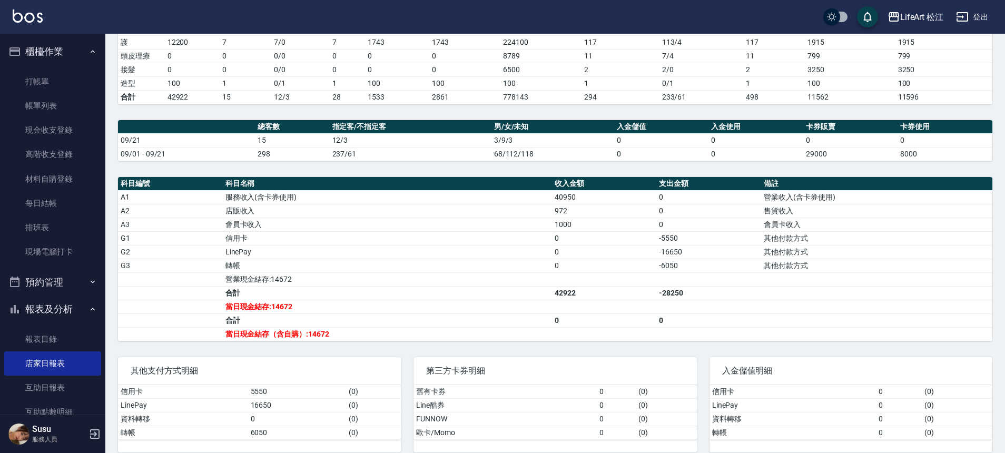
scroll to position [226, 0]
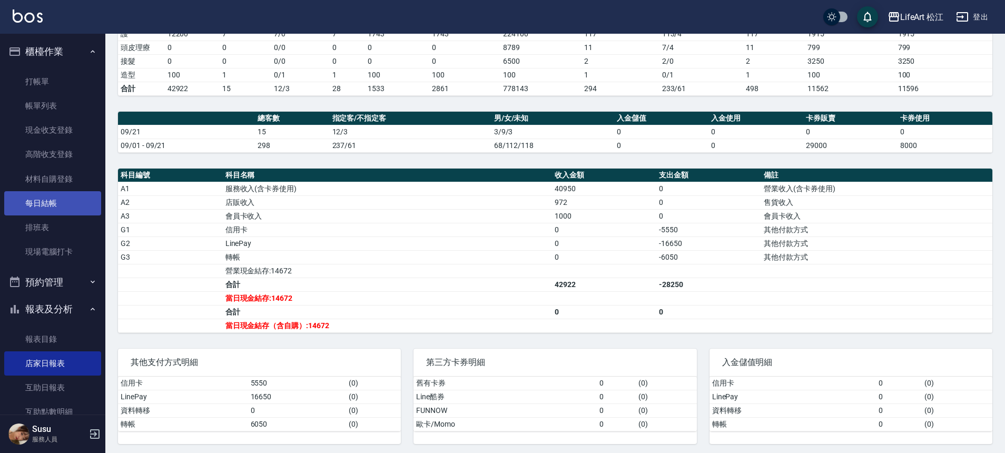
click at [57, 198] on link "每日結帳" at bounding box center [52, 203] width 97 height 24
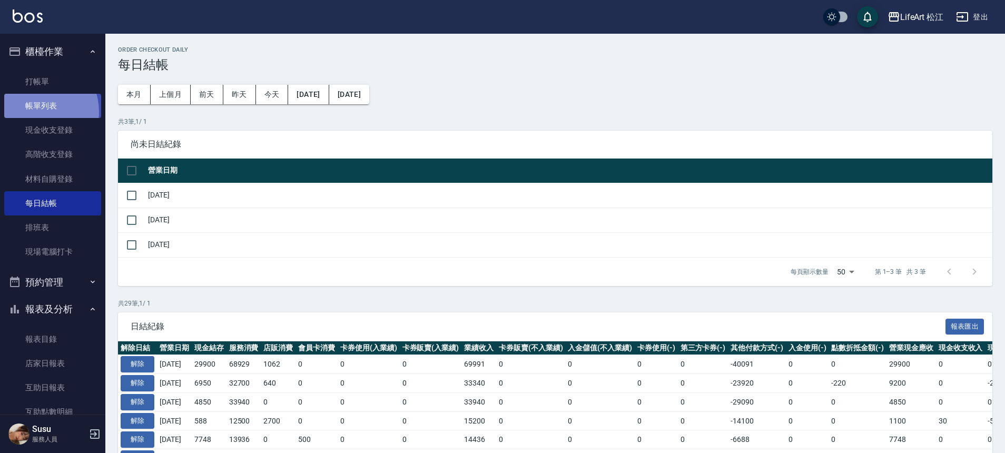
click at [35, 112] on link "帳單列表" at bounding box center [52, 106] width 97 height 24
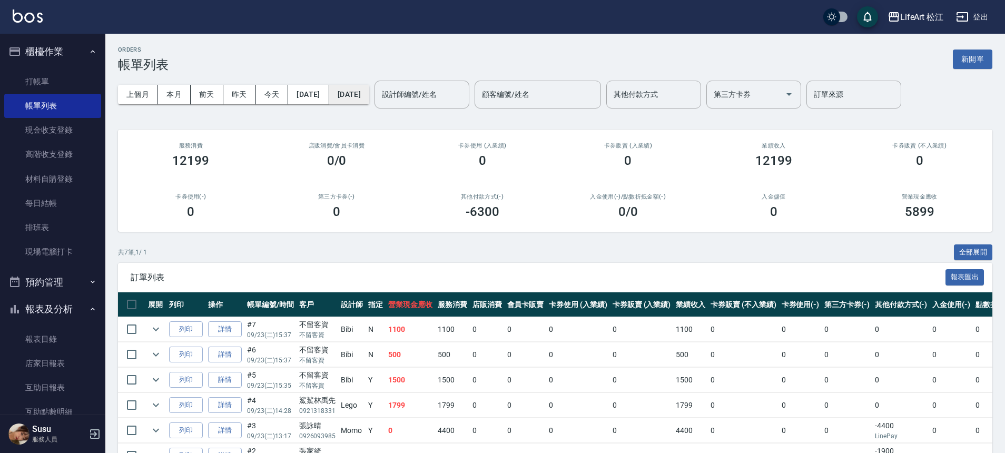
click at [369, 97] on button "[DATE]" at bounding box center [349, 94] width 40 height 19
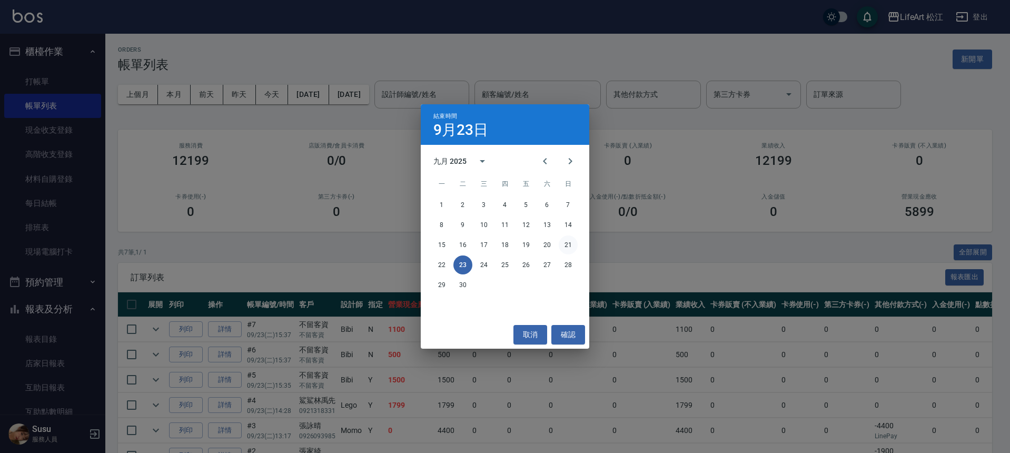
click at [570, 244] on button "21" at bounding box center [568, 244] width 19 height 19
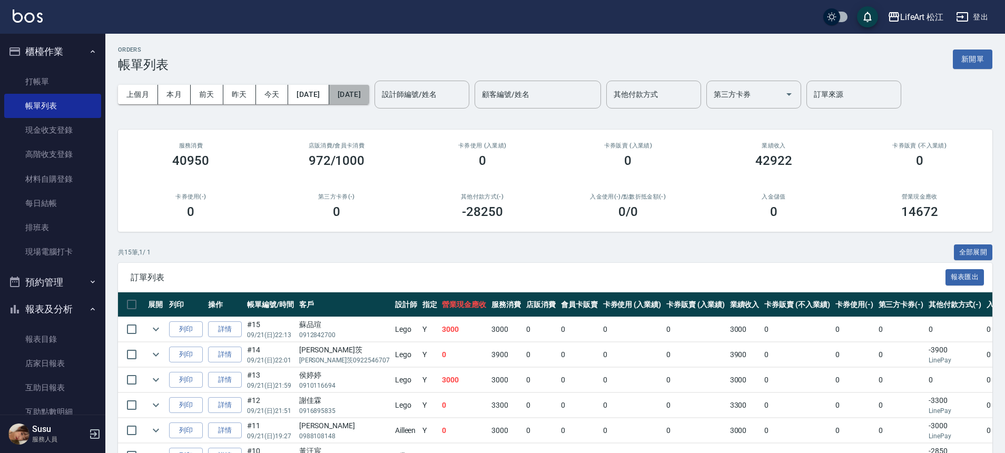
click at [366, 96] on button "[DATE]" at bounding box center [349, 94] width 40 height 19
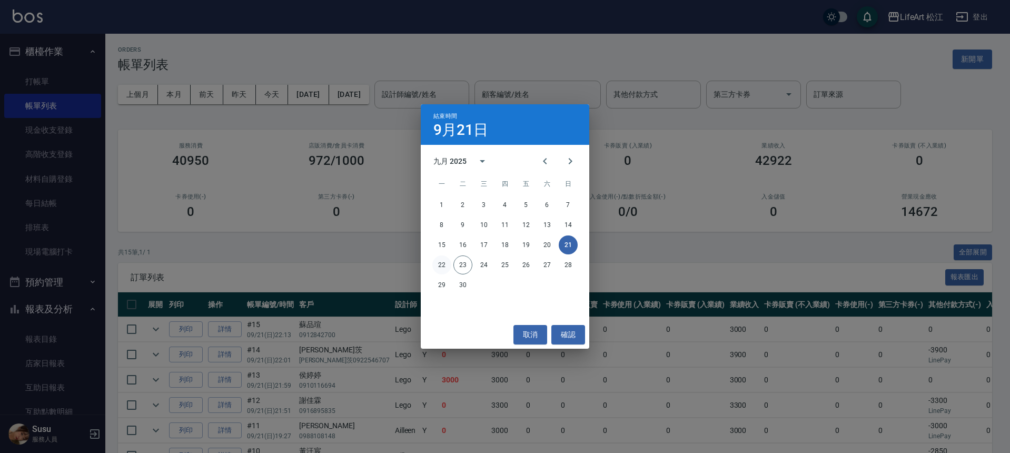
click at [442, 262] on button "22" at bounding box center [441, 264] width 19 height 19
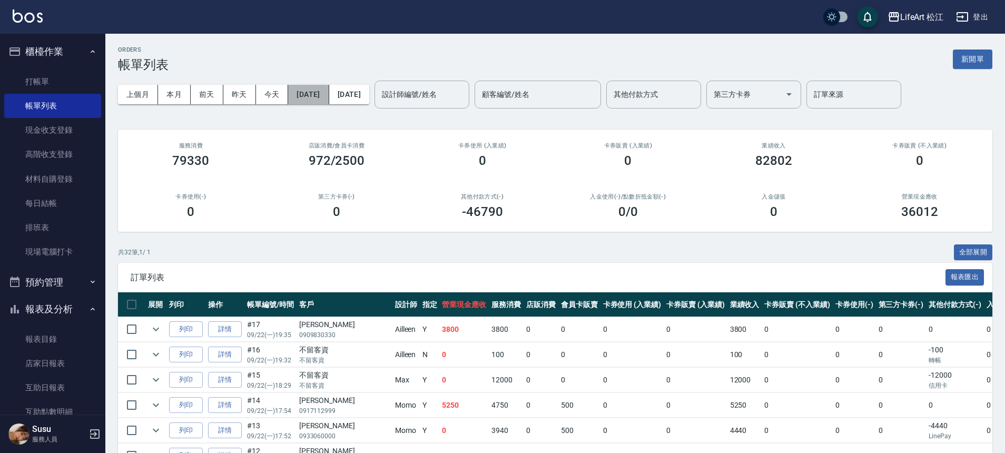
click at [329, 93] on button "[DATE]" at bounding box center [308, 94] width 41 height 19
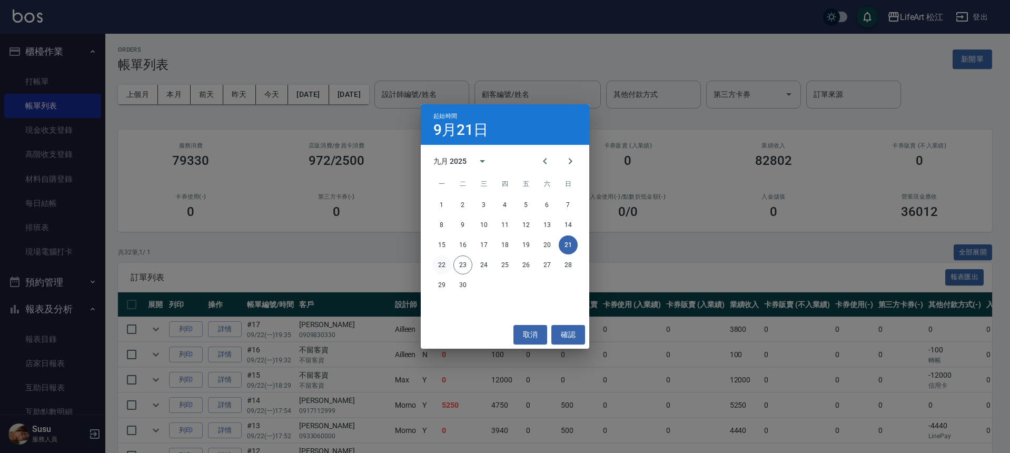
click at [451, 265] on button "22" at bounding box center [441, 264] width 19 height 19
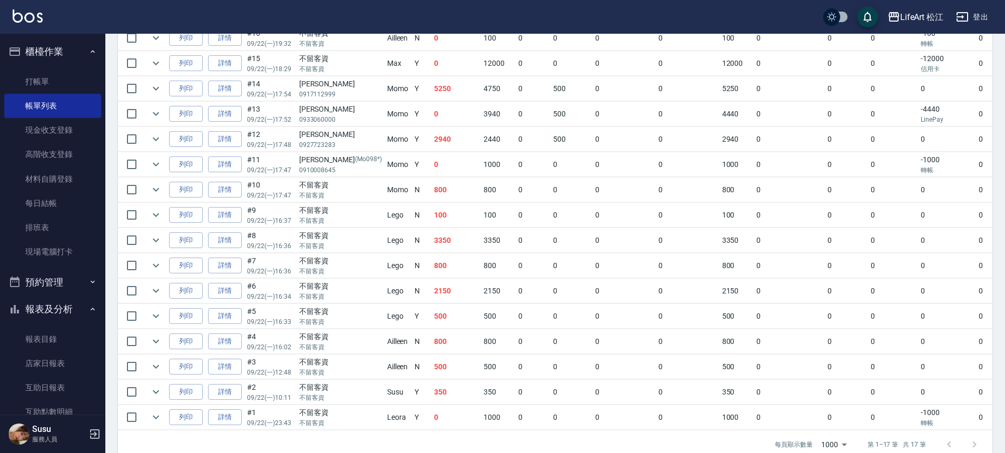
scroll to position [343, 0]
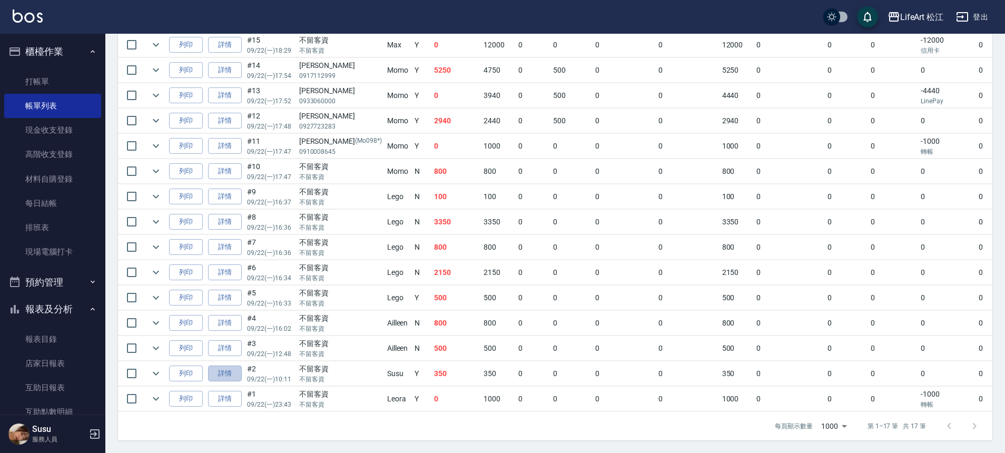
click at [225, 365] on link "詳情" at bounding box center [225, 373] width 34 height 16
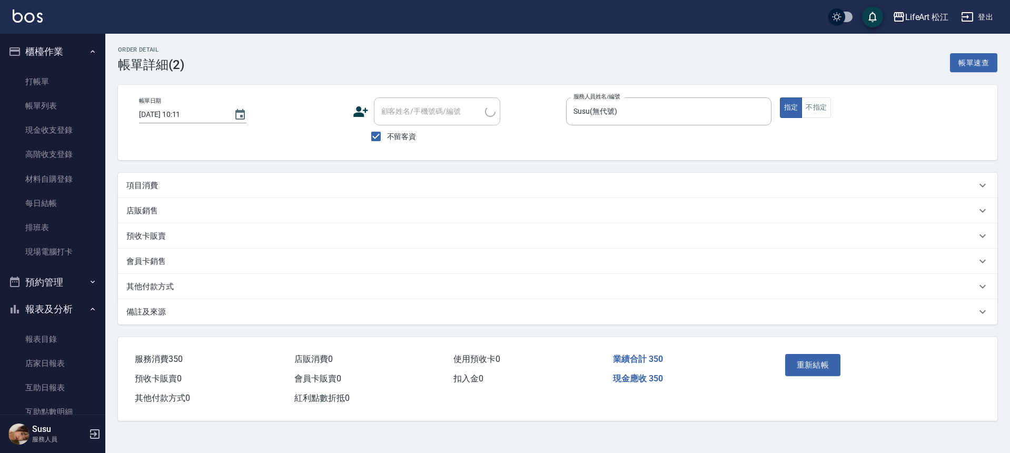
type input "2025/09/22 10:11"
checkbox input "true"
type input "Susu(無代號)"
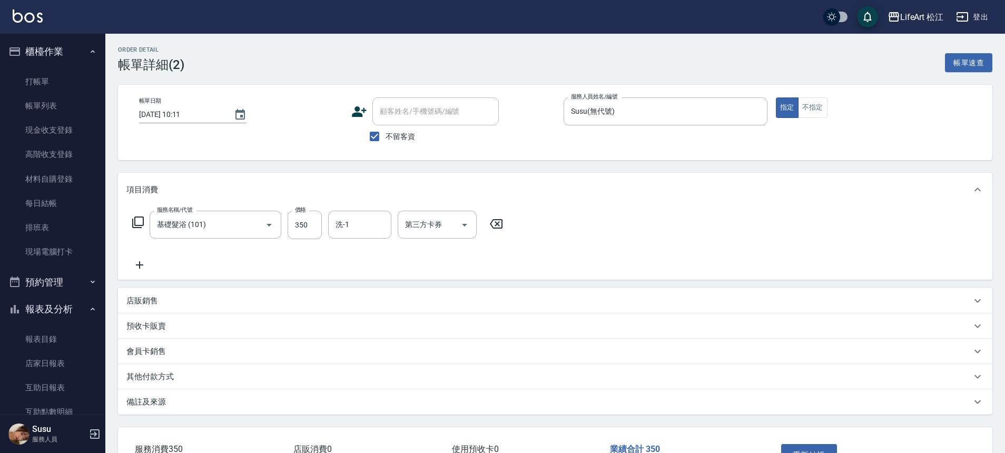
type input "基礎髮浴 (101)"
click at [240, 114] on icon "Choose date, selected date is 2025-09-22" at bounding box center [240, 114] width 13 height 13
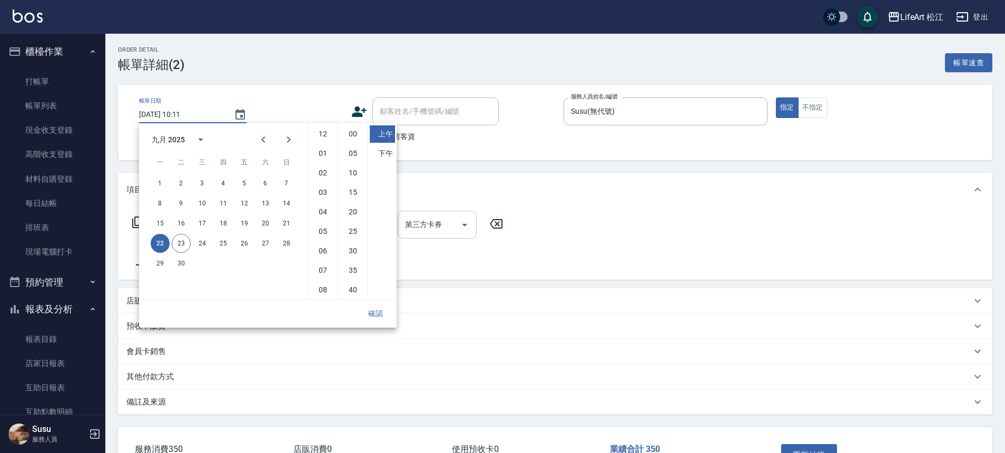
scroll to position [59, 0]
click at [285, 224] on button "21" at bounding box center [286, 223] width 19 height 19
type input "2025/09/21 10:11"
click at [382, 320] on button "確認" at bounding box center [376, 313] width 34 height 19
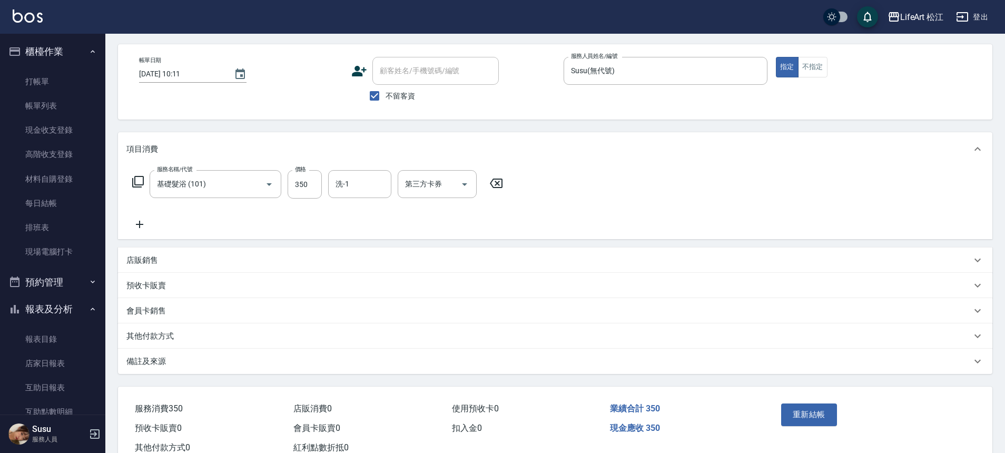
scroll to position [75, 0]
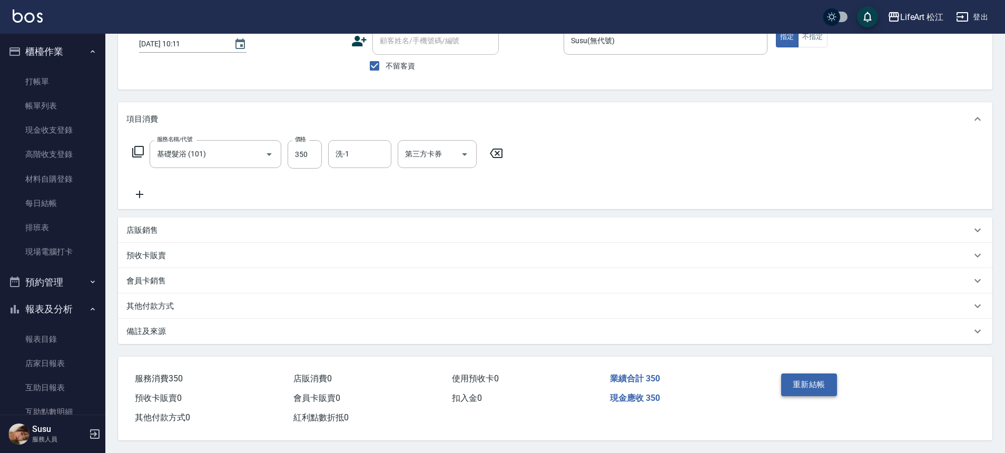
click at [820, 385] on button "重新結帳" at bounding box center [809, 384] width 56 height 22
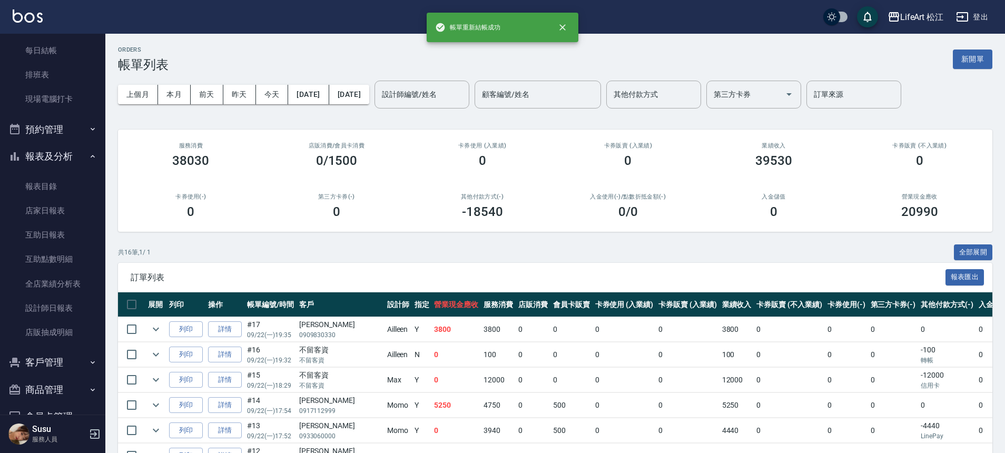
scroll to position [208, 0]
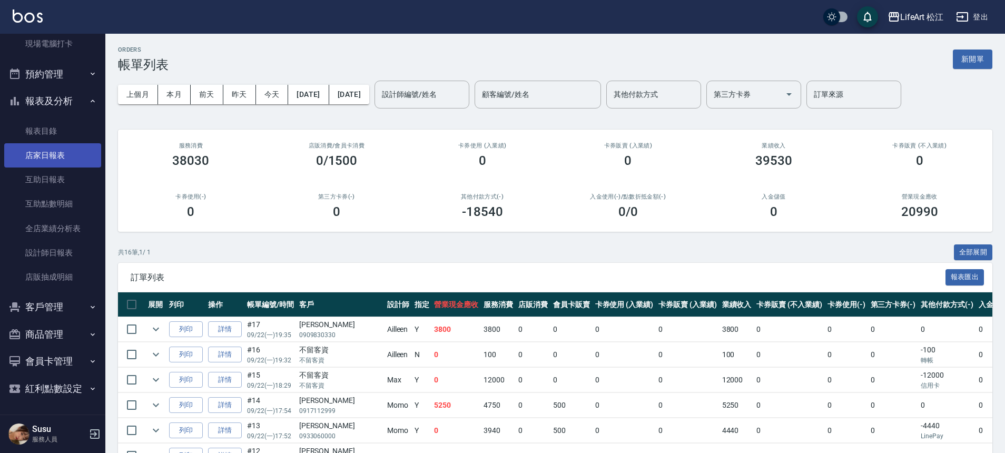
click at [54, 155] on link "店家日報表" at bounding box center [52, 155] width 97 height 24
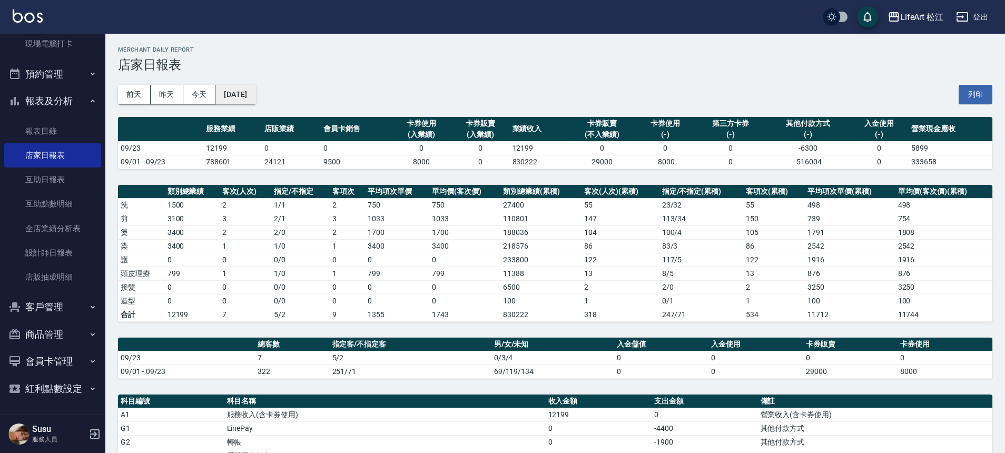
click at [246, 95] on button "[DATE]" at bounding box center [235, 94] width 40 height 19
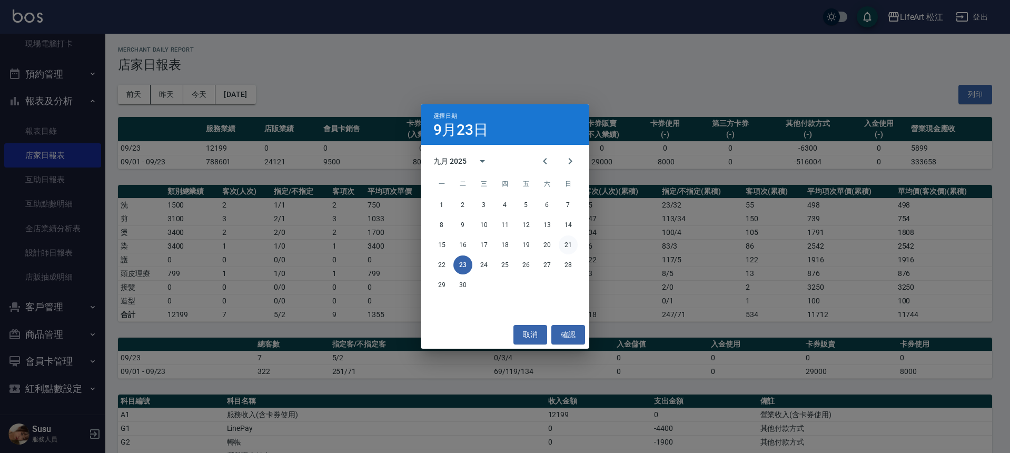
click at [572, 246] on button "21" at bounding box center [568, 244] width 19 height 19
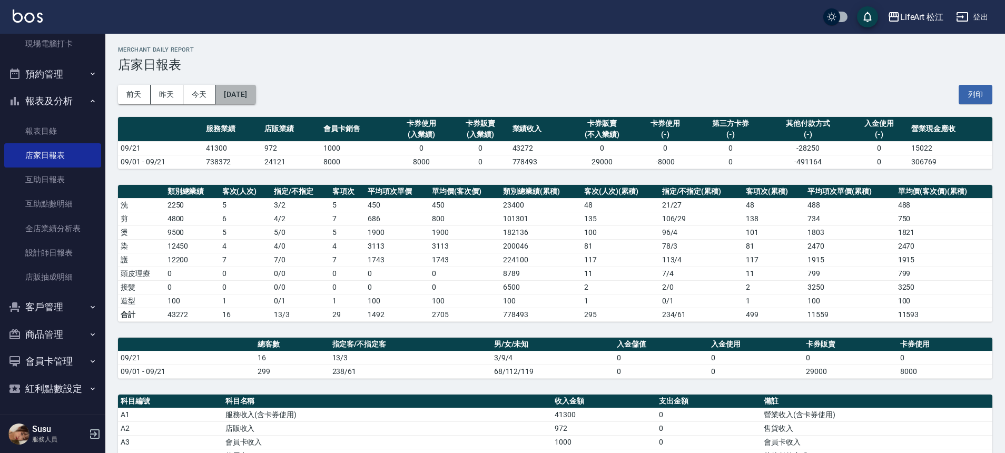
click at [253, 94] on button "[DATE]" at bounding box center [235, 94] width 40 height 19
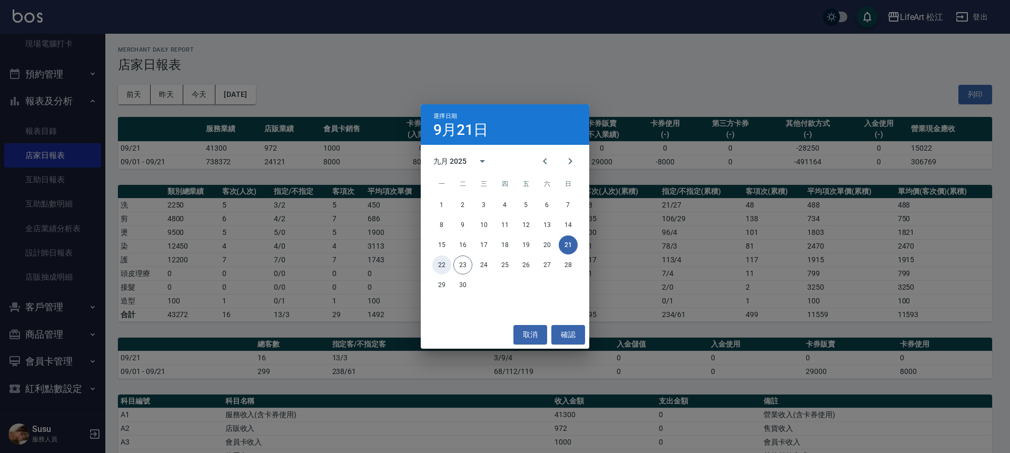
click at [448, 265] on button "22" at bounding box center [441, 264] width 19 height 19
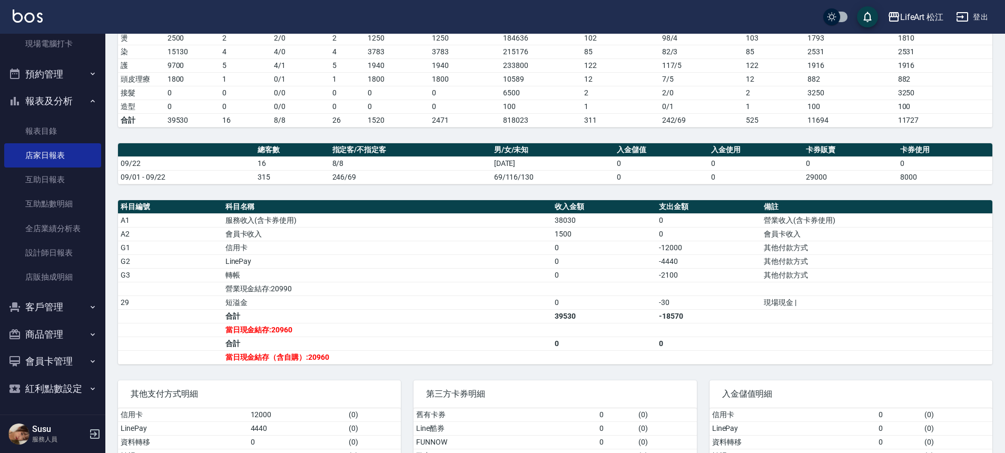
scroll to position [230, 0]
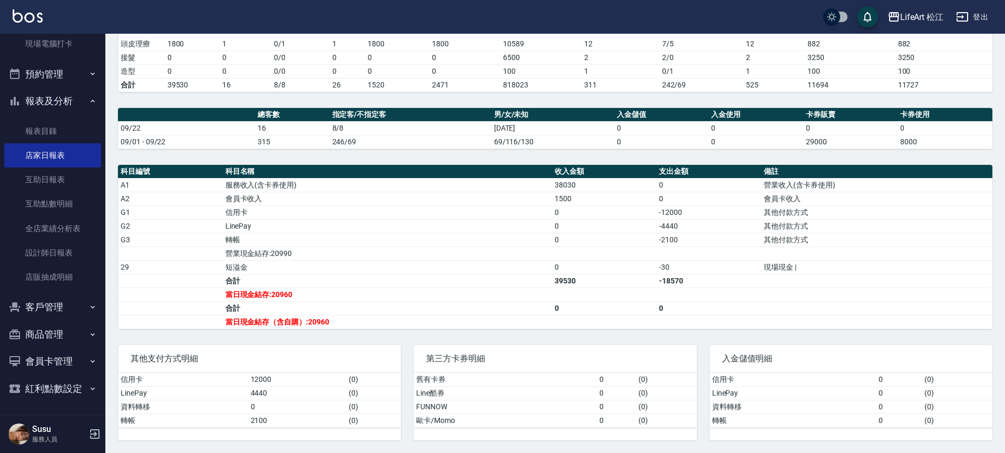
click at [564, 191] on td "38030" at bounding box center [604, 185] width 105 height 14
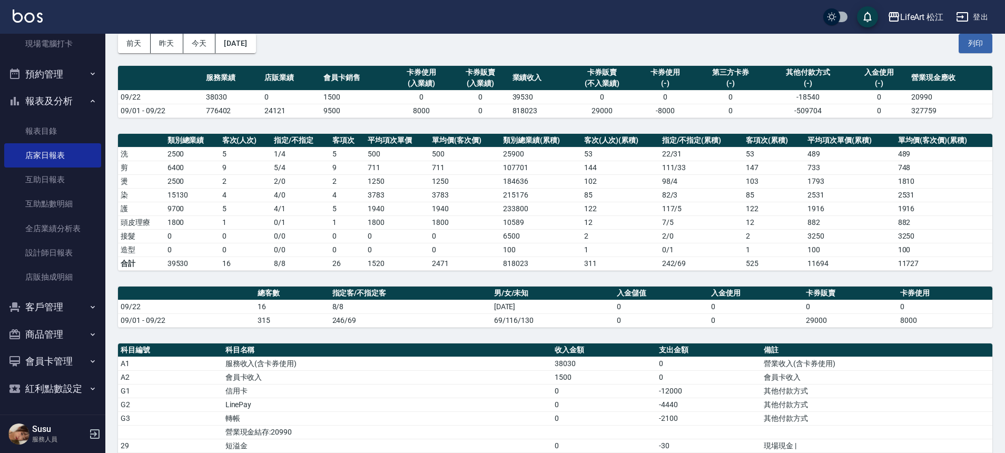
scroll to position [0, 0]
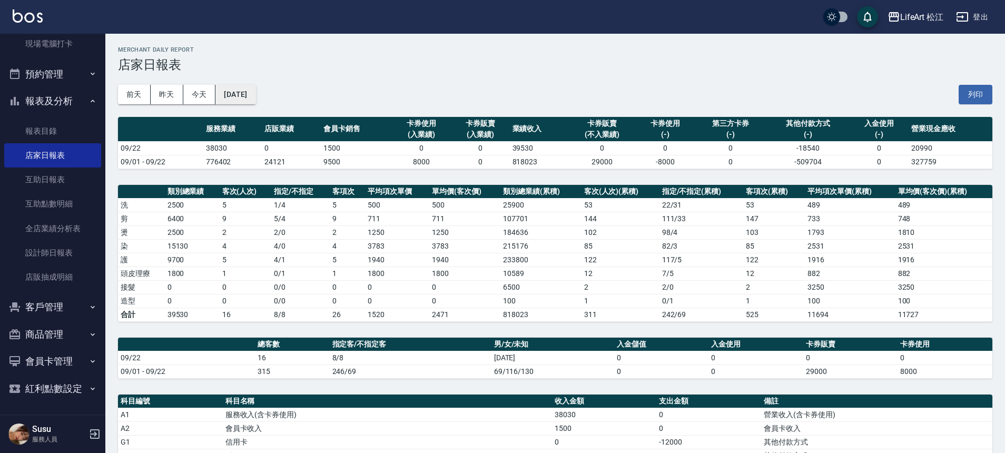
click at [255, 95] on button "[DATE]" at bounding box center [235, 94] width 40 height 19
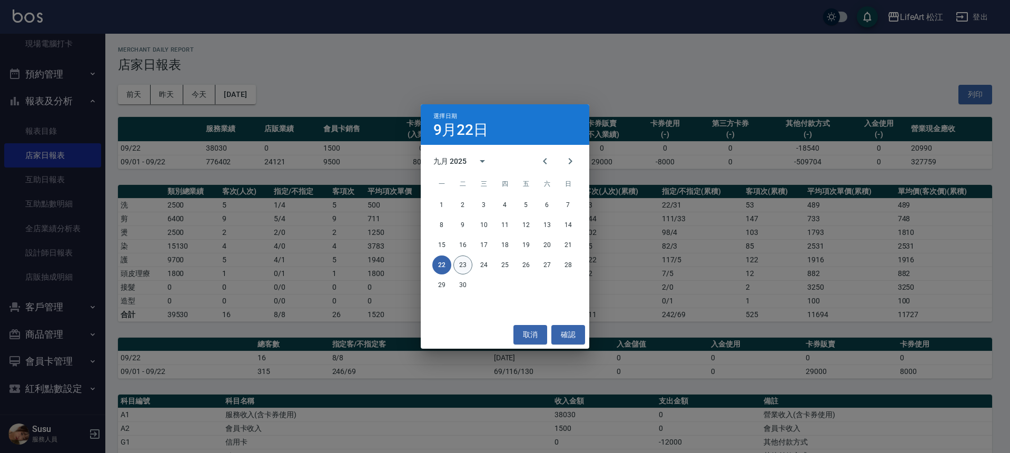
click at [466, 271] on button "23" at bounding box center [462, 264] width 19 height 19
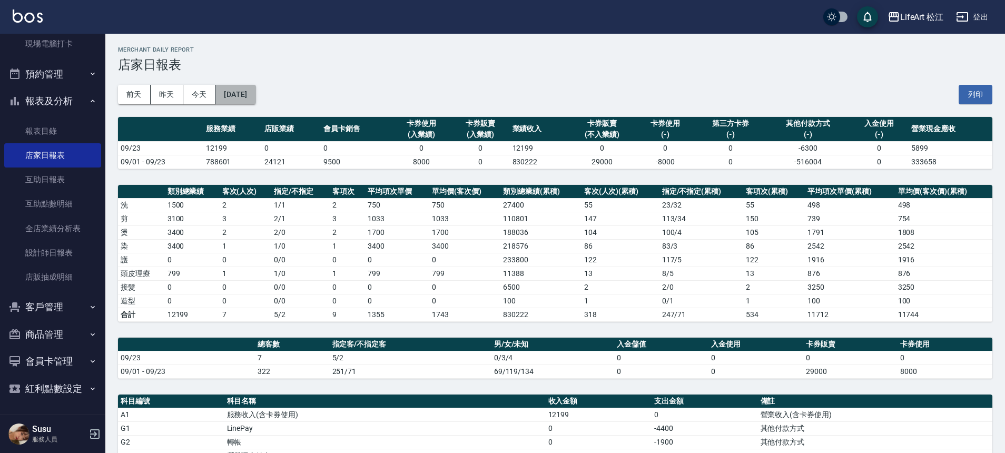
click at [255, 98] on button "[DATE]" at bounding box center [235, 94] width 40 height 19
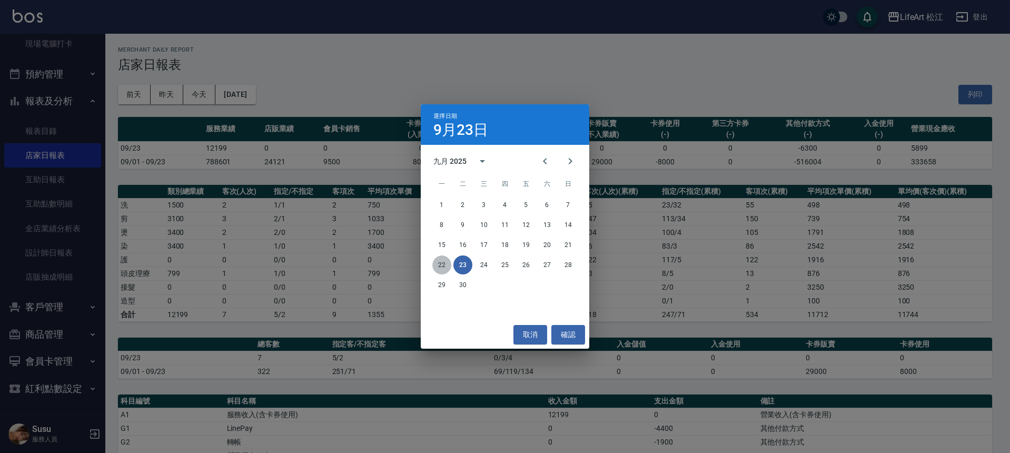
click at [439, 260] on button "22" at bounding box center [441, 264] width 19 height 19
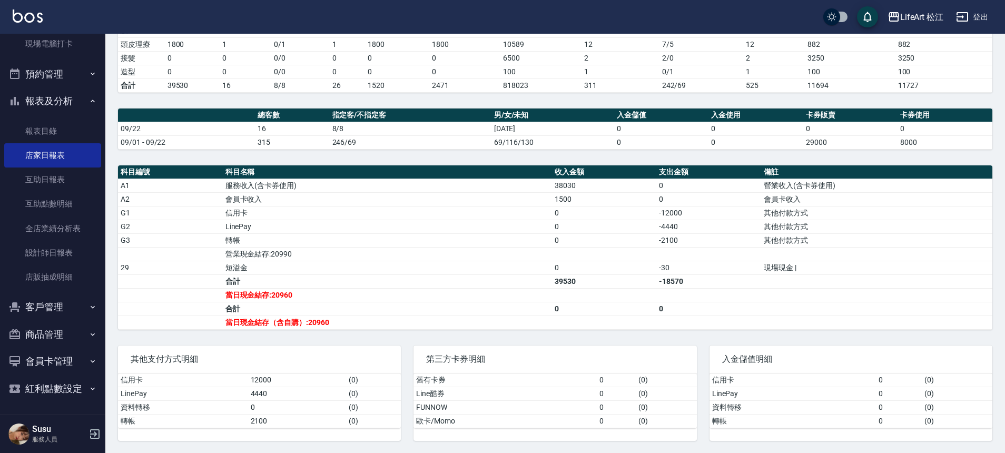
scroll to position [230, 0]
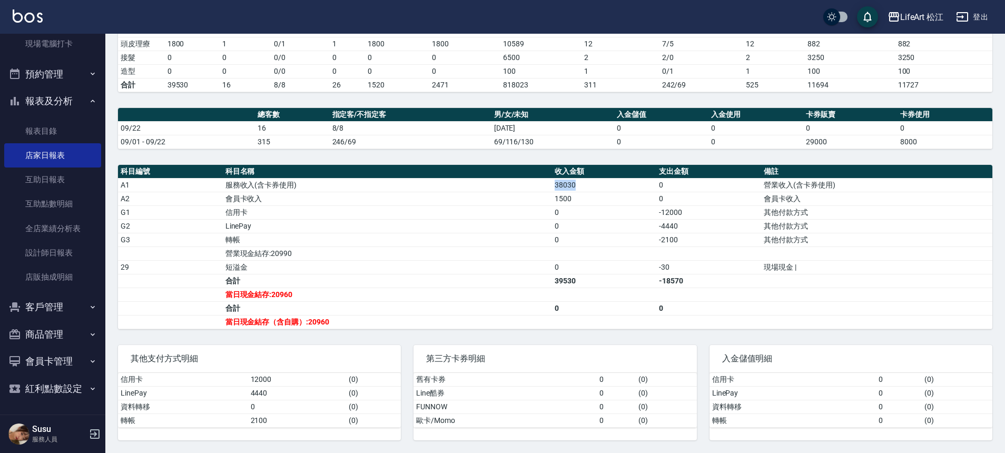
drag, startPoint x: 550, startPoint y: 188, endPoint x: 578, endPoint y: 186, distance: 28.5
click at [578, 186] on tr "A1 服務收入(含卡券使用) 38030 0 營業收入(含卡券使用)" at bounding box center [555, 185] width 874 height 14
drag, startPoint x: 310, startPoint y: 321, endPoint x: 335, endPoint y: 320, distance: 25.8
click at [335, 320] on td "當日現金結存（含自購）:20960" at bounding box center [387, 322] width 329 height 14
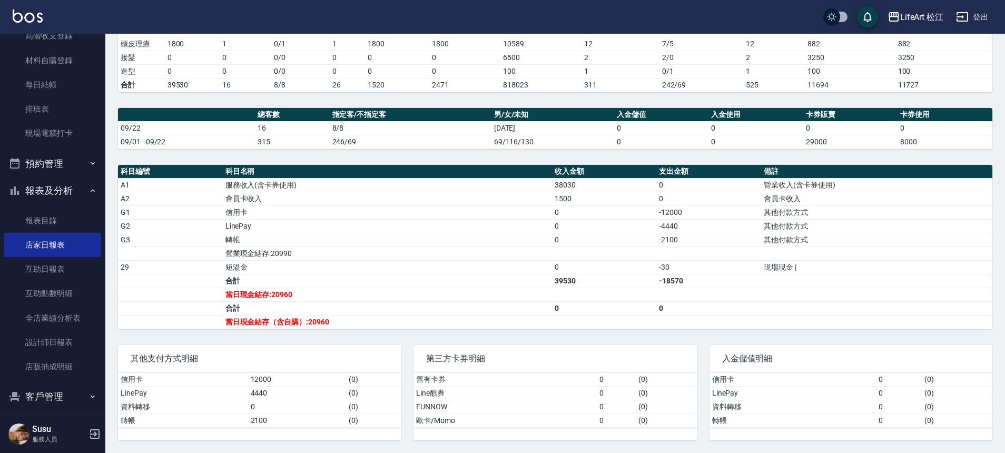
scroll to position [0, 0]
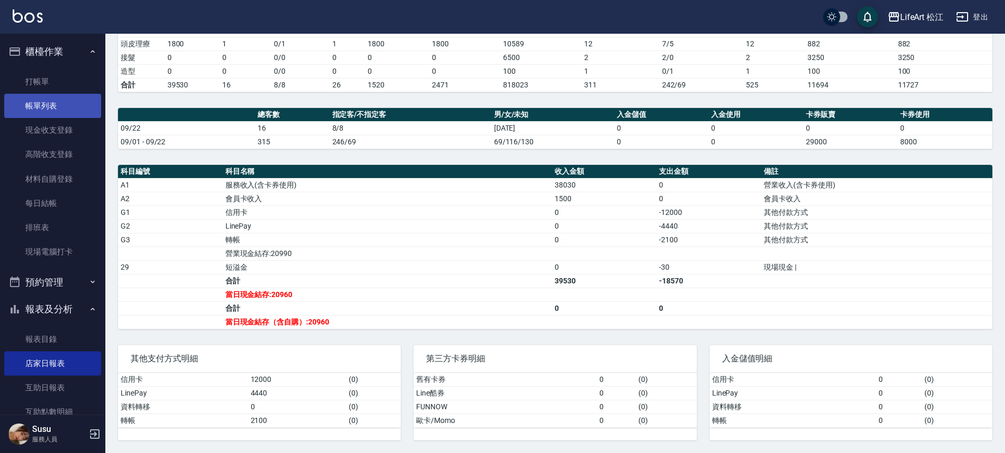
click at [47, 102] on link "帳單列表" at bounding box center [52, 106] width 97 height 24
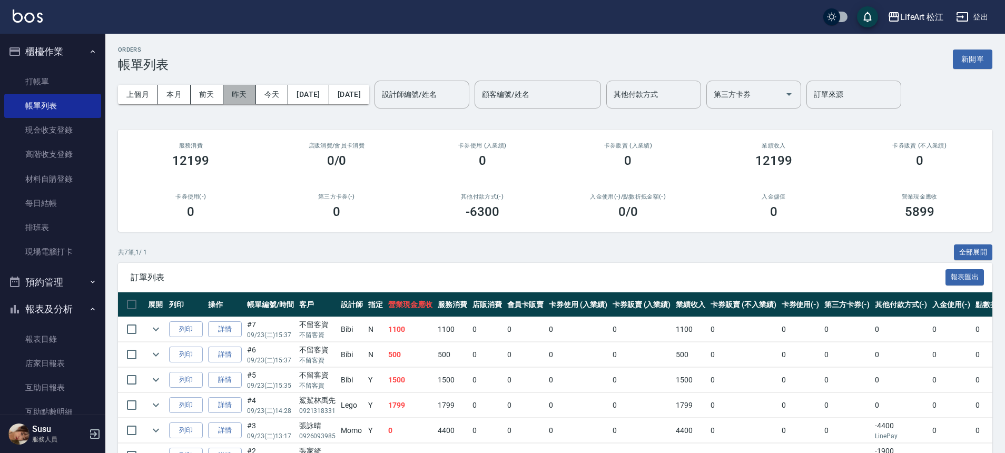
click at [246, 94] on button "昨天" at bounding box center [239, 94] width 33 height 19
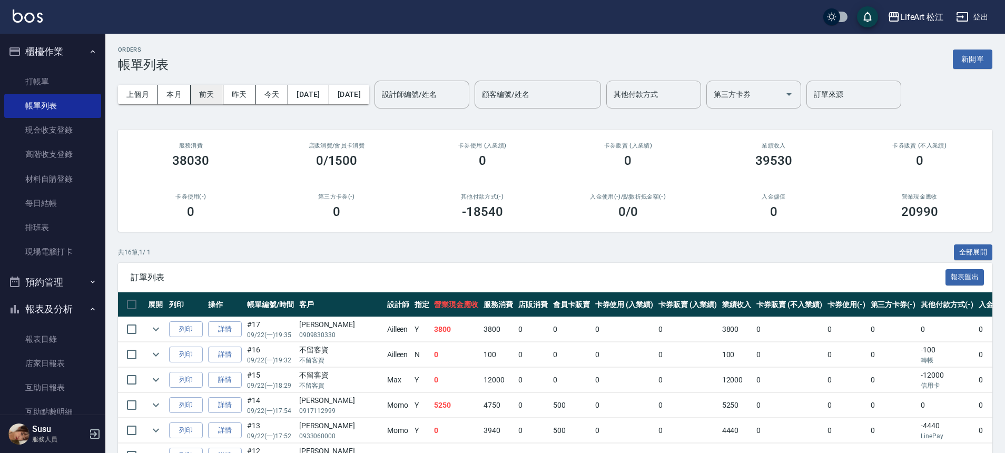
click at [211, 95] on button "前天" at bounding box center [207, 94] width 33 height 19
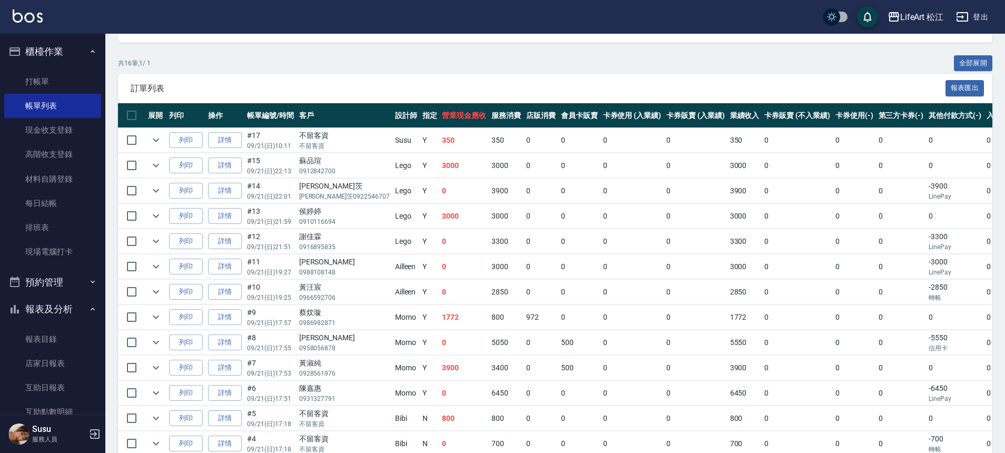
scroll to position [113, 0]
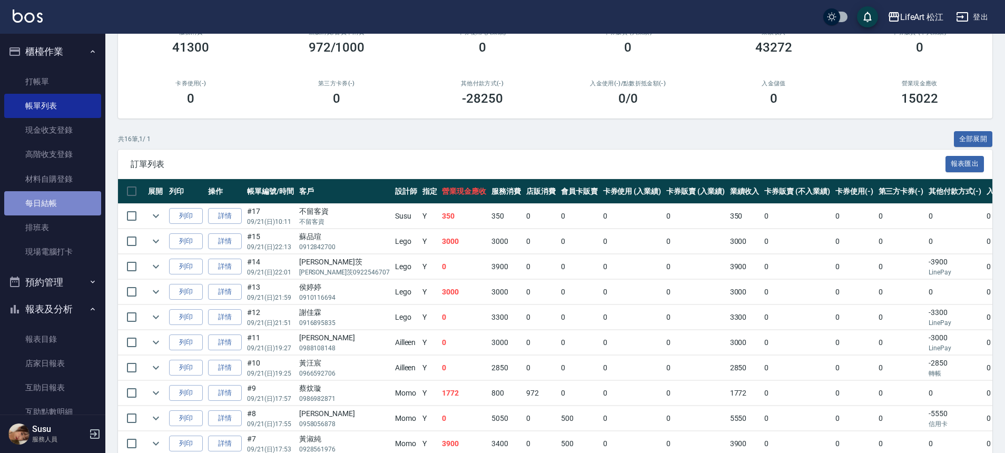
click at [68, 199] on link "每日結帳" at bounding box center [52, 203] width 97 height 24
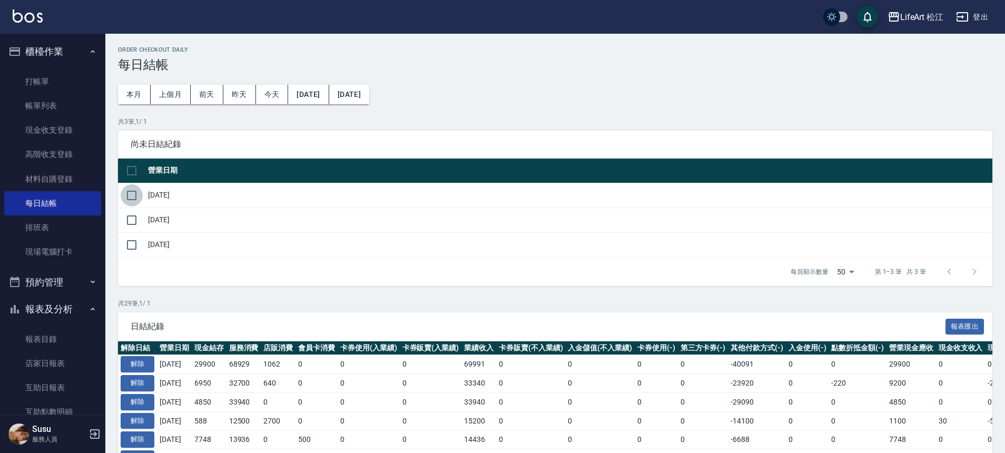
click at [132, 194] on input "checkbox" at bounding box center [132, 195] width 22 height 22
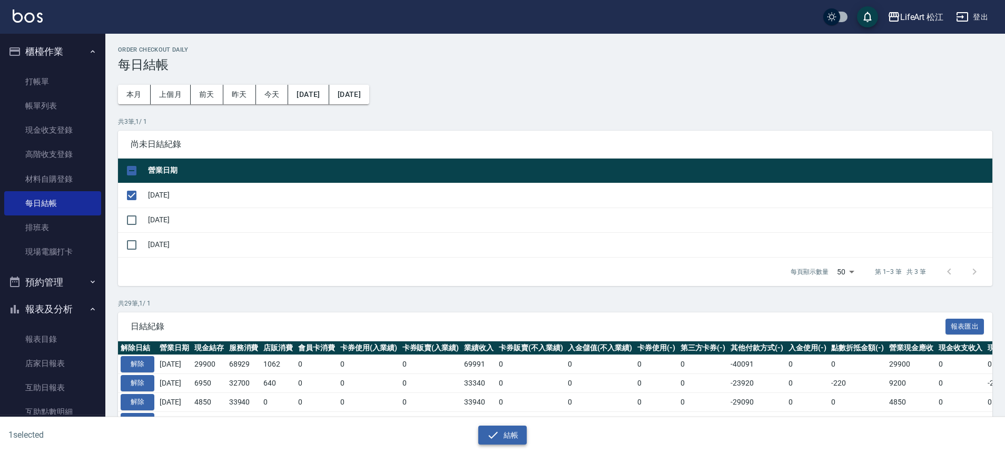
click at [501, 433] on button "結帳" at bounding box center [502, 434] width 49 height 19
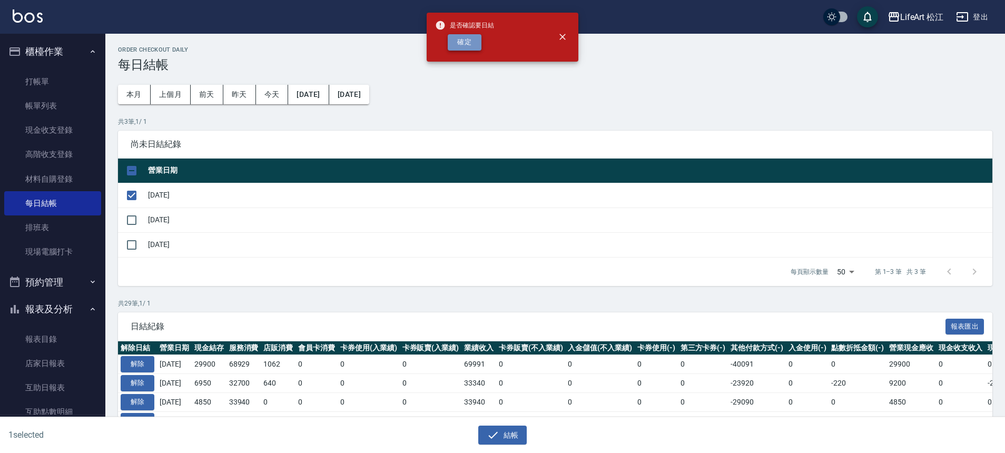
click at [459, 43] on button "確定" at bounding box center [465, 42] width 34 height 16
checkbox input "false"
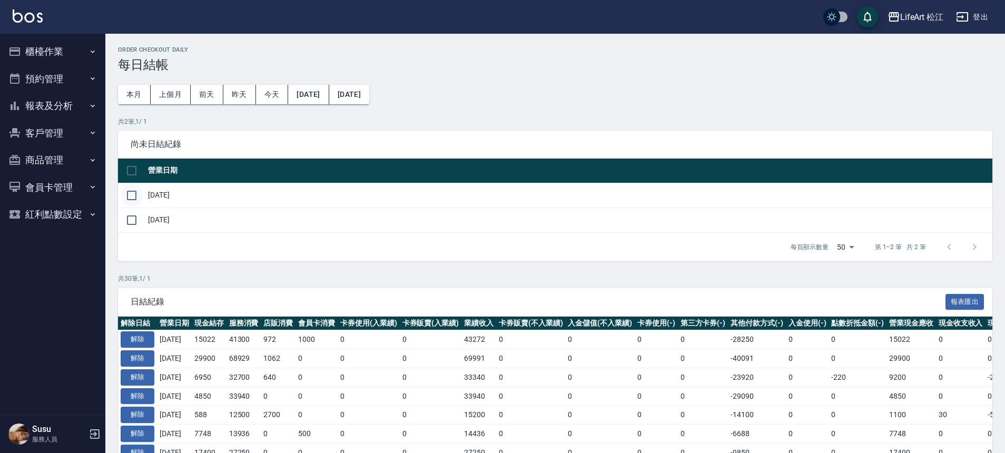
click at [133, 194] on input "checkbox" at bounding box center [132, 195] width 22 height 22
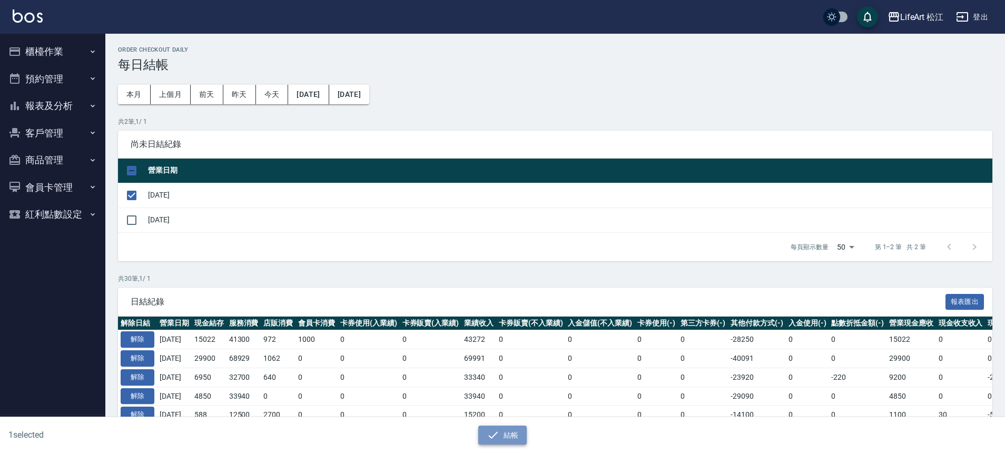
click at [491, 434] on icon "button" at bounding box center [492, 435] width 13 height 13
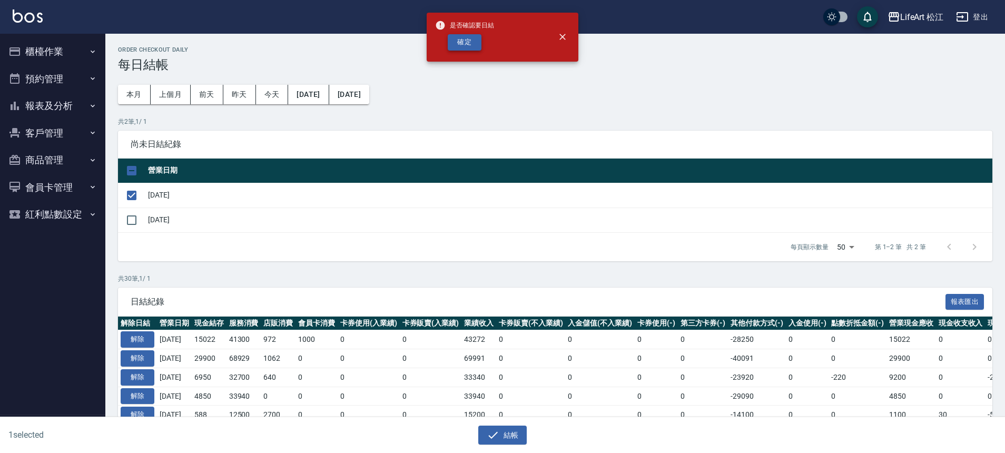
click at [465, 39] on button "確定" at bounding box center [465, 42] width 34 height 16
checkbox input "false"
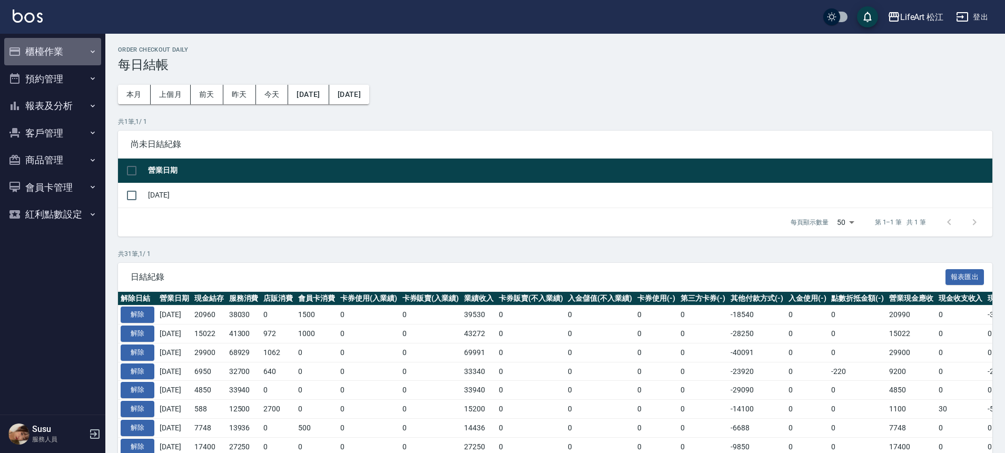
click at [97, 52] on button "櫃檯作業" at bounding box center [52, 51] width 97 height 27
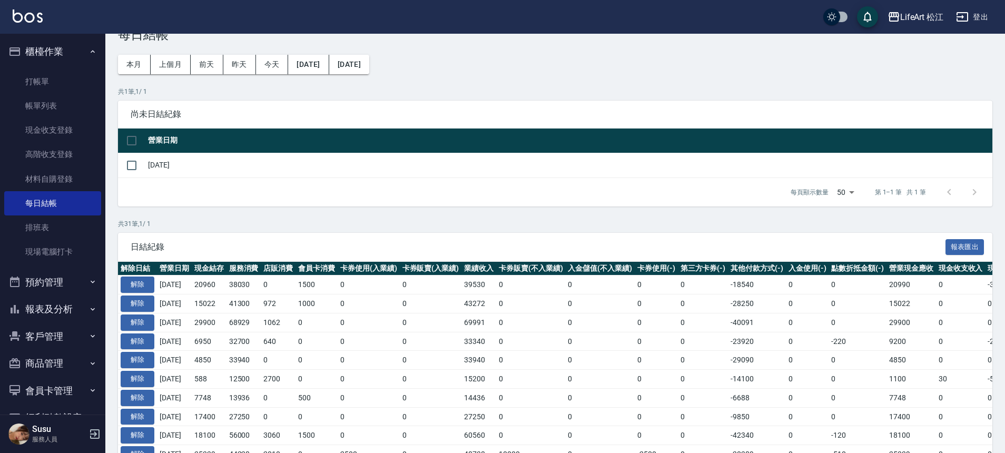
scroll to position [59, 0]
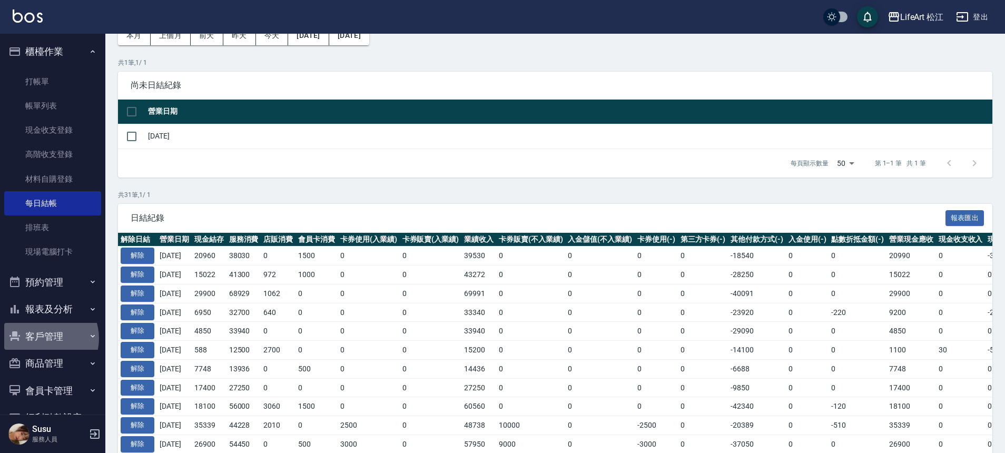
click at [43, 338] on button "客戶管理" at bounding box center [52, 336] width 97 height 27
click at [63, 314] on button "報表及分析" at bounding box center [52, 308] width 97 height 27
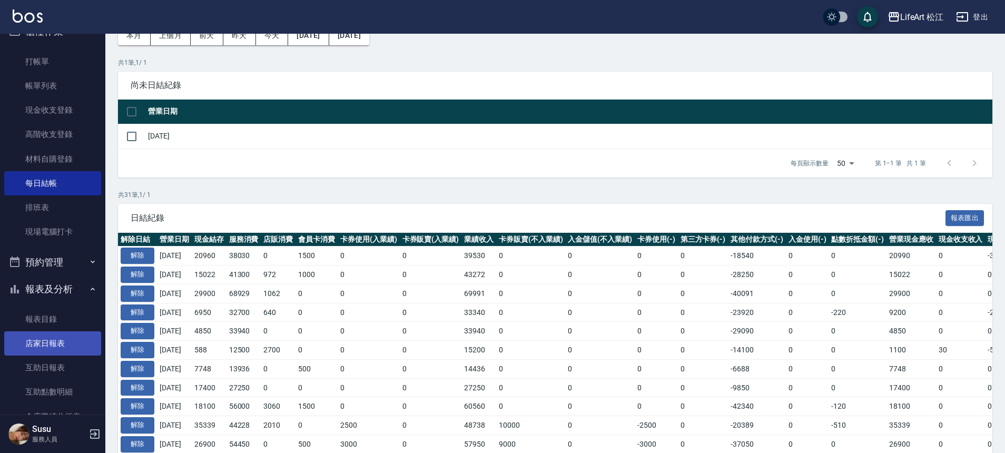
click at [54, 347] on link "店家日報表" at bounding box center [52, 343] width 97 height 24
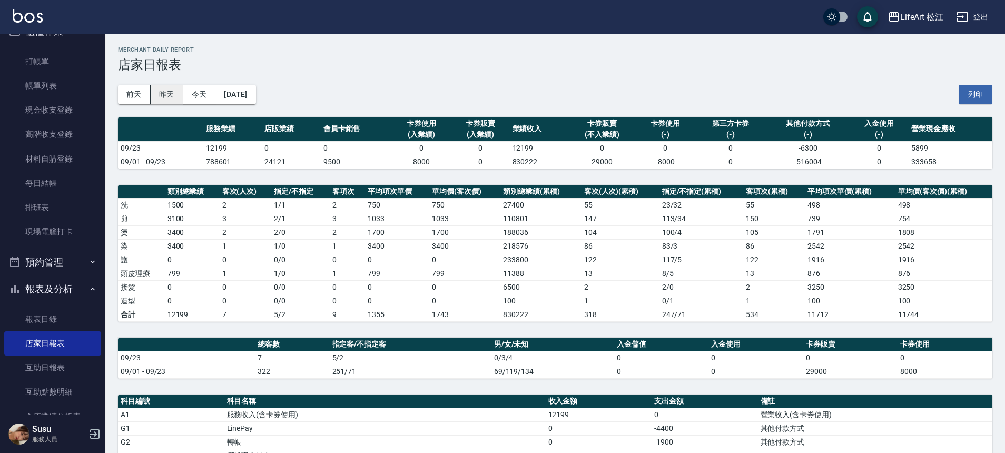
click at [175, 92] on button "昨天" at bounding box center [167, 94] width 33 height 19
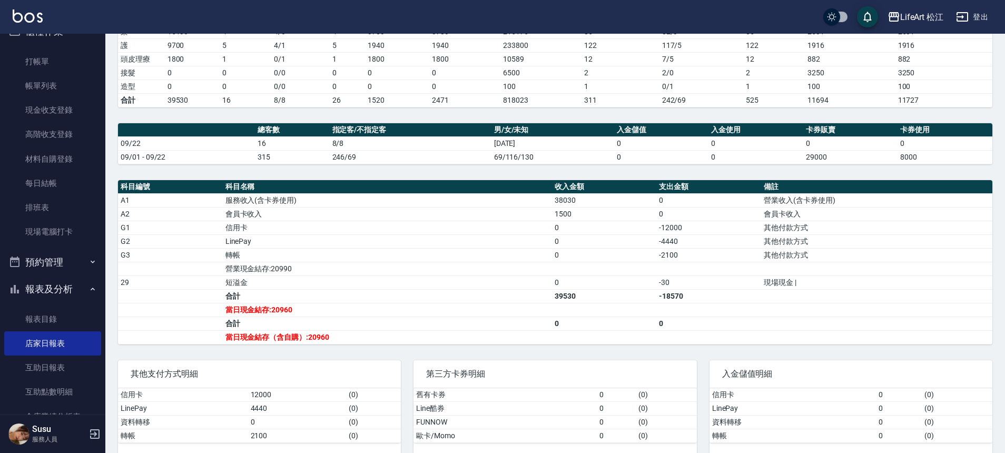
scroll to position [222, 0]
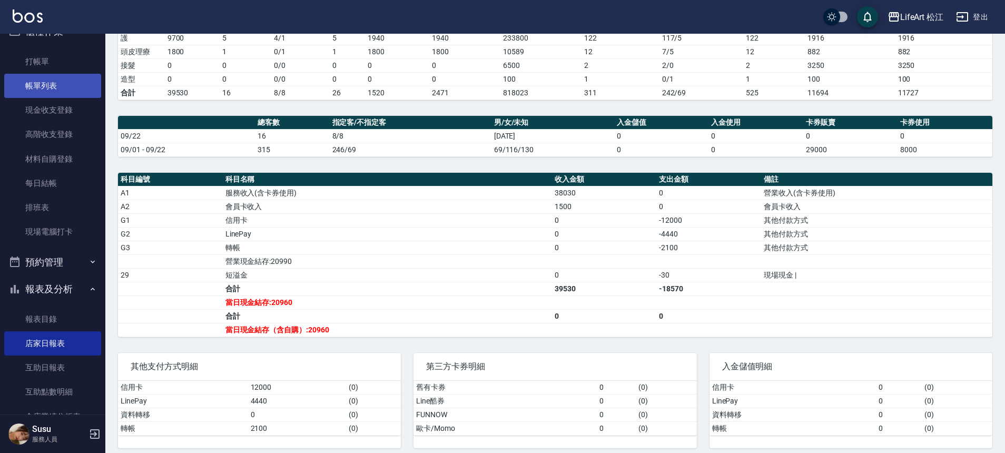
click at [63, 90] on link "帳單列表" at bounding box center [52, 86] width 97 height 24
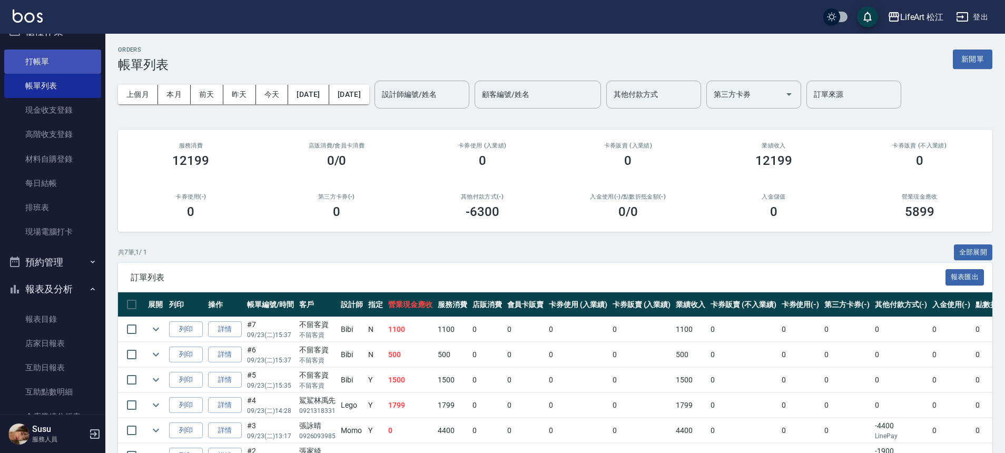
click at [43, 48] on ul "打帳單 帳單列表 現金收支登錄 高階收支登錄 材料自購登錄 每日結帳 排班表 現場電腦打卡" at bounding box center [52, 146] width 97 height 203
click at [41, 58] on link "打帳單" at bounding box center [52, 61] width 97 height 24
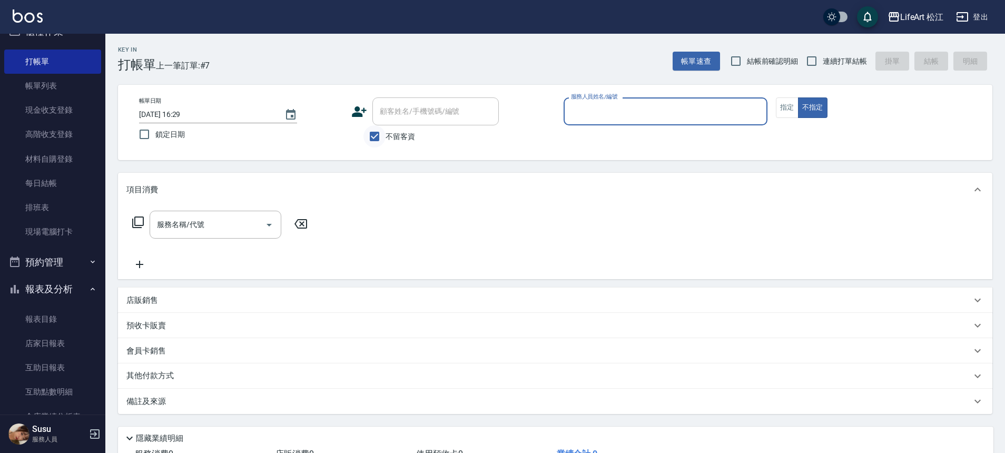
click at [371, 134] on input "不留客資" at bounding box center [374, 136] width 22 height 22
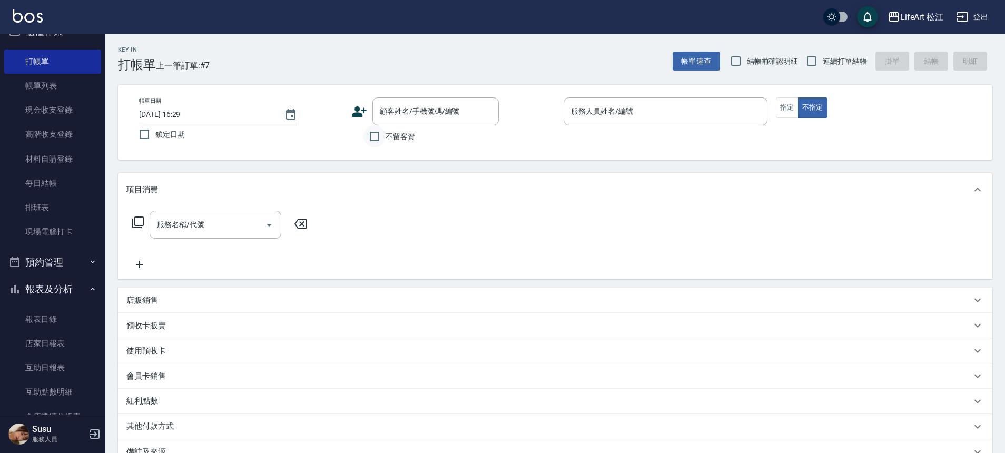
click at [371, 134] on input "不留客資" at bounding box center [374, 136] width 22 height 22
checkbox input "true"
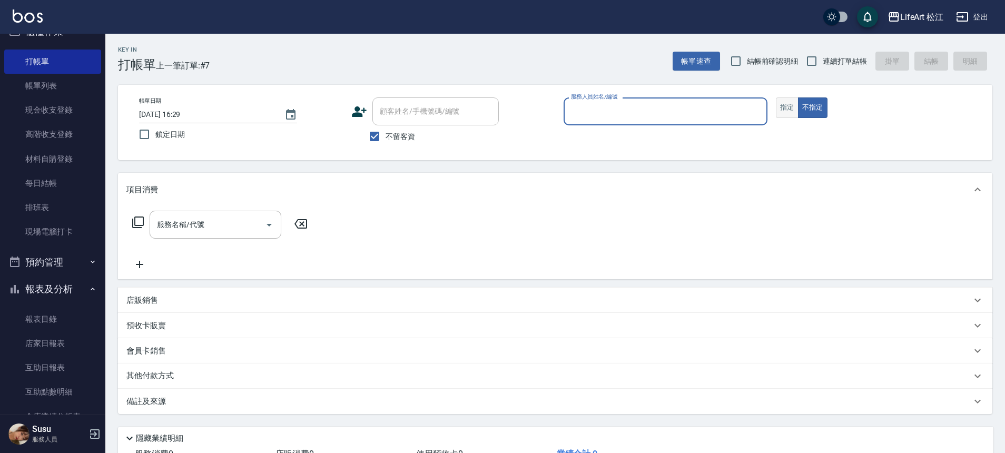
click at [776, 104] on button "指定" at bounding box center [787, 107] width 23 height 21
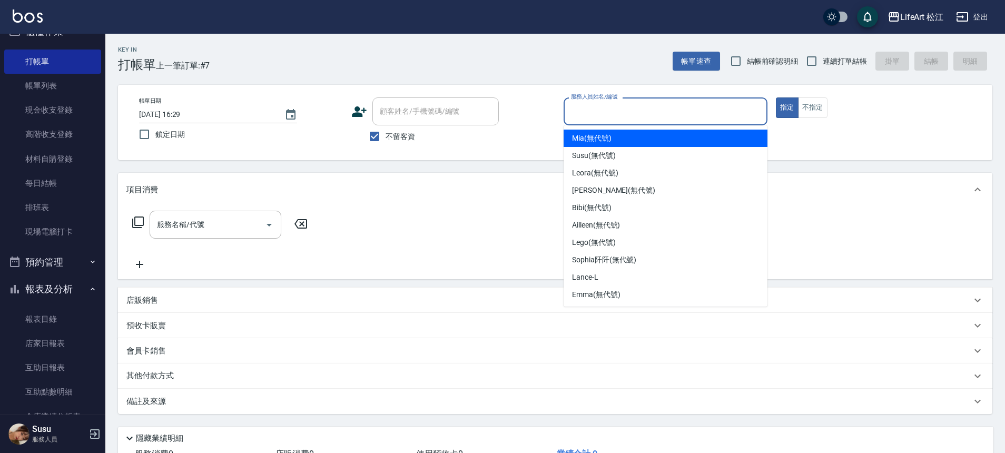
click at [710, 111] on input "服務人員姓名/編號" at bounding box center [665, 111] width 194 height 18
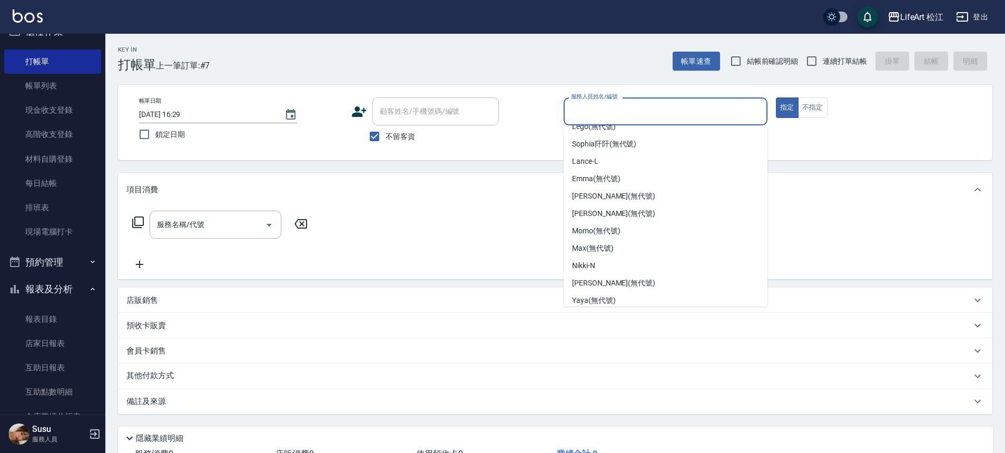
scroll to position [123, 0]
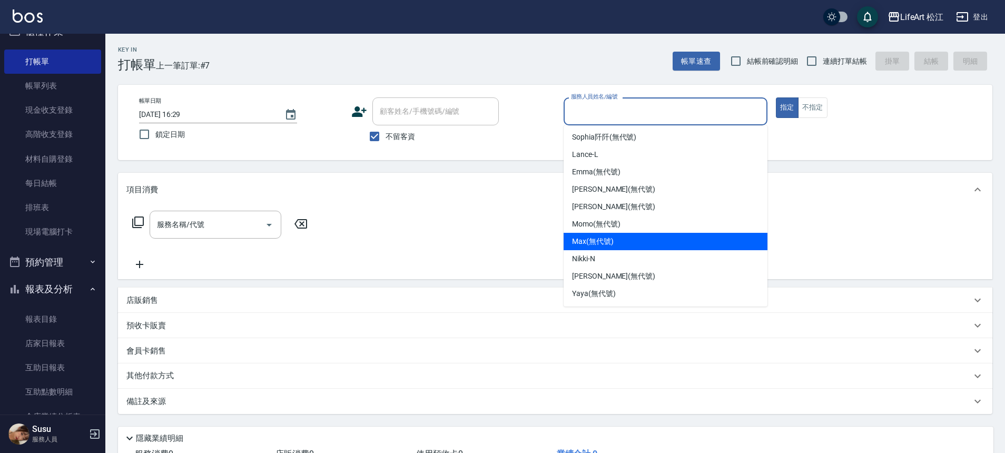
click at [667, 243] on div "Max (無代號)" at bounding box center [665, 241] width 204 height 17
type input "[PERSON_NAME](無代號)"
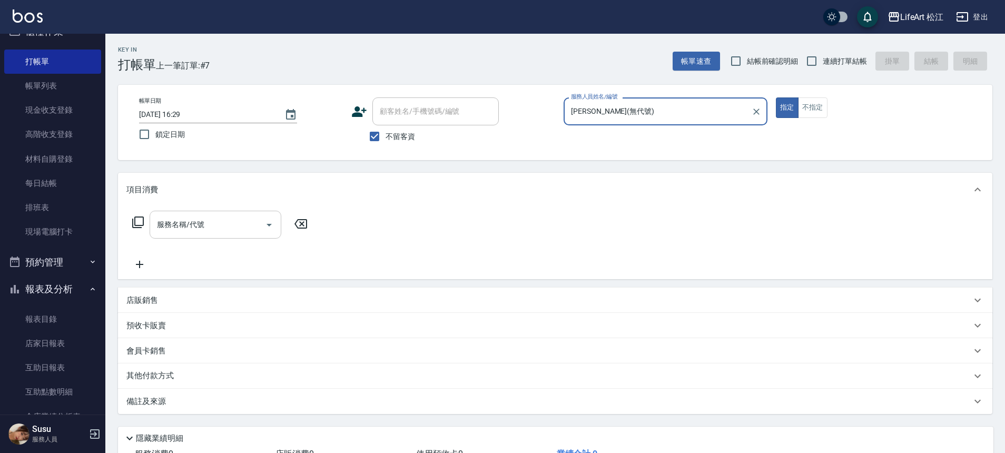
click at [229, 218] on input "服務名稱/代號" at bounding box center [207, 224] width 106 height 18
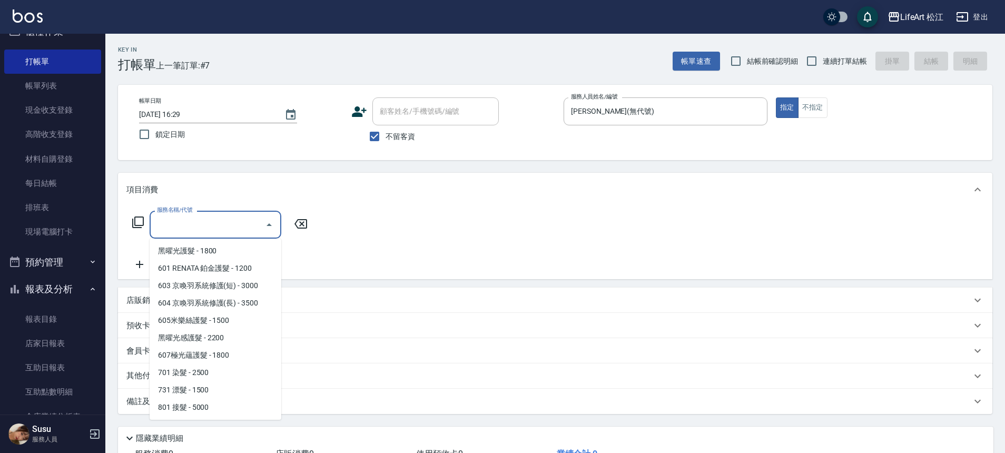
scroll to position [140, 0]
click at [207, 391] on span "731 漂髮 - 1500" at bounding box center [216, 389] width 132 height 17
type input "731 漂髮(731)"
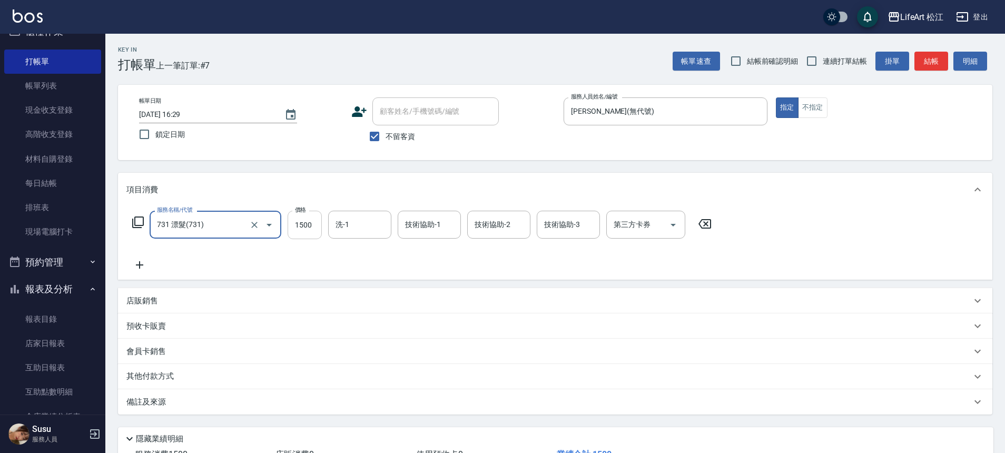
click at [313, 227] on input "1500" at bounding box center [304, 225] width 34 height 28
type input "6700"
click at [421, 218] on input "技術協助-1" at bounding box center [429, 224] width 54 height 18
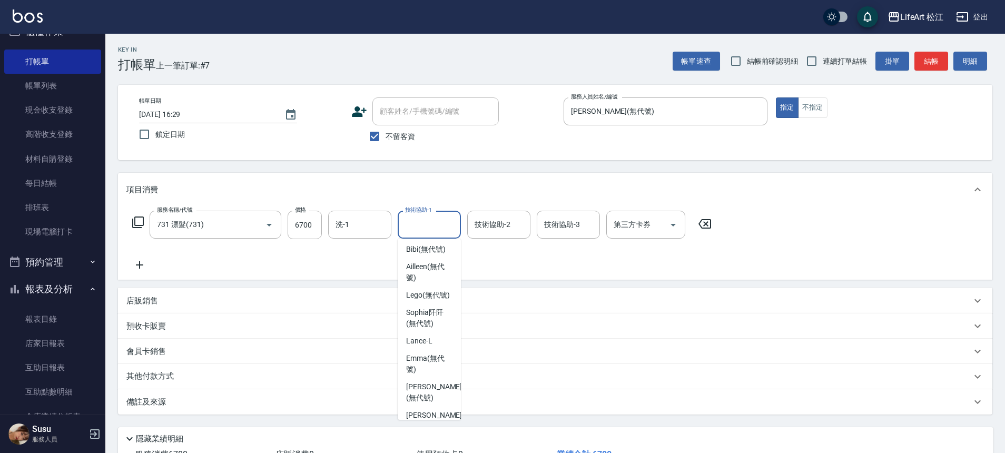
scroll to position [82, 0]
click at [444, 330] on span "[PERSON_NAME]阡 (無代號)" at bounding box center [429, 319] width 46 height 22
type input "[PERSON_NAME]阡(無代號)"
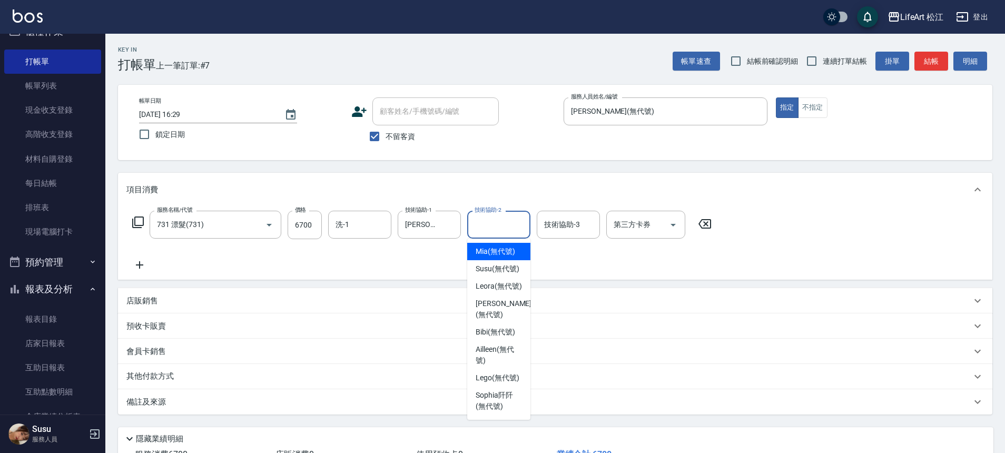
click at [511, 227] on input "技術協助-2" at bounding box center [499, 224] width 54 height 18
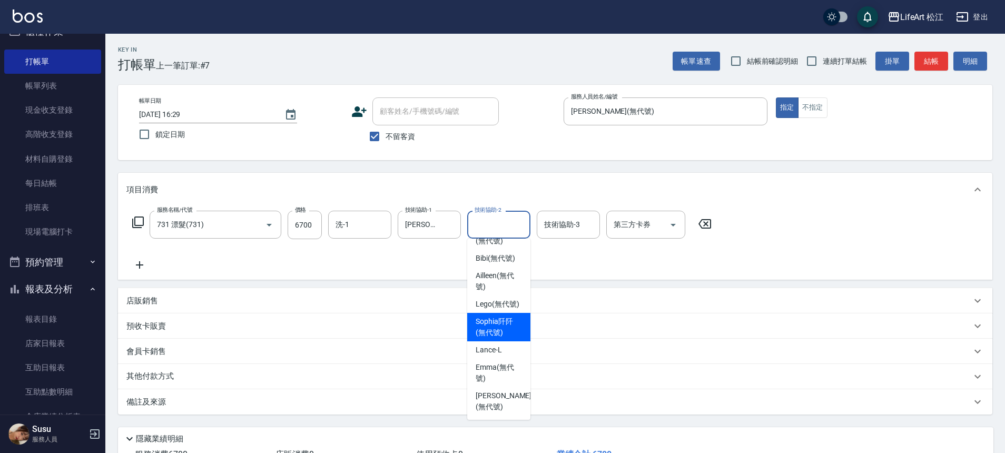
scroll to position [94, 0]
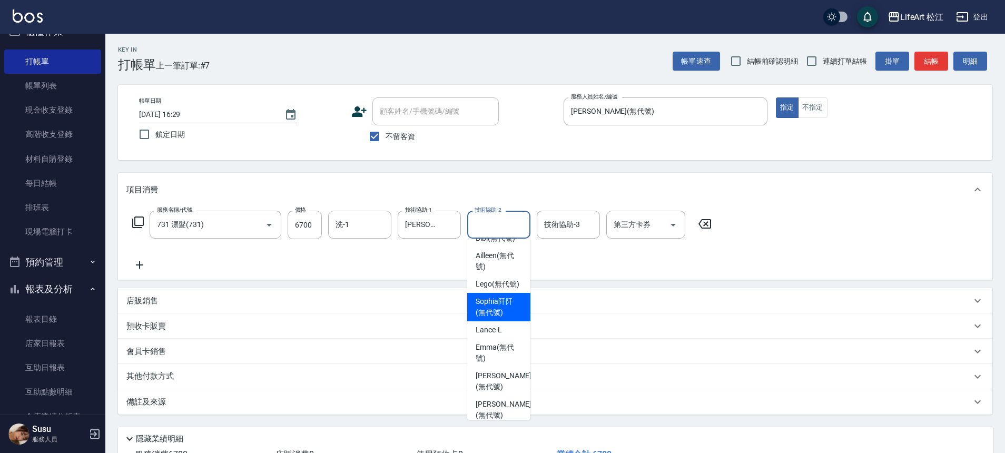
click at [503, 318] on span "[PERSON_NAME]阡 (無代號)" at bounding box center [498, 307] width 46 height 22
type input "[PERSON_NAME]阡(無代號)"
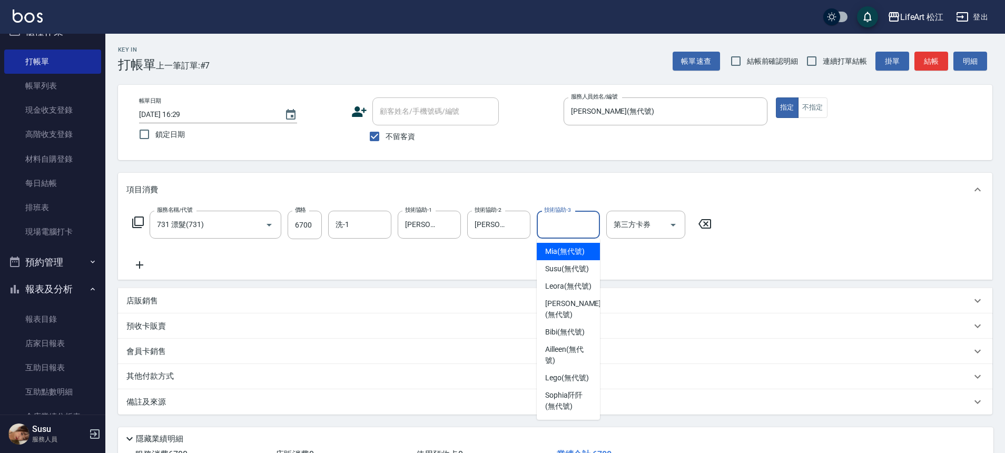
click at [563, 233] on input "技術協助-3" at bounding box center [568, 224] width 54 height 18
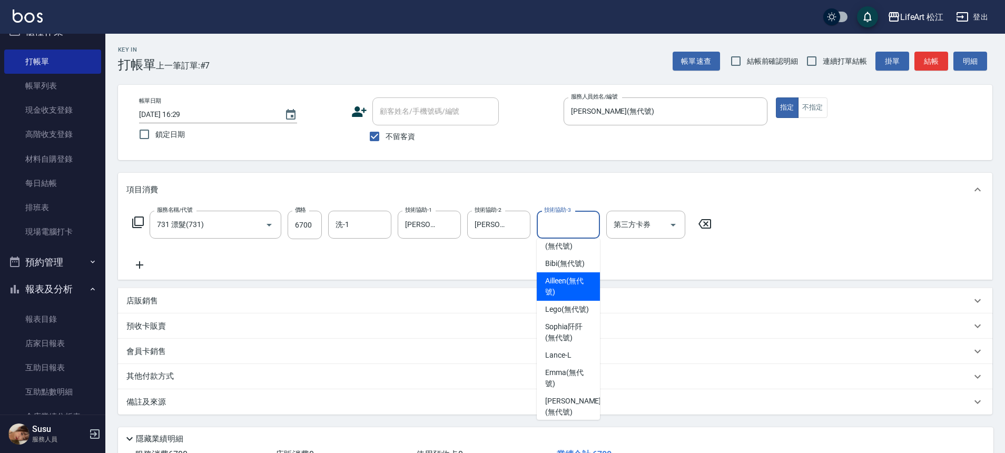
scroll to position [101, 0]
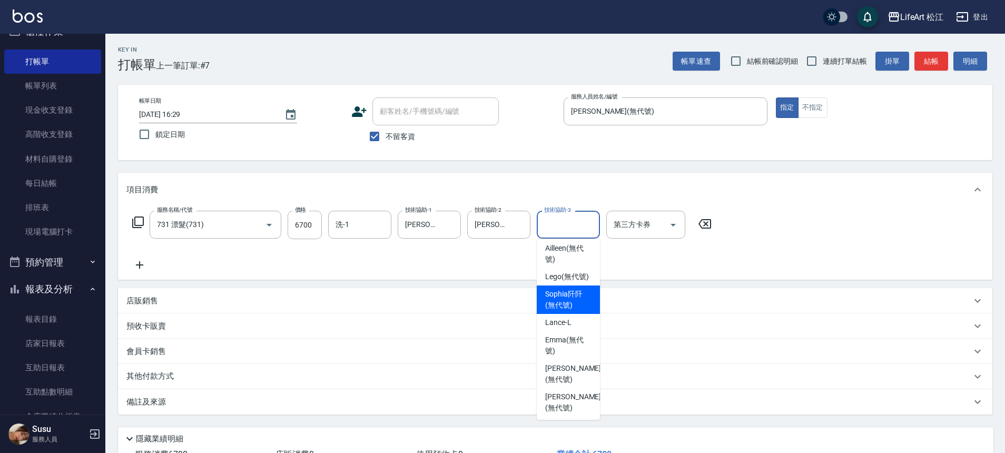
click at [567, 311] on span "[PERSON_NAME]阡 (無代號)" at bounding box center [568, 300] width 46 height 22
type input "[PERSON_NAME]阡(無代號)"
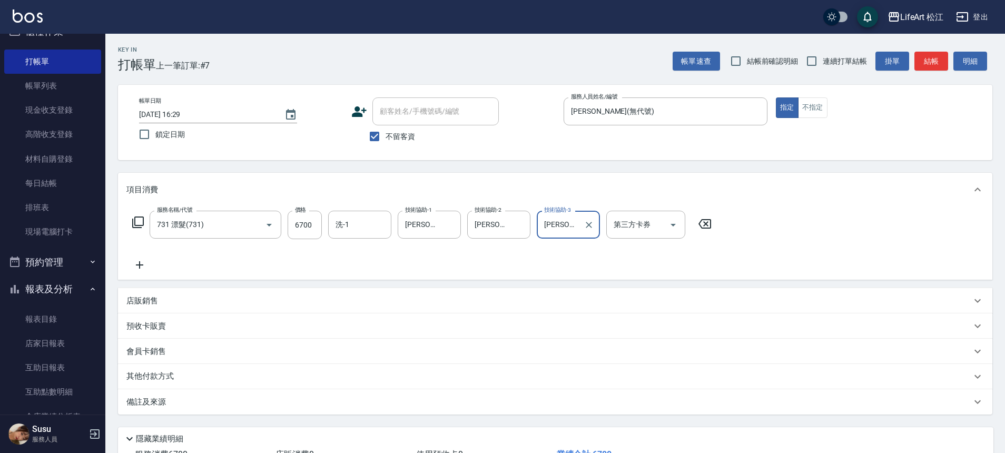
click at [144, 264] on icon at bounding box center [139, 265] width 26 height 13
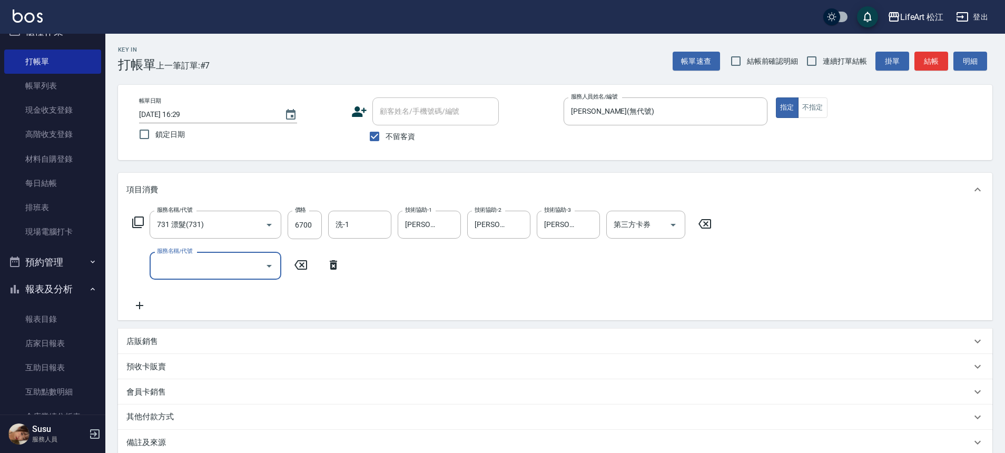
click at [158, 263] on input "服務名稱/代號" at bounding box center [207, 265] width 106 height 18
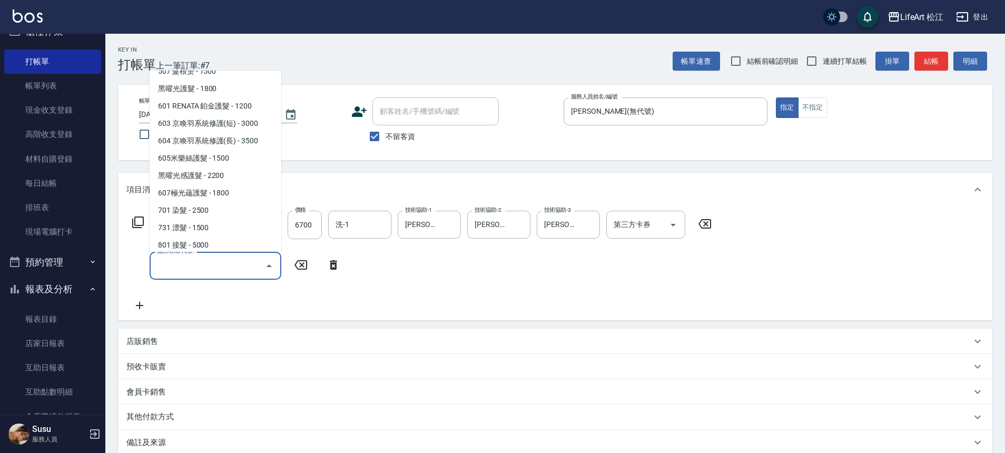
scroll to position [140, 0]
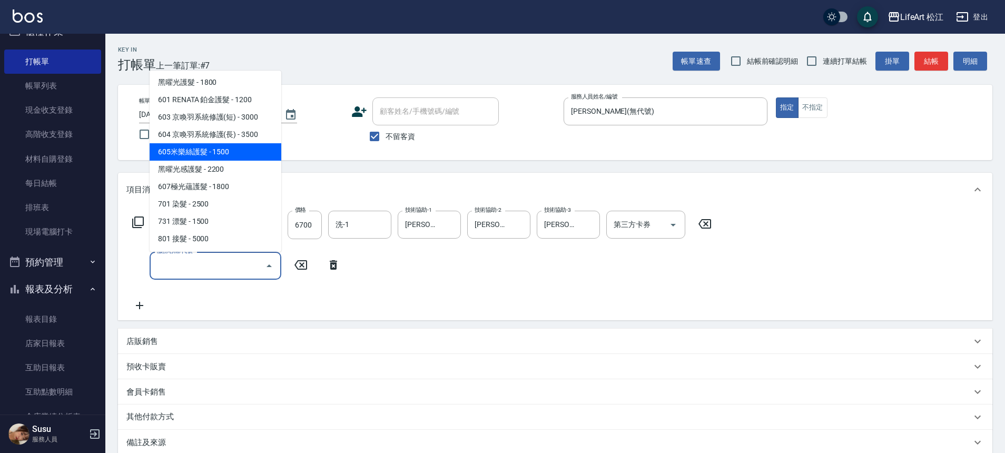
click at [240, 151] on span "605米樂絲護髮 - 1500" at bounding box center [216, 151] width 132 height 17
type input "605米樂絲護髮(605)"
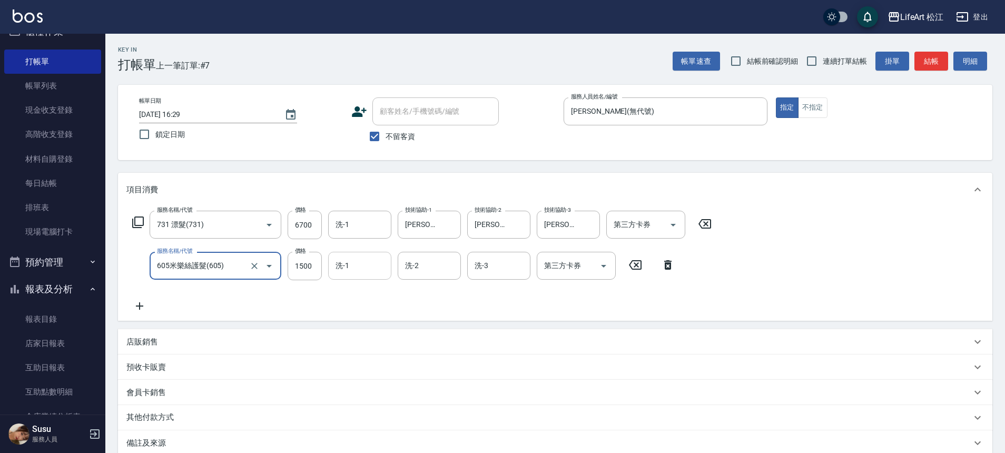
click at [347, 270] on input "洗-1" at bounding box center [360, 265] width 54 height 18
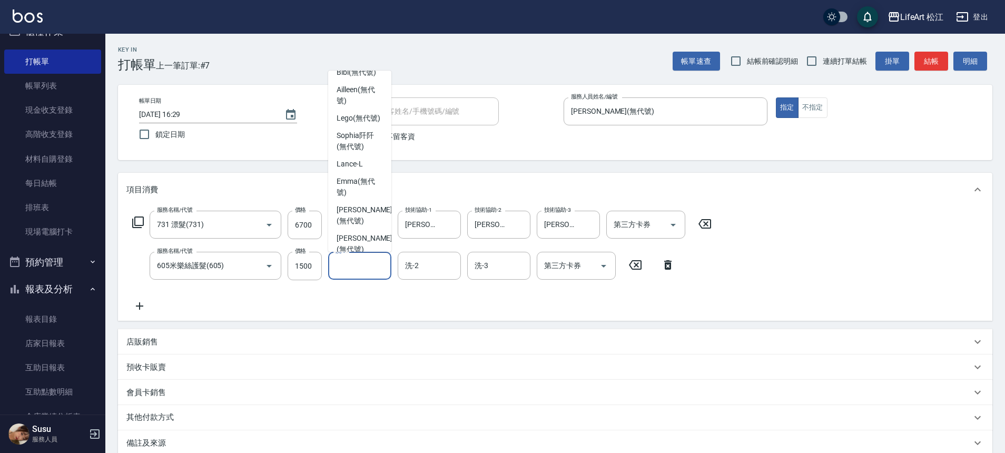
scroll to position [86, 0]
click at [372, 157] on span "[PERSON_NAME]阡 (無代號)" at bounding box center [359, 146] width 46 height 22
type input "[PERSON_NAME]阡(無代號)"
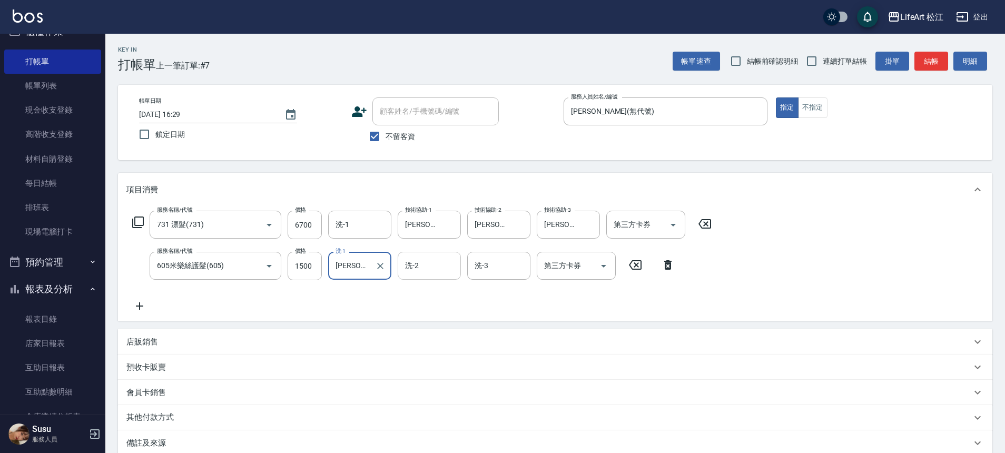
click at [415, 257] on input "洗-2" at bounding box center [429, 265] width 54 height 18
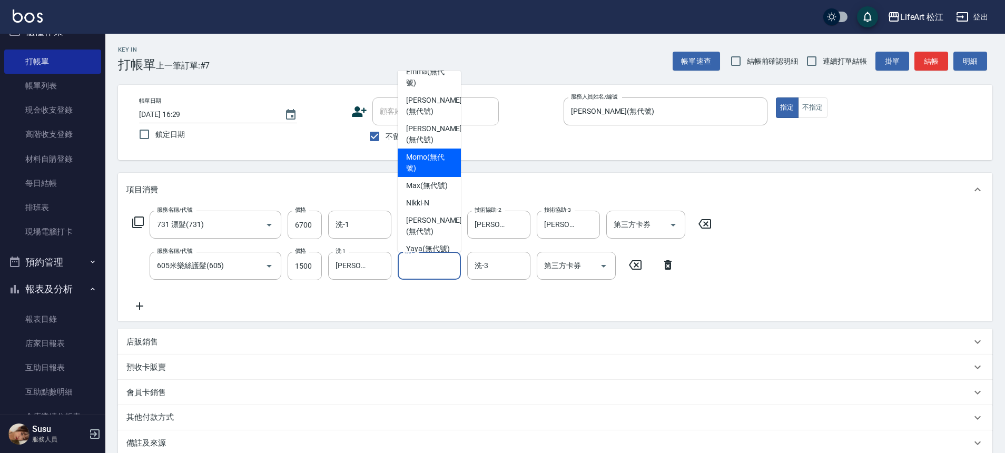
scroll to position [110, 0]
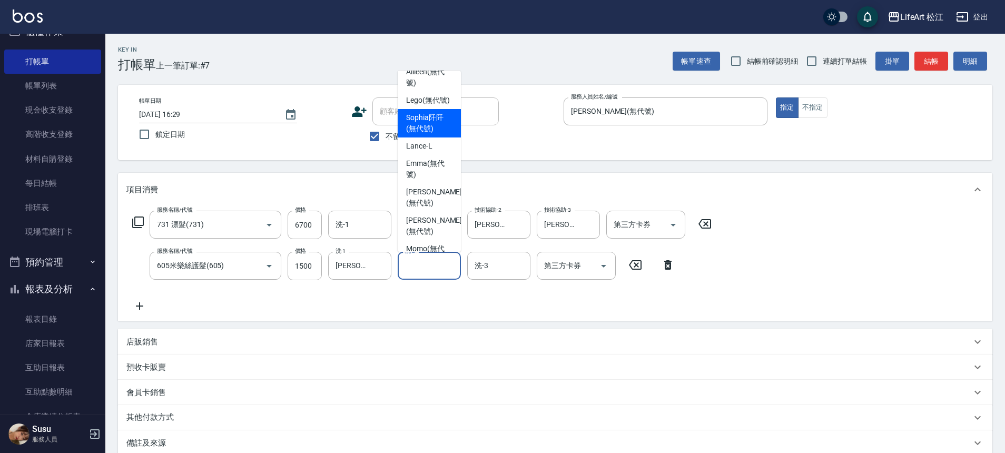
click at [434, 134] on span "[PERSON_NAME]阡 (無代號)" at bounding box center [429, 123] width 46 height 22
type input "[PERSON_NAME]阡(無代號)"
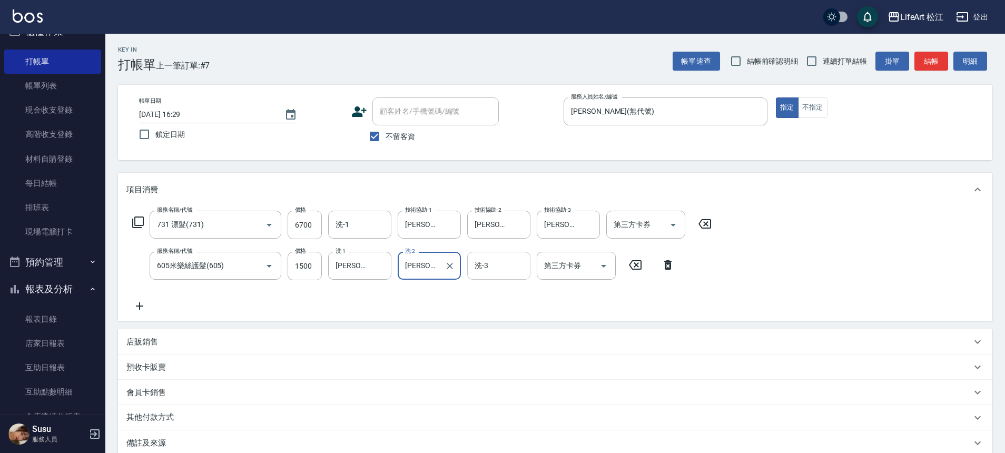
click at [490, 267] on input "洗-3" at bounding box center [499, 265] width 54 height 18
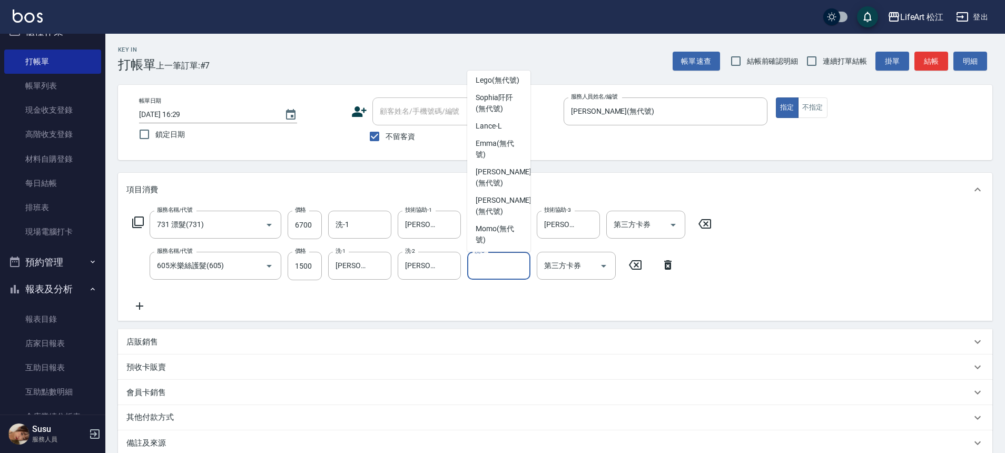
scroll to position [134, 0]
click at [491, 113] on div "[PERSON_NAME]阡 (無代號)" at bounding box center [498, 98] width 63 height 28
type input "[PERSON_NAME]阡(無代號)"
drag, startPoint x: 380, startPoint y: 316, endPoint x: 379, endPoint y: 311, distance: 6.0
click at [380, 316] on div "服務名稱/代號 731 漂髮(731) 服務名稱/代號 價格 6700 價格 洗-1 洗-1 技術協助-1 [PERSON_NAME]阡阡(無代號) 技術協助…" at bounding box center [555, 263] width 874 height 114
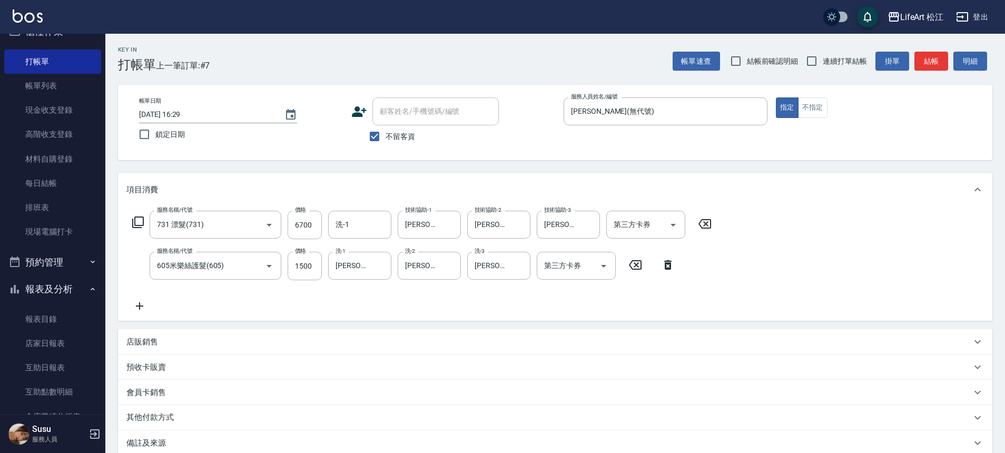
scroll to position [122, 0]
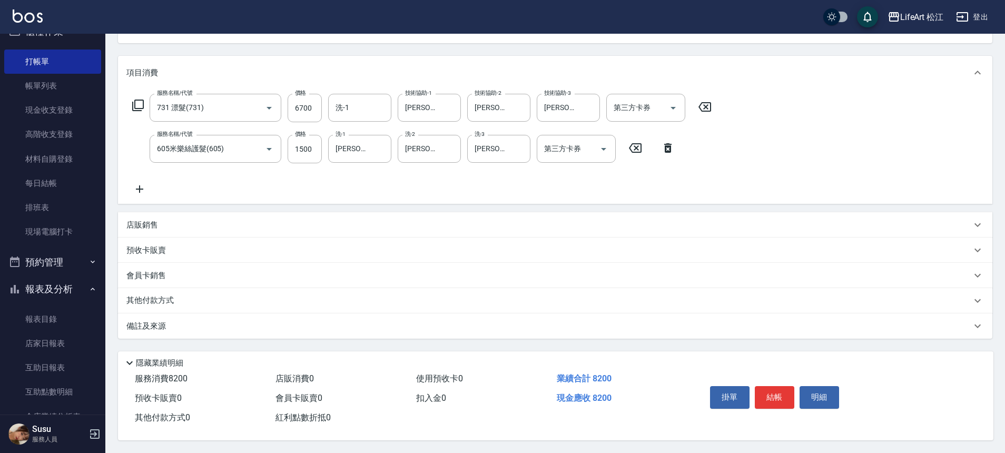
click at [158, 288] on div "其他付款方式" at bounding box center [555, 300] width 874 height 25
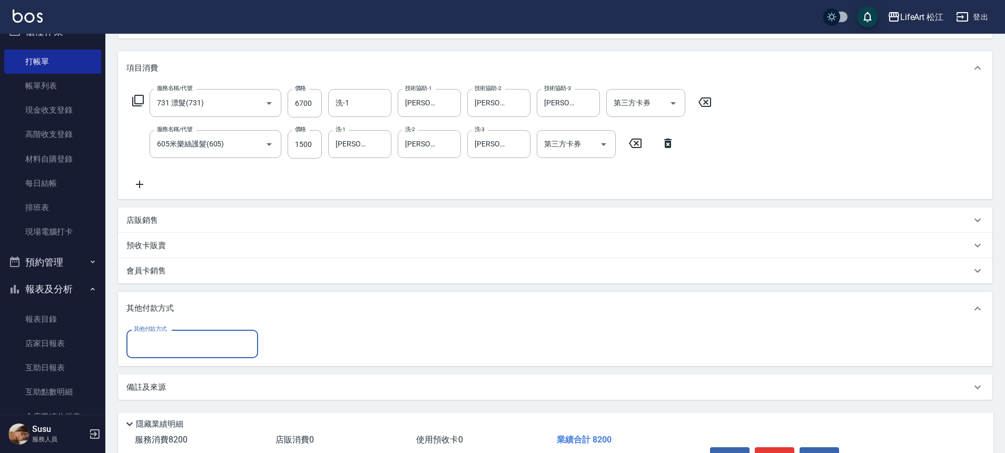
scroll to position [0, 0]
click at [192, 337] on input "其他付款方式" at bounding box center [192, 343] width 122 height 18
click at [173, 406] on span "信用卡" at bounding box center [192, 405] width 132 height 17
type input "信用卡"
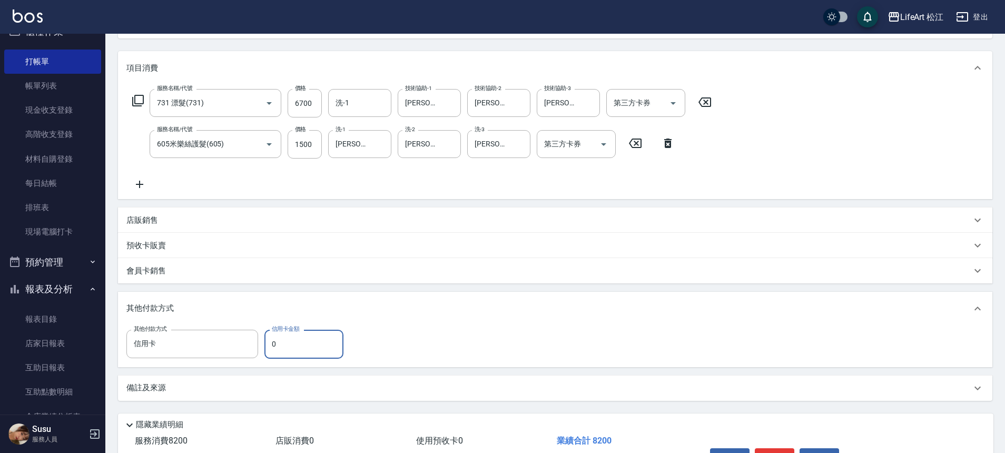
click at [272, 348] on input "0" at bounding box center [303, 344] width 79 height 28
type input "8200"
click at [179, 63] on div "項目消費" at bounding box center [548, 68] width 844 height 11
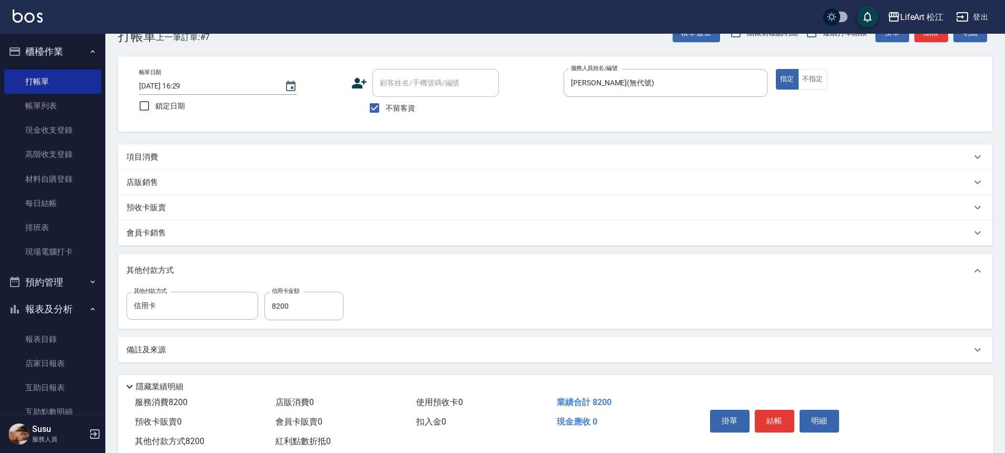
scroll to position [57, 0]
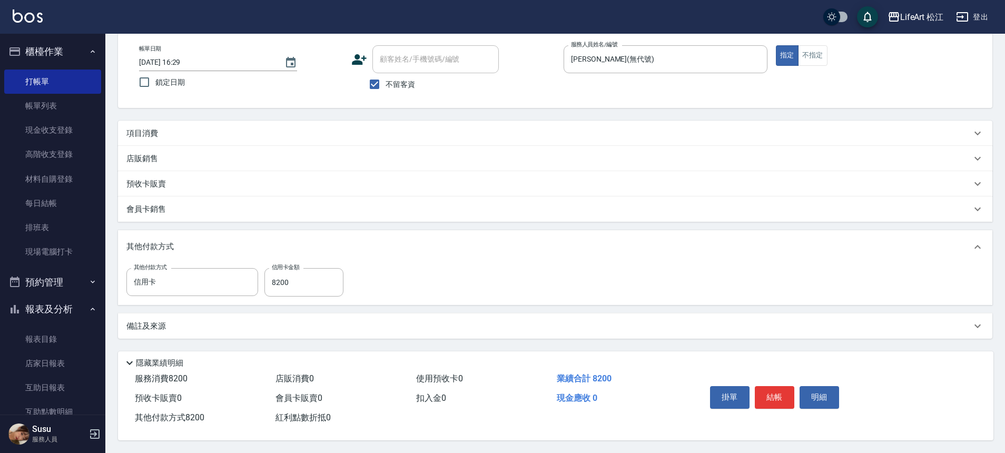
click at [147, 133] on p "項目消費" at bounding box center [142, 133] width 32 height 11
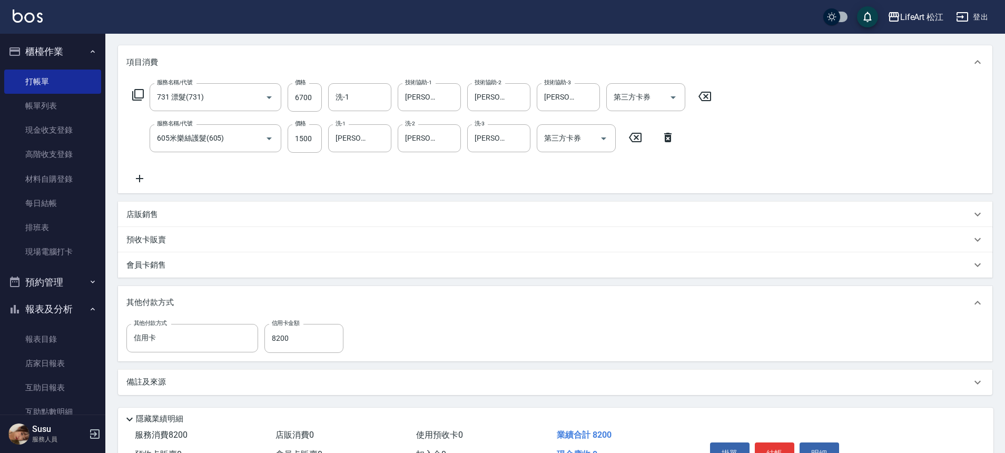
scroll to position [188, 0]
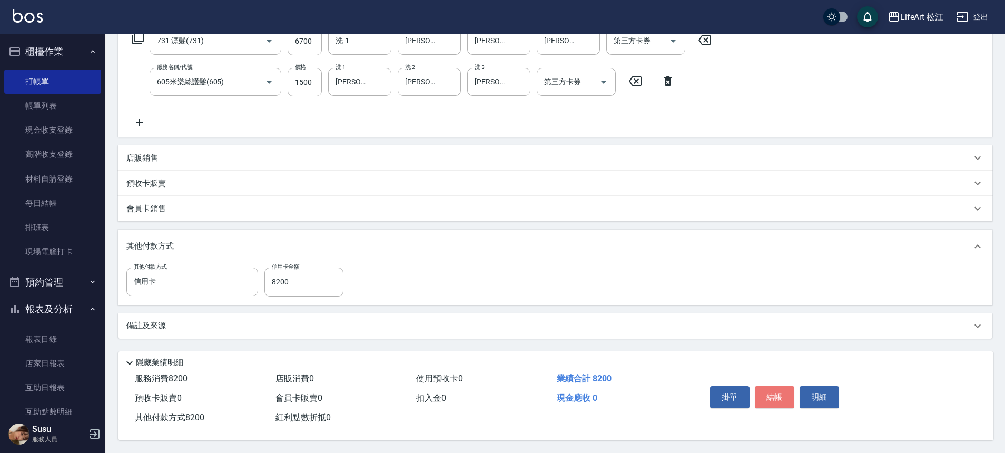
click at [773, 402] on button "結帳" at bounding box center [773, 397] width 39 height 22
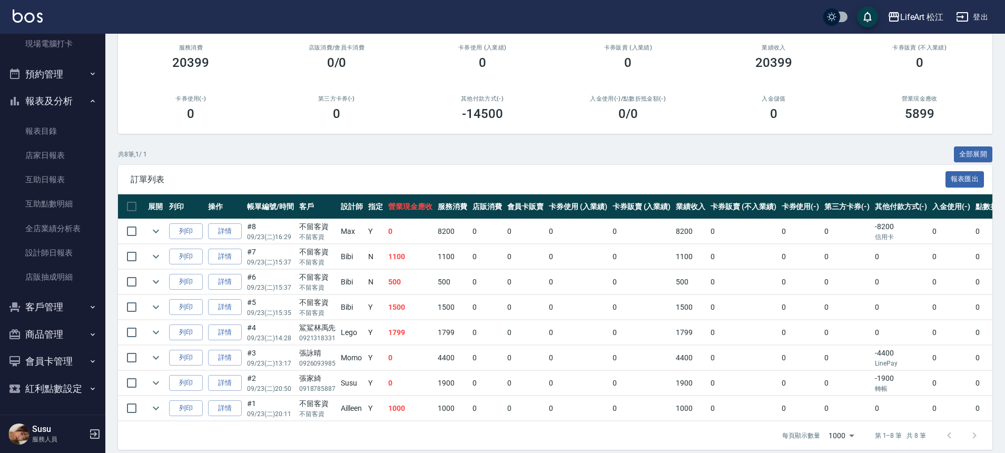
scroll to position [115, 0]
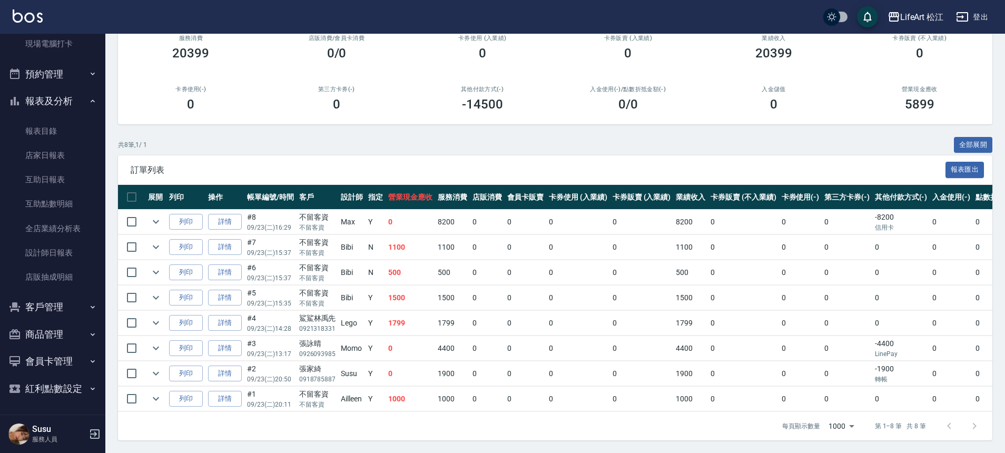
click at [55, 329] on button "商品管理" at bounding box center [52, 334] width 97 height 27
click at [53, 228] on link "全店業績分析表" at bounding box center [52, 228] width 97 height 24
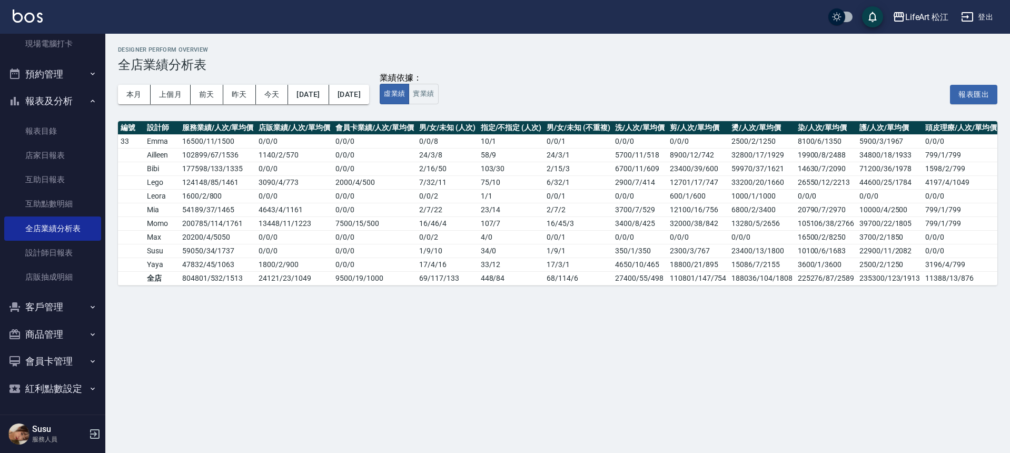
click at [185, 355] on div "Designer Perform Overview 全店業績分析表 本月 上個月 [DATE] [DATE] [DATE] [DATE] [DATE] 業績依…" at bounding box center [505, 226] width 1010 height 453
click at [49, 305] on button "客戶管理" at bounding box center [52, 306] width 97 height 27
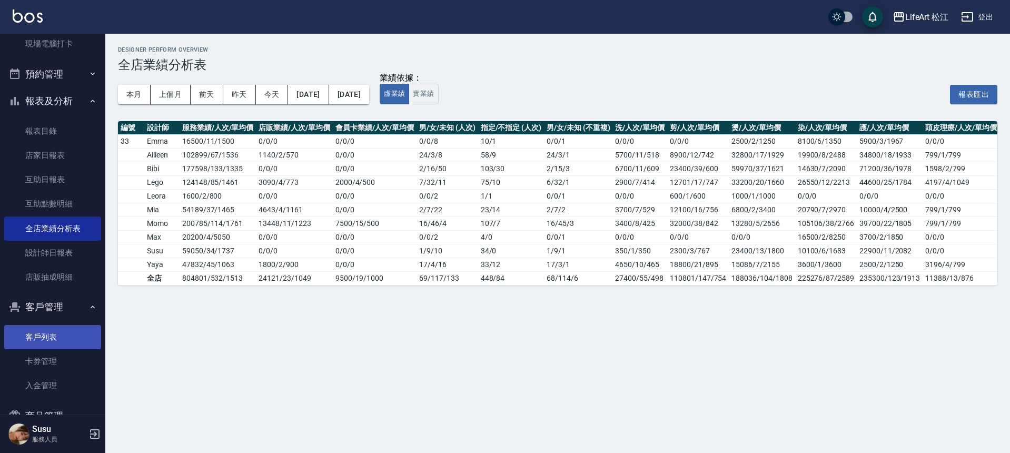
click at [56, 343] on link "客戶列表" at bounding box center [52, 337] width 97 height 24
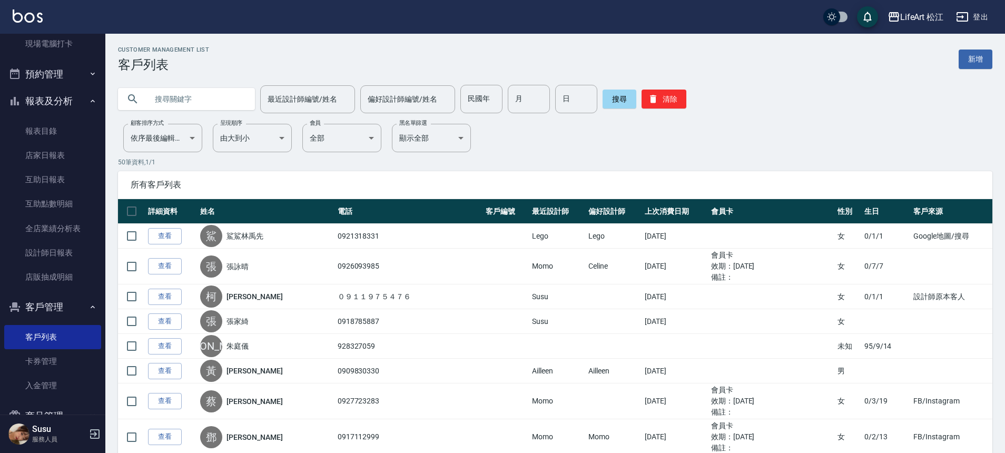
click at [187, 96] on input "text" at bounding box center [196, 99] width 99 height 28
type input "q"
type input "珮"
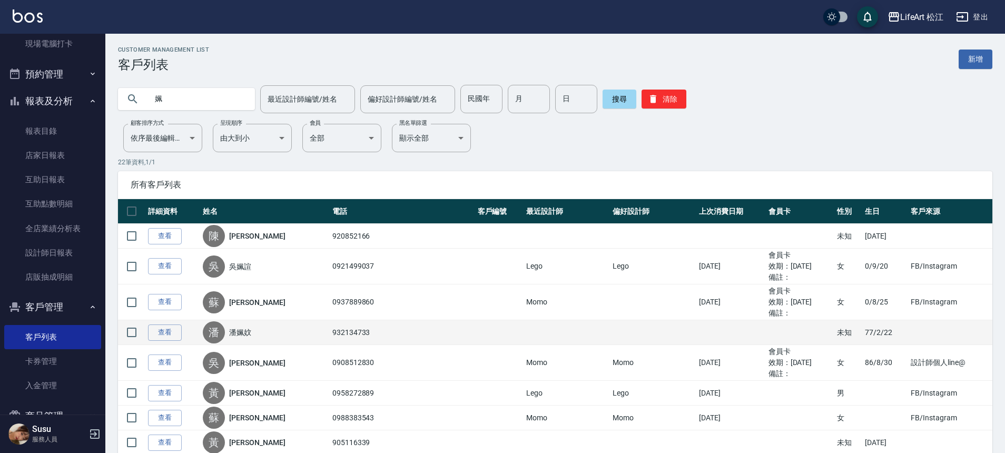
scroll to position [2, 0]
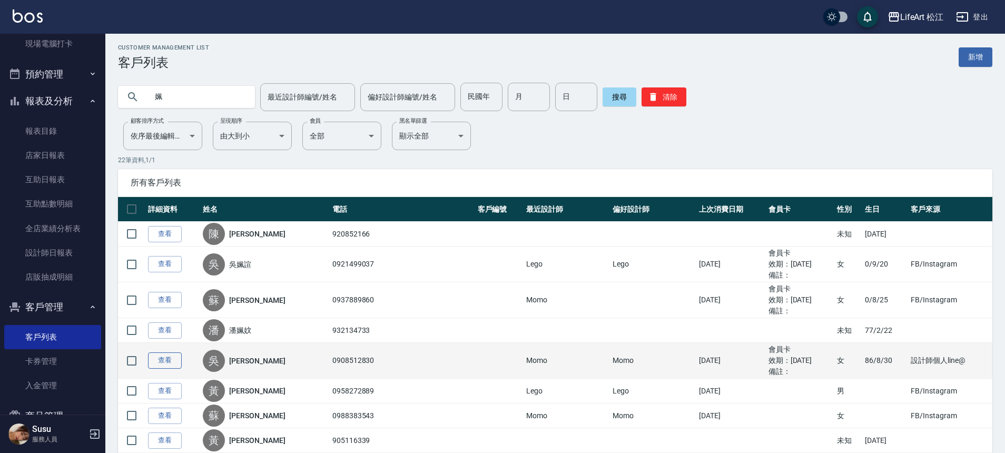
type input "姵"
click at [155, 358] on link "查看" at bounding box center [165, 360] width 34 height 16
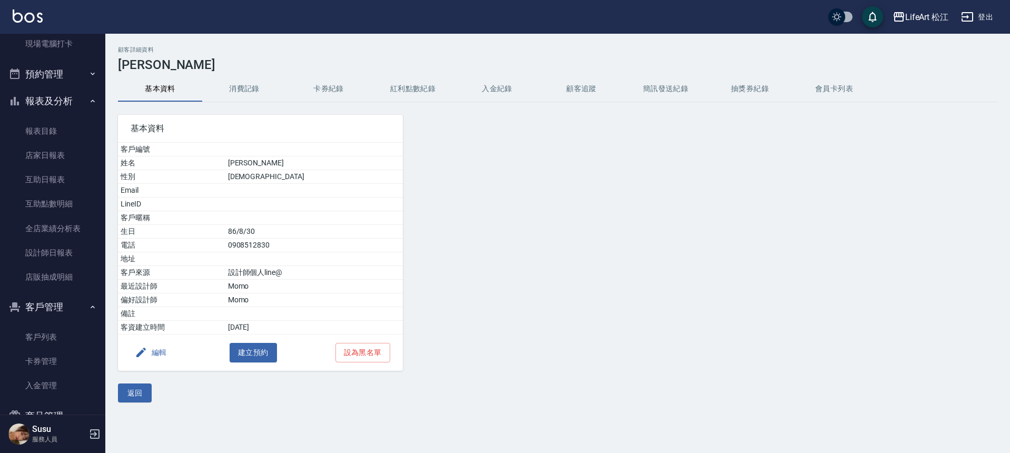
click at [255, 86] on button "消費記錄" at bounding box center [244, 88] width 84 height 25
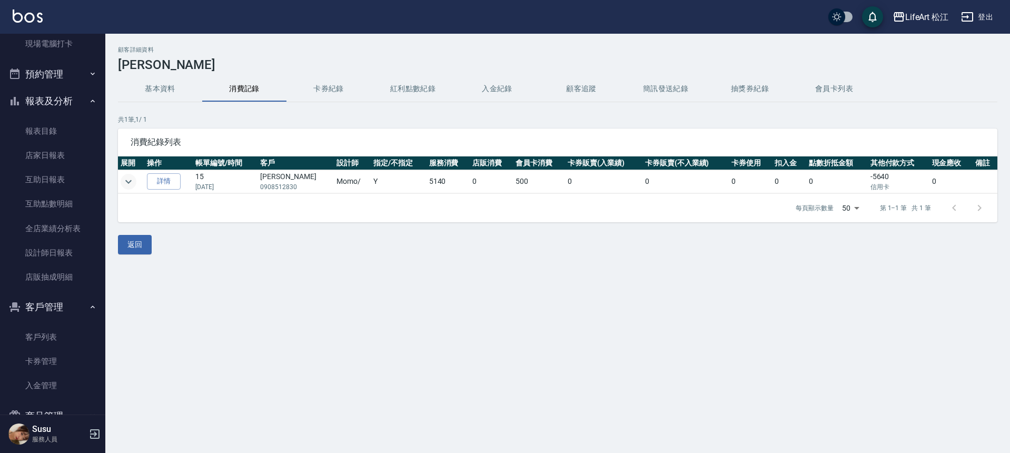
click at [135, 180] on button "expand row" at bounding box center [129, 182] width 16 height 16
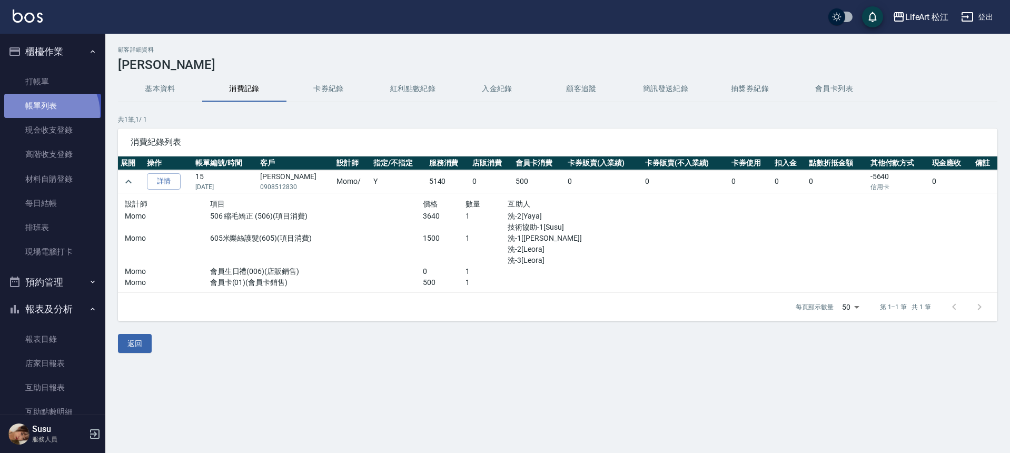
click at [47, 113] on link "帳單列表" at bounding box center [52, 106] width 97 height 24
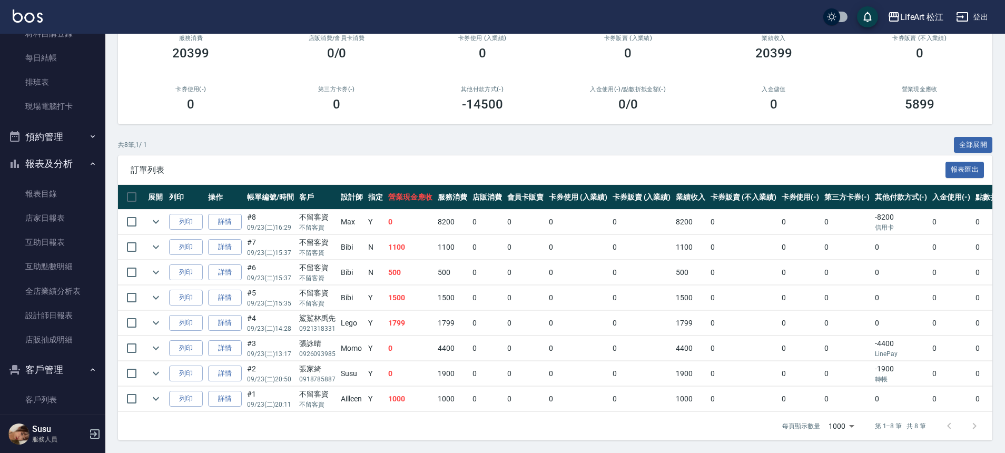
scroll to position [290, 0]
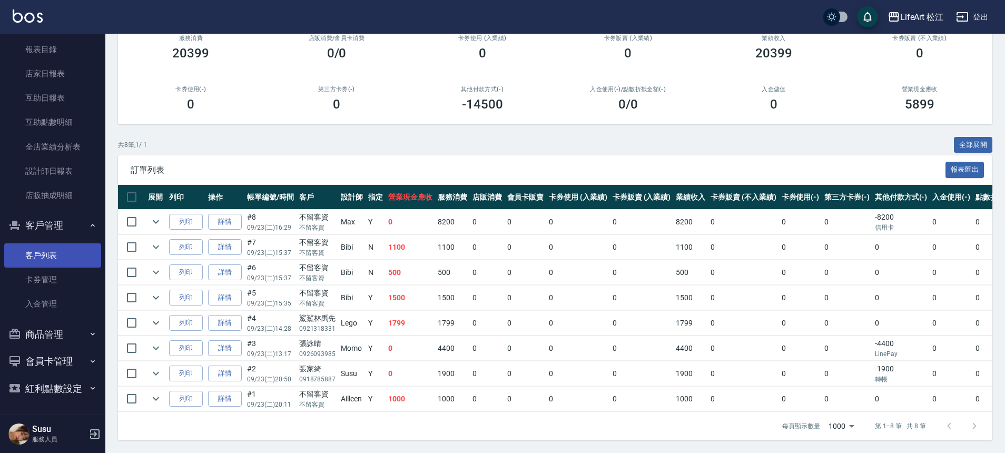
click at [74, 253] on link "客戶列表" at bounding box center [52, 255] width 97 height 24
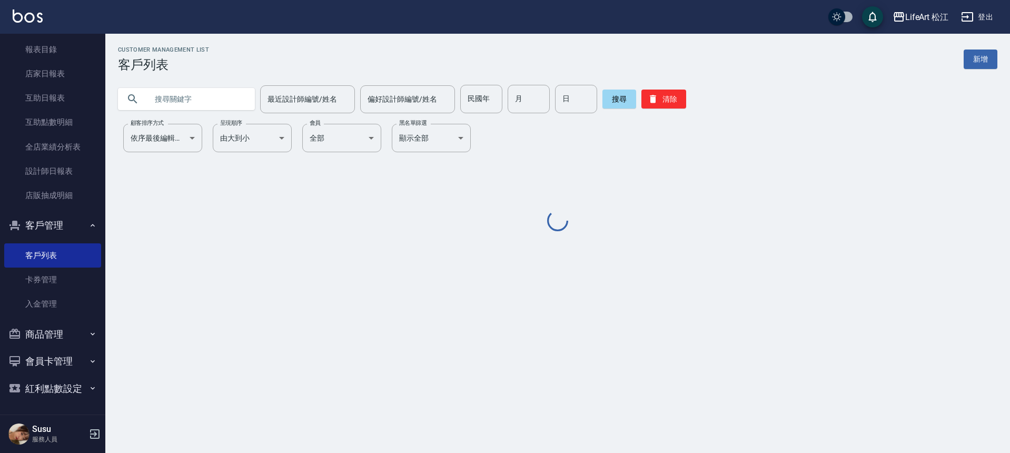
click at [178, 102] on input "text" at bounding box center [196, 99] width 99 height 28
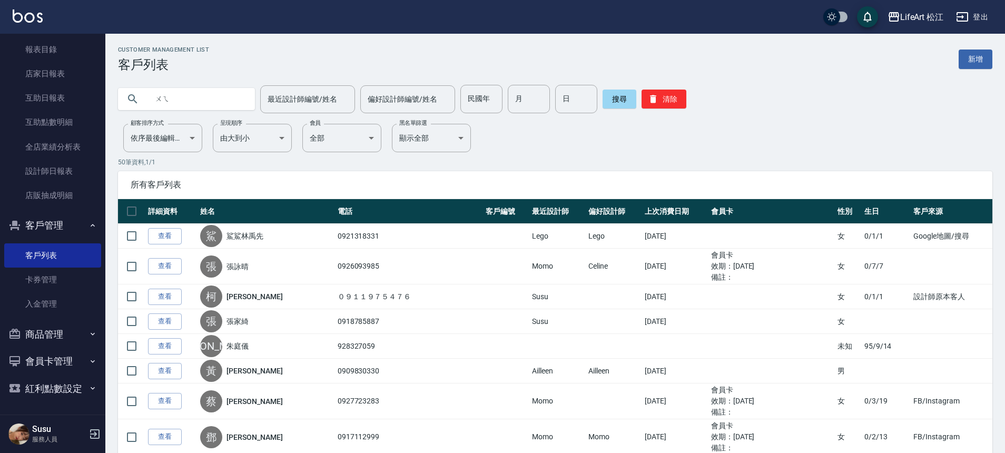
type input "為"
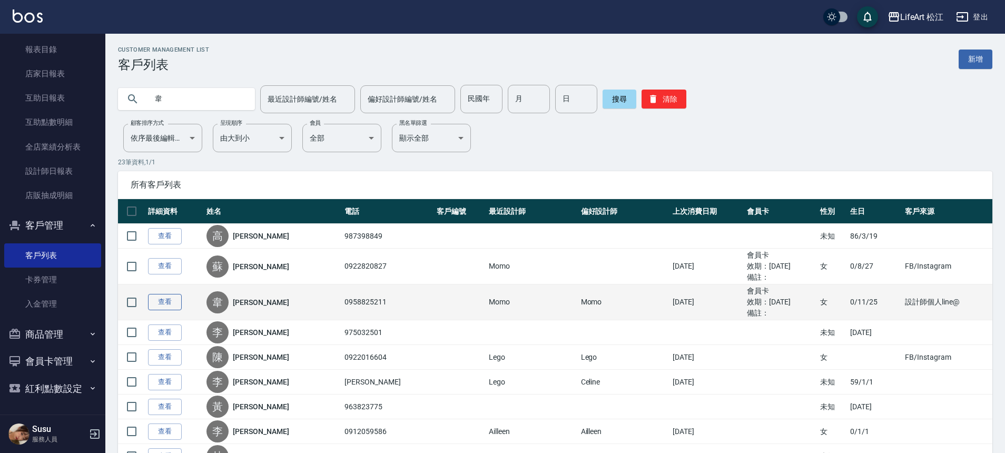
type input "韋"
click at [152, 302] on link "查看" at bounding box center [165, 302] width 34 height 16
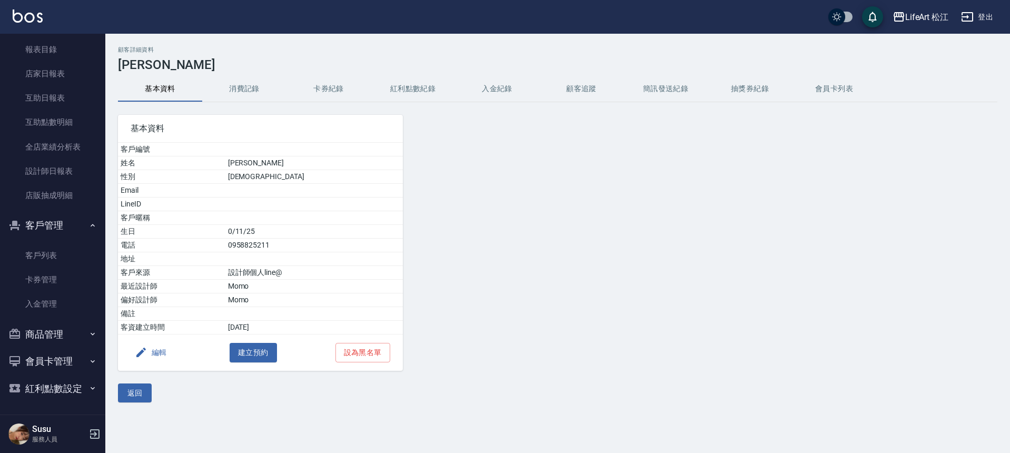
click at [252, 84] on button "消費記錄" at bounding box center [244, 88] width 84 height 25
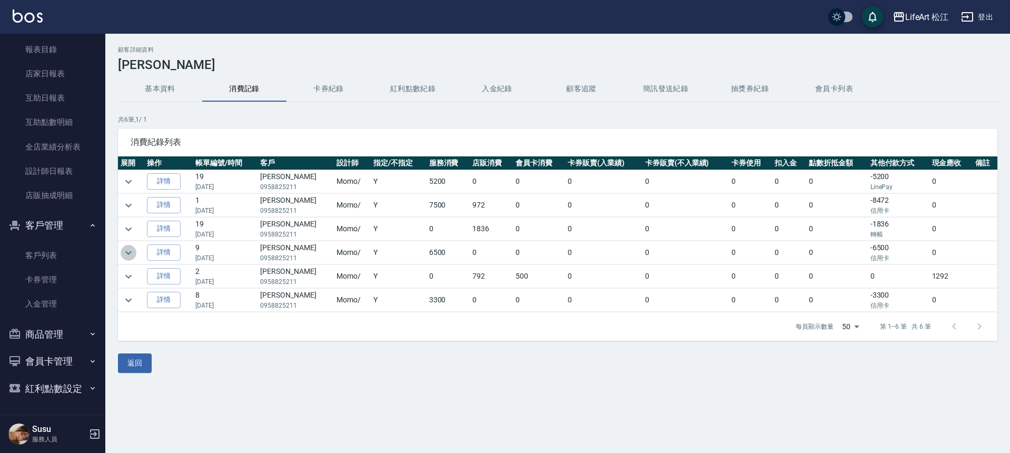
click at [132, 256] on icon "expand row" at bounding box center [128, 252] width 13 height 13
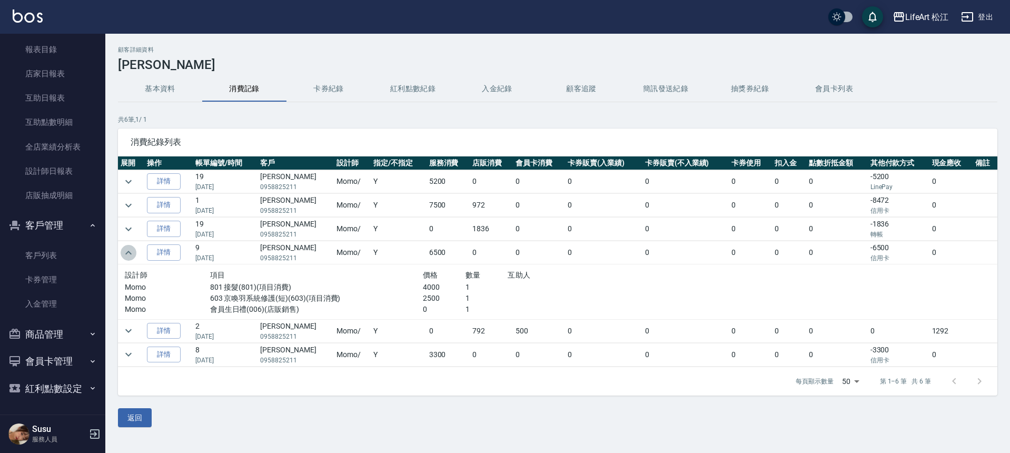
click at [132, 256] on icon "expand row" at bounding box center [128, 252] width 13 height 13
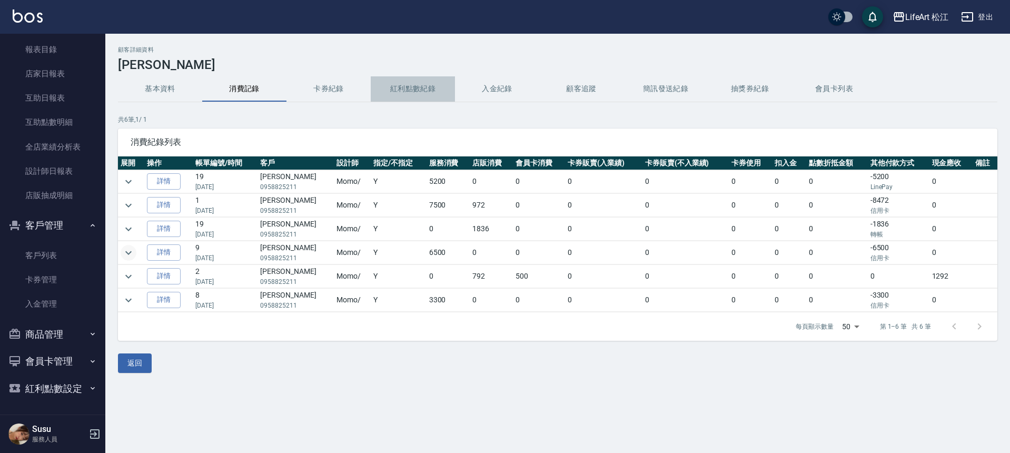
click at [396, 87] on button "紅利點數紀錄" at bounding box center [413, 88] width 84 height 25
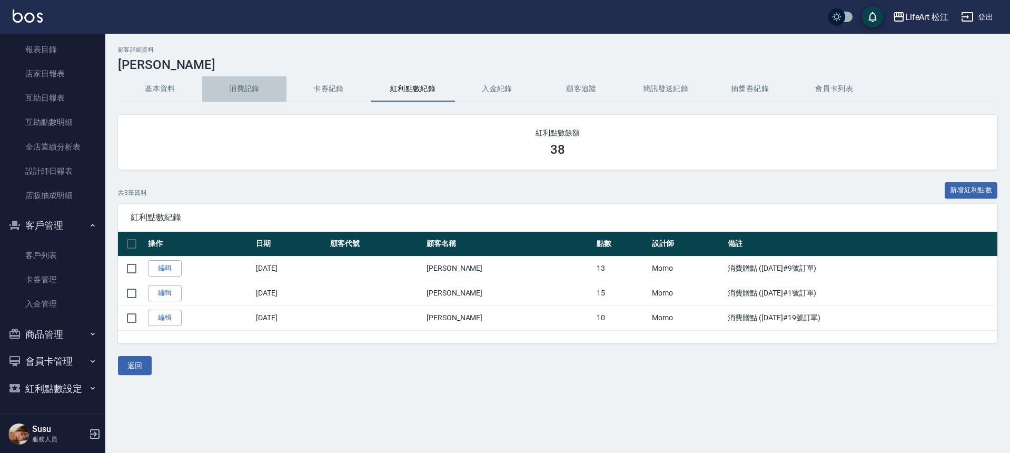
click at [227, 85] on button "消費記錄" at bounding box center [244, 88] width 84 height 25
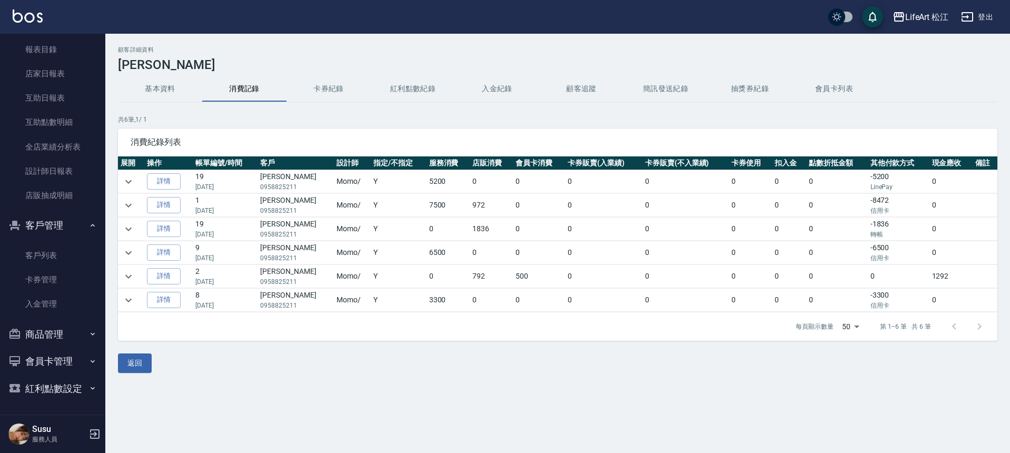
click at [219, 283] on p "[DATE]" at bounding box center [224, 281] width 59 height 9
click at [299, 258] on p "0958825211" at bounding box center [295, 257] width 71 height 9
click at [182, 251] on td "詳情" at bounding box center [168, 252] width 48 height 23
click at [132, 255] on icon "expand row" at bounding box center [128, 252] width 13 height 13
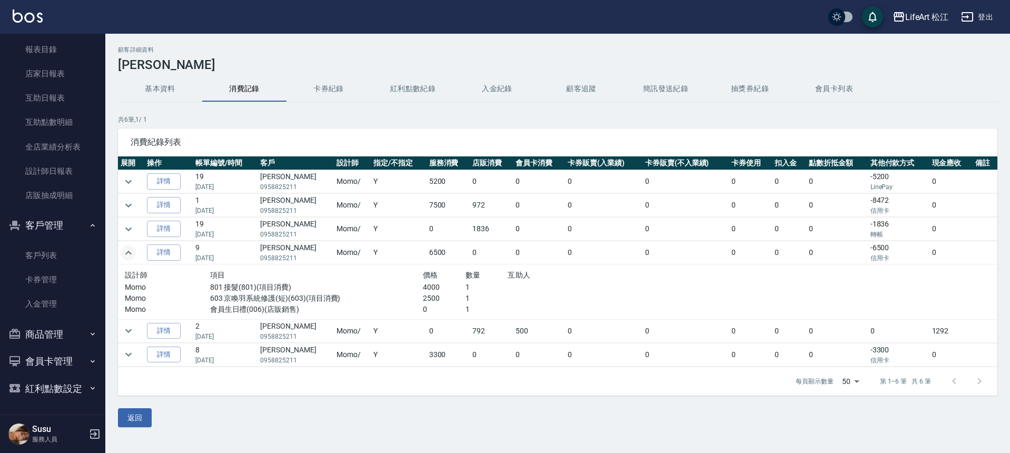
click at [132, 255] on icon "expand row" at bounding box center [128, 252] width 13 height 13
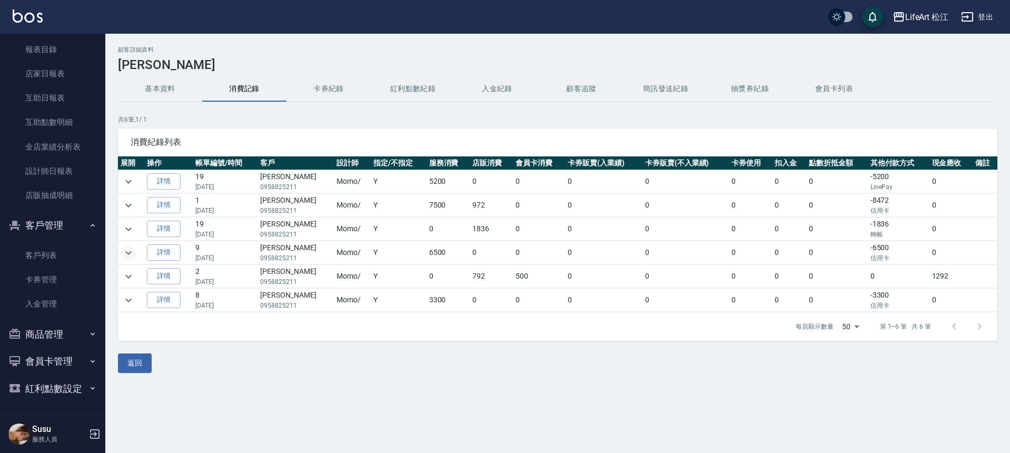
click at [351, 301] on td "Momo /" at bounding box center [352, 300] width 37 height 23
click at [350, 301] on td "Momo /" at bounding box center [352, 300] width 37 height 23
click at [422, 86] on button "紅利點數紀錄" at bounding box center [413, 88] width 84 height 25
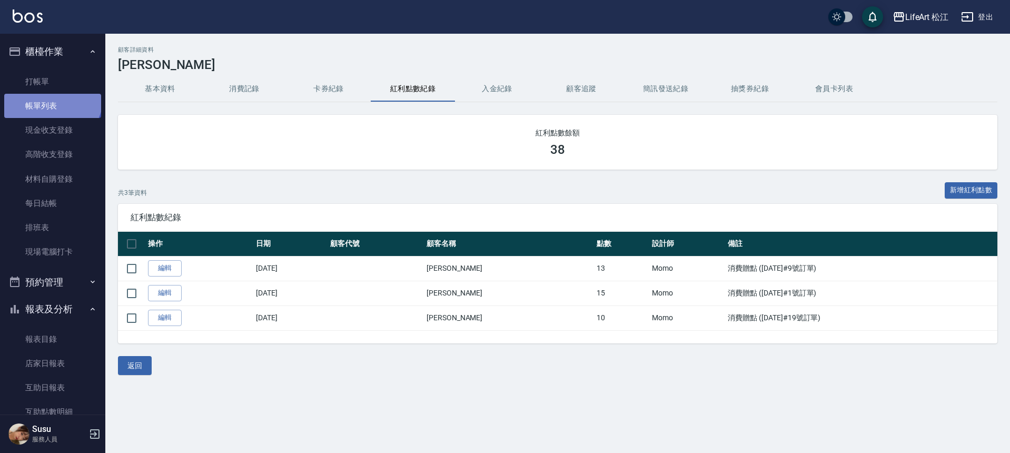
click at [51, 97] on link "帳單列表" at bounding box center [52, 106] width 97 height 24
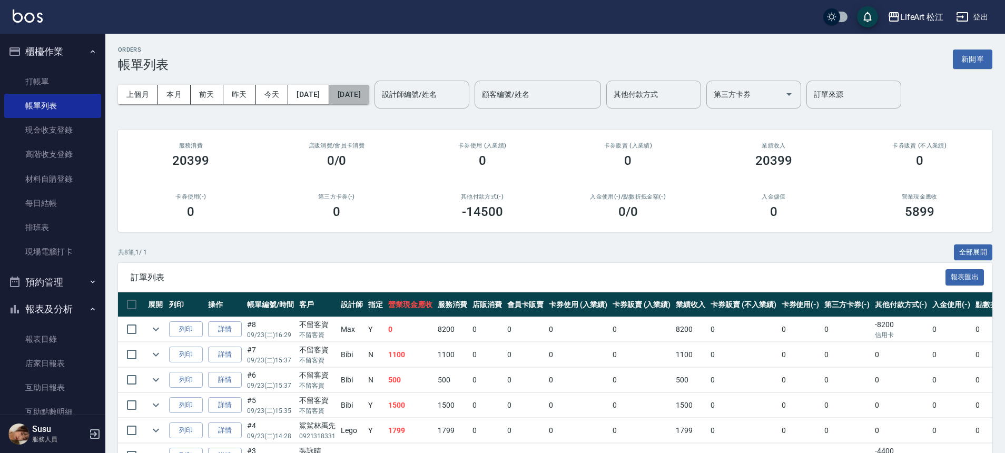
click at [367, 98] on button "[DATE]" at bounding box center [349, 94] width 40 height 19
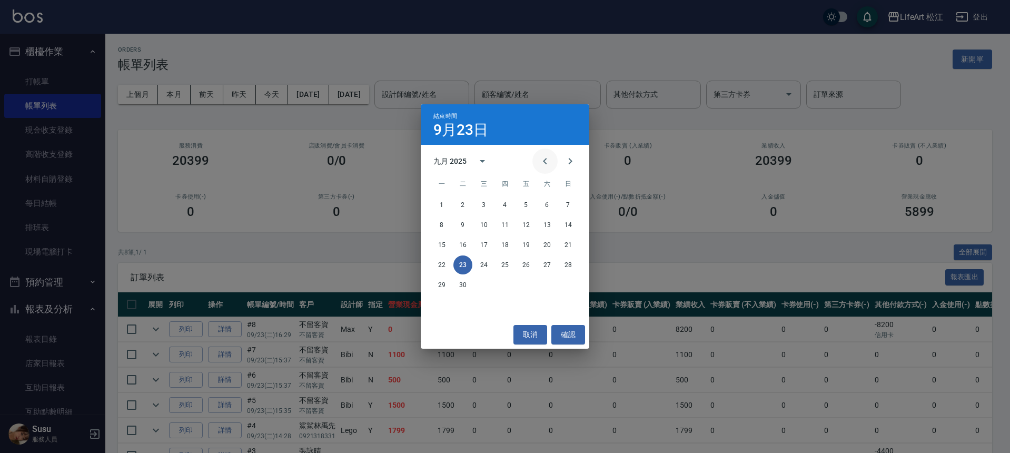
click at [542, 161] on icon "Previous month" at bounding box center [545, 161] width 13 height 13
click at [543, 247] on button "16" at bounding box center [547, 244] width 19 height 19
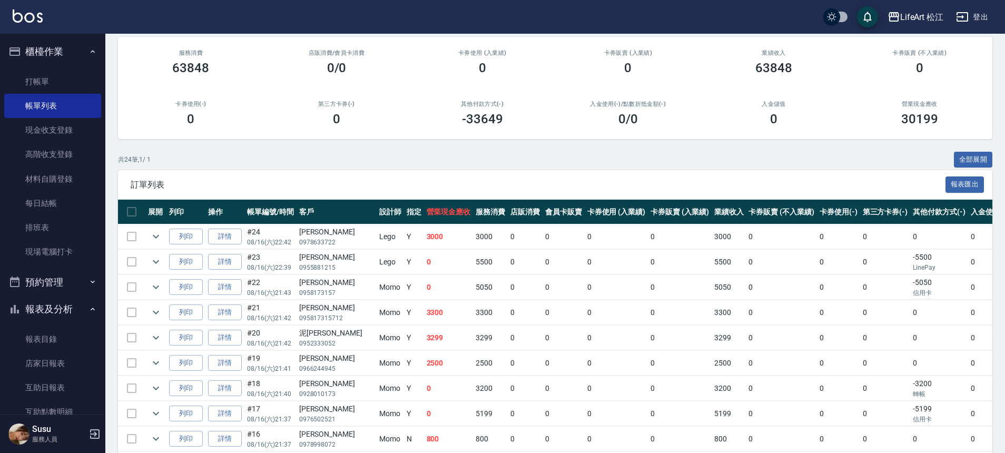
scroll to position [161, 0]
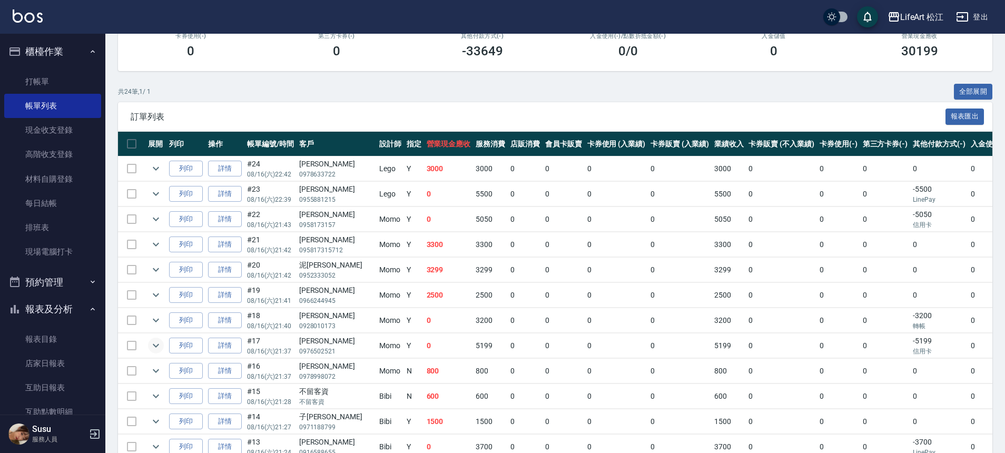
click at [152, 342] on icon "expand row" at bounding box center [156, 345] width 13 height 13
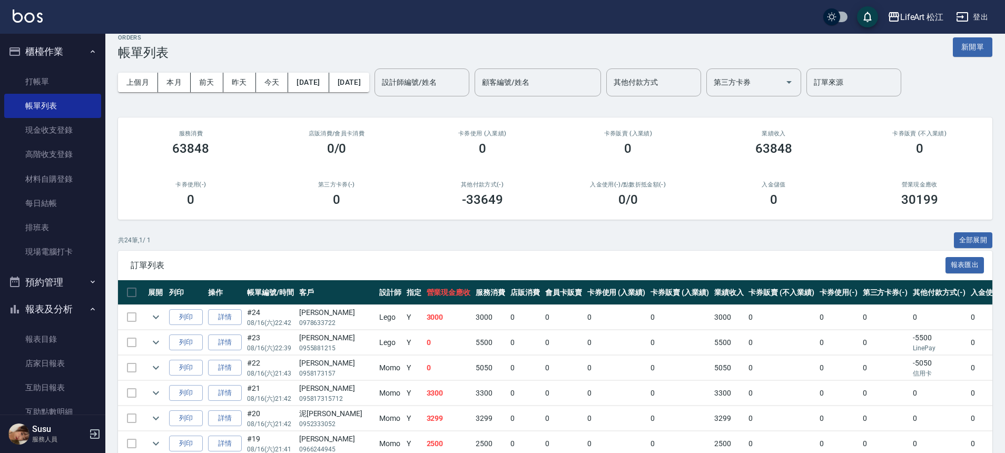
scroll to position [0, 0]
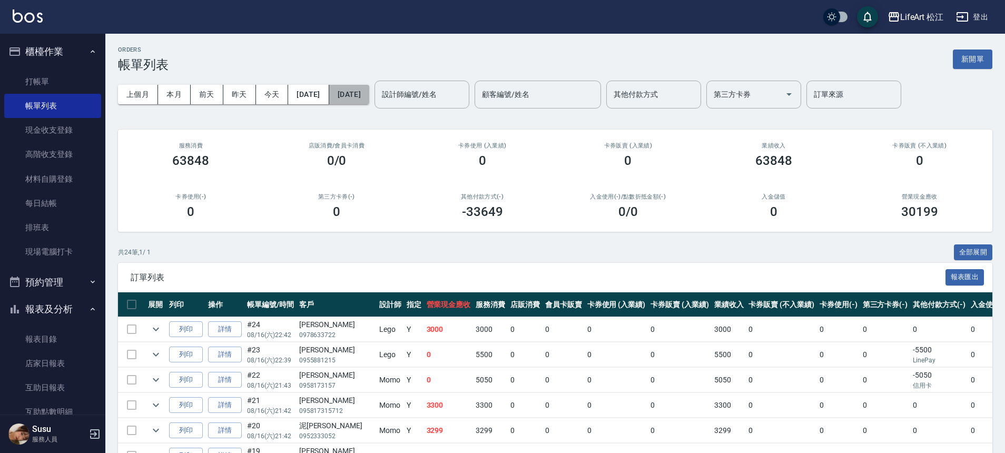
click at [369, 96] on button "[DATE]" at bounding box center [349, 94] width 40 height 19
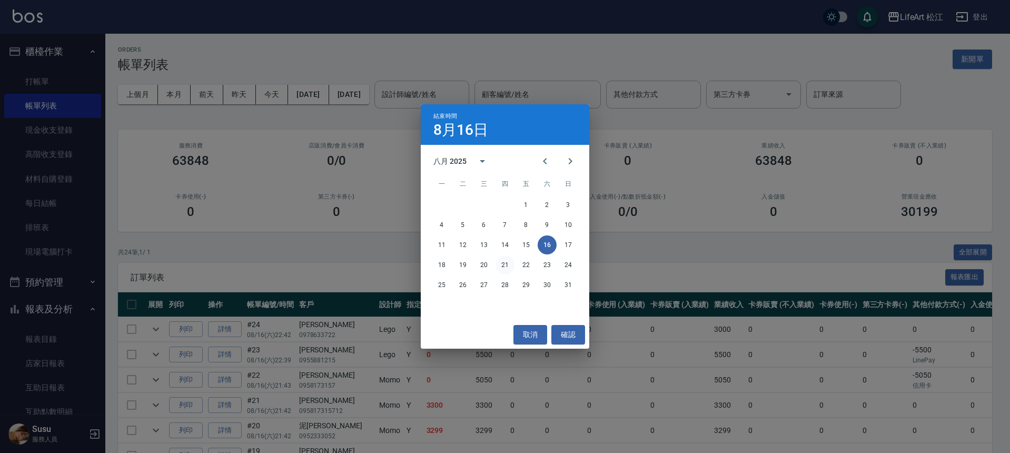
click at [504, 261] on button "21" at bounding box center [504, 264] width 19 height 19
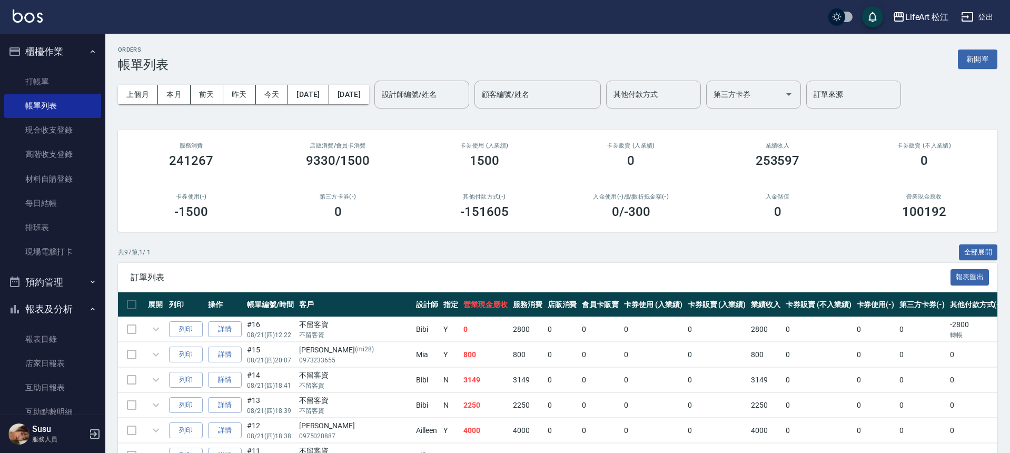
click at [321, 92] on button "[DATE]" at bounding box center [308, 94] width 41 height 19
click at [508, 266] on div "訂單列表 報表匯出" at bounding box center [557, 277] width 879 height 29
click at [506, 267] on div "訂單列表 報表匯出" at bounding box center [555, 277] width 874 height 29
click at [312, 94] on button "[DATE]" at bounding box center [308, 94] width 41 height 19
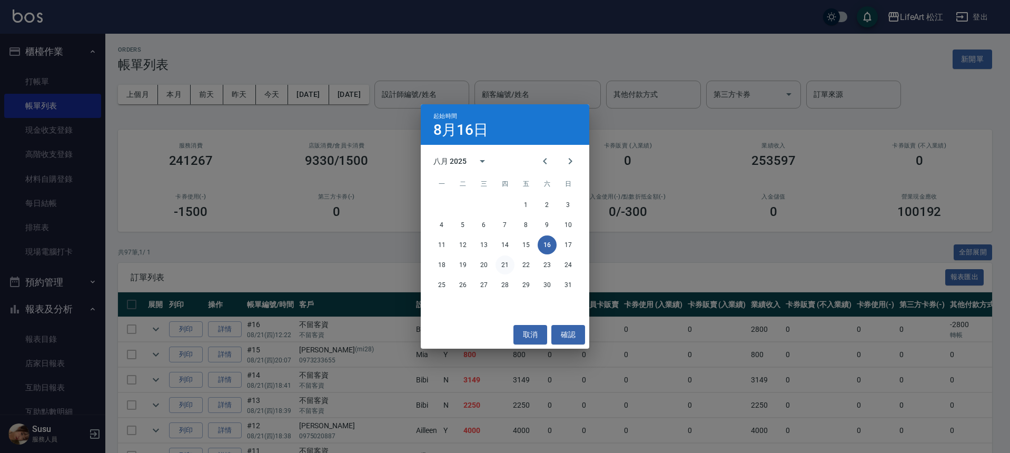
click at [502, 259] on button "21" at bounding box center [504, 264] width 19 height 19
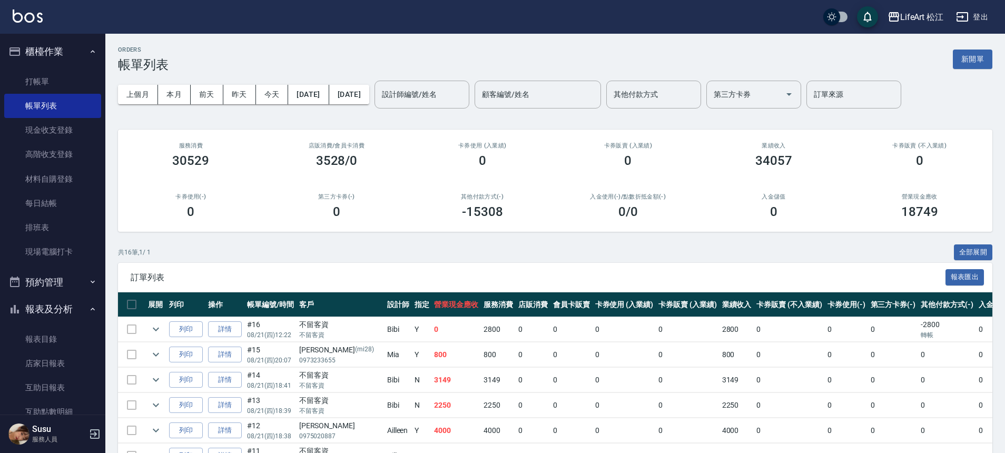
scroll to position [317, 0]
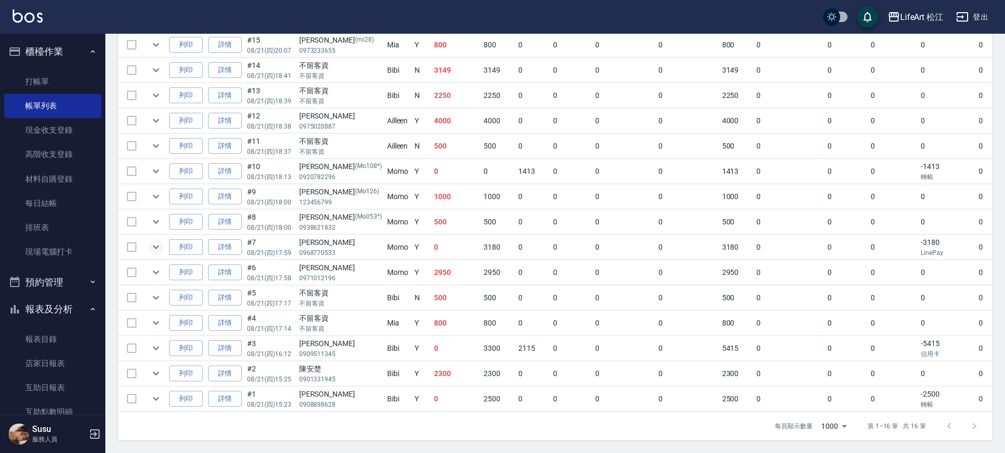
click at [158, 241] on icon "expand row" at bounding box center [156, 247] width 13 height 13
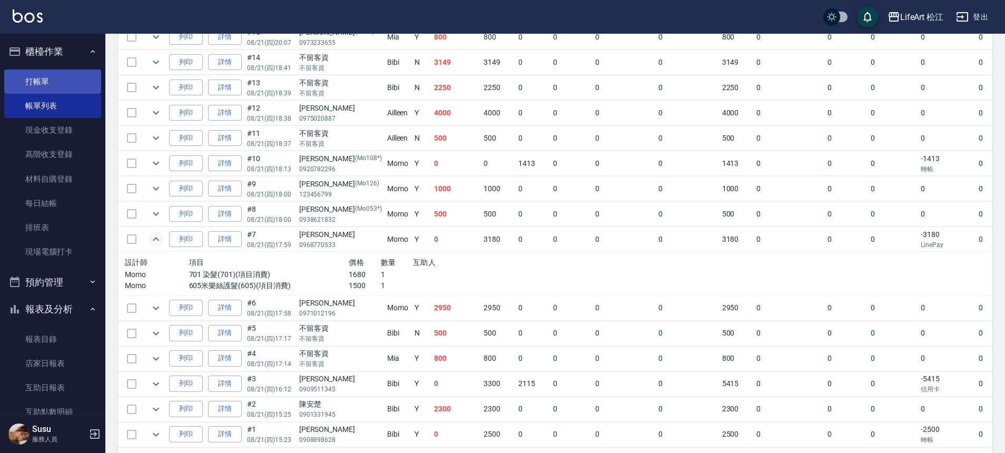
click at [34, 82] on link "打帳單" at bounding box center [52, 81] width 97 height 24
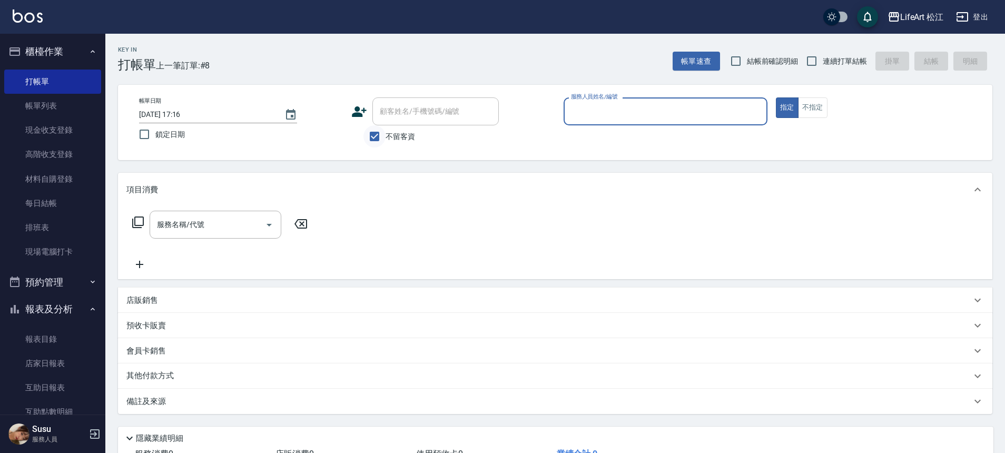
click at [376, 135] on input "不留客資" at bounding box center [374, 136] width 22 height 22
checkbox input "false"
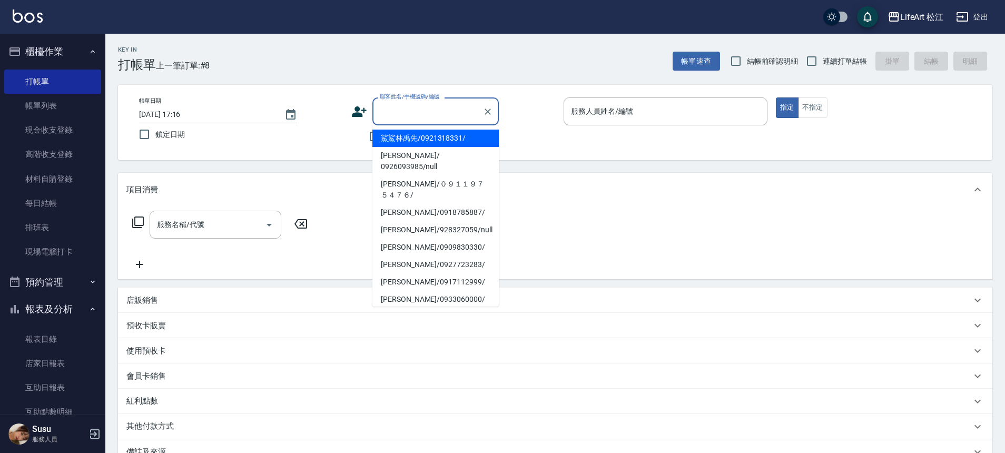
click at [402, 110] on input "顧客姓名/手機號碼/編號" at bounding box center [427, 111] width 101 height 18
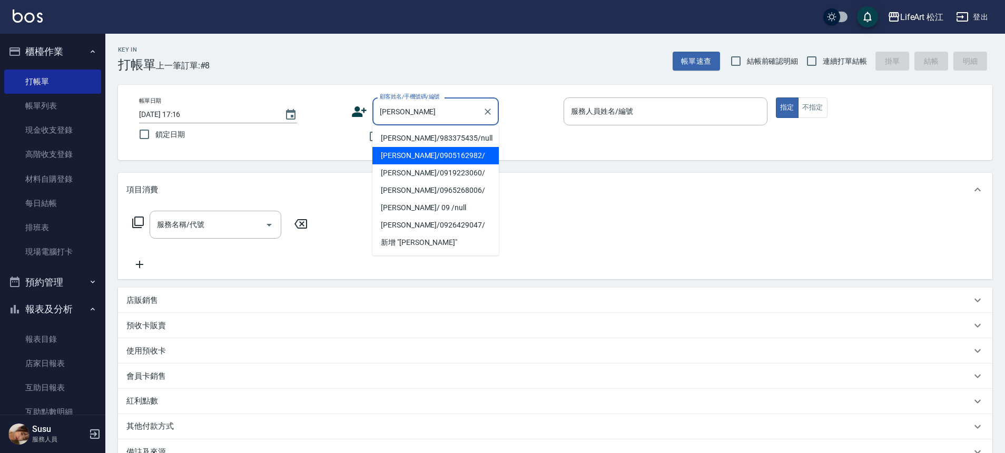
click at [399, 157] on li "[PERSON_NAME]/0905162982/" at bounding box center [435, 155] width 126 height 17
type input "[PERSON_NAME]/0905162982/"
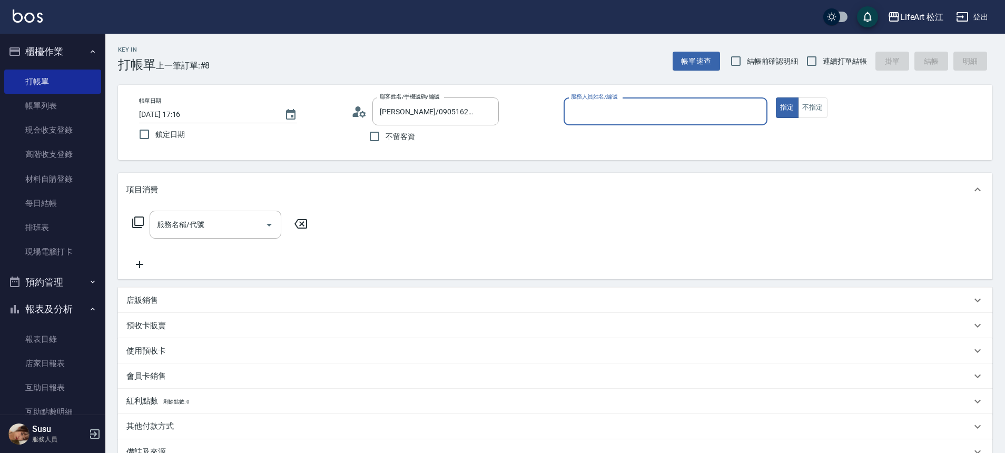
type input "Lego(無代號)"
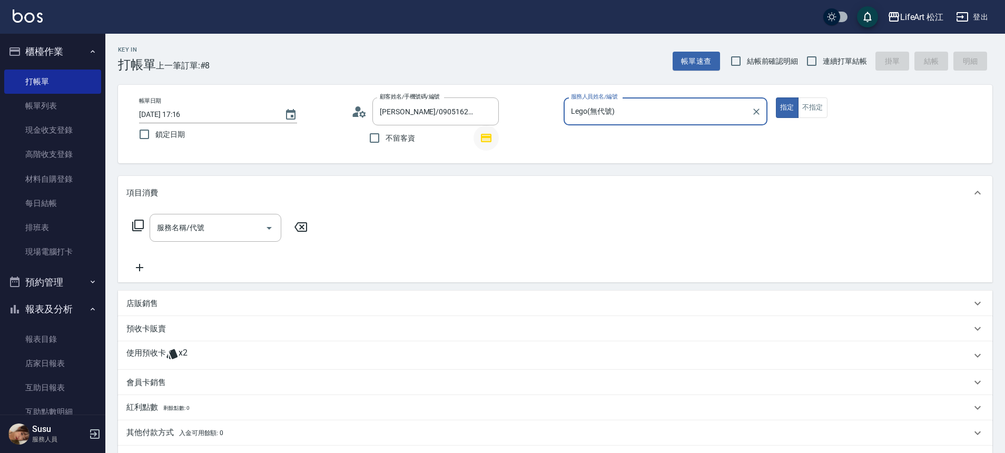
click at [487, 138] on icon "button" at bounding box center [486, 138] width 8 height 6
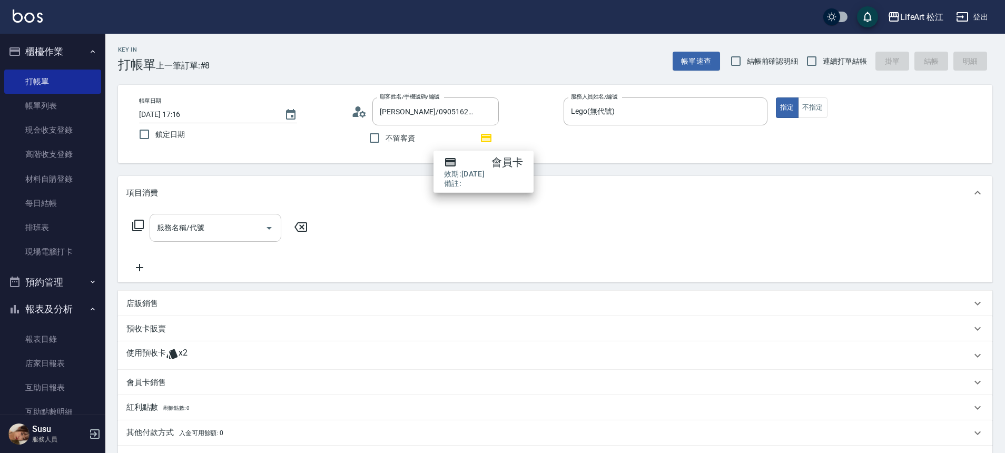
click at [198, 239] on div "服務名稱/代號" at bounding box center [216, 228] width 132 height 28
click at [350, 200] on div "項目消費" at bounding box center [555, 193] width 874 height 34
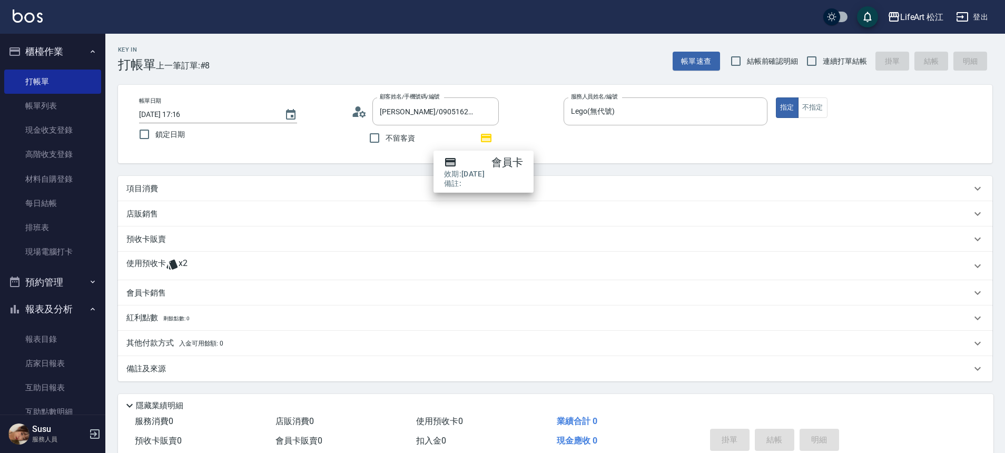
click at [136, 186] on p "項目消費" at bounding box center [142, 188] width 32 height 11
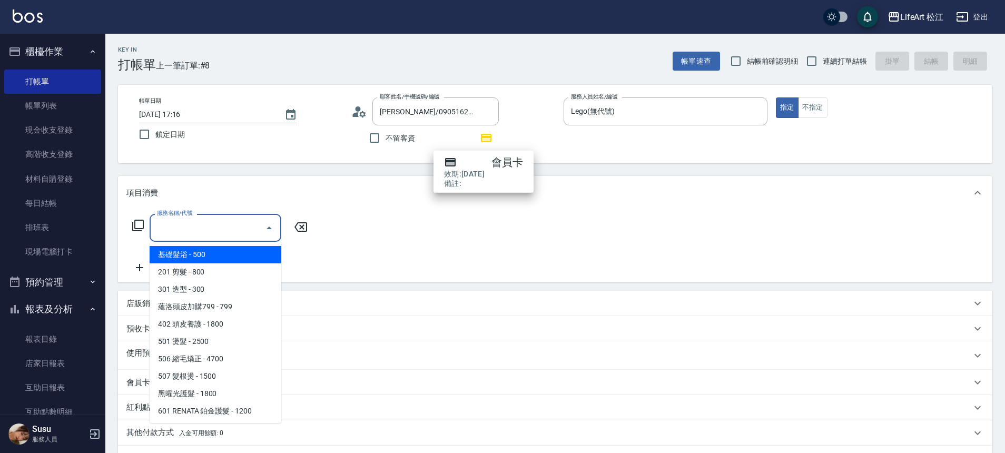
click at [176, 226] on input "服務名稱/代號" at bounding box center [207, 227] width 106 height 18
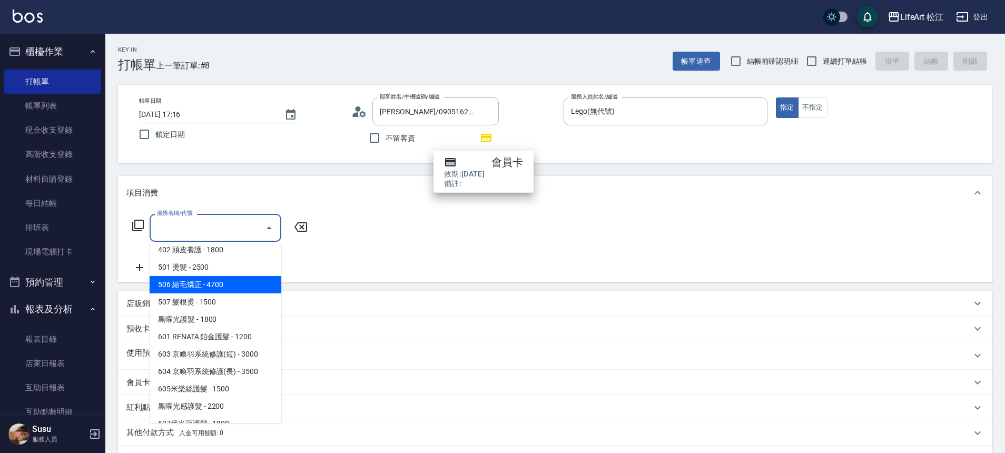
scroll to position [140, 0]
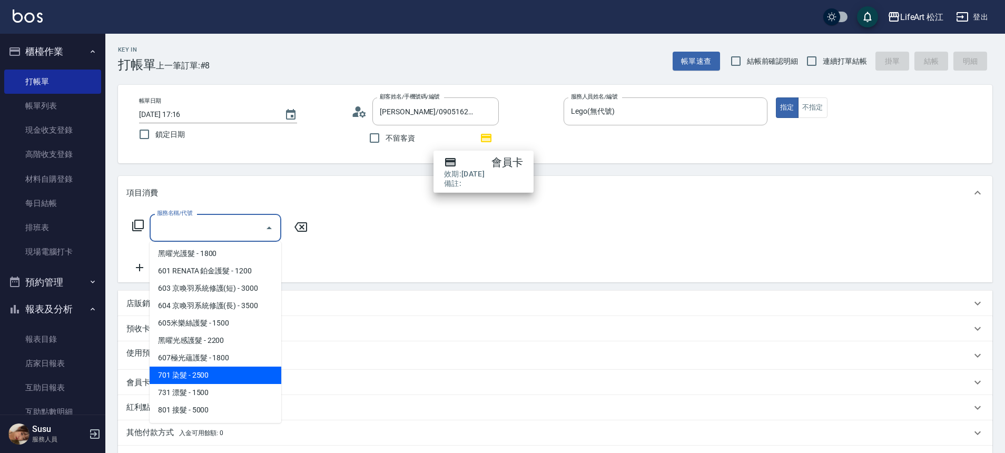
click at [212, 375] on span "701 染髮 - 2500" at bounding box center [216, 374] width 132 height 17
type input "701 染髮(701)"
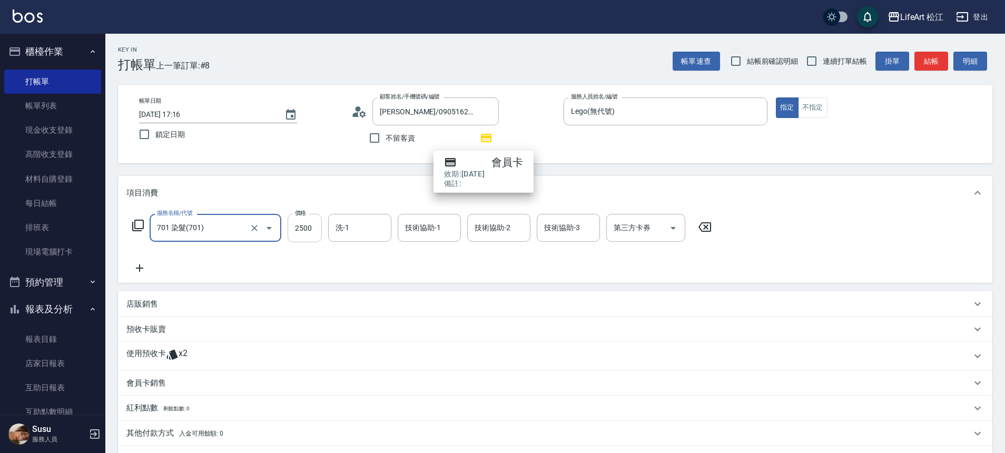
click at [297, 224] on input "2500" at bounding box center [304, 228] width 34 height 28
type input "2000"
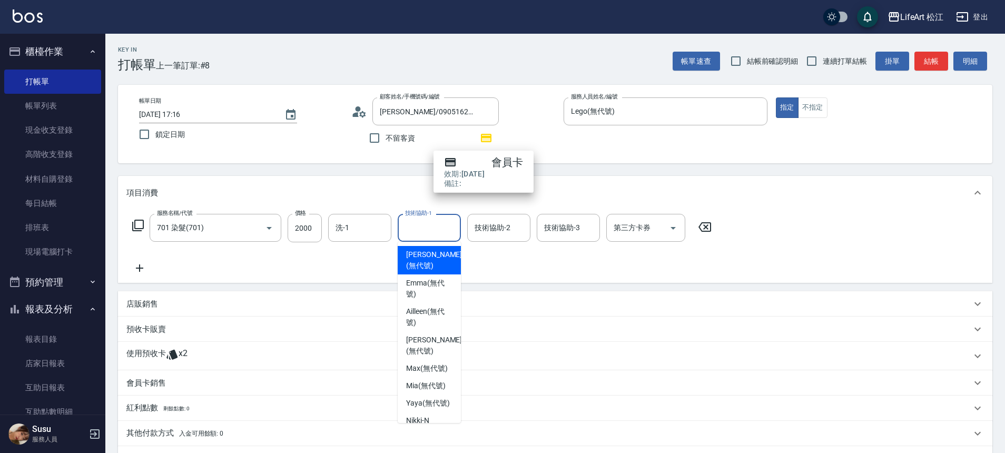
click at [410, 231] on input "技術協助-1" at bounding box center [429, 227] width 54 height 18
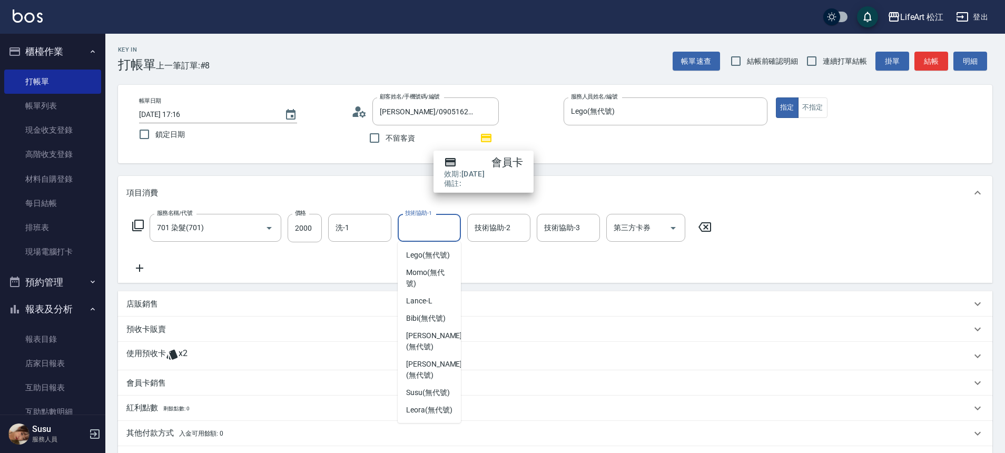
scroll to position [240, 0]
click at [439, 389] on span "Susu (無代號)" at bounding box center [428, 392] width 44 height 11
type input "Susu(無代號)"
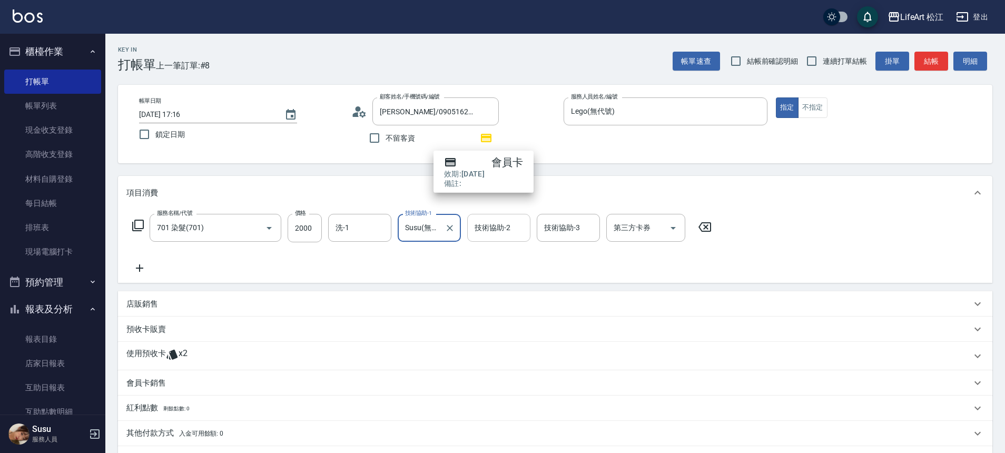
click at [501, 237] on div "技術協助-2" at bounding box center [498, 228] width 63 height 28
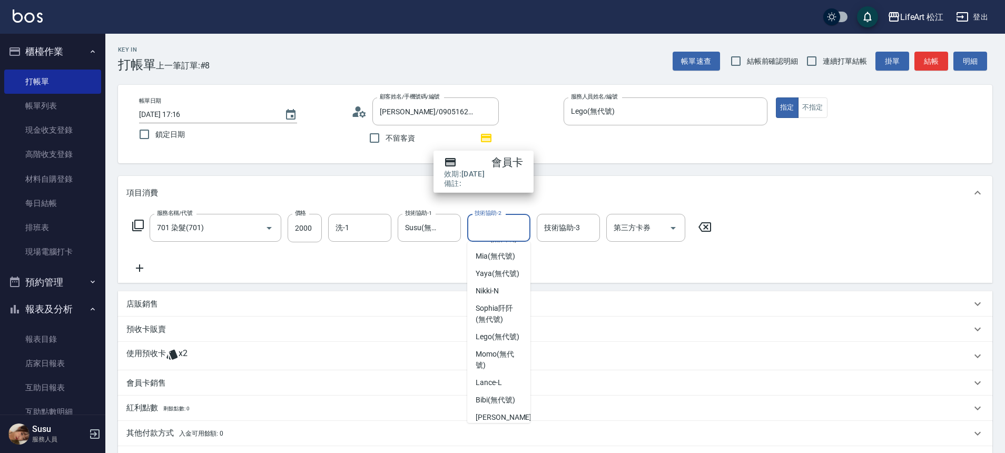
scroll to position [146, 0]
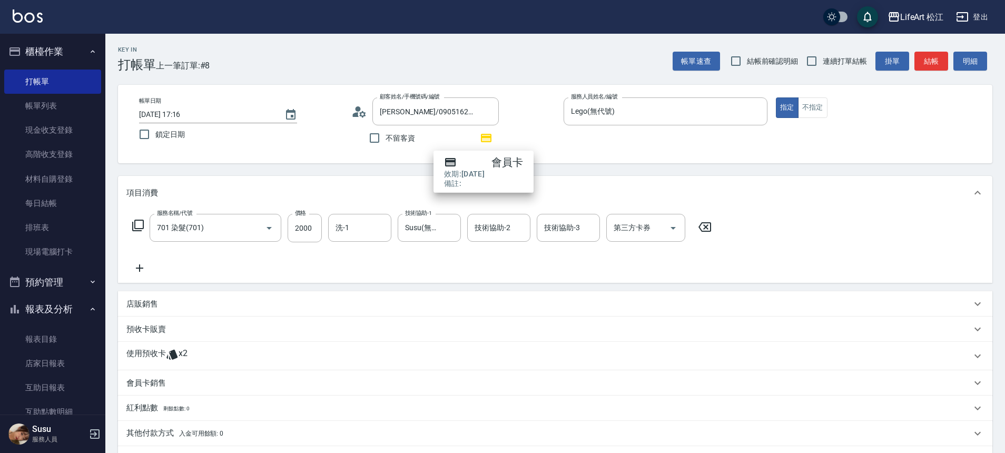
click at [534, 361] on div "使用預收卡 x2" at bounding box center [548, 356] width 844 height 16
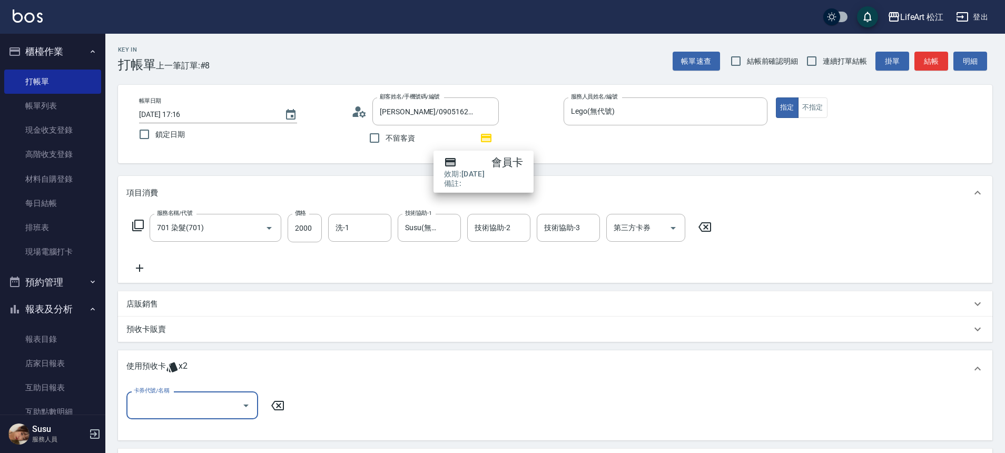
scroll to position [0, 0]
click at [138, 267] on icon at bounding box center [139, 268] width 26 height 13
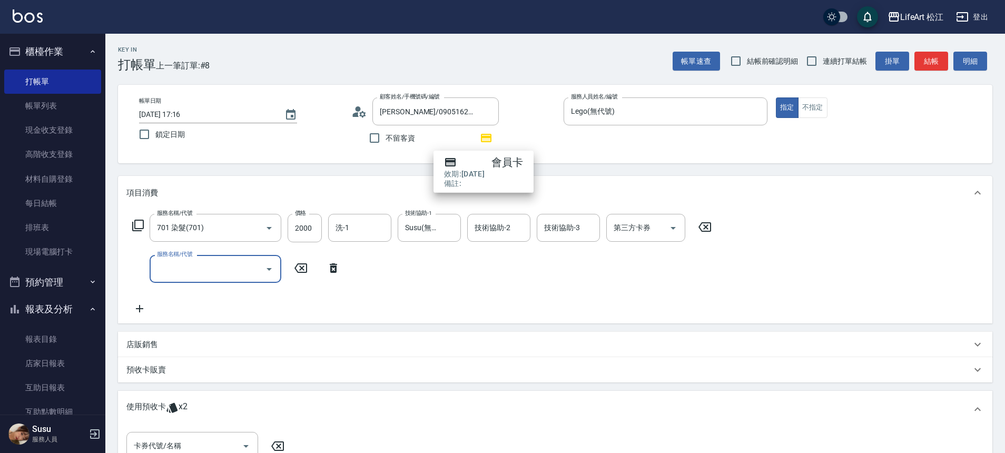
click at [173, 272] on input "服務名稱/代號" at bounding box center [207, 269] width 106 height 18
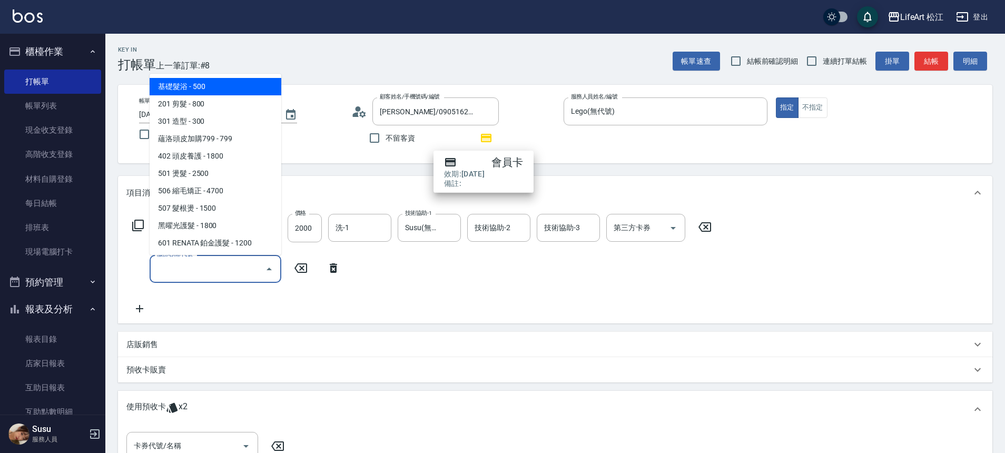
click at [156, 394] on div "使用預收卡 x2" at bounding box center [555, 409] width 874 height 37
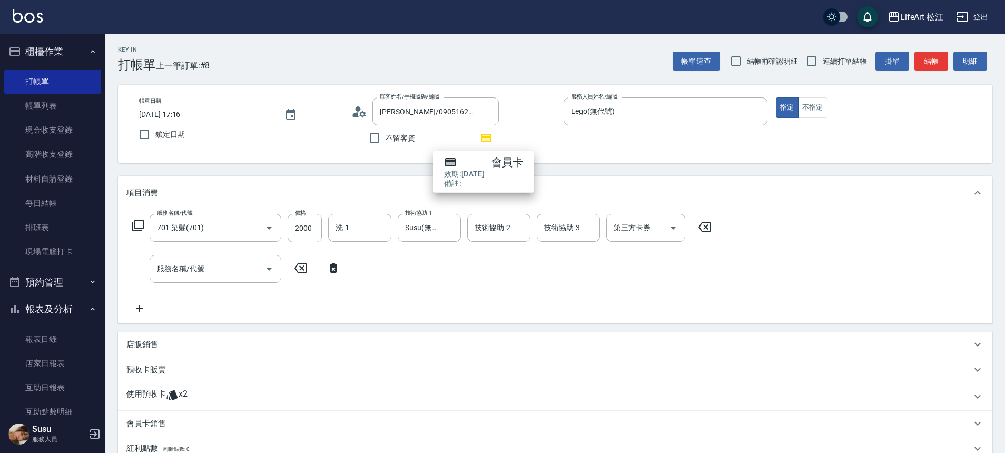
click at [174, 399] on icon at bounding box center [171, 395] width 11 height 10
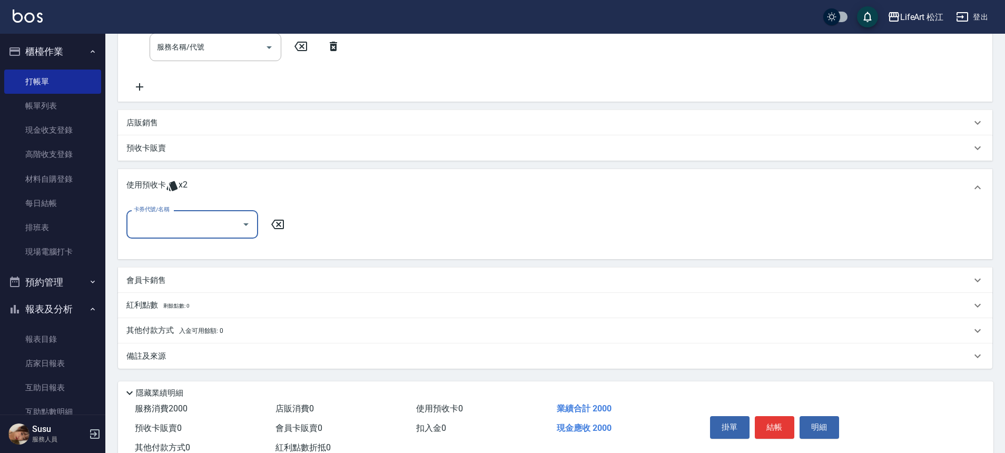
scroll to position [234, 0]
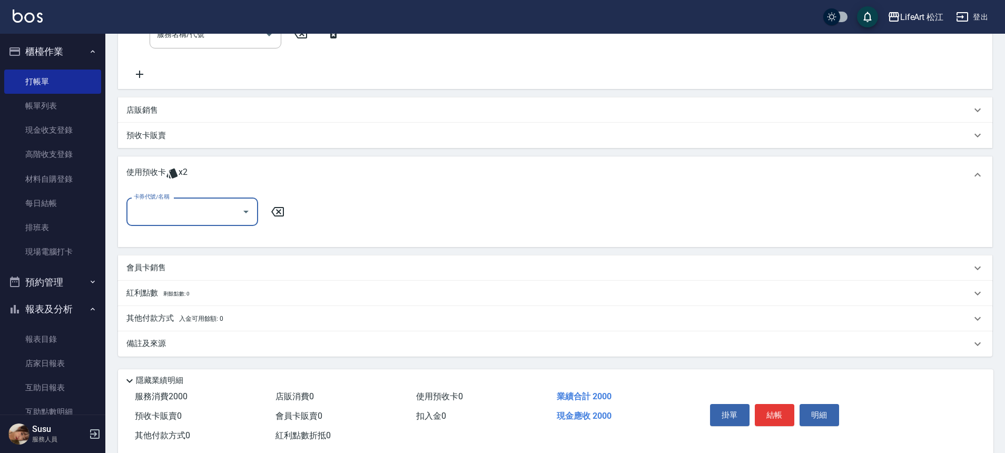
click at [214, 215] on input "卡券代號/名稱" at bounding box center [184, 211] width 106 height 18
click at [211, 237] on div "極光蘊護髮6次 剩餘2張" at bounding box center [192, 238] width 132 height 17
type input "極光蘊護髮6次"
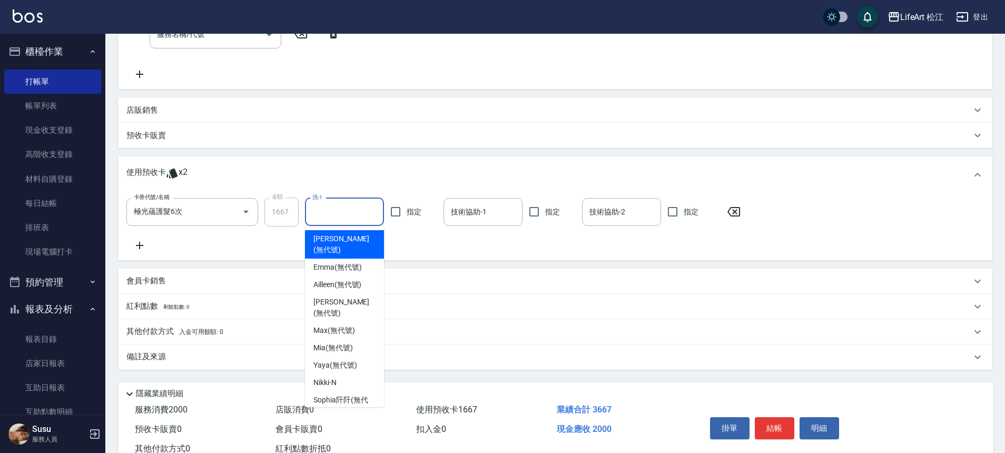
click at [343, 210] on input "洗-1" at bounding box center [344, 212] width 69 height 18
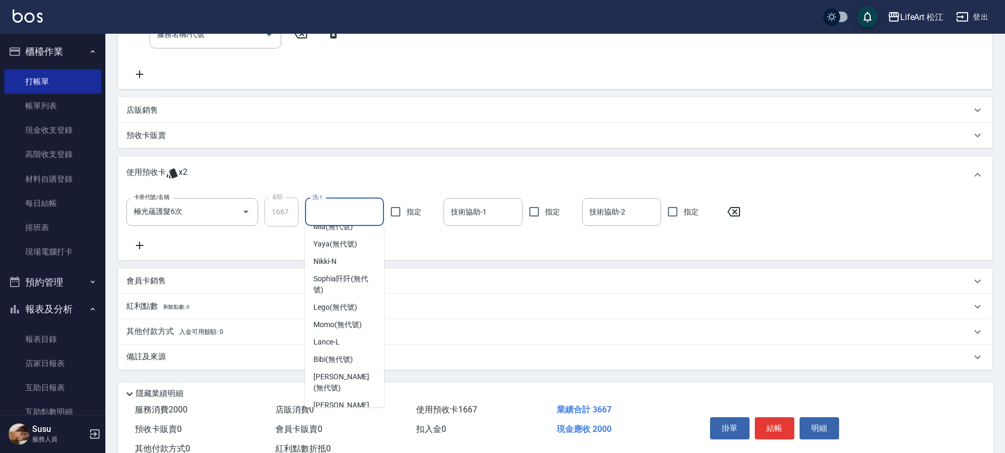
scroll to position [134, 0]
click at [345, 415] on span "Susu (無代號)" at bounding box center [335, 420] width 44 height 11
type input "Susu(無代號)"
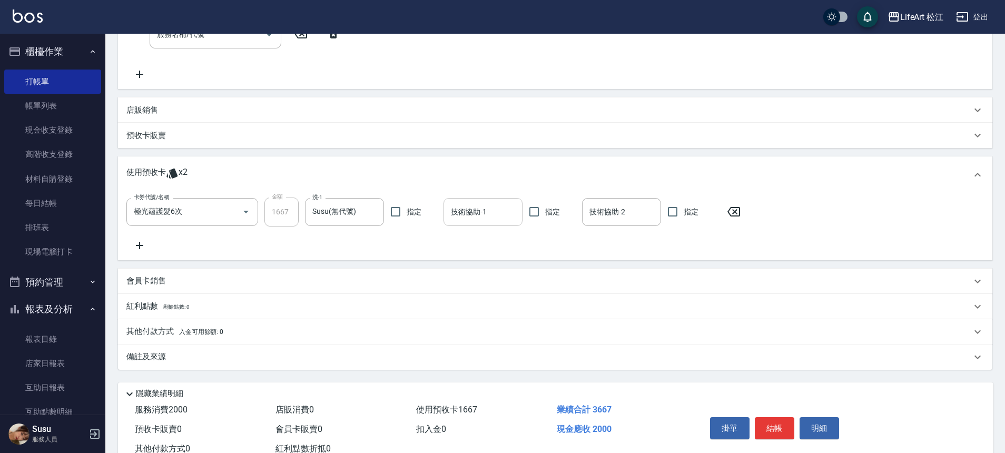
click at [490, 216] on input "技術協助-1" at bounding box center [482, 212] width 69 height 18
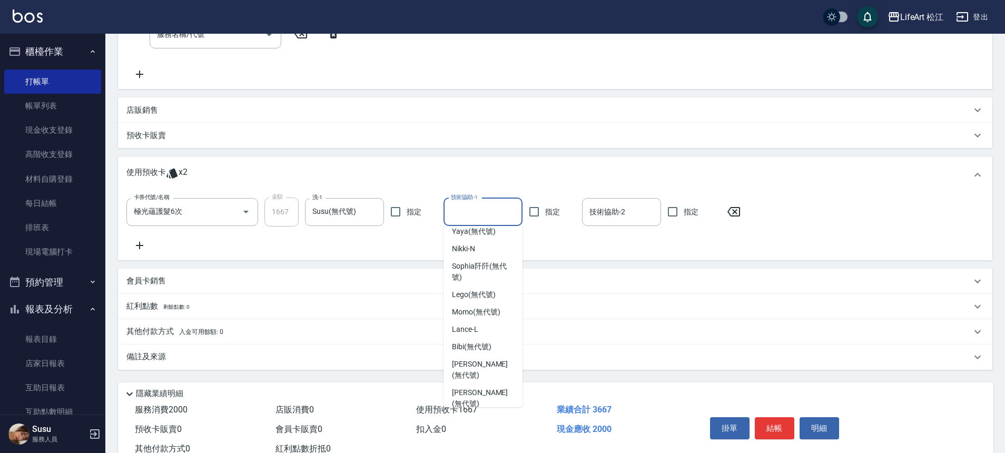
click at [482, 415] on span "Susu (無代號)" at bounding box center [474, 420] width 44 height 11
type input "Susu(無代號)"
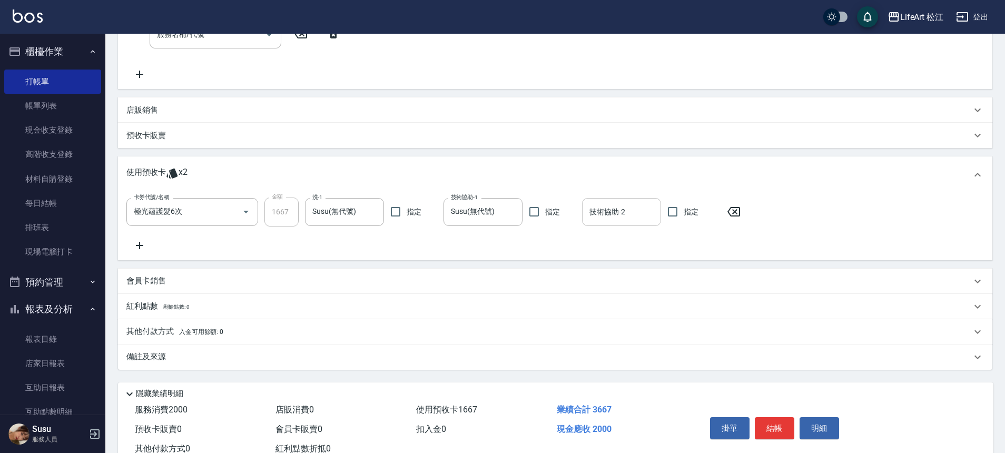
click at [638, 214] on input "技術協助-2" at bounding box center [621, 212] width 69 height 18
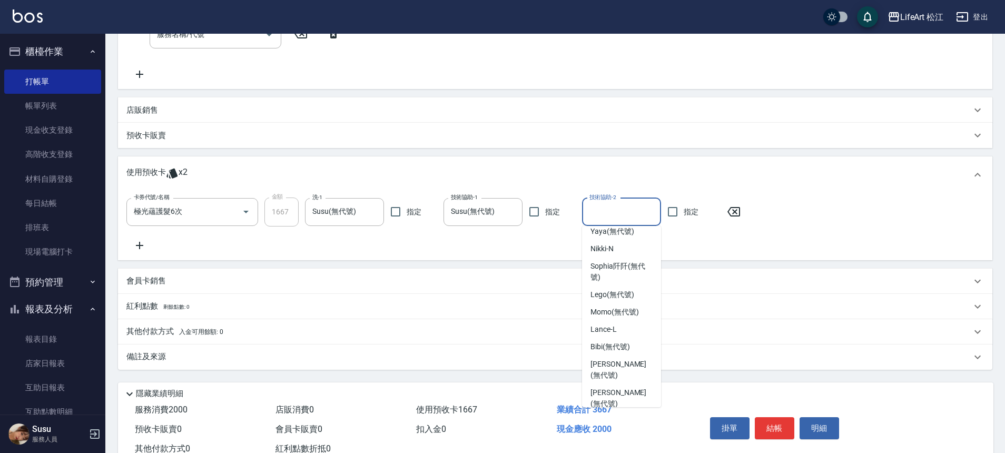
click at [617, 415] on span "Susu (無代號)" at bounding box center [612, 420] width 44 height 11
type input "Susu(無代號)"
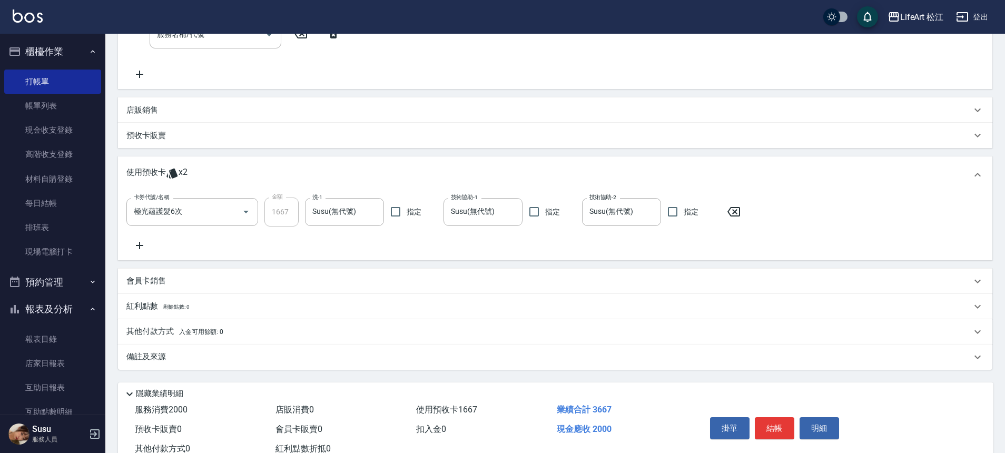
click at [141, 279] on p "會員卡銷售" at bounding box center [145, 280] width 39 height 11
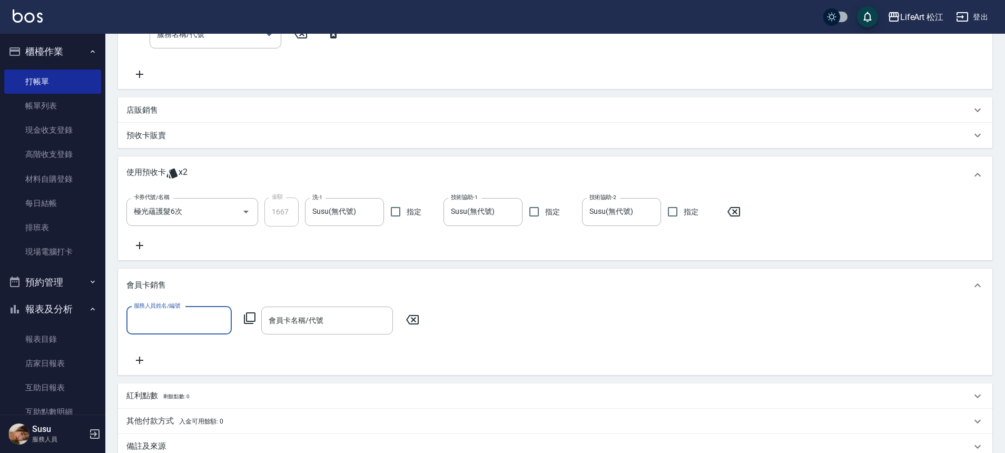
scroll to position [0, 0]
click at [210, 325] on input "服務人員姓名/編號" at bounding box center [179, 320] width 96 height 18
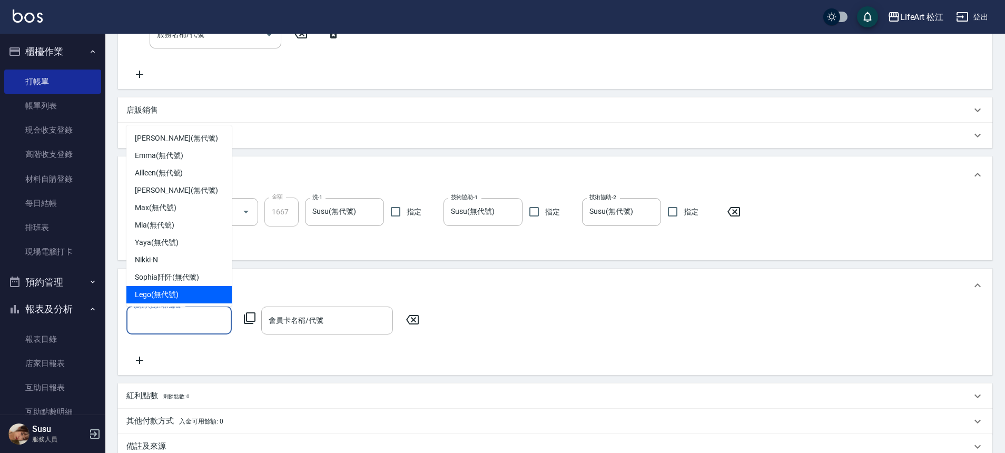
click at [175, 287] on div "Lego (無代號)" at bounding box center [178, 294] width 105 height 17
type input "Lego(無代號)"
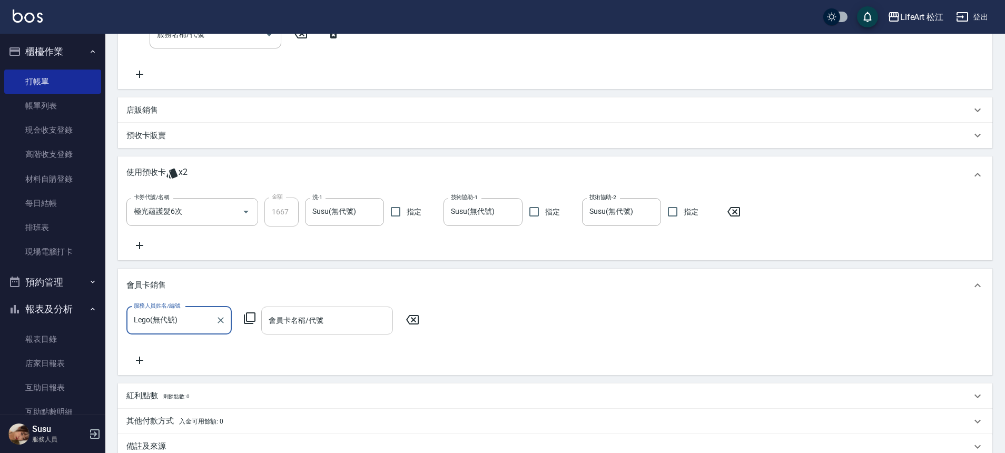
click at [294, 310] on div "會員卡名稱/代號 會員卡名稱/代號" at bounding box center [327, 320] width 132 height 28
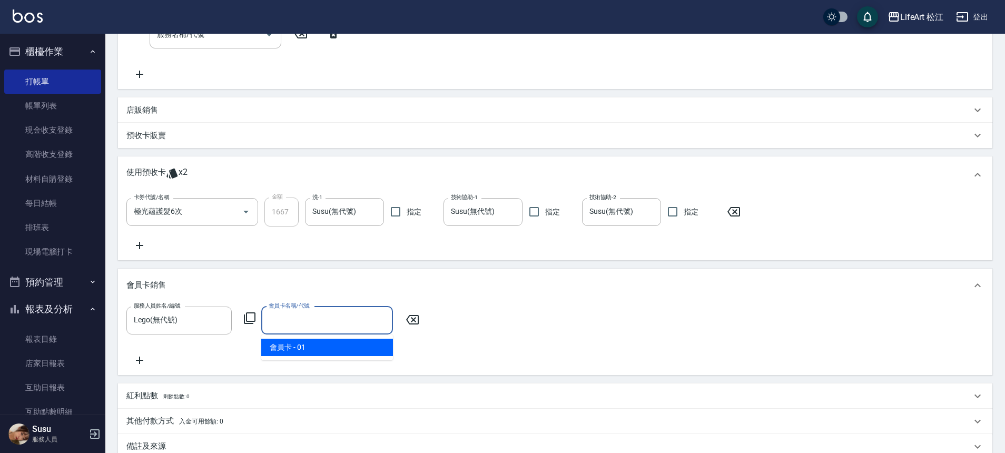
click at [311, 346] on span "會員卡 - 01" at bounding box center [327, 347] width 132 height 17
type input "會員卡-0天"
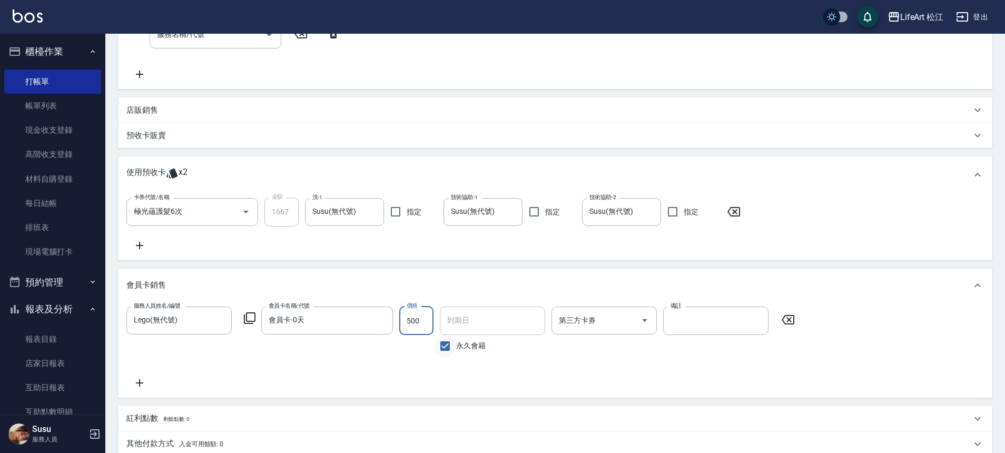
click at [446, 343] on input "永久會籍" at bounding box center [445, 346] width 22 height 22
checkbox input "false"
click at [465, 326] on input "[DATE]" at bounding box center [489, 320] width 98 height 28
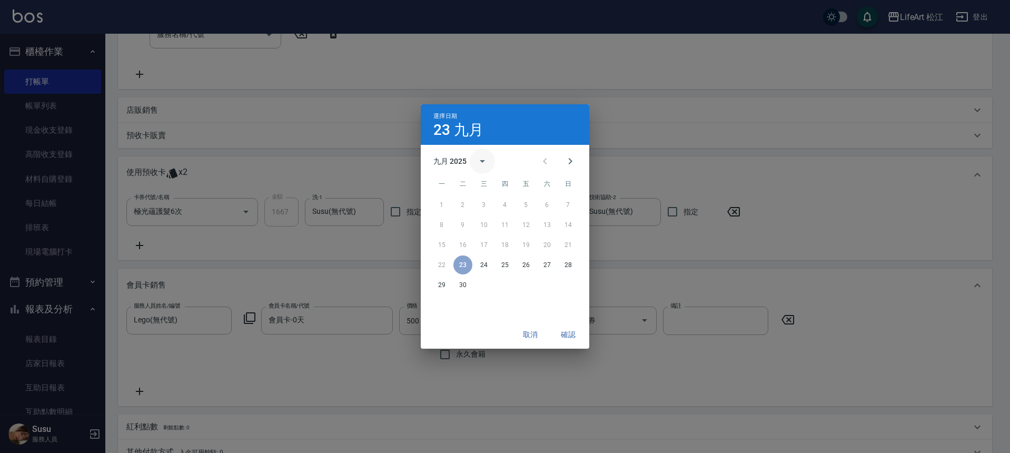
click at [474, 158] on button "calendar view is open, switch to year view" at bounding box center [482, 160] width 25 height 25
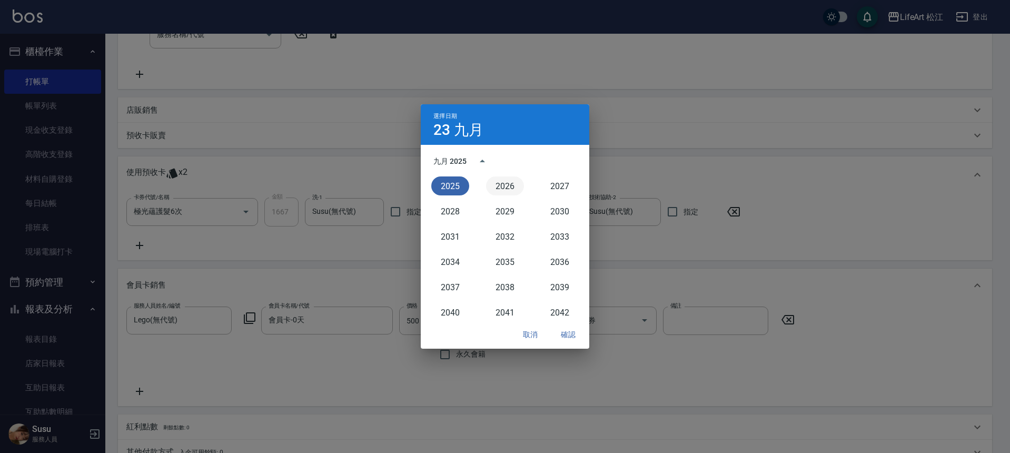
click at [501, 184] on button "2026" at bounding box center [505, 185] width 38 height 19
type input "[DATE]"
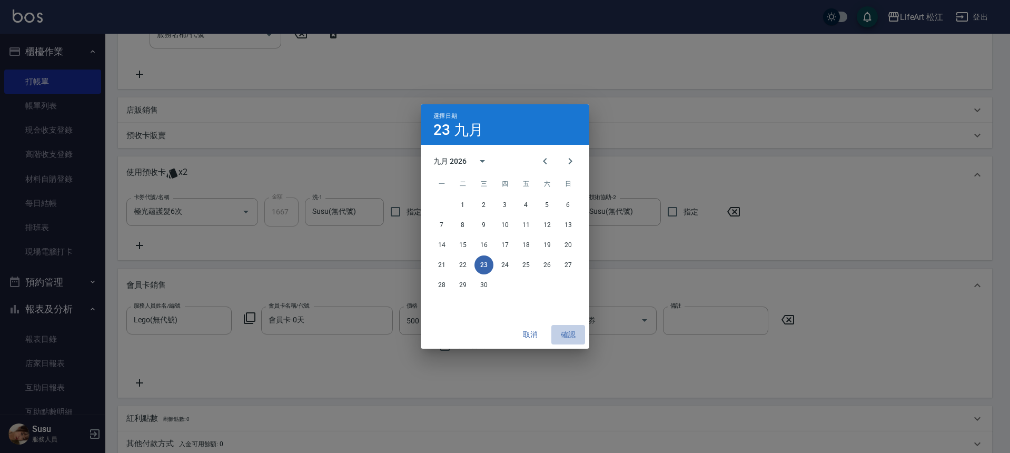
click at [567, 334] on button "確認" at bounding box center [568, 334] width 34 height 19
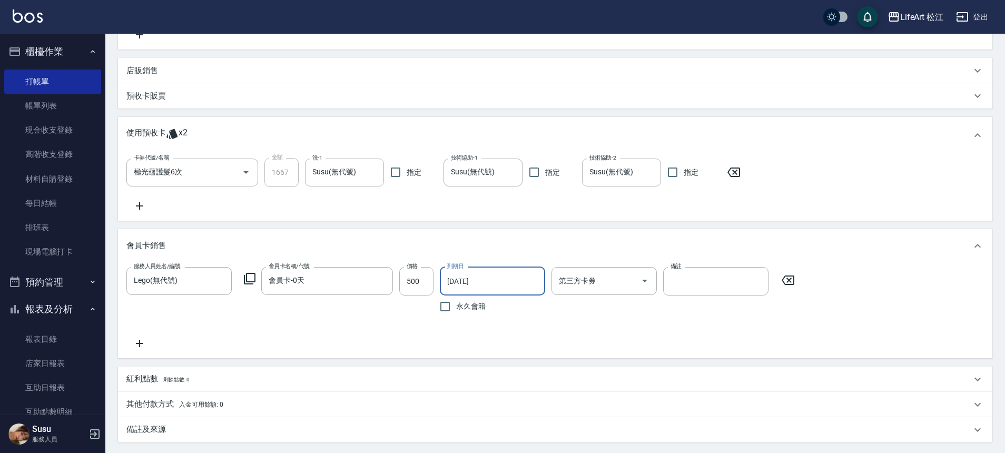
scroll to position [382, 0]
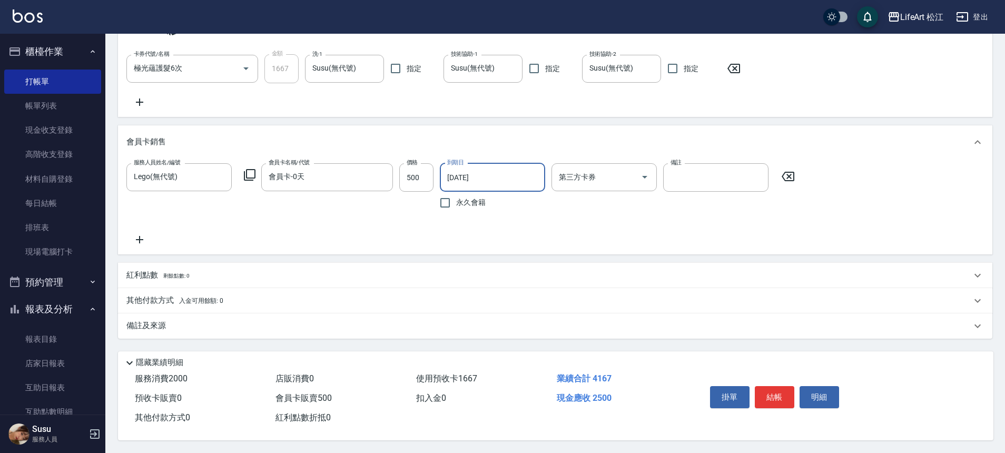
click at [154, 320] on p "備註及來源" at bounding box center [145, 325] width 39 height 11
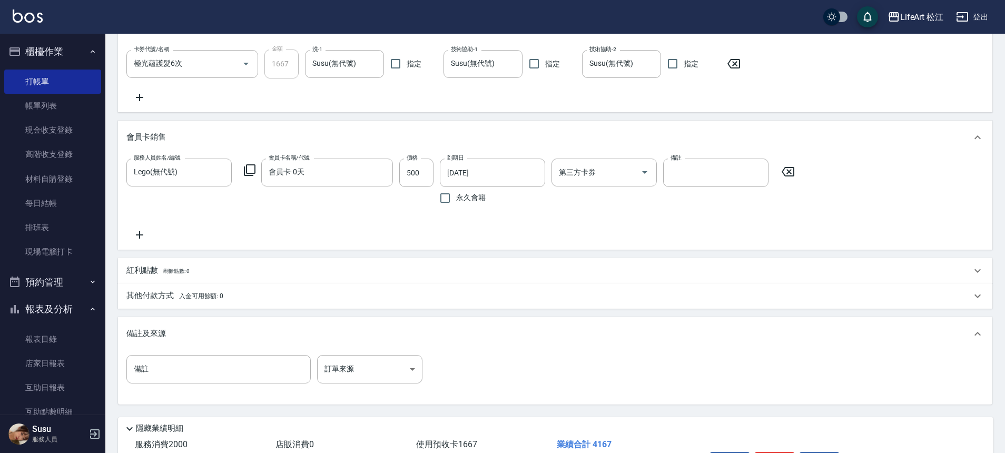
click at [312, 369] on div "備註 備註 訂單來源 ​ 訂單來源" at bounding box center [277, 369] width 302 height 28
click at [344, 366] on body "LifeArt 松江 登出 櫃檯作業 打帳單 帳單列表 現金收支登錄 高階收支登錄 材料自購登錄 每日結帳 排班表 現場電腦打卡 預約管理 預約管理 單日預約…" at bounding box center [505, 68] width 1010 height 901
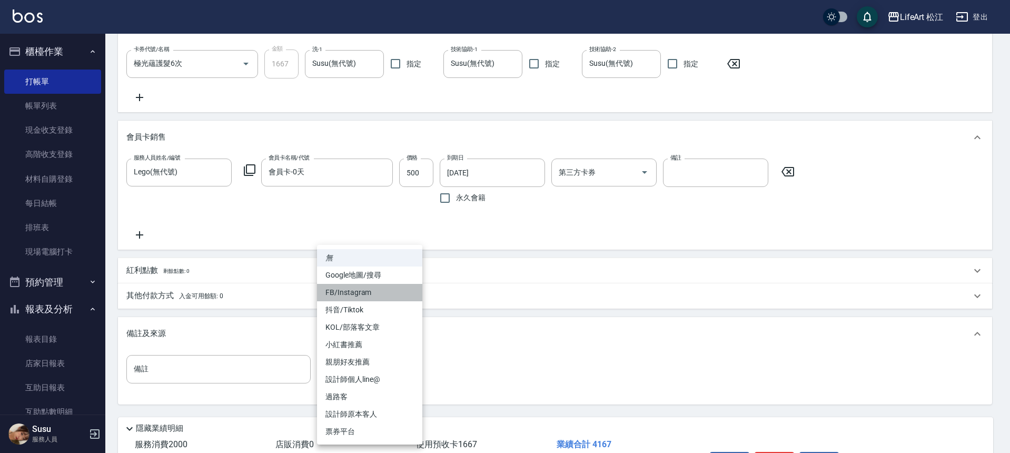
click at [351, 287] on li "FB/Instagram" at bounding box center [369, 292] width 105 height 17
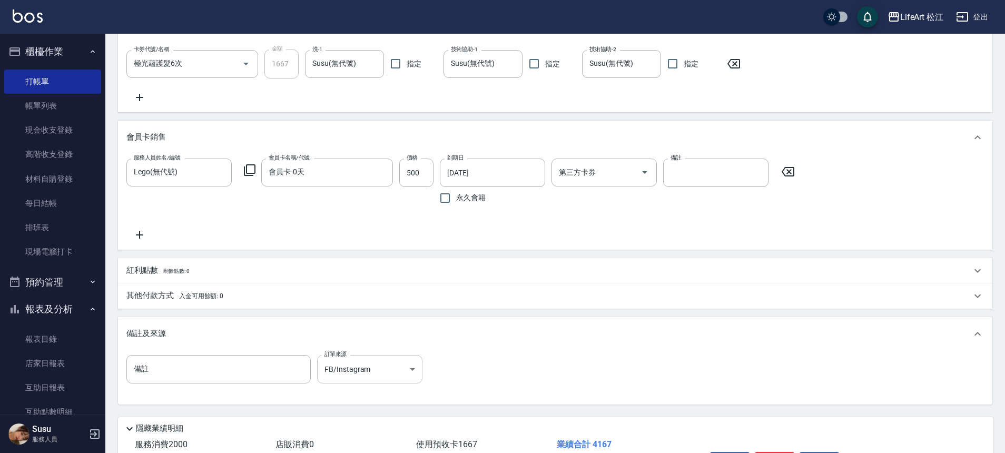
click at [366, 364] on body "LifeArt 松江 登出 櫃檯作業 打帳單 帳單列表 現金收支登錄 高階收支登錄 材料自購登錄 每日結帳 排班表 現場電腦打卡 預約管理 預約管理 單日預約…" at bounding box center [502, 68] width 1005 height 901
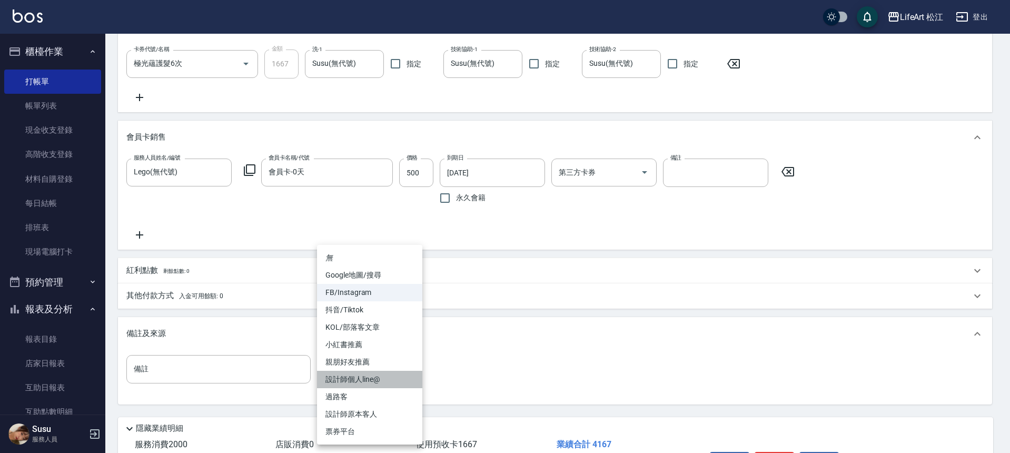
click at [370, 381] on li "設計師個人line@" at bounding box center [369, 379] width 105 height 17
type input "設計師個人line@"
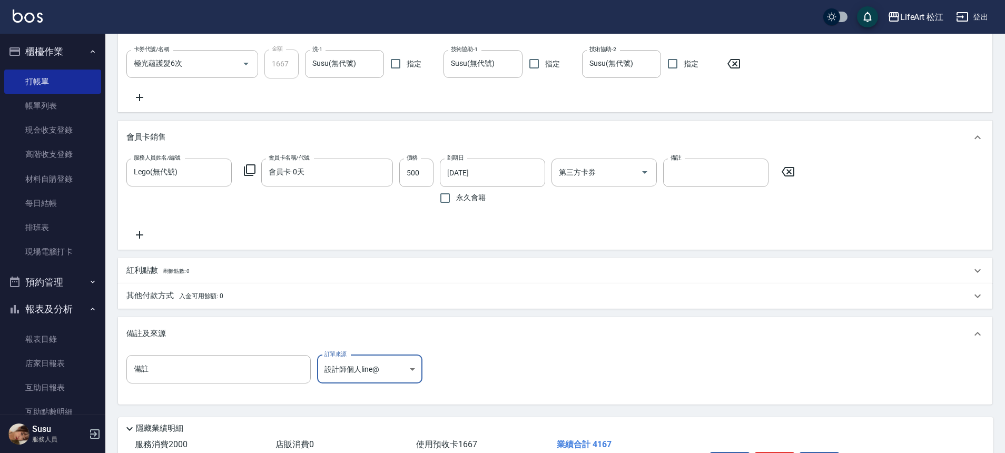
click at [129, 292] on p "其他付款方式 入金可用餘額: 0" at bounding box center [174, 296] width 97 height 12
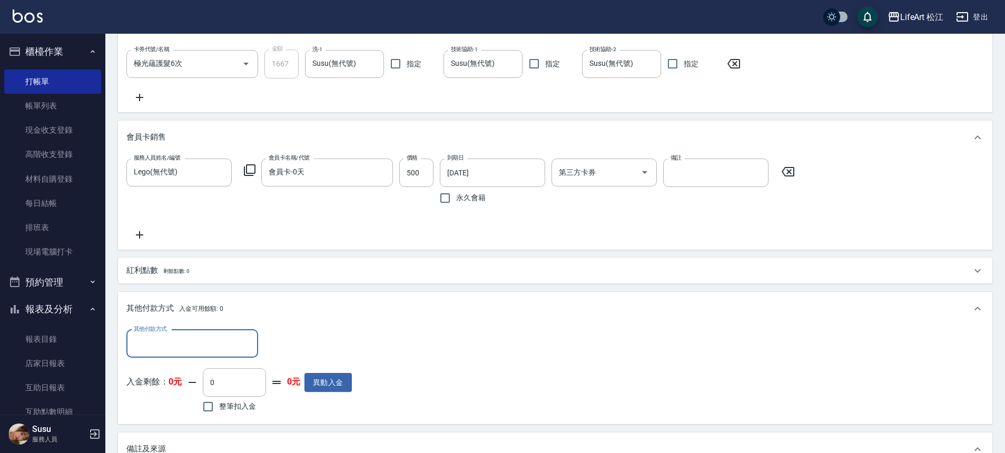
scroll to position [0, 0]
click at [140, 263] on div "紅利點數 剩餘點數: 0" at bounding box center [555, 270] width 874 height 25
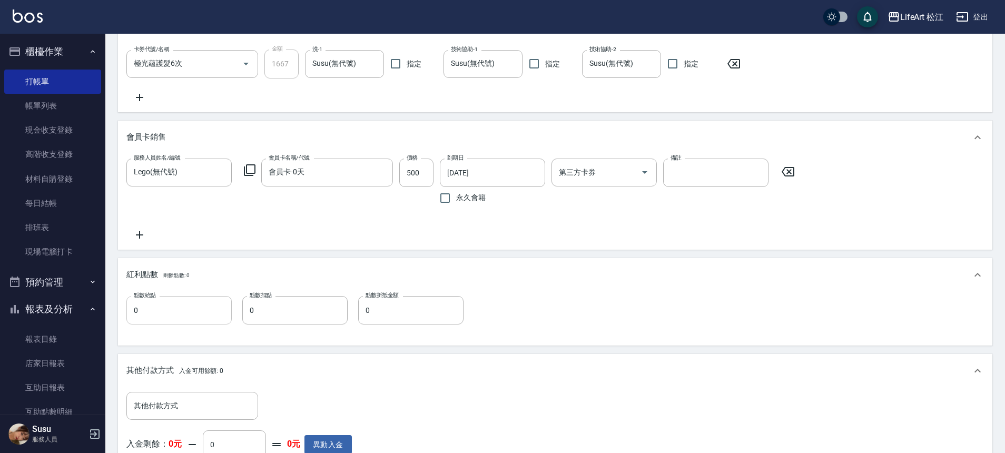
click at [170, 311] on input "0" at bounding box center [178, 310] width 105 height 28
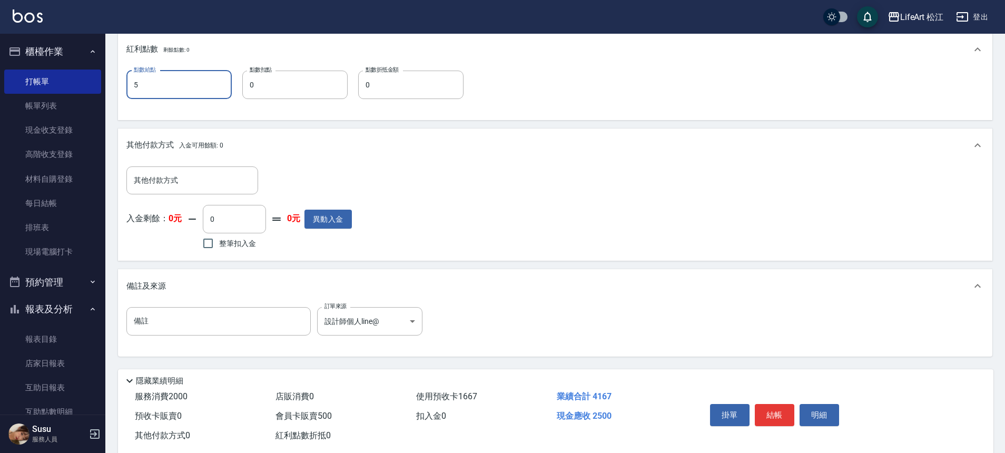
scroll to position [630, 0]
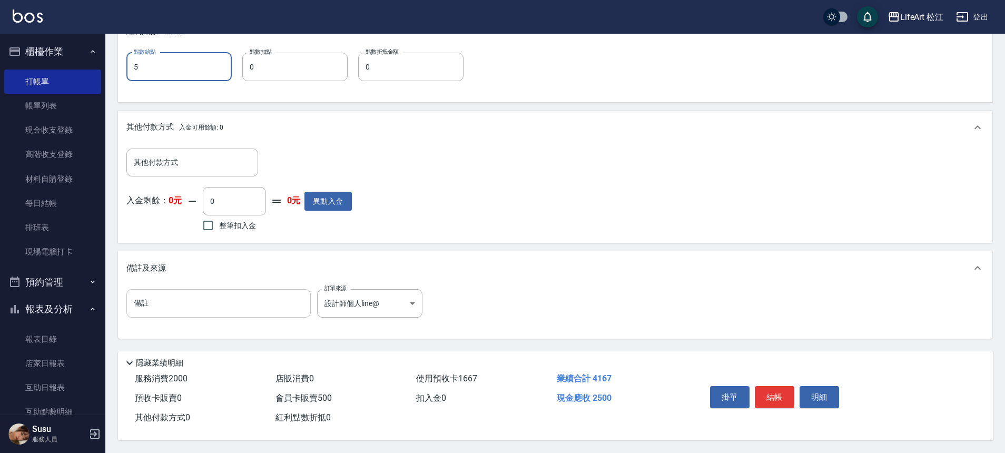
type input "5"
click at [217, 295] on input "備註" at bounding box center [218, 303] width 184 height 28
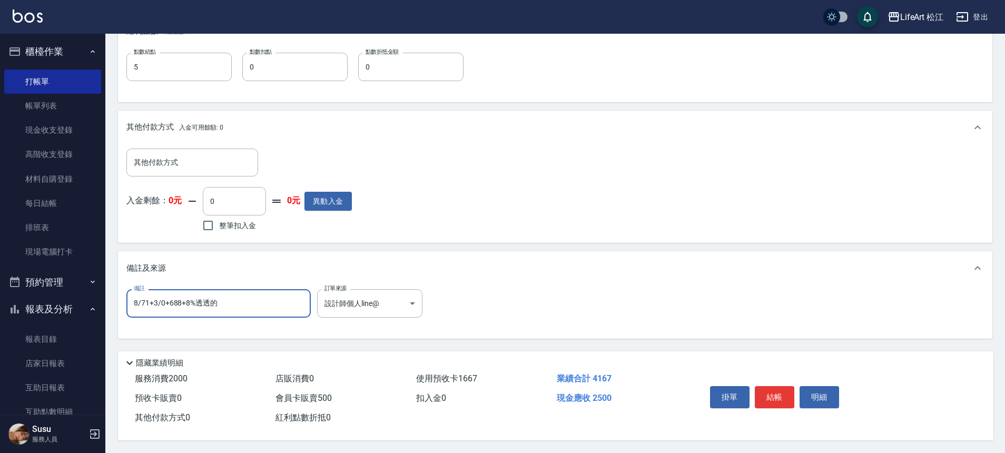
type input "8/71+3/0+688+8%透透的"
click at [770, 392] on button "結帳" at bounding box center [773, 397] width 39 height 22
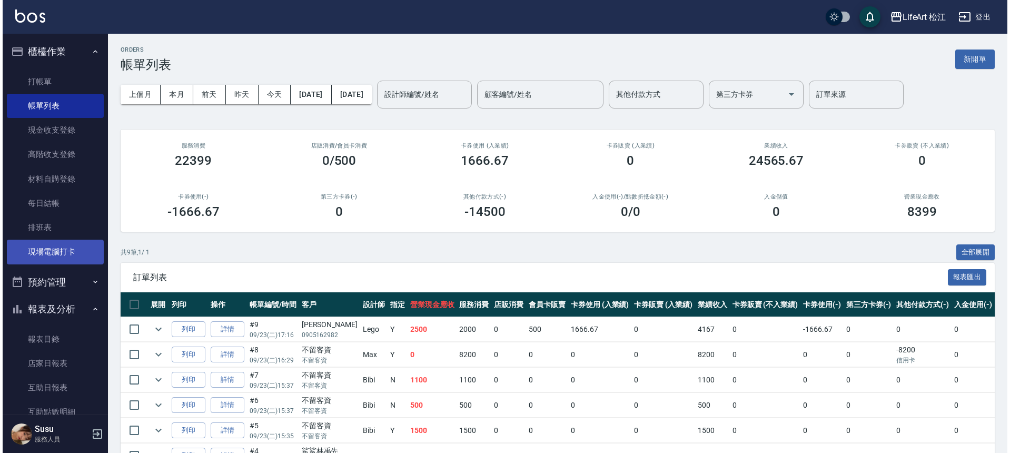
scroll to position [109, 0]
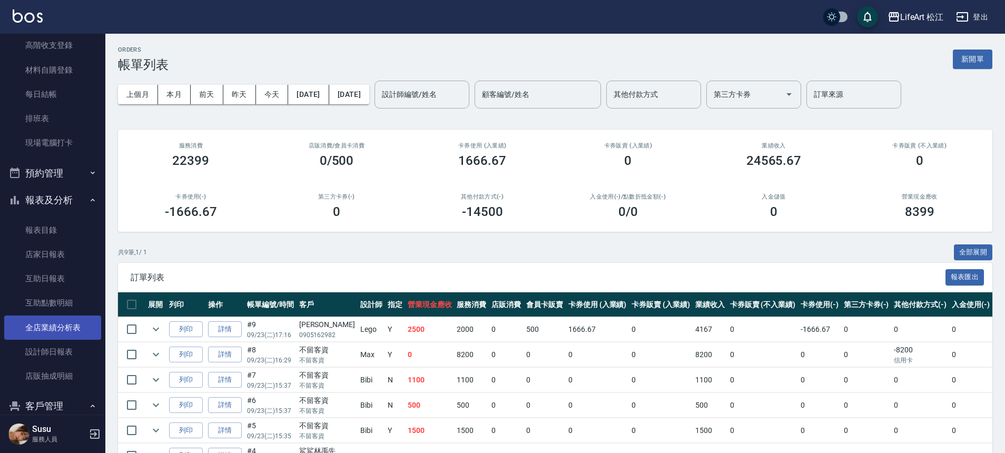
click at [67, 322] on link "全店業績分析表" at bounding box center [52, 327] width 97 height 24
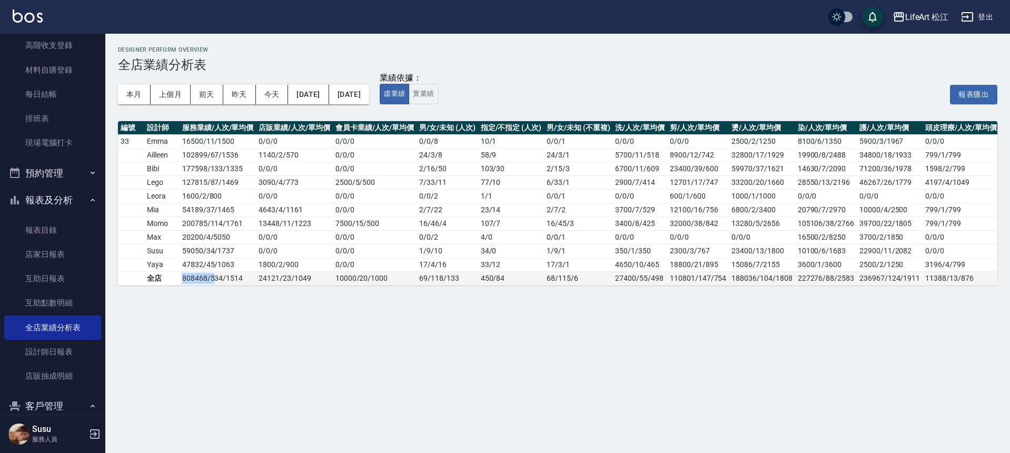
drag, startPoint x: 175, startPoint y: 275, endPoint x: 213, endPoint y: 276, distance: 37.9
click at [213, 276] on tr "全店 808468 / 534 / 1514 24121 / 23 / 1049 10000 / 20 / 1000 69 / 118 / 133 450 /…" at bounding box center [620, 278] width 1005 height 14
click at [213, 277] on td "808468 / 534 / 1514" at bounding box center [218, 278] width 76 height 14
click at [438, 91] on button "實業績" at bounding box center [423, 94] width 29 height 21
click at [409, 88] on button "虛業績" at bounding box center [394, 94] width 29 height 21
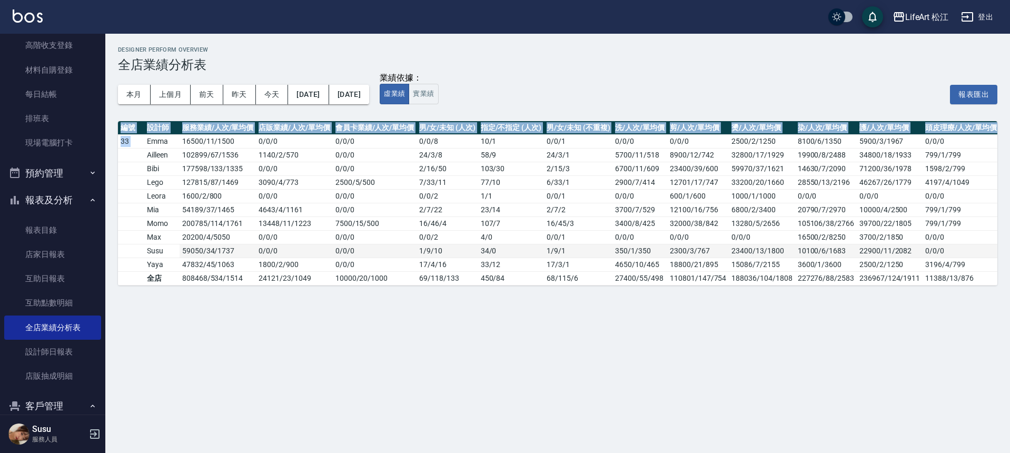
drag, startPoint x: 145, startPoint y: 139, endPoint x: 524, endPoint y: 245, distance: 394.1
click at [591, 265] on tbody "33 Emma 16500 / 11 / 1500 0 / 0 / 0 0 / 0 / 0 0 / 0 / 8 10 / 1 0 / 0 / 1 0/0/0 …" at bounding box center [620, 209] width 1005 height 151
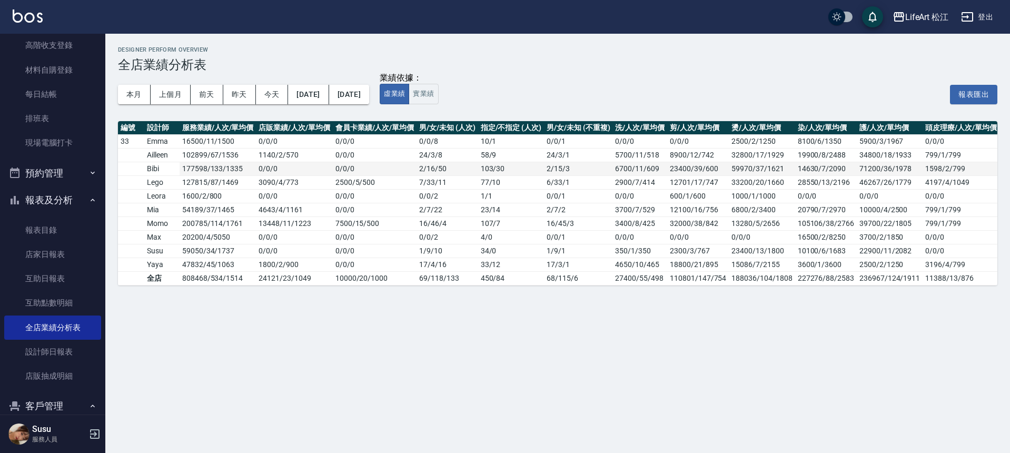
drag, startPoint x: 518, startPoint y: 176, endPoint x: 168, endPoint y: 173, distance: 349.1
click at [200, 171] on tbody "33 Emma 16500 / 11 / 1500 0 / 0 / 0 0 / 0 / 0 0 / 0 / 8 10 / 1 0 / 0 / 1 0/0/0 …" at bounding box center [620, 209] width 1005 height 151
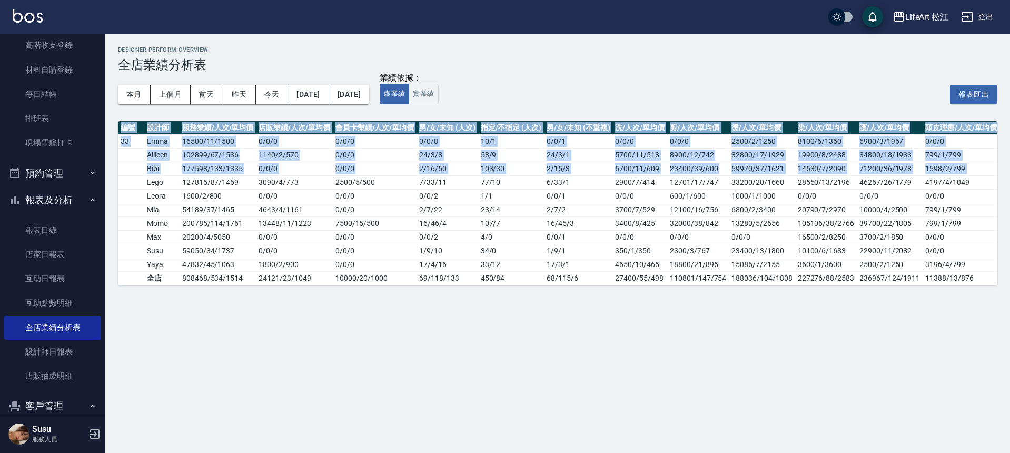
drag, startPoint x: 156, startPoint y: 176, endPoint x: 233, endPoint y: 311, distance: 154.7
click at [233, 311] on div "Designer Perform Overview 全店業績分析表 本月 上個月 [DATE] [DATE] [DATE] [DATE] [DATE] 業績依…" at bounding box center [505, 226] width 1010 height 453
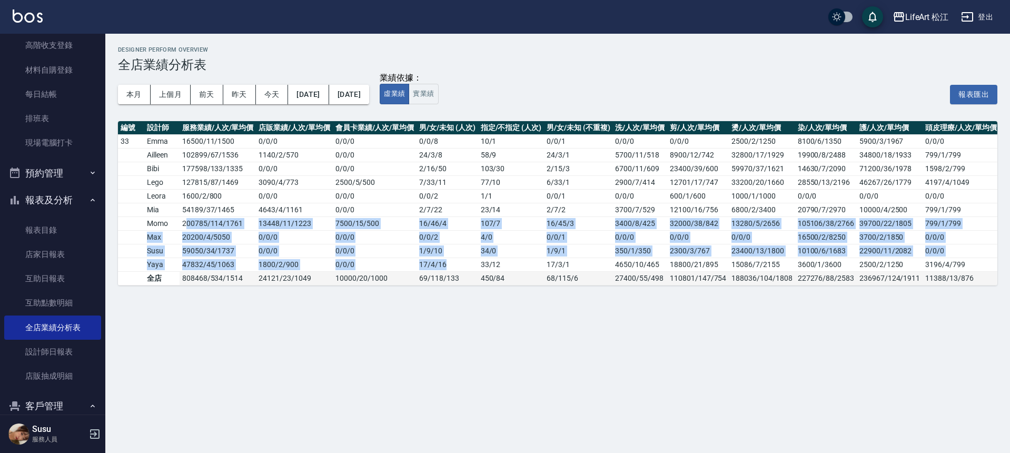
drag, startPoint x: 188, startPoint y: 218, endPoint x: 473, endPoint y: 280, distance: 291.0
click at [469, 277] on tbody "33 Emma 16500 / 11 / 1500 0 / 0 / 0 0 / 0 / 0 0 / 0 / 8 10 / 1 0 / 0 / 1 0/0/0 …" at bounding box center [620, 209] width 1005 height 151
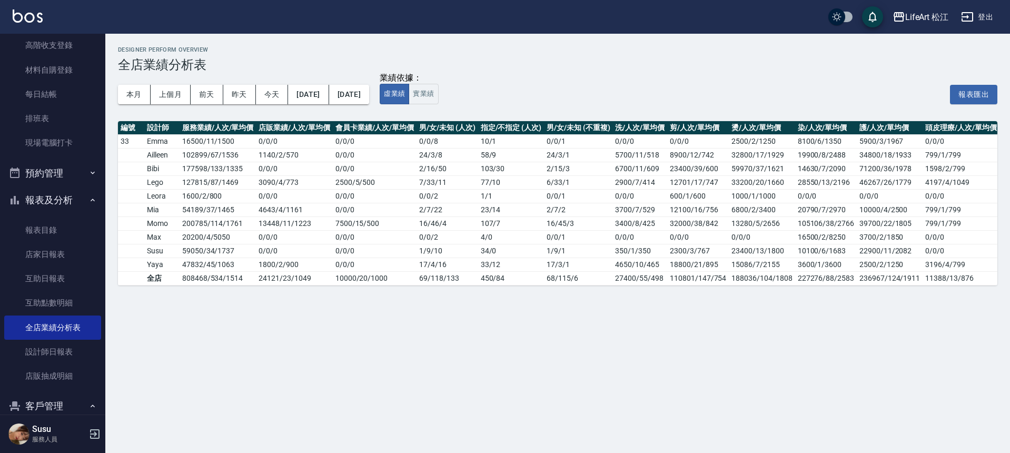
click at [395, 298] on div "Designer Perform Overview 全店業績分析表 本月 上個月 [DATE] [DATE] [DATE] [DATE] [DATE] 業績依…" at bounding box center [557, 166] width 905 height 264
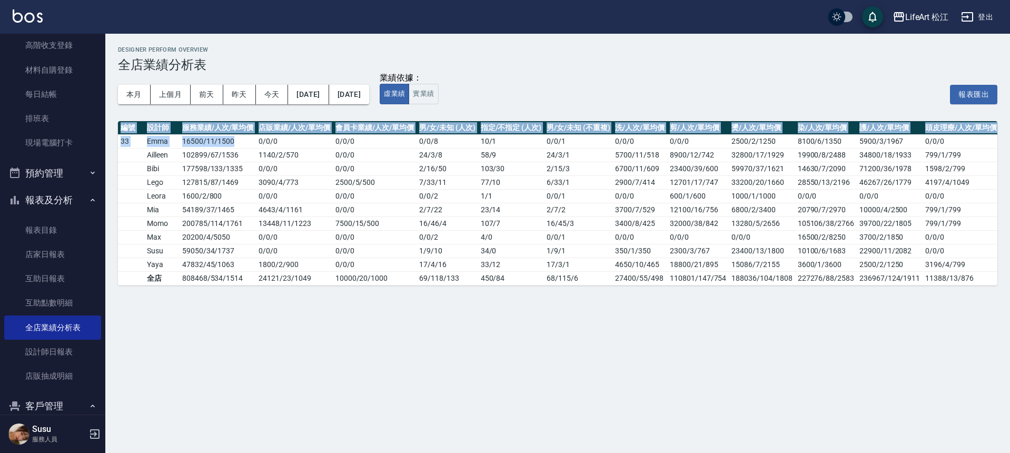
drag, startPoint x: 191, startPoint y: 147, endPoint x: 547, endPoint y: 320, distance: 395.8
click at [547, 320] on div "Designer Perform Overview 全店業績分析表 本月 上個月 [DATE] [DATE] [DATE] [DATE] [DATE] 業績依…" at bounding box center [505, 226] width 1010 height 453
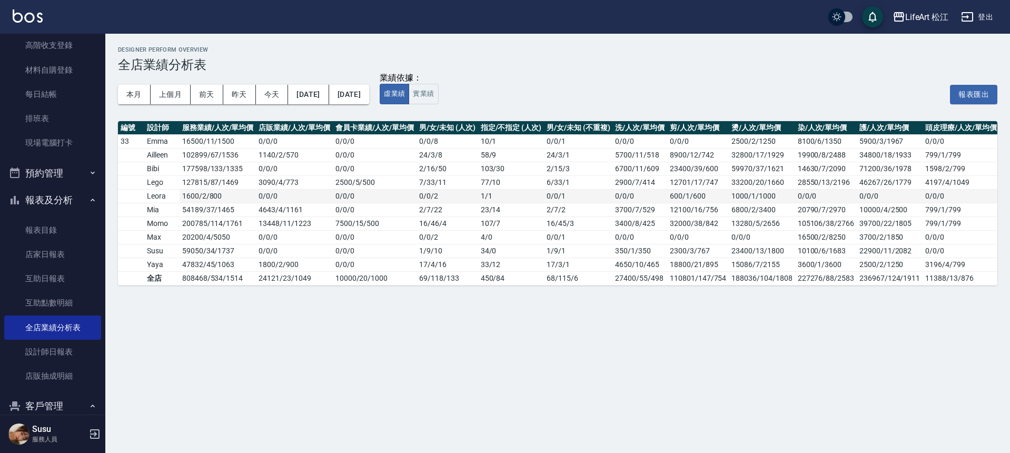
click at [426, 200] on td "0 / 0 / 2" at bounding box center [446, 196] width 61 height 14
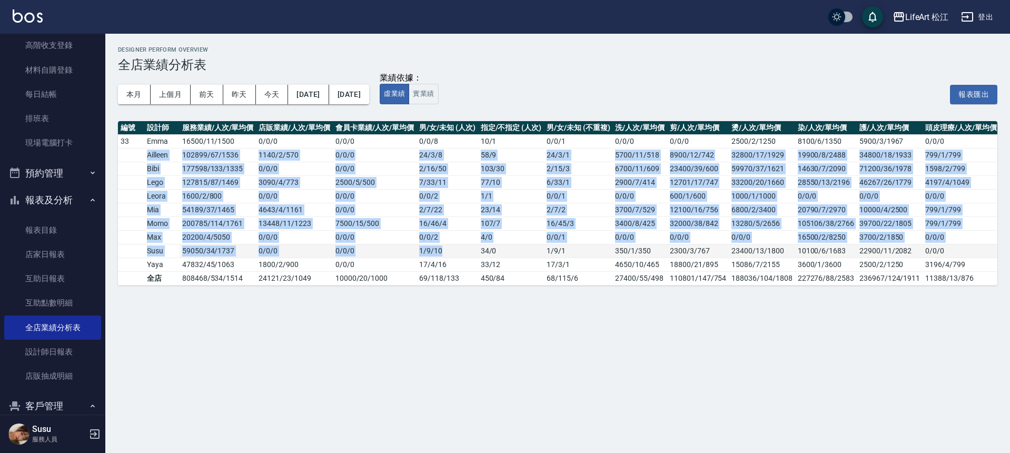
drag, startPoint x: 127, startPoint y: 148, endPoint x: 458, endPoint y: 246, distance: 344.3
click at [458, 246] on tbody "33 Emma 16500 / 11 / 1500 0 / 0 / 0 0 / 0 / 0 0 / 0 / 8 10 / 1 0 / 0 / 1 0/0/0 …" at bounding box center [620, 209] width 1005 height 151
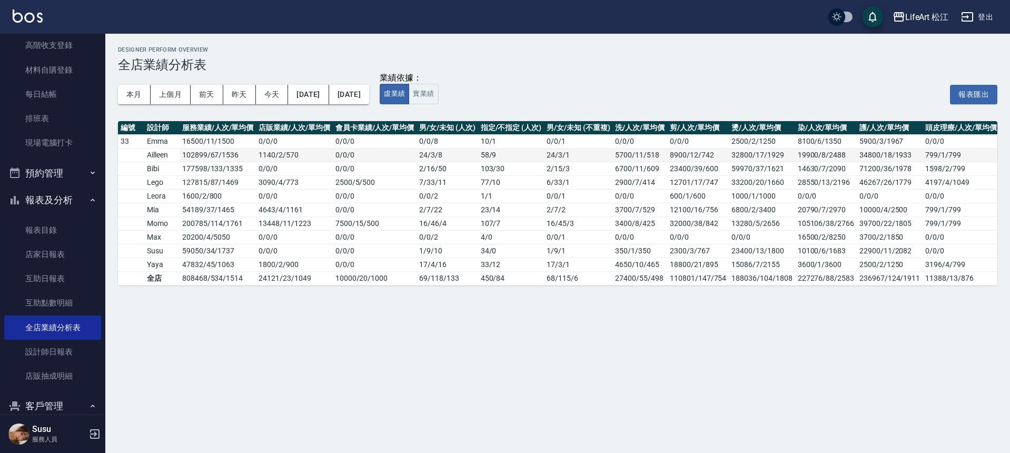
drag, startPoint x: 235, startPoint y: 205, endPoint x: 226, endPoint y: 155, distance: 51.4
click at [236, 196] on tbody "33 Emma 16500 / 11 / 1500 0 / 0 / 0 0 / 0 / 0 0 / 0 / 8 10 / 1 0 / 0 / 1 0/0/0 …" at bounding box center [620, 209] width 1005 height 151
drag, startPoint x: 188, startPoint y: 117, endPoint x: 137, endPoint y: 136, distance: 54.3
click at [140, 135] on div "Designer Perform Overview 全店業績分析表 本月 上個月 [DATE] [DATE] [DATE] [DATE] [DATE] 業績依…" at bounding box center [557, 166] width 905 height 264
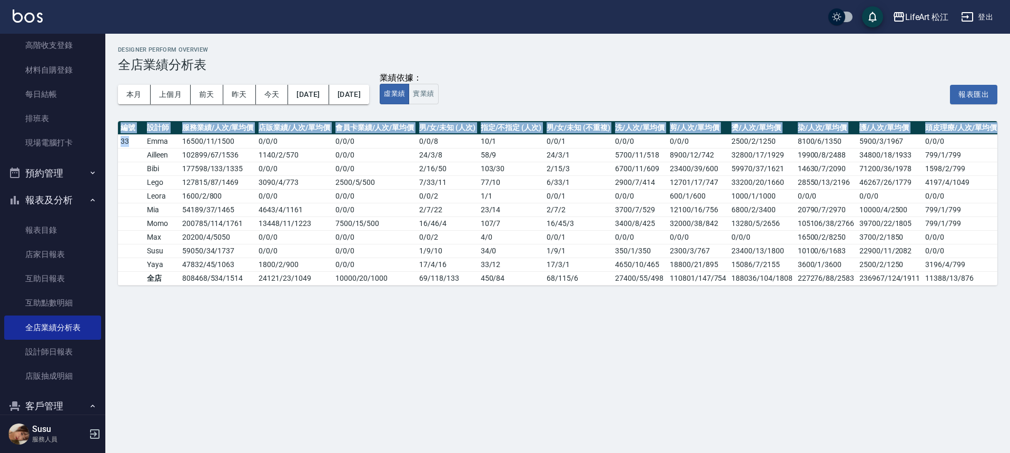
drag, startPoint x: 136, startPoint y: 136, endPoint x: 689, endPoint y: 285, distance: 572.5
click at [689, 285] on div "編號 設計師 服務業績/人次/單均價 店販業績/人次/單均價 會員卡業績/人次/單均價 男/女/未知 (人次) 指定/不指定 (人次) 男/女/未知 (不重複…" at bounding box center [557, 203] width 879 height 164
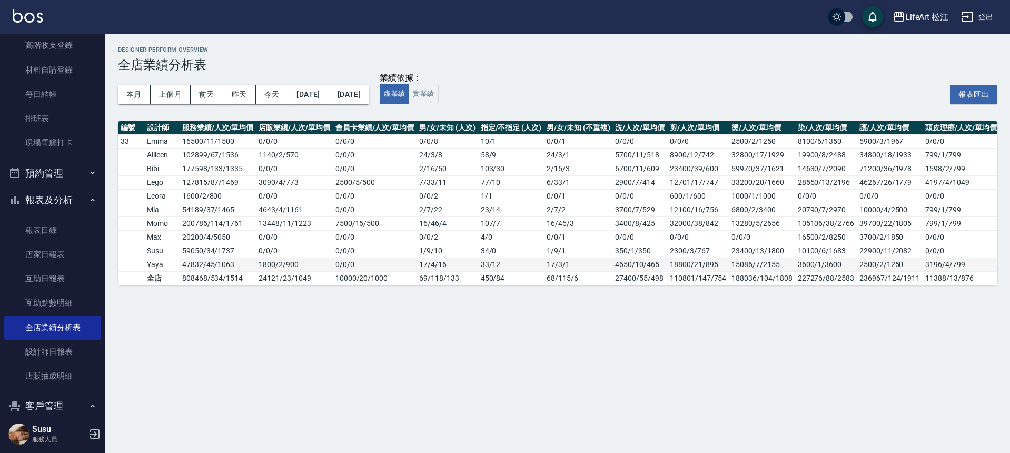
click at [589, 259] on td "[DATE]" at bounding box center [578, 264] width 68 height 14
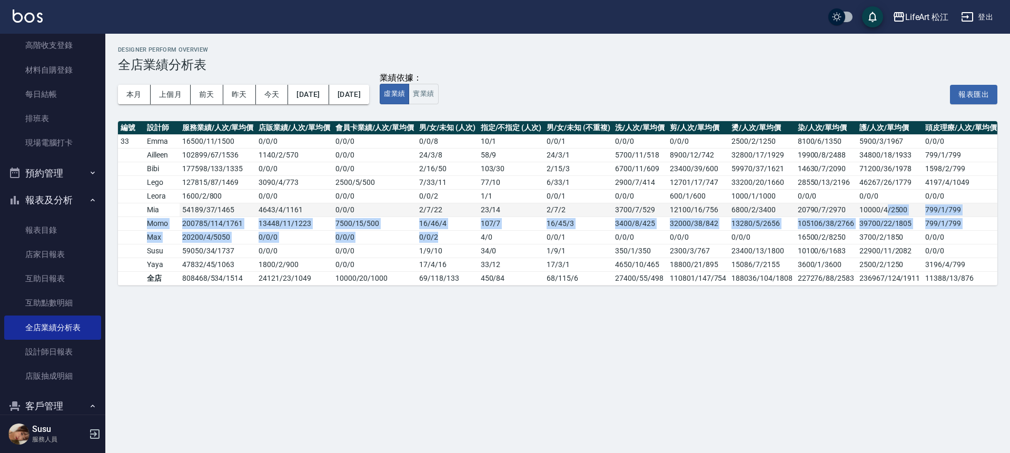
drag, startPoint x: 468, startPoint y: 232, endPoint x: 885, endPoint y: 210, distance: 417.6
click at [885, 210] on tbody "33 Emma 16500 / 11 / 1500 0 / 0 / 0 0 / 0 / 0 0 / 0 / 8 10 / 1 0 / 0 / 1 0/0/0 …" at bounding box center [620, 209] width 1005 height 151
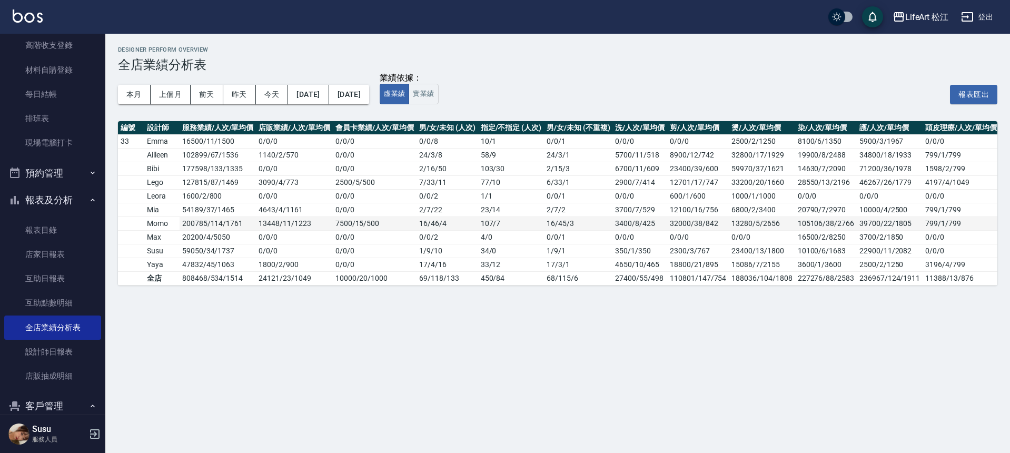
click at [693, 222] on td "32000/38/842" at bounding box center [698, 223] width 62 height 14
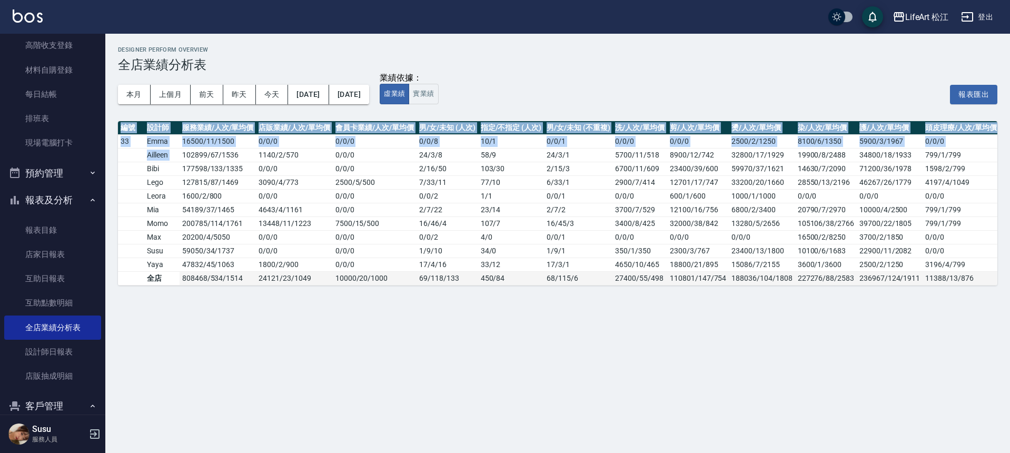
drag, startPoint x: 183, startPoint y: 156, endPoint x: 597, endPoint y: 274, distance: 430.8
click at [615, 311] on div "Designer Perform Overview 全店業績分析表 本月 上個月 [DATE] [DATE] [DATE] [DATE] [DATE] 業績依…" at bounding box center [505, 226] width 1010 height 453
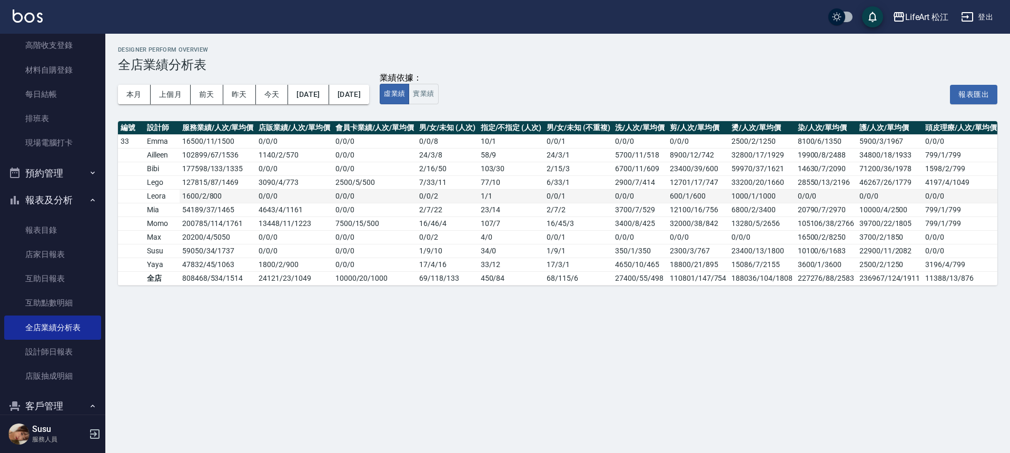
click at [414, 194] on td "0 / 0 / 0" at bounding box center [375, 196] width 84 height 14
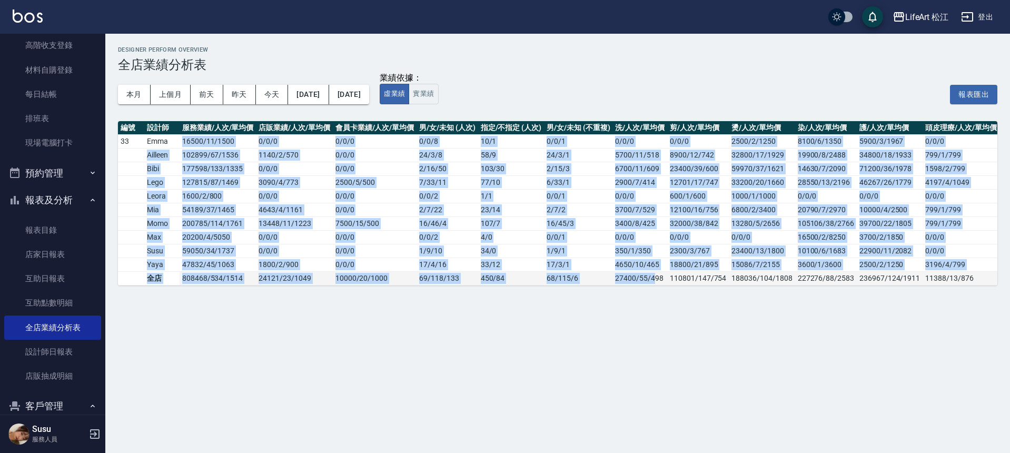
drag, startPoint x: 223, startPoint y: 137, endPoint x: 608, endPoint y: 271, distance: 407.3
click at [658, 281] on tbody "33 Emma 16500 / 11 / 1500 0 / 0 / 0 0 / 0 / 0 0 / 0 / 8 10 / 1 0 / 0 / 1 0/0/0 …" at bounding box center [620, 209] width 1005 height 151
click at [401, 237] on td "0 / 0 / 0" at bounding box center [375, 237] width 84 height 14
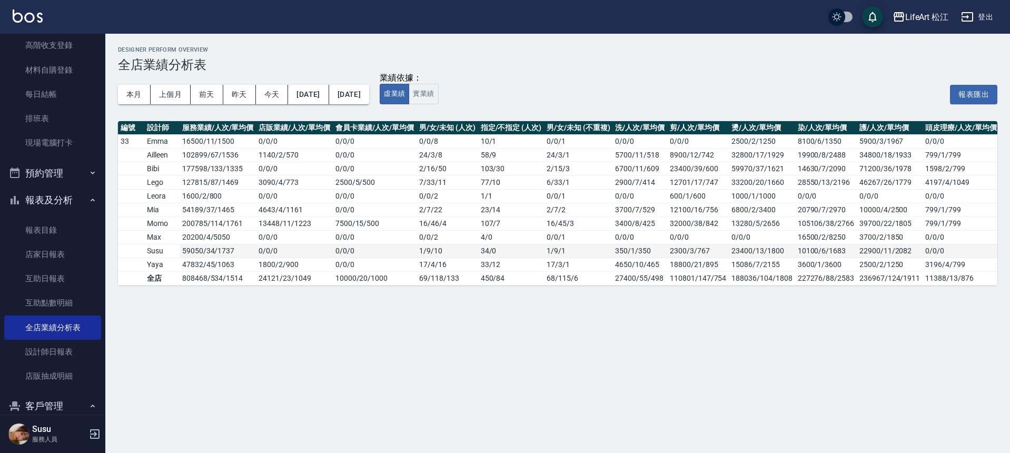
drag, startPoint x: 65, startPoint y: 177, endPoint x: 460, endPoint y: 254, distance: 402.3
click at [460, 254] on div "LifeArt 松江 登出 櫃檯作業 打帳單 帳單列表 現金收支登錄 高階收支登錄 材料自購登錄 每日結帳 排班表 現場電腦打卡 預約管理 預約管理 單日預約…" at bounding box center [505, 226] width 1010 height 453
drag, startPoint x: 196, startPoint y: 168, endPoint x: 403, endPoint y: 257, distance: 224.5
click at [403, 257] on tbody "33 Emma 16500 / 11 / 1500 0 / 0 / 0 0 / 0 / 0 0 / 0 / 8 10 / 1 0 / 0 / 1 0/0/0 …" at bounding box center [620, 209] width 1005 height 151
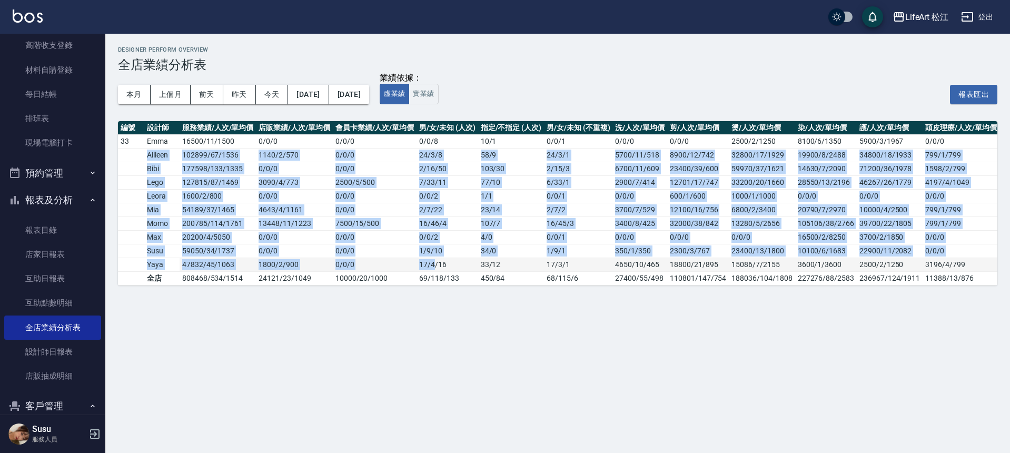
drag, startPoint x: 137, startPoint y: 150, endPoint x: 435, endPoint y: 267, distance: 320.0
click at [435, 267] on tbody "33 Emma 16500 / 11 / 1500 0 / 0 / 0 0 / 0 / 0 0 / 0 / 8 10 / 1 0 / 0 / 1 0/0/0 …" at bounding box center [620, 209] width 1005 height 151
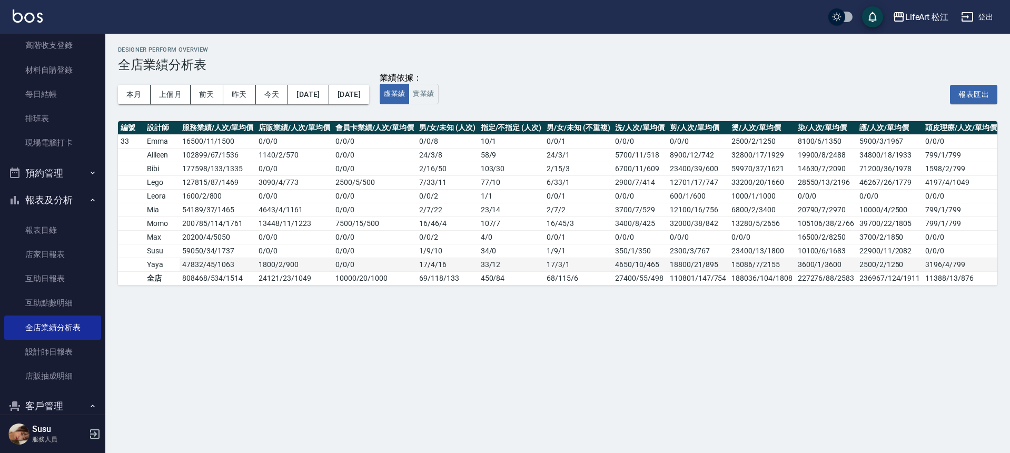
click at [435, 266] on td "[DATE]" at bounding box center [446, 264] width 61 height 14
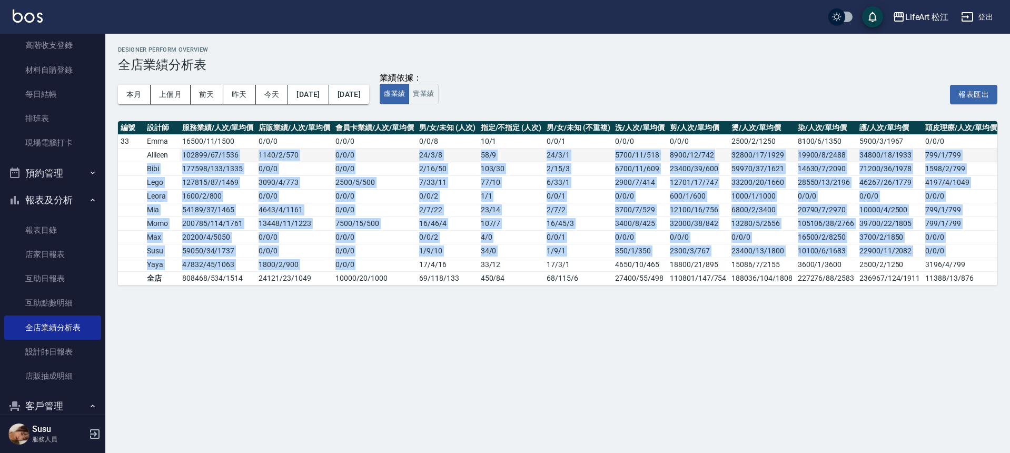
drag, startPoint x: 429, startPoint y: 255, endPoint x: 225, endPoint y: 148, distance: 229.8
click at [225, 149] on tbody "33 Emma 16500 / 11 / 1500 0 / 0 / 0 0 / 0 / 0 0 / 0 / 8 10 / 1 0 / 0 / 1 0/0/0 …" at bounding box center [620, 209] width 1005 height 151
click at [225, 148] on td "102899 / 67 / 1536" at bounding box center [218, 155] width 76 height 14
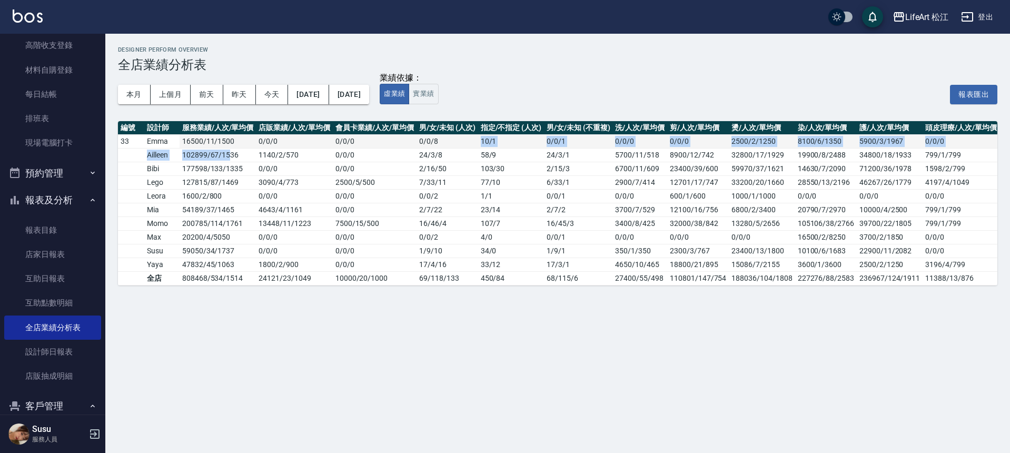
drag, startPoint x: 280, startPoint y: 186, endPoint x: 468, endPoint y: 142, distance: 193.1
click at [468, 142] on tbody "33 Emma 16500 / 11 / 1500 0 / 0 / 0 0 / 0 / 0 0 / 0 / 8 10 / 1 0 / 0 / 1 0/0/0 …" at bounding box center [620, 209] width 1005 height 151
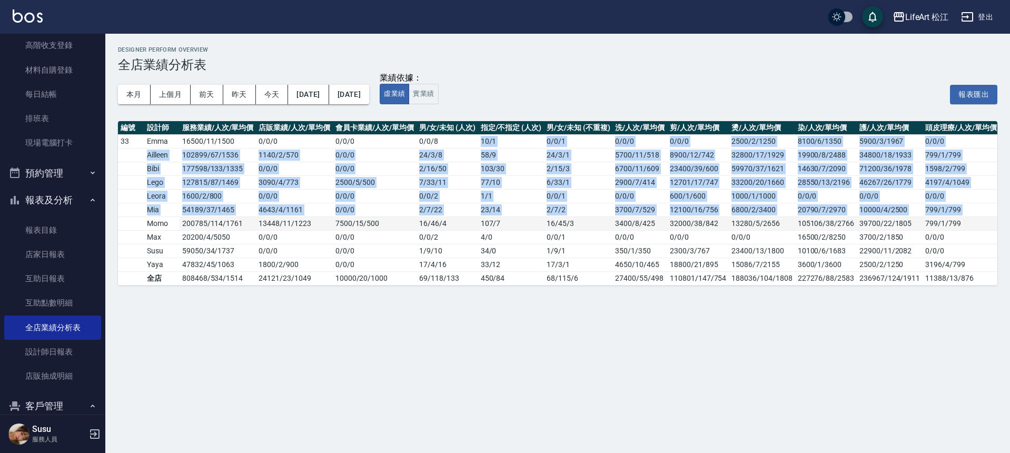
drag, startPoint x: 466, startPoint y: 143, endPoint x: 117, endPoint y: 216, distance: 356.0
click at [118, 218] on tbody "33 Emma 16500 / 11 / 1500 0 / 0 / 0 0 / 0 / 0 0 / 0 / 8 10 / 1 0 / 0 / 1 0/0/0 …" at bounding box center [620, 209] width 1005 height 151
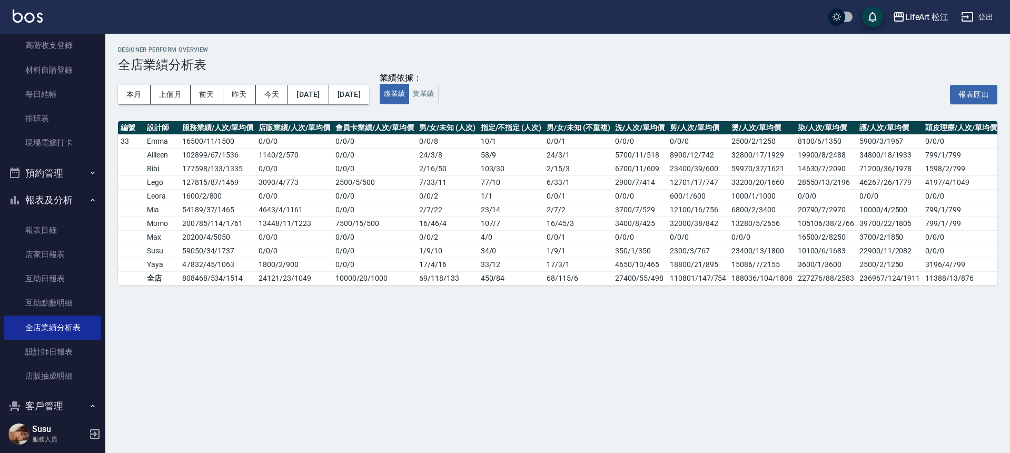
drag, startPoint x: 117, startPoint y: 216, endPoint x: 598, endPoint y: 351, distance: 499.2
click at [597, 351] on div "Designer Perform Overview 全店業績分析表 本月 上個月 [DATE] [DATE] [DATE] [DATE] [DATE] 業績依…" at bounding box center [505, 226] width 1010 height 453
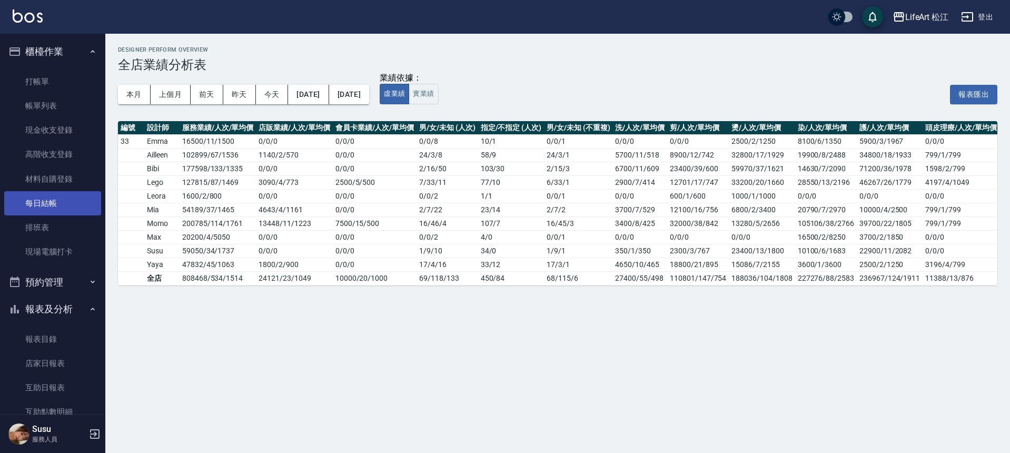
click at [49, 194] on link "每日結帳" at bounding box center [52, 203] width 97 height 24
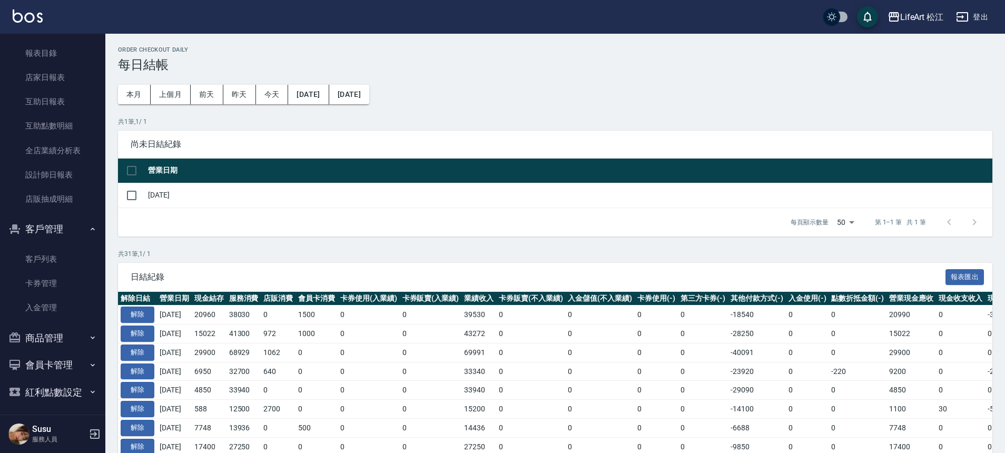
scroll to position [290, 0]
click at [93, 389] on button "紅利點數設定" at bounding box center [52, 388] width 97 height 27
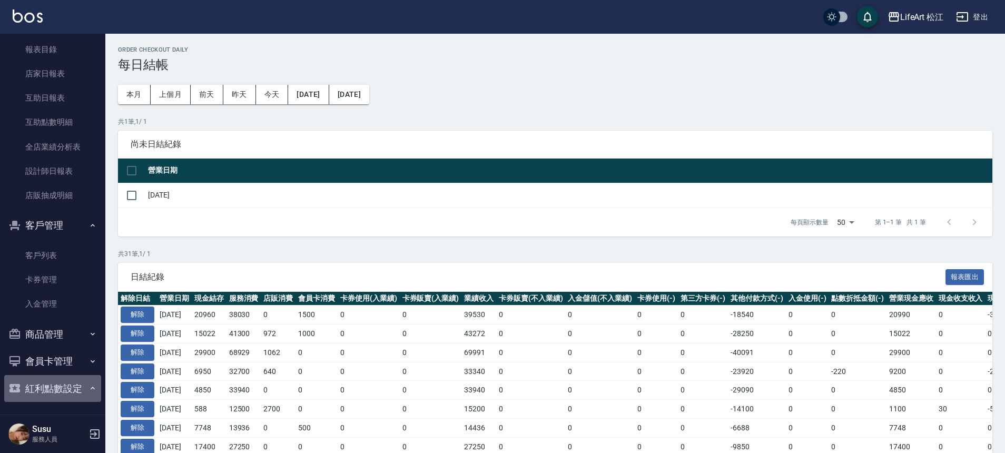
click at [92, 387] on button "紅利點數設定" at bounding box center [52, 388] width 97 height 27
click at [93, 383] on button "紅利點數設定" at bounding box center [52, 388] width 97 height 27
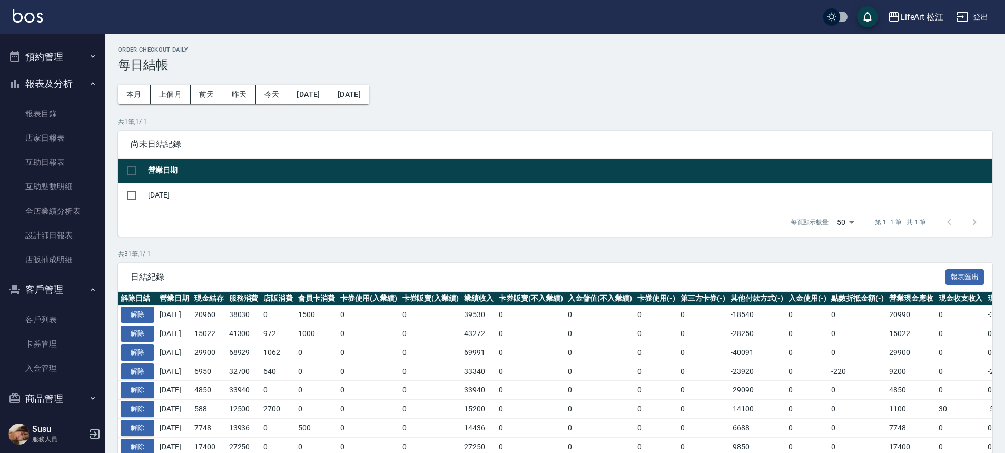
scroll to position [322, 0]
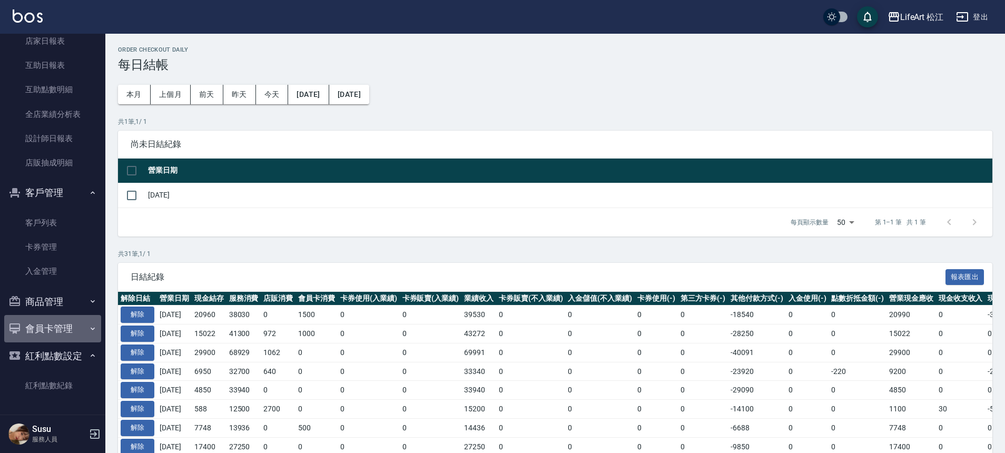
click at [88, 330] on icon "button" at bounding box center [92, 328] width 8 height 8
click at [88, 332] on icon "button" at bounding box center [92, 328] width 8 height 8
click at [88, 354] on icon "button" at bounding box center [92, 355] width 8 height 8
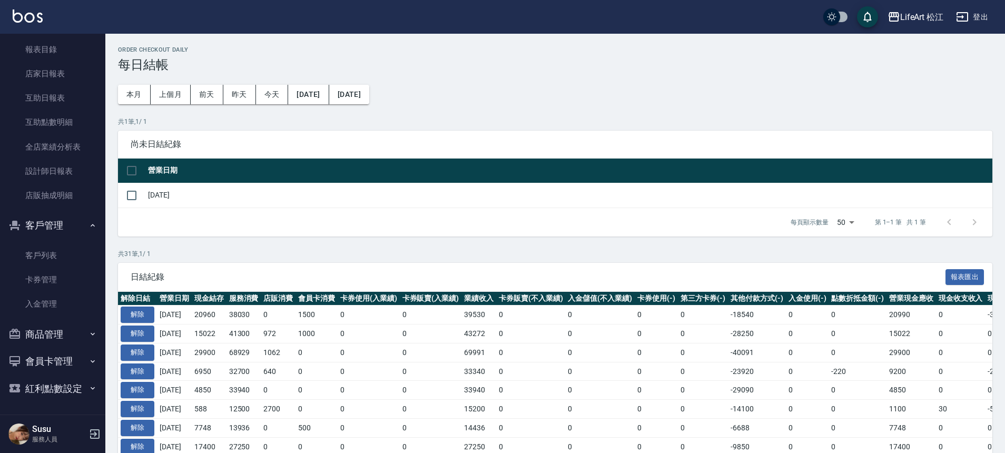
scroll to position [290, 0]
click at [87, 339] on button "商品管理" at bounding box center [52, 334] width 97 height 27
click at [88, 336] on icon "button" at bounding box center [92, 334] width 8 height 8
click at [90, 230] on button "客戶管理" at bounding box center [52, 225] width 97 height 27
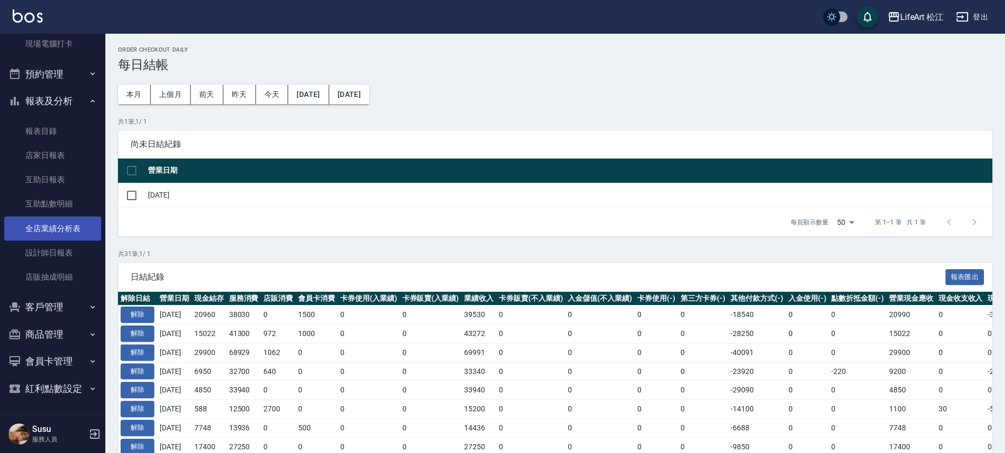
scroll to position [93, 0]
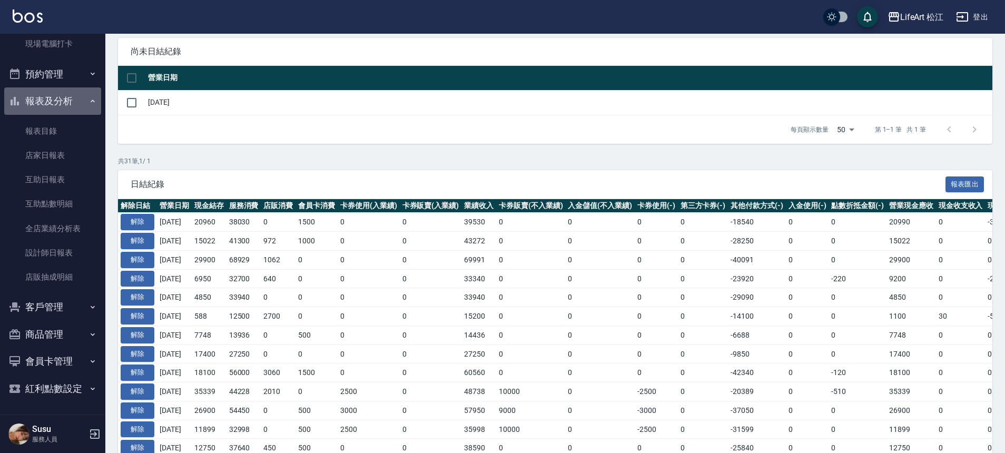
click at [94, 102] on button "報表及分析" at bounding box center [52, 100] width 97 height 27
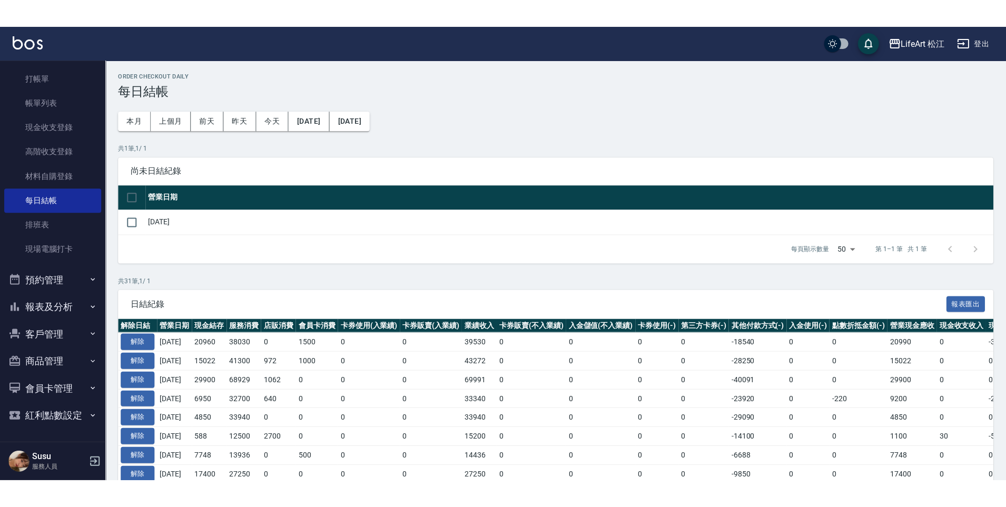
scroll to position [0, 0]
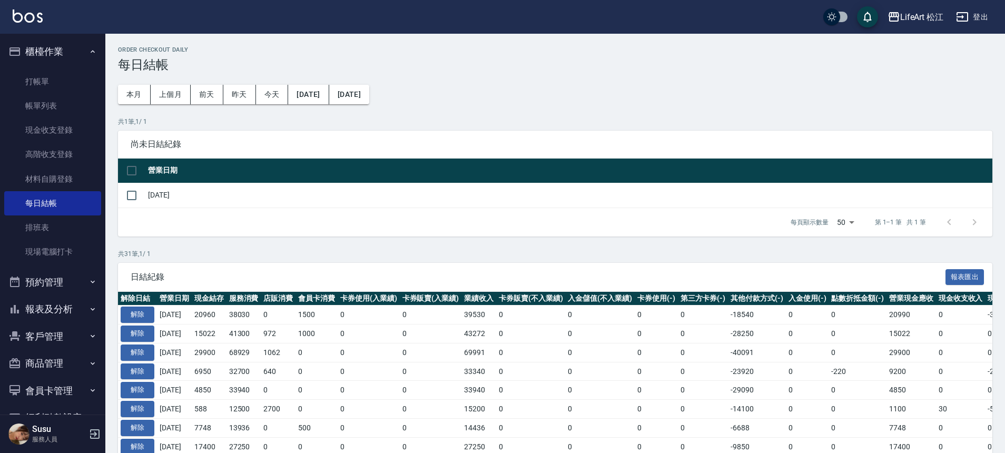
click at [91, 51] on icon "button" at bounding box center [92, 51] width 8 height 8
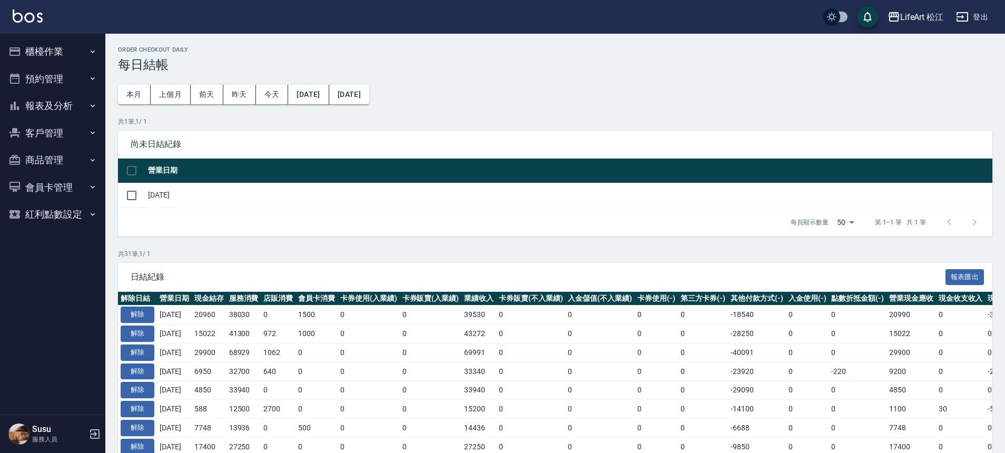
click at [43, 104] on button "報表及分析" at bounding box center [52, 105] width 97 height 27
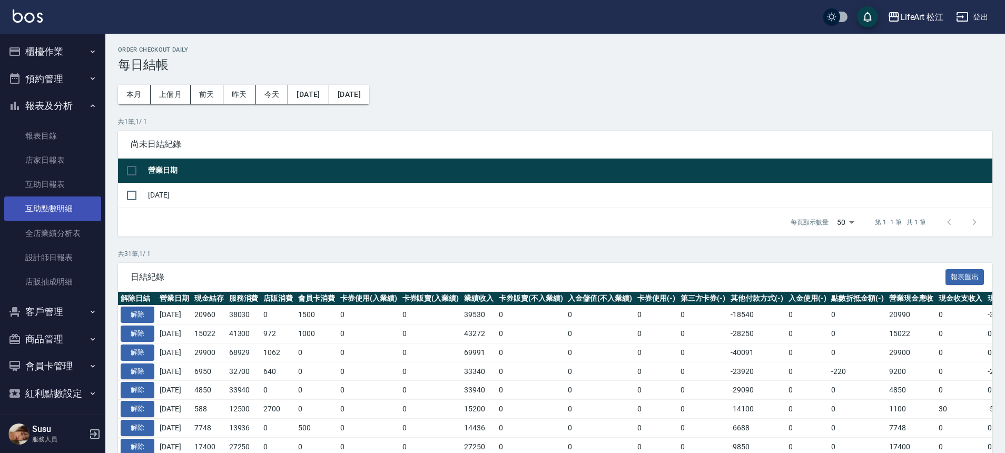
click at [57, 208] on link "互助點數明細" at bounding box center [52, 208] width 97 height 24
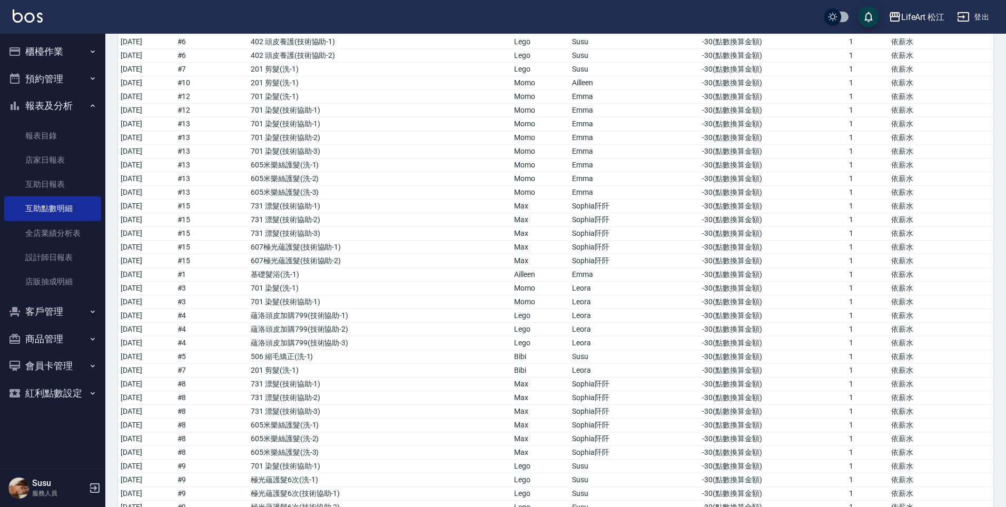
scroll to position [6974, 0]
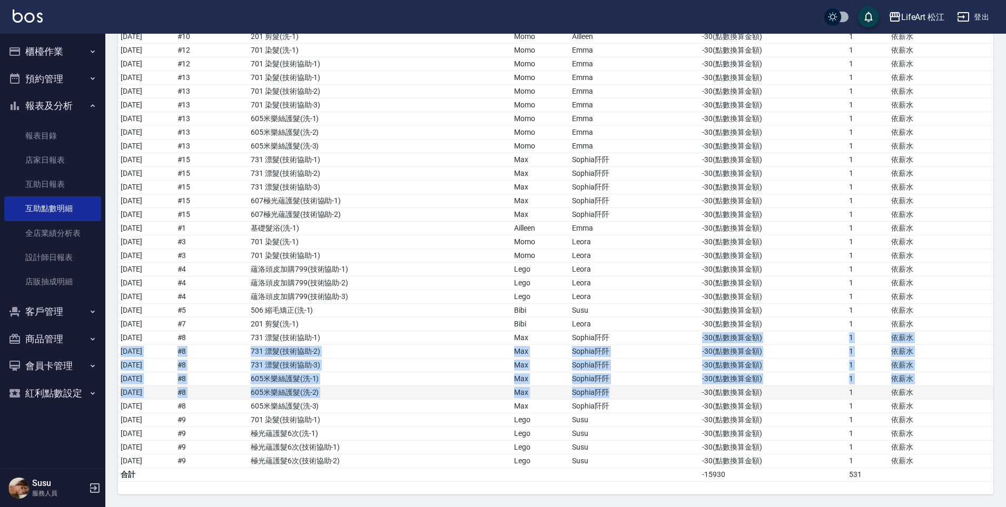
drag, startPoint x: 644, startPoint y: 341, endPoint x: 647, endPoint y: 389, distance: 48.5
click at [635, 390] on td "Sophia阡阡" at bounding box center [634, 393] width 130 height 14
